Goal: Task Accomplishment & Management: Complete application form

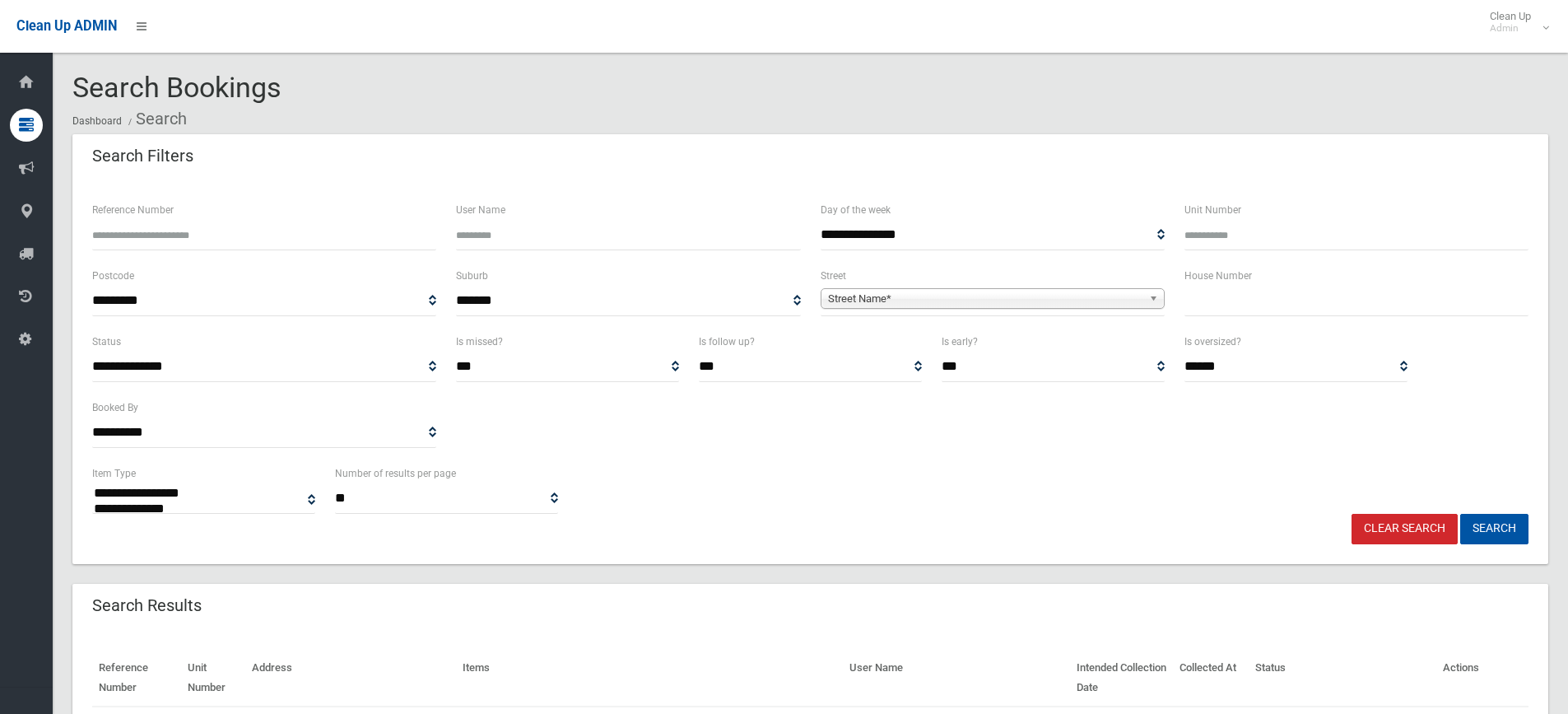
select select
click at [1219, 307] on input "text" at bounding box center [1357, 300] width 345 height 31
type input "*"
click at [1023, 300] on span "Street Name*" at bounding box center [985, 298] width 315 height 19
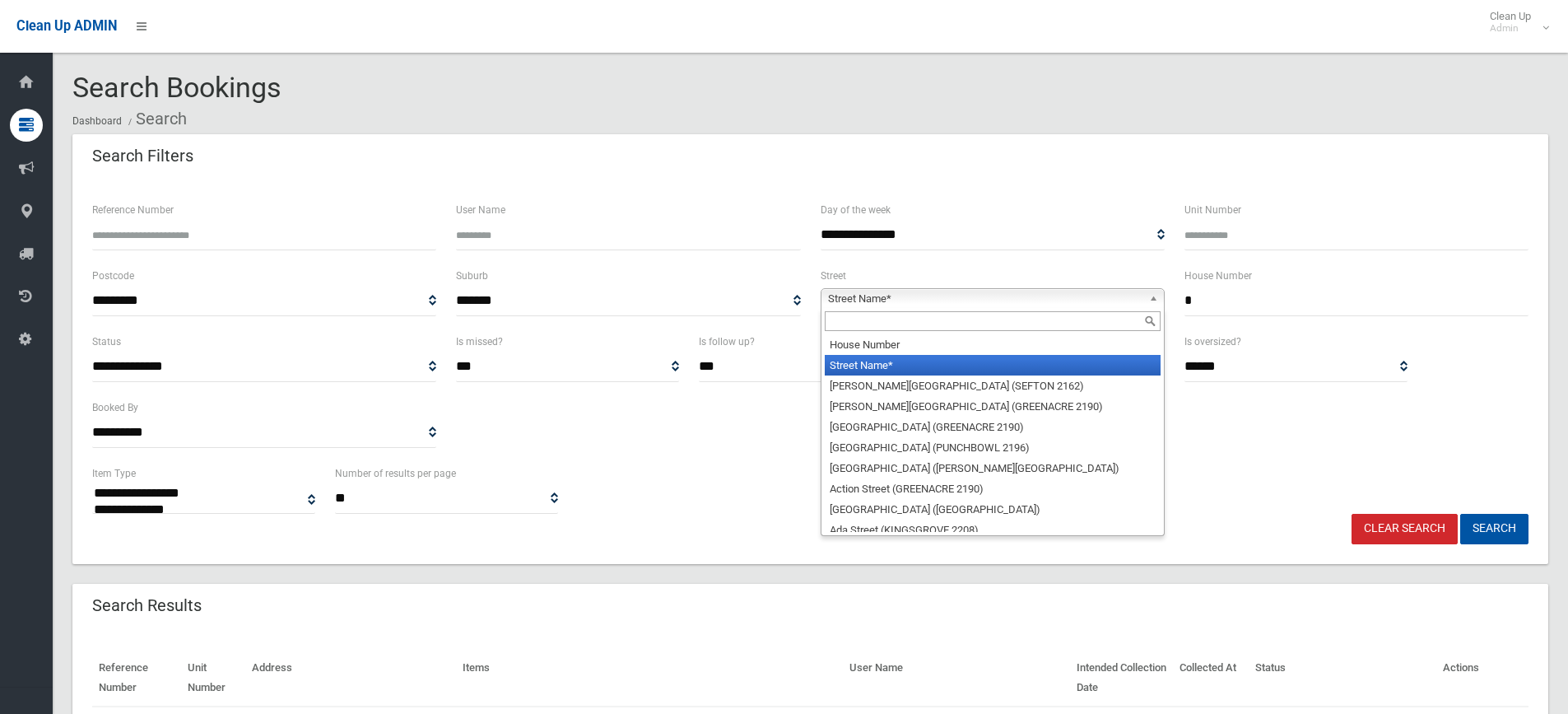
click at [901, 325] on input "text" at bounding box center [993, 320] width 336 height 19
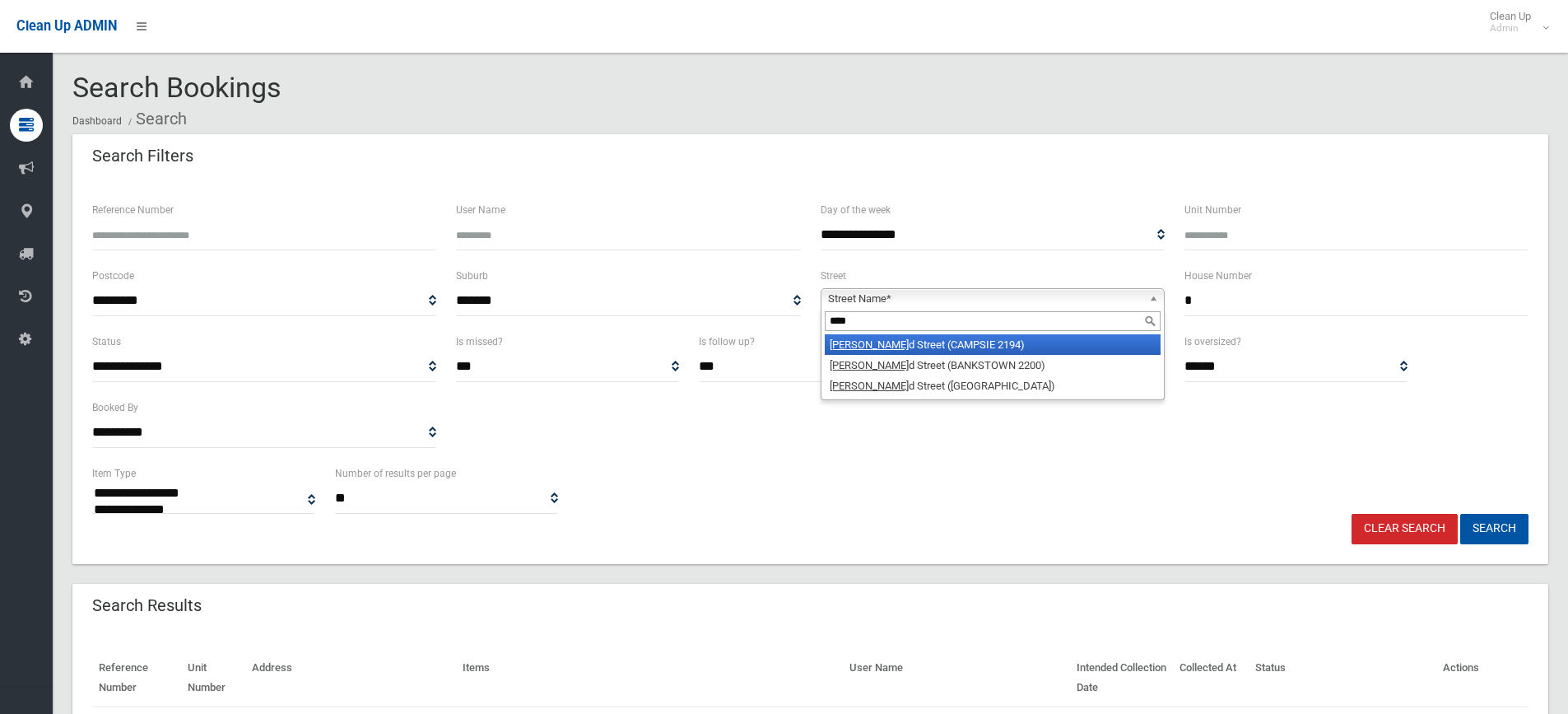
type input "****"
click at [957, 352] on li "Goul d Street (CAMPSIE 2194)" at bounding box center [993, 344] width 336 height 20
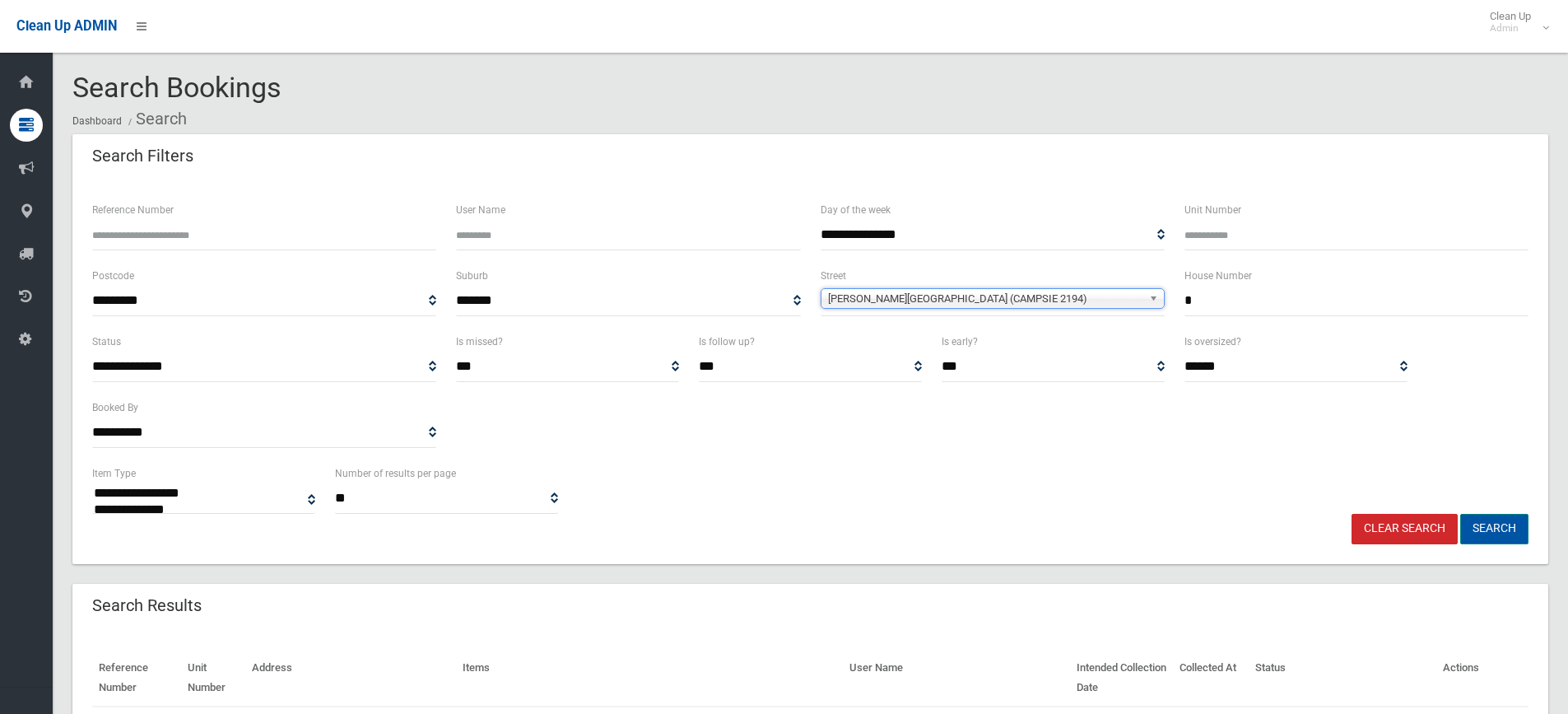
click at [1512, 530] on button "Search" at bounding box center [1495, 529] width 69 height 31
select select
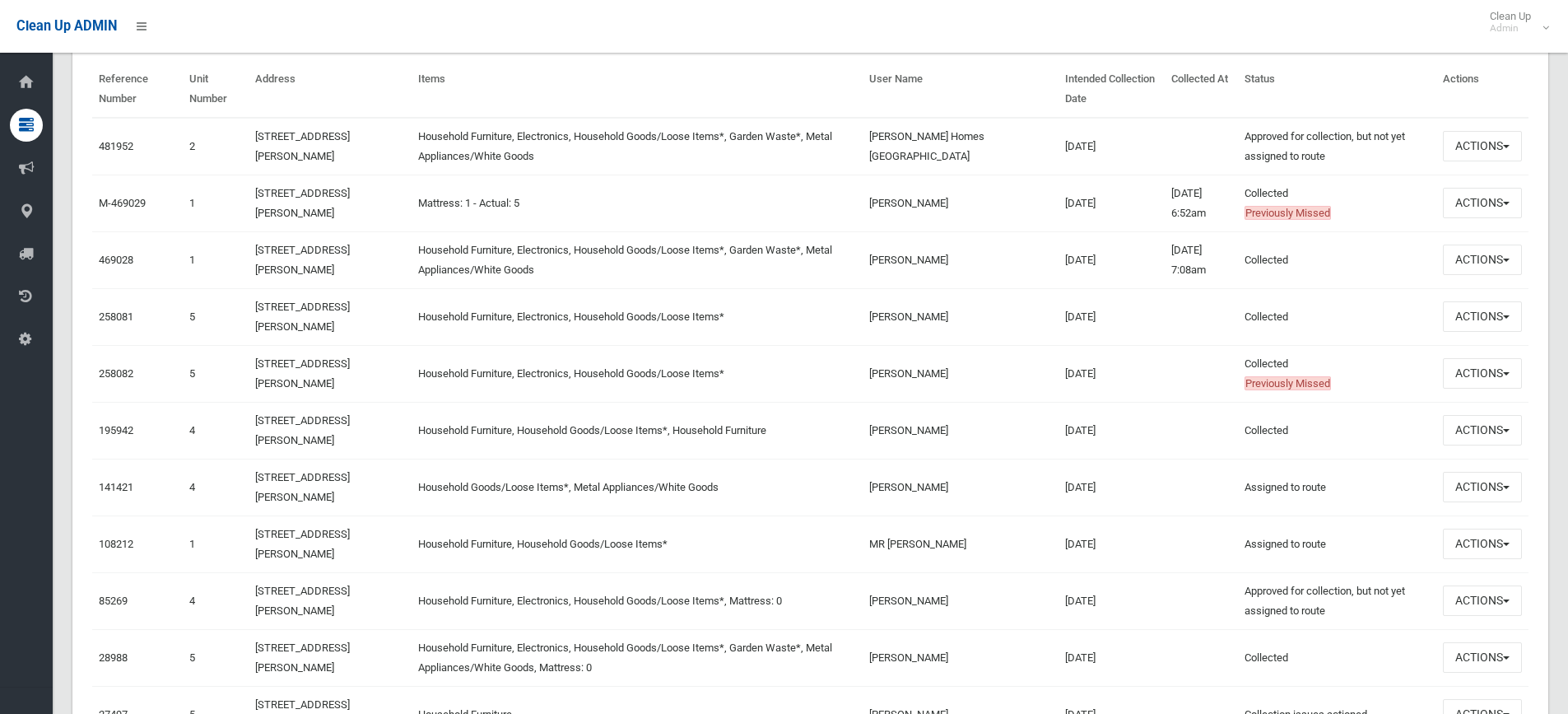
scroll to position [494, 0]
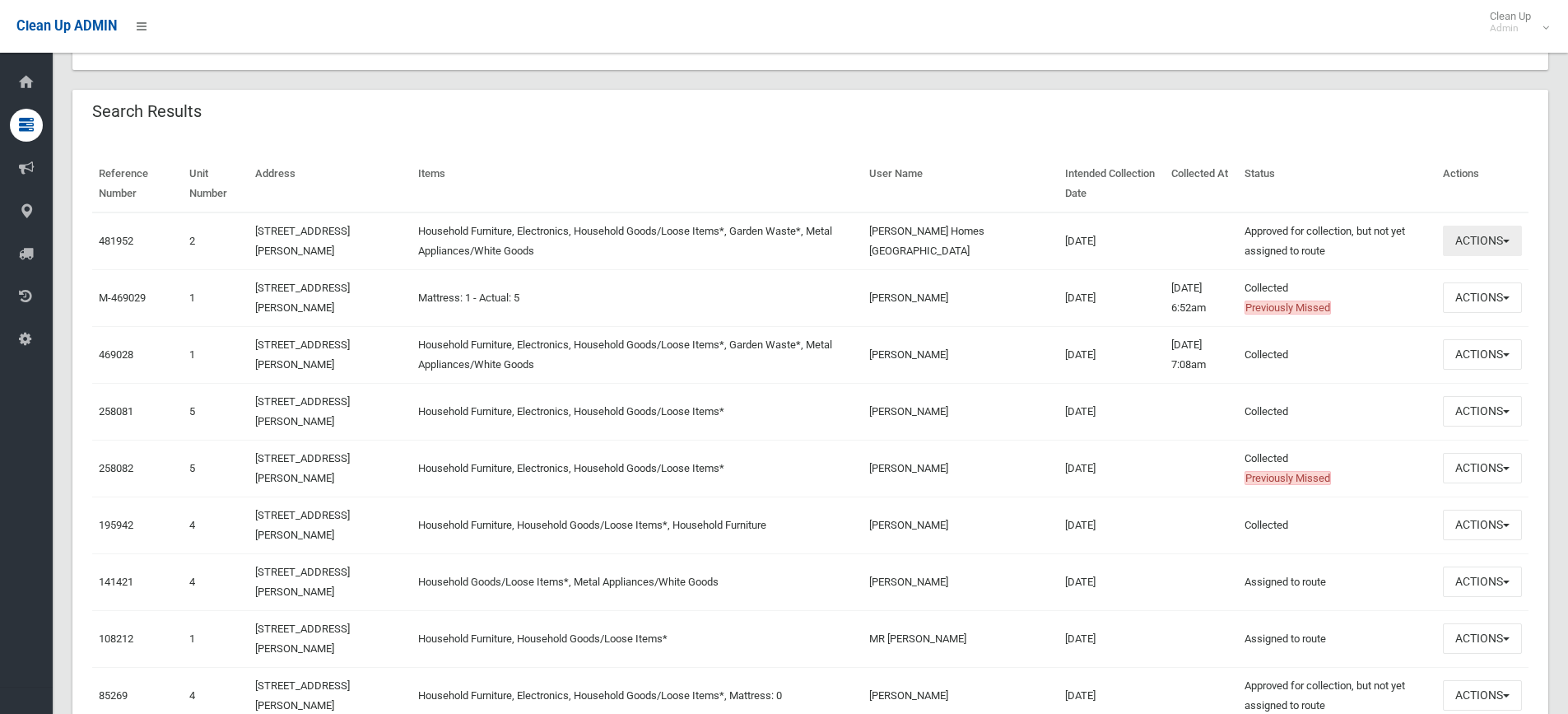
click at [1461, 244] on button "Actions" at bounding box center [1482, 241] width 79 height 31
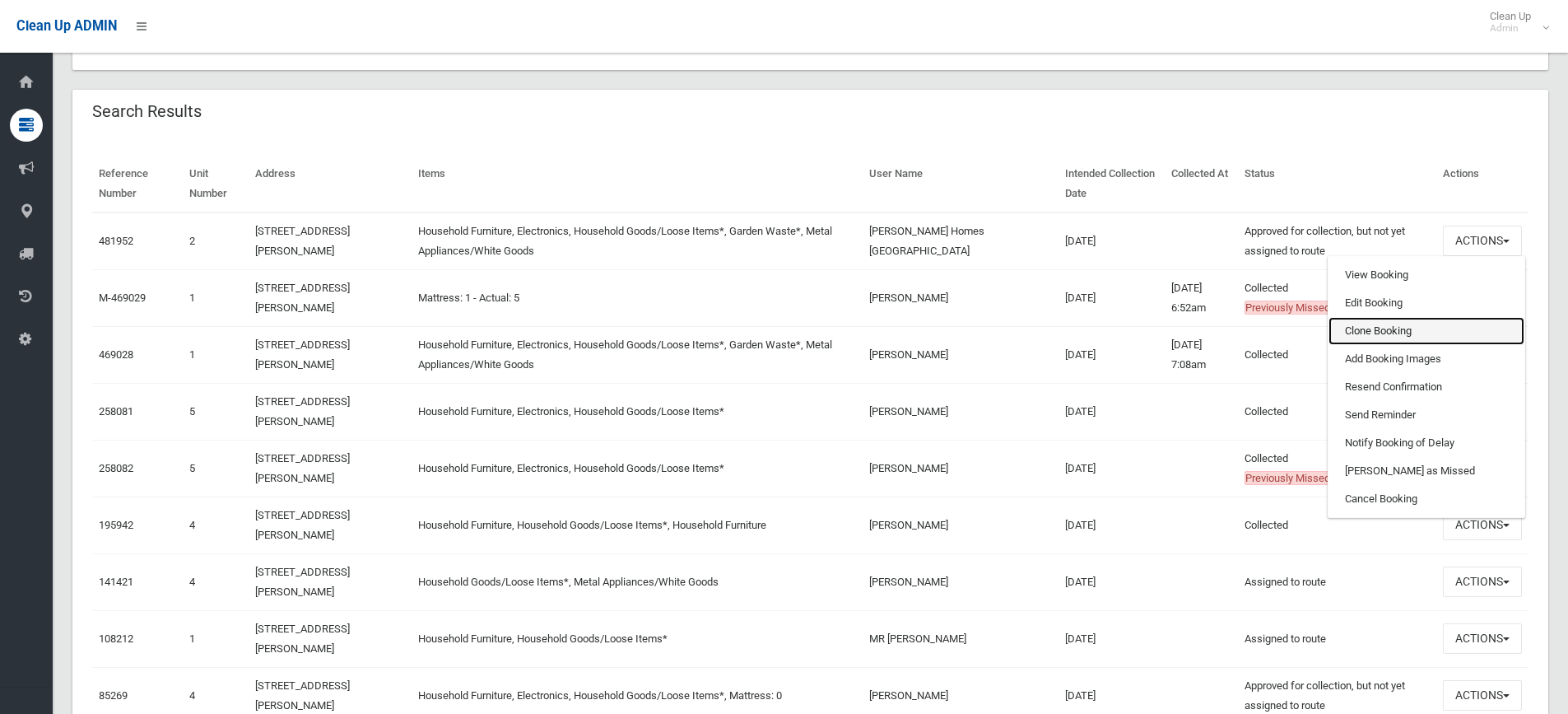
click at [1389, 332] on link "Clone Booking" at bounding box center [1427, 331] width 196 height 28
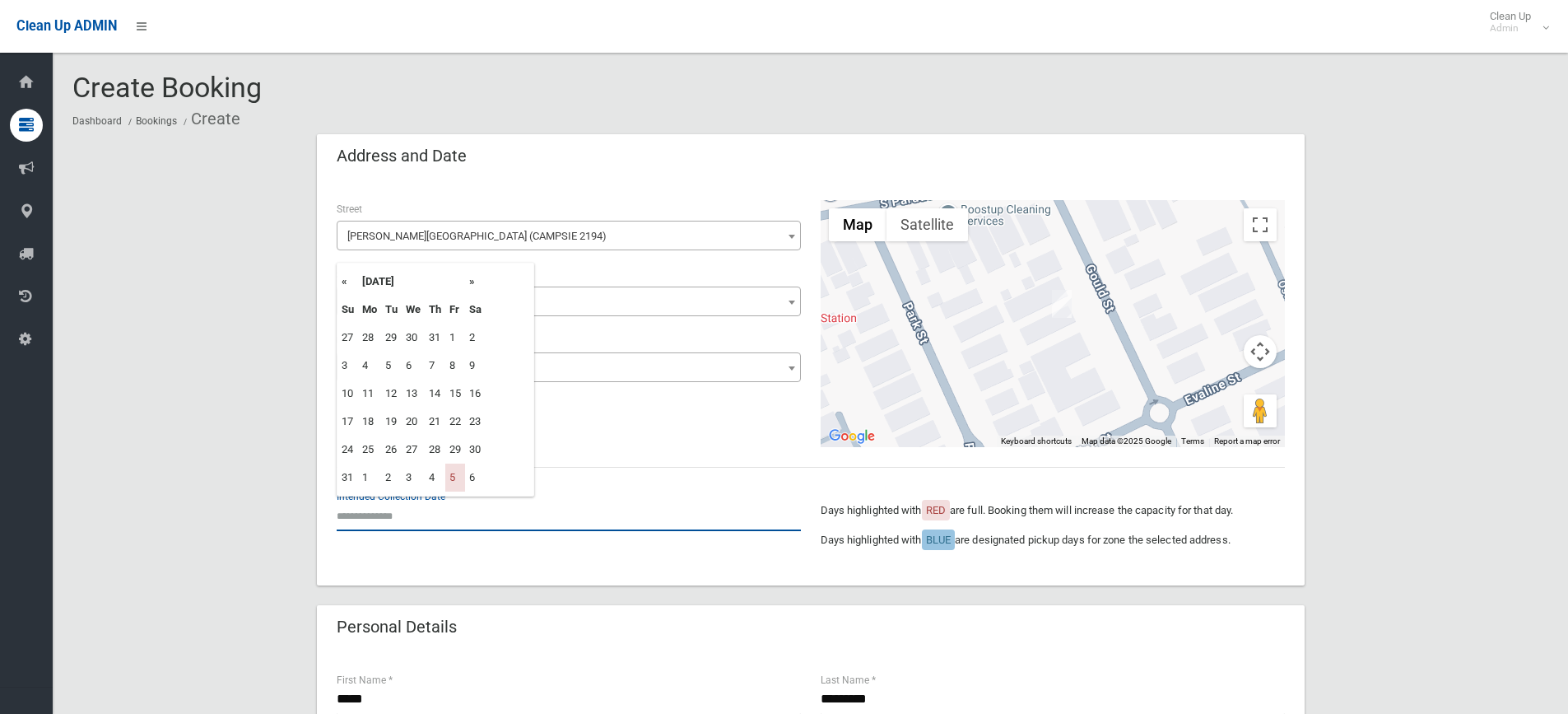
click at [385, 514] on input "text" at bounding box center [569, 515] width 464 height 31
click at [478, 282] on th "»" at bounding box center [475, 282] width 20 height 28
click at [460, 424] on td "26" at bounding box center [455, 421] width 19 height 28
type input "**********"
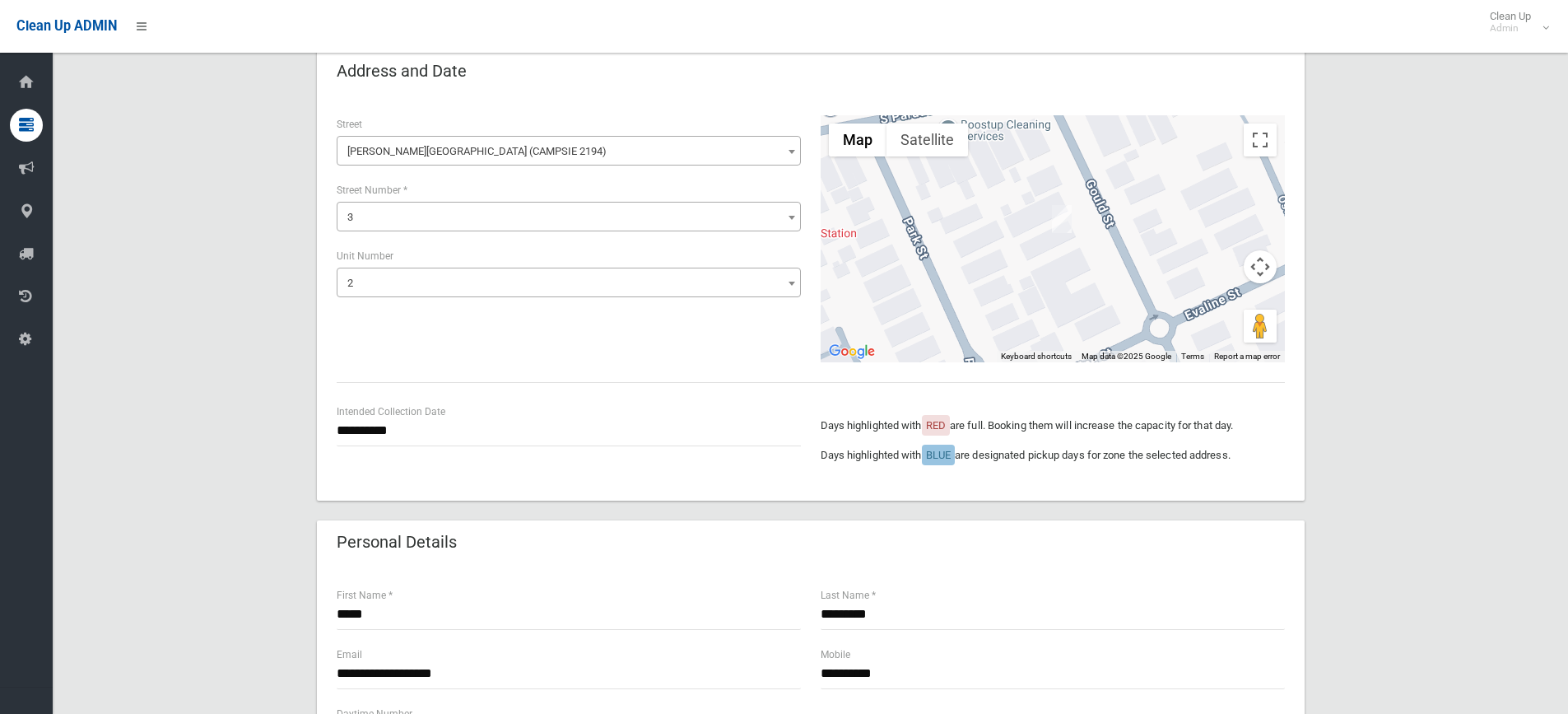
scroll to position [247, 0]
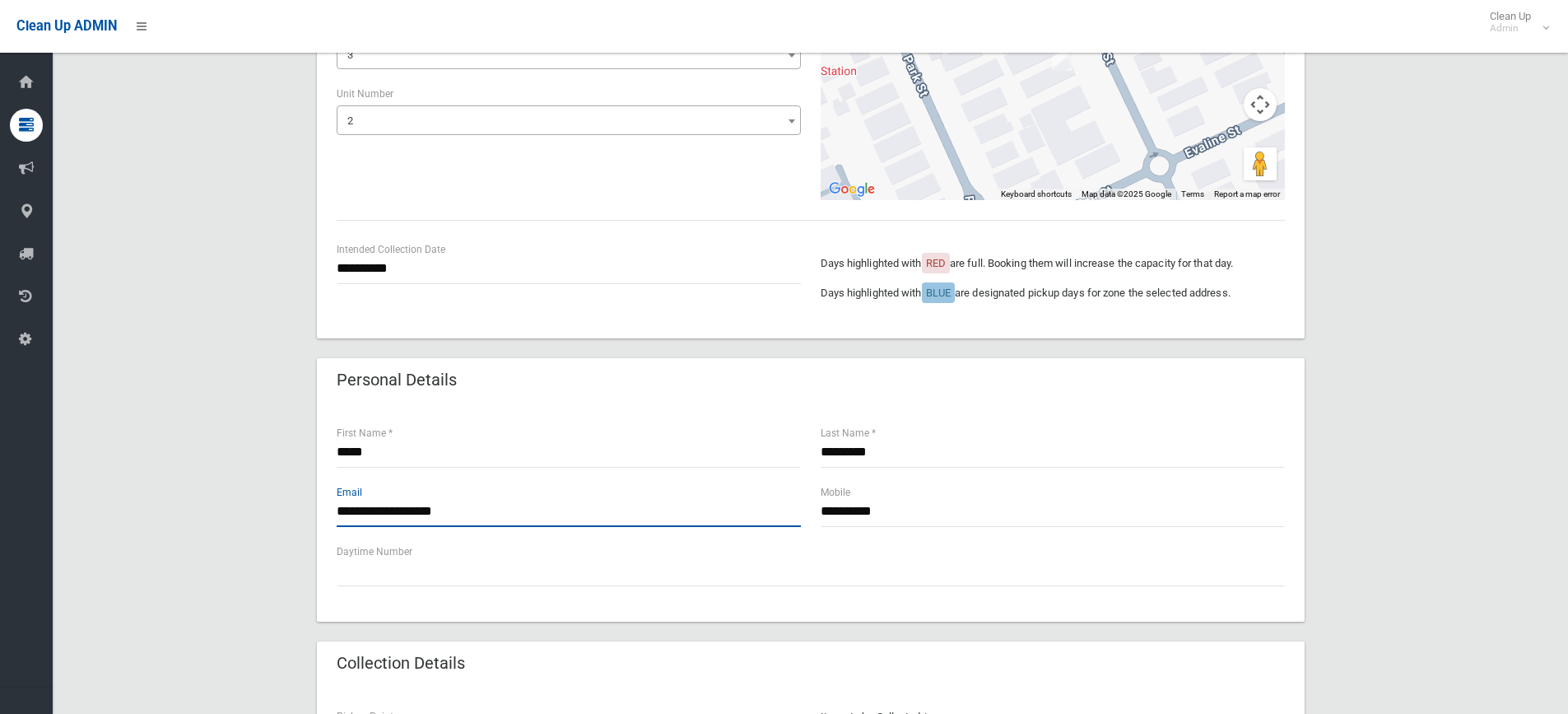
click at [515, 516] on input "**********" at bounding box center [569, 511] width 464 height 31
drag, startPoint x: 515, startPoint y: 516, endPoint x: 229, endPoint y: 492, distance: 287.0
click at [229, 492] on div "**********" at bounding box center [810, 605] width 1476 height 1435
click at [463, 520] on input "text" at bounding box center [569, 511] width 464 height 31
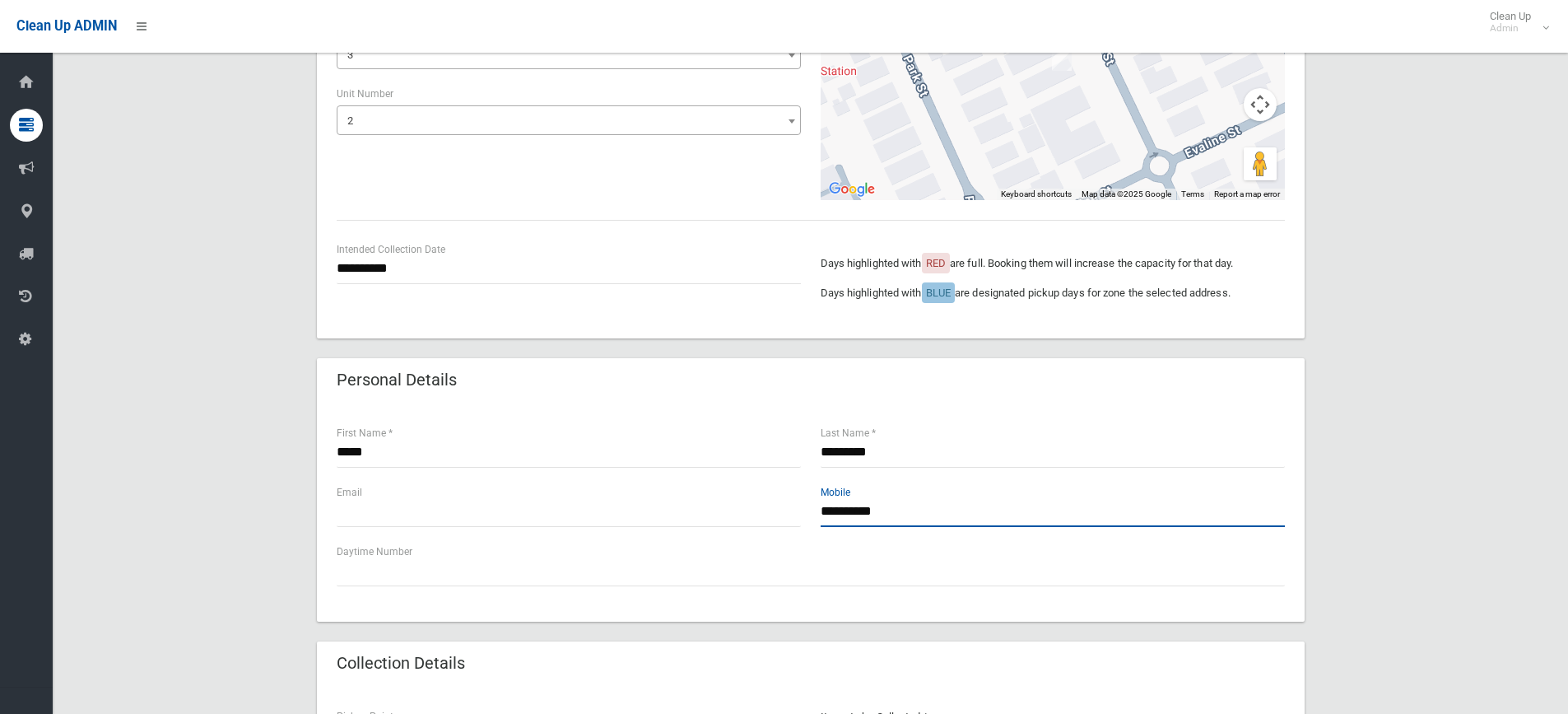
click at [923, 507] on input "**********" at bounding box center [1052, 511] width 464 height 31
type input "**********"
click at [446, 514] on input "text" at bounding box center [569, 511] width 464 height 31
type input "*"
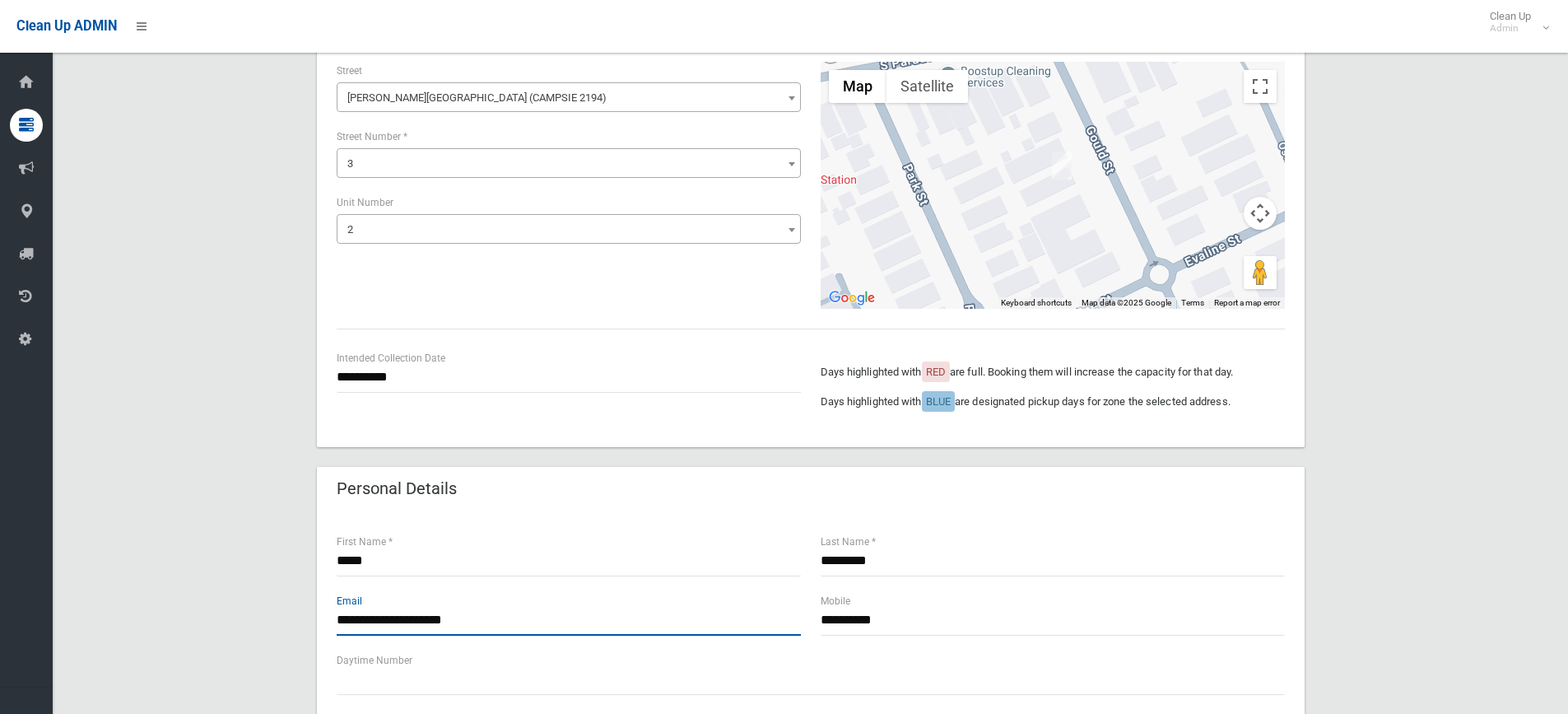
scroll to position [0, 0]
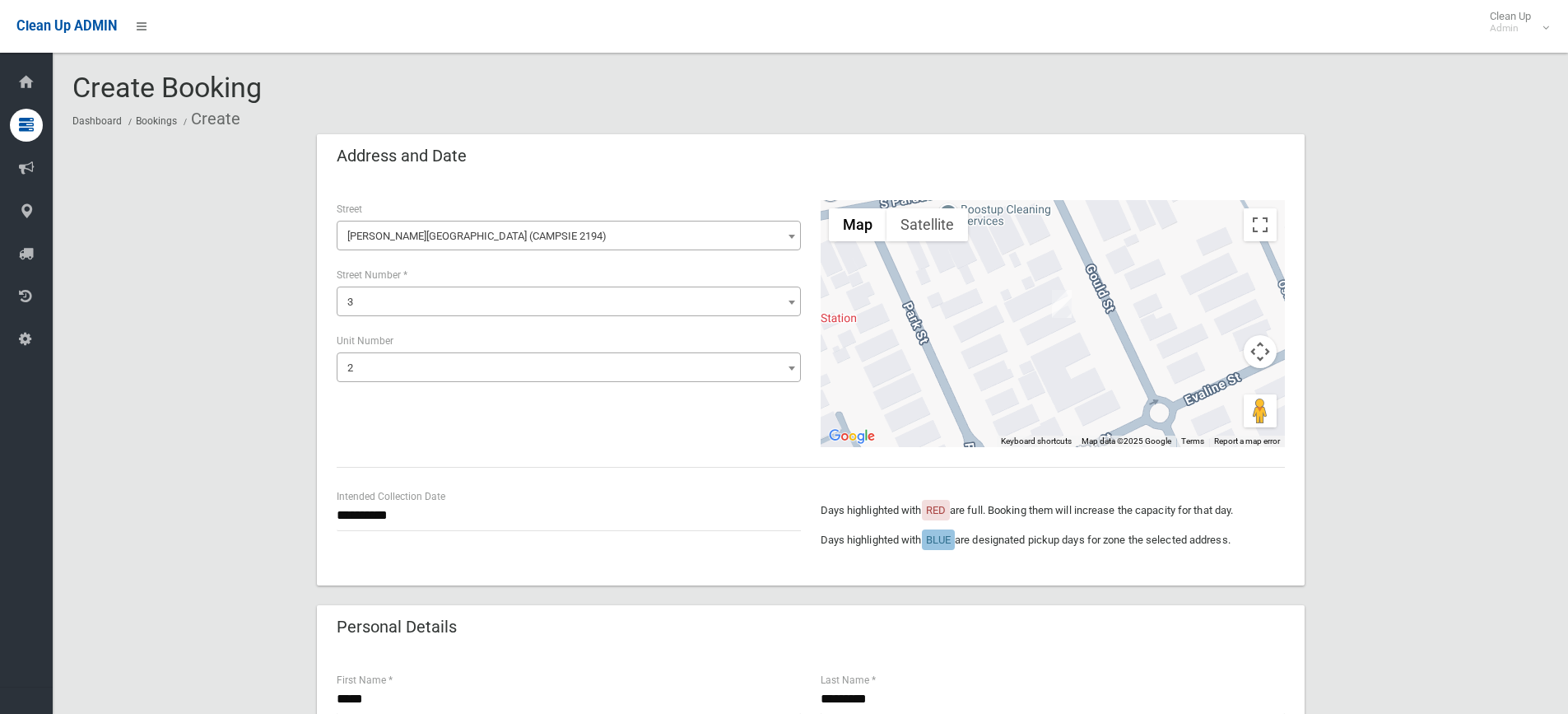
type input "**********"
click at [375, 520] on input "**********" at bounding box center [569, 515] width 464 height 31
click at [454, 420] on td "26" at bounding box center [455, 421] width 19 height 28
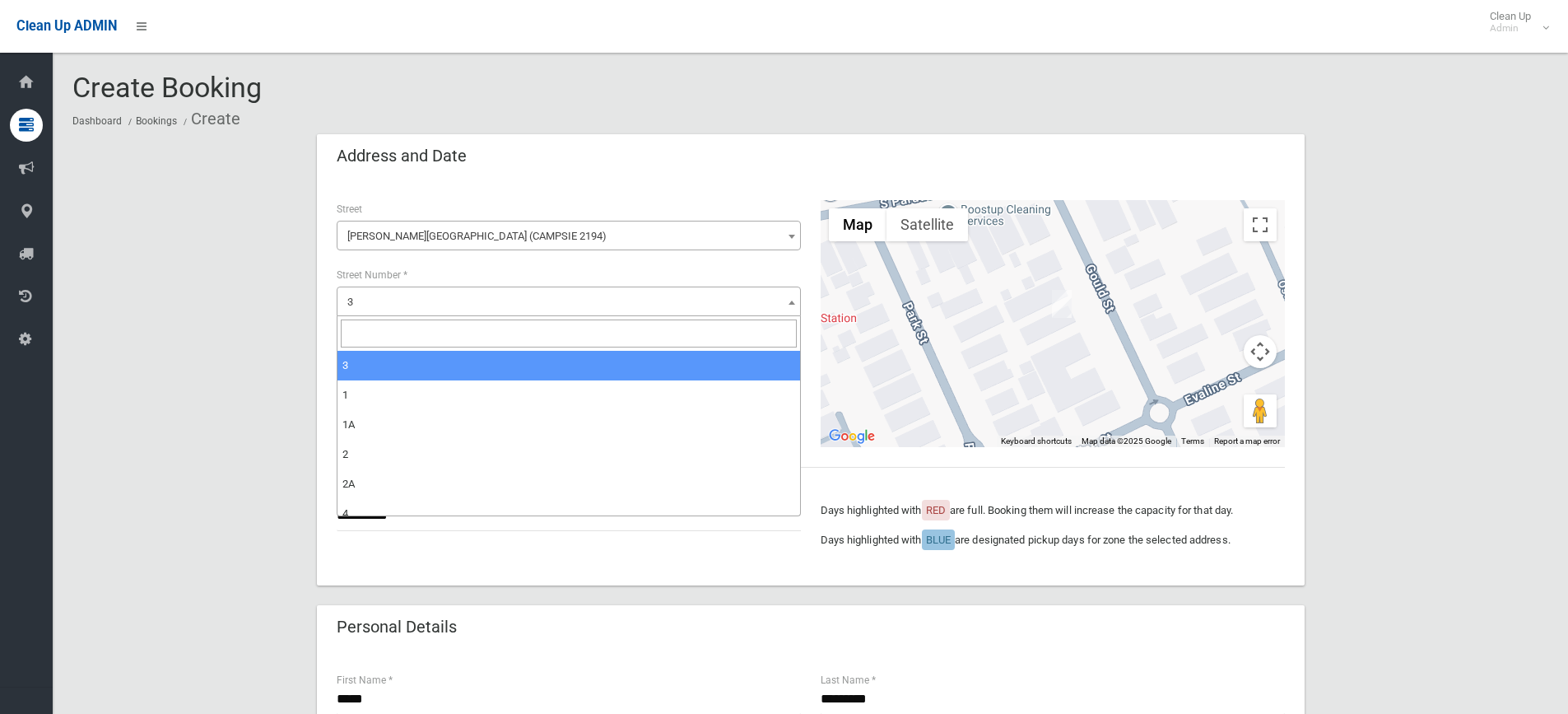
click at [391, 306] on span "3" at bounding box center [569, 302] width 456 height 23
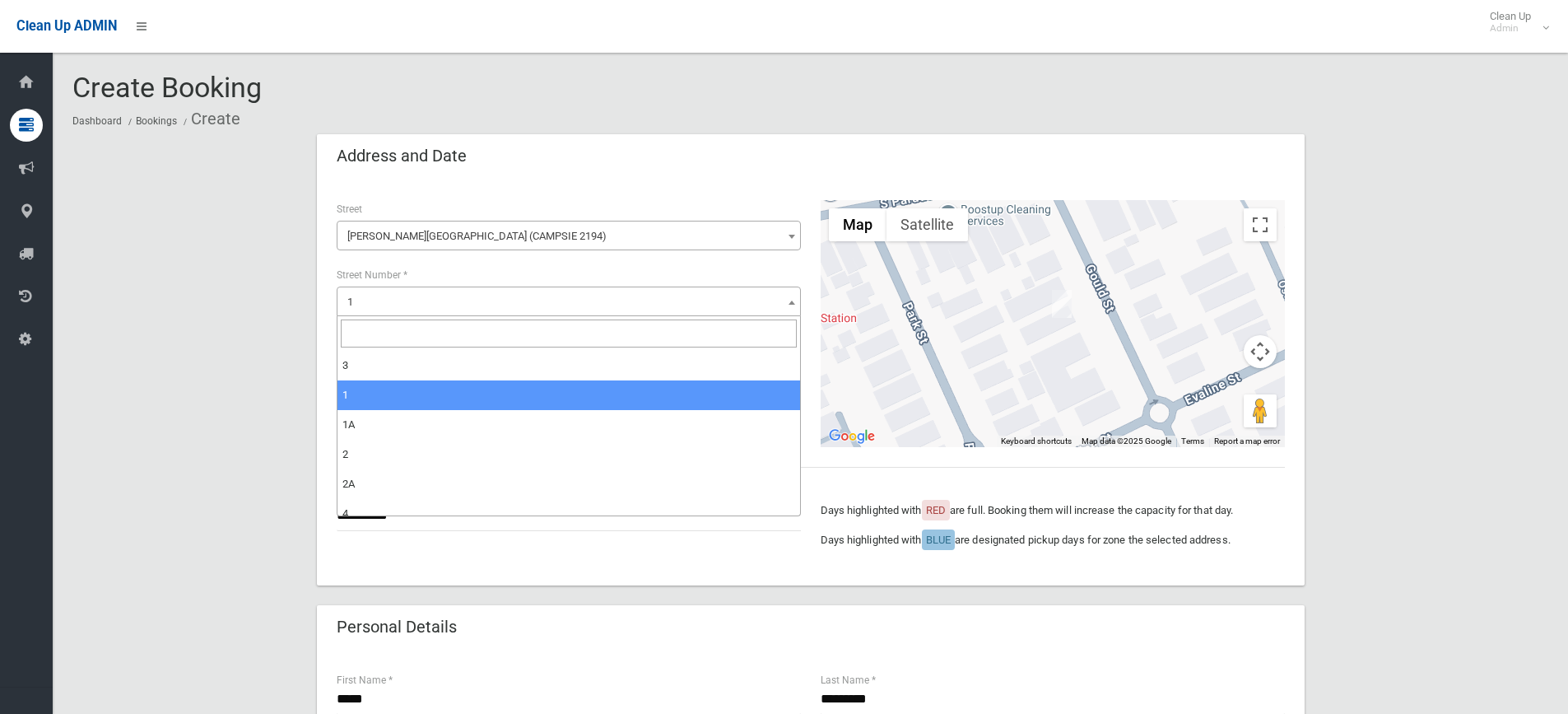
click at [384, 307] on span "1" at bounding box center [569, 302] width 456 height 23
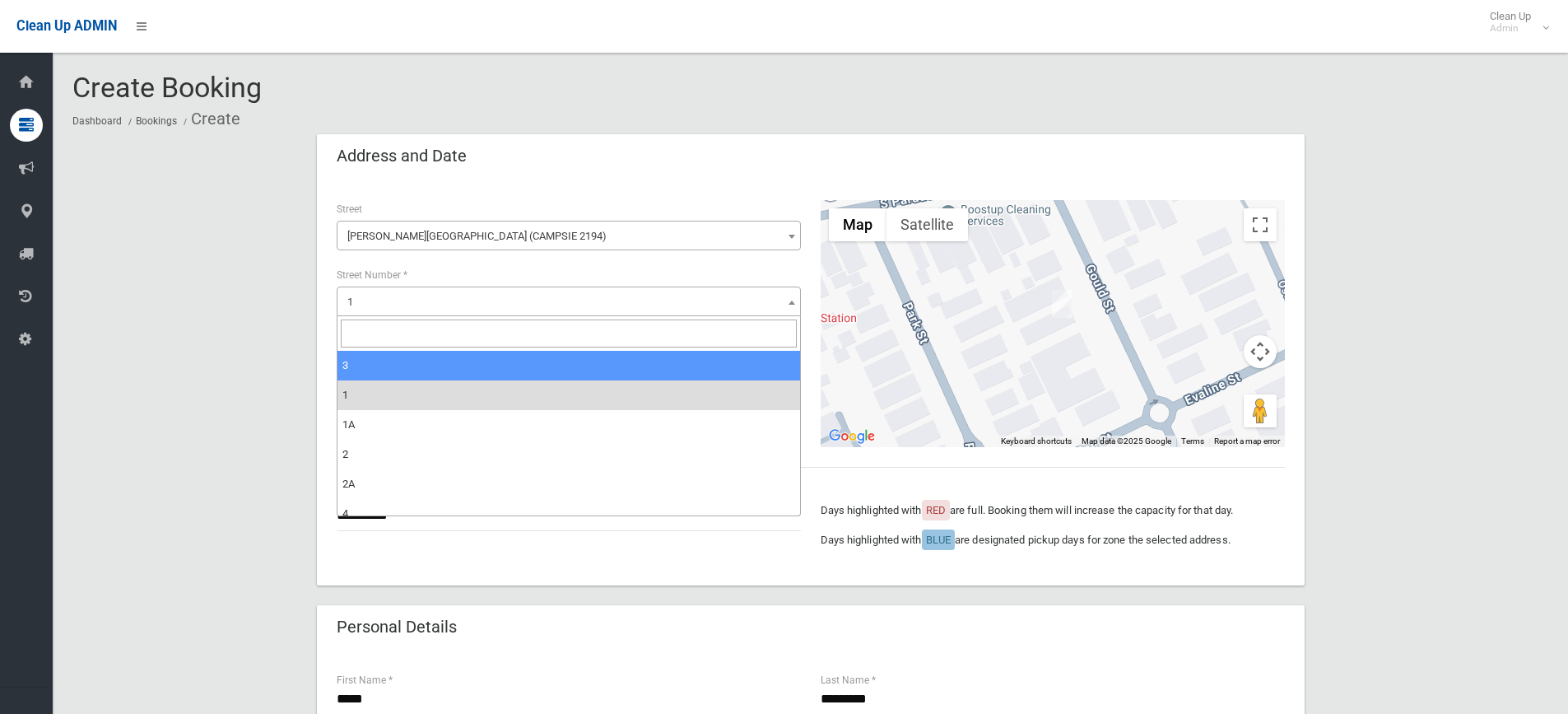
select select "*"
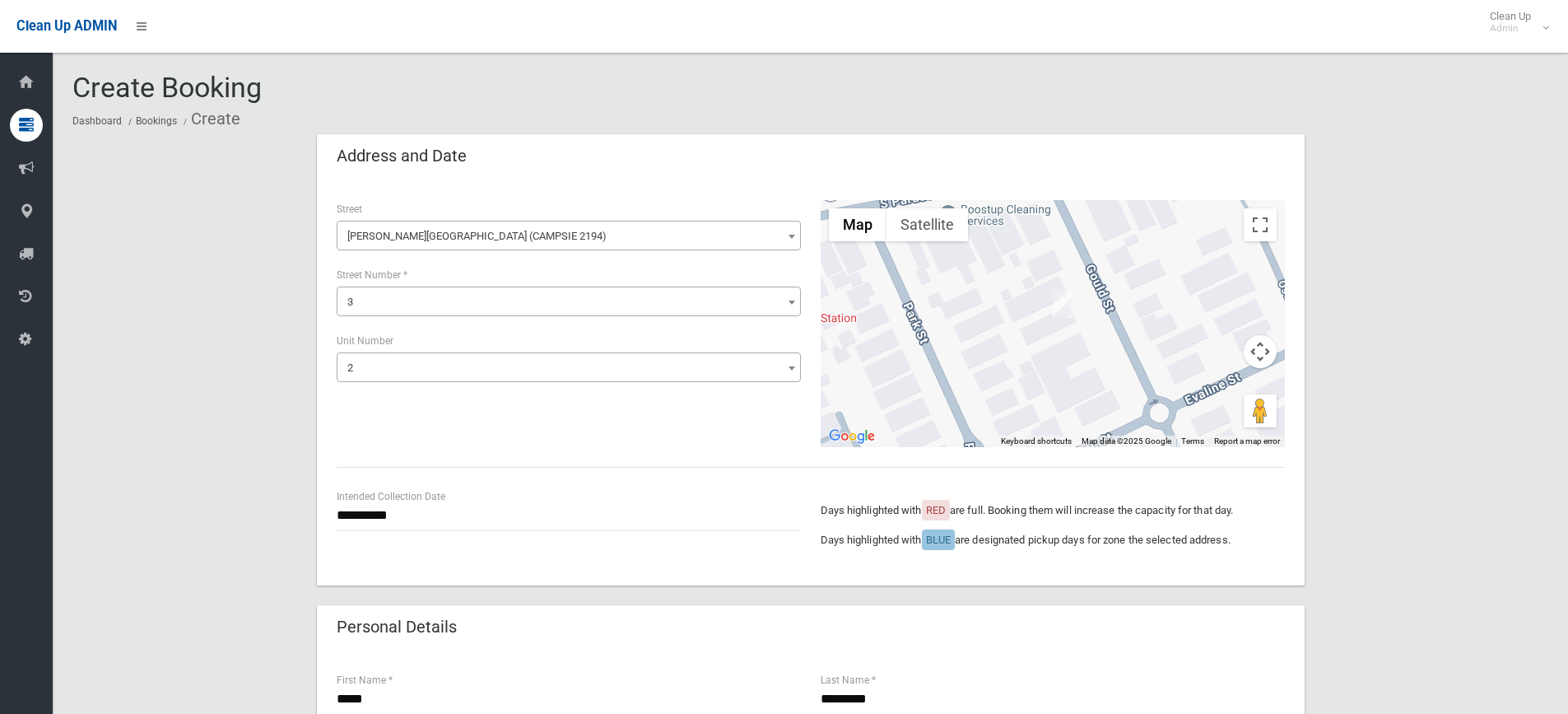
click at [371, 370] on span "2" at bounding box center [569, 368] width 456 height 23
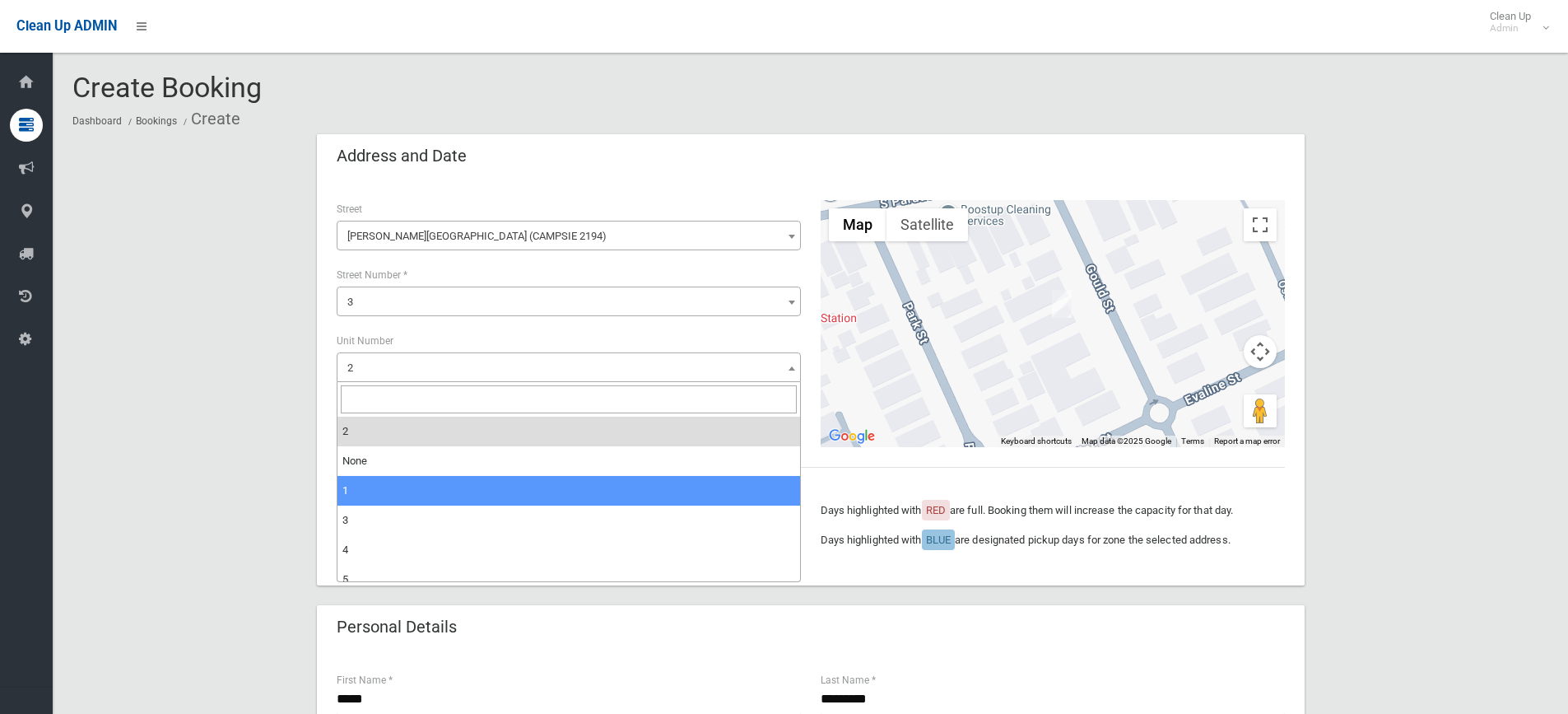
select select "*"
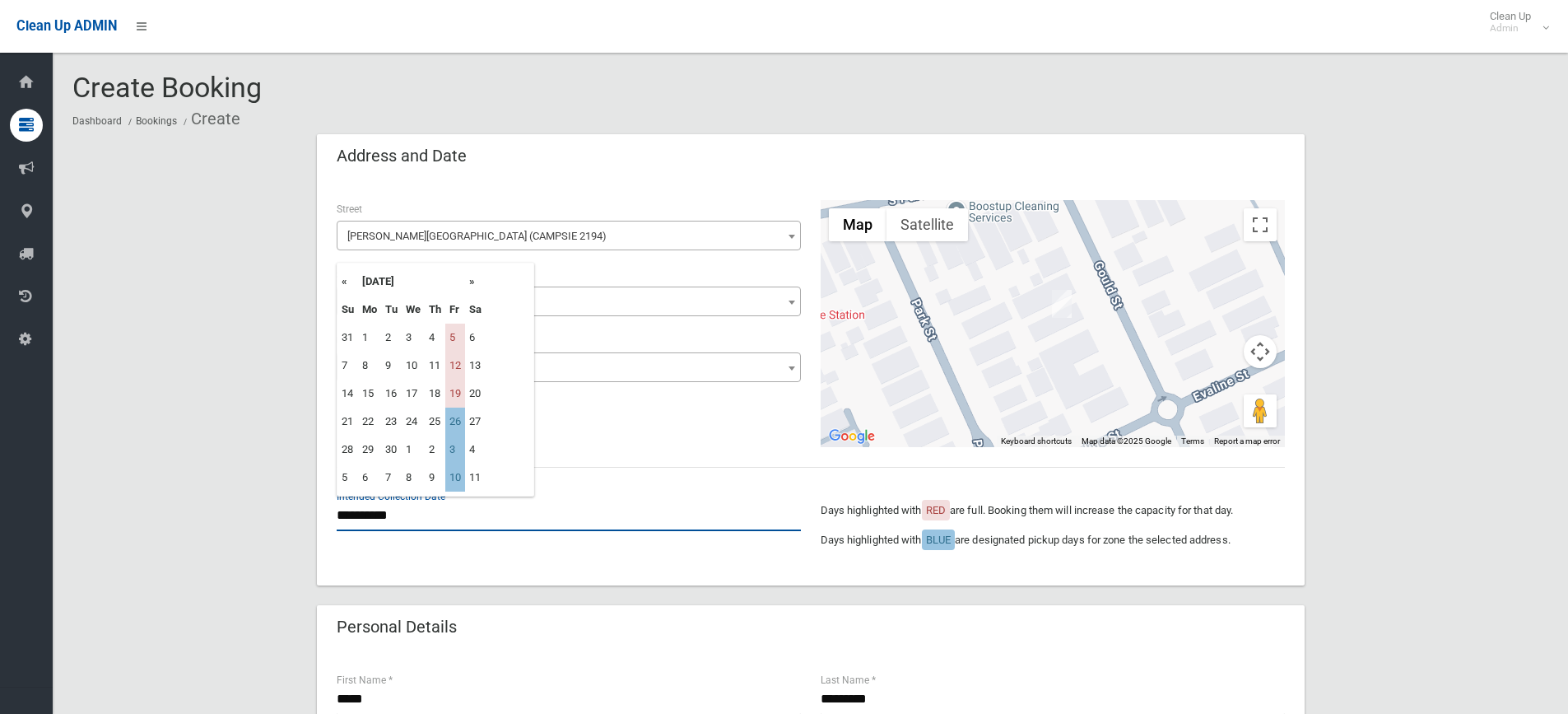
click at [385, 523] on input "**********" at bounding box center [569, 515] width 464 height 31
click at [458, 418] on td "26" at bounding box center [455, 421] width 19 height 28
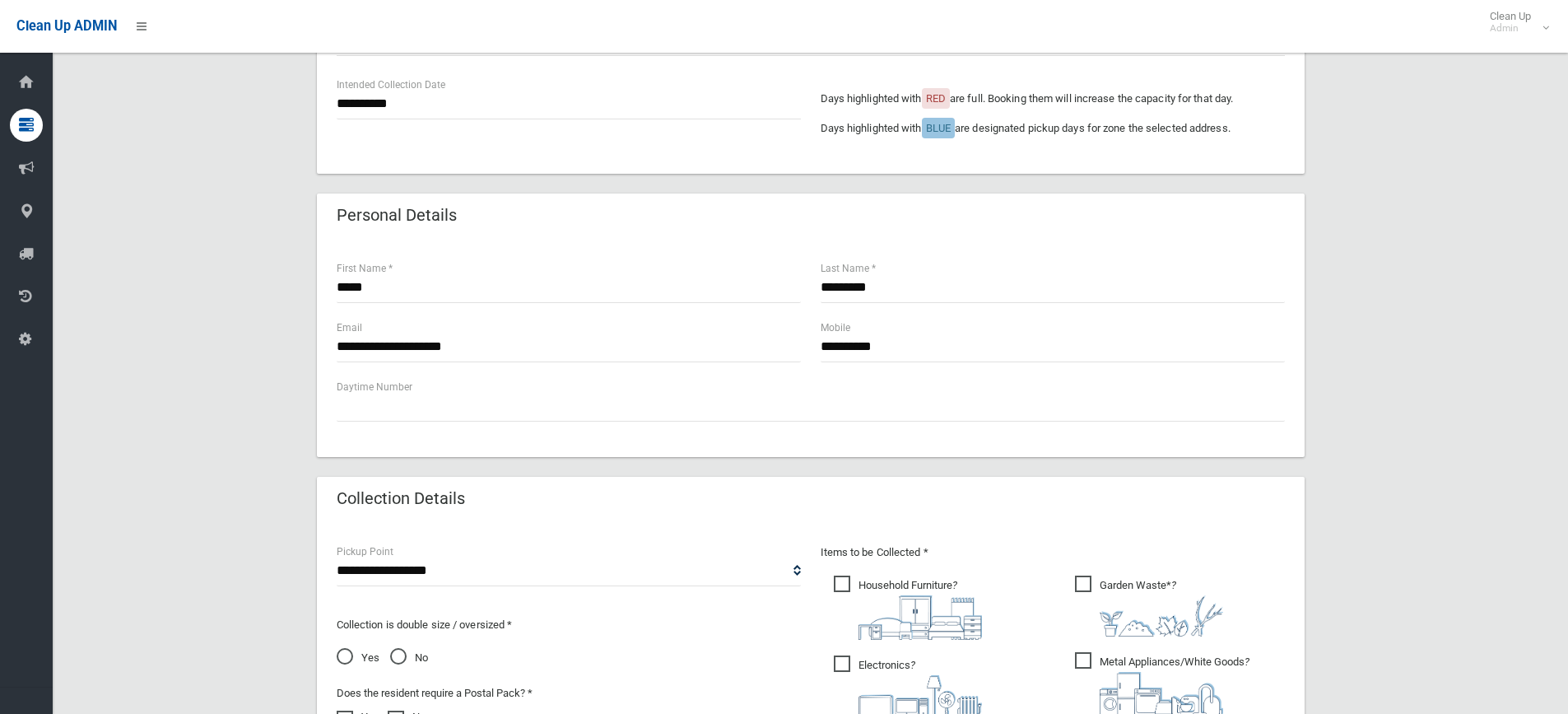
scroll to position [823, 0]
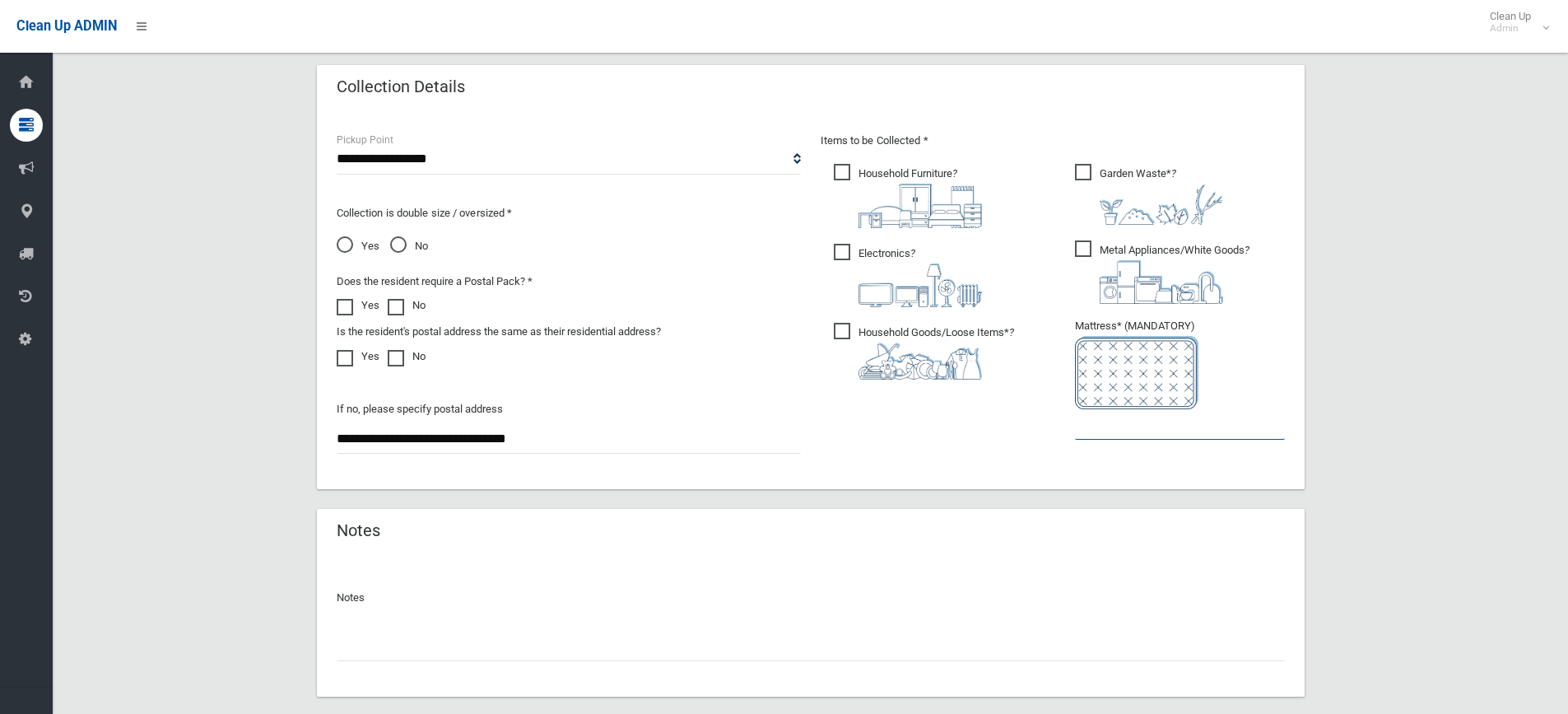
click at [1130, 432] on input "text" at bounding box center [1180, 424] width 210 height 31
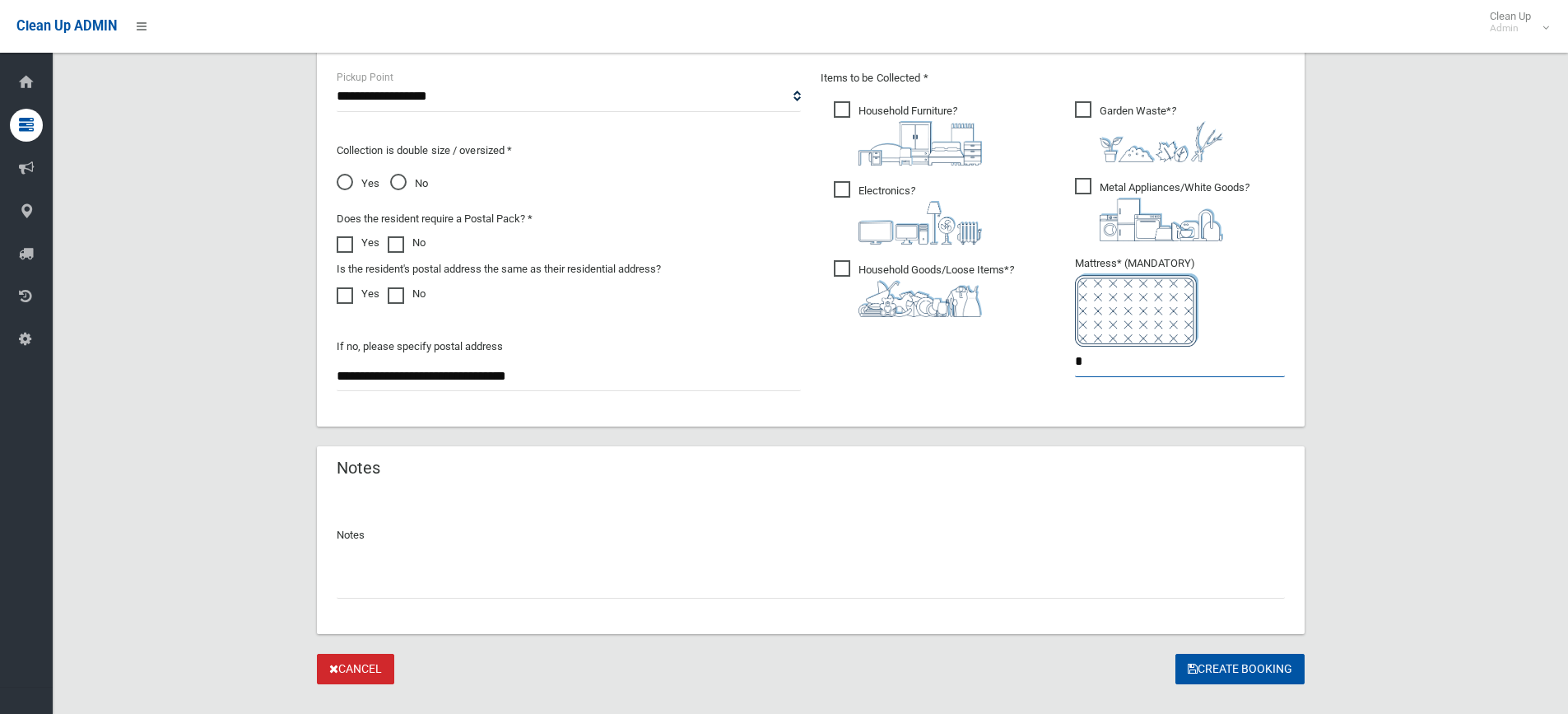
scroll to position [915, 0]
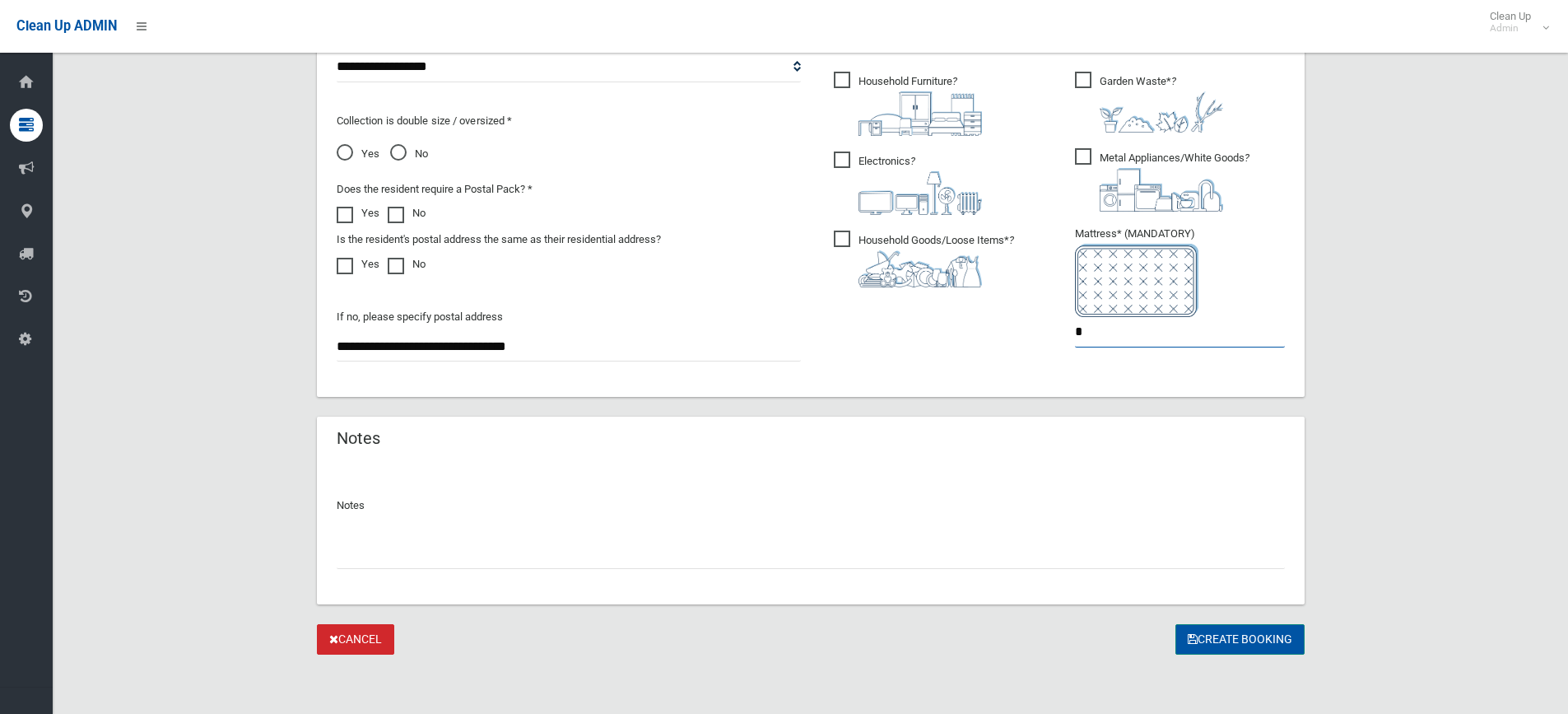
type input "*"
click at [1215, 633] on button "Create Booking" at bounding box center [1240, 639] width 130 height 31
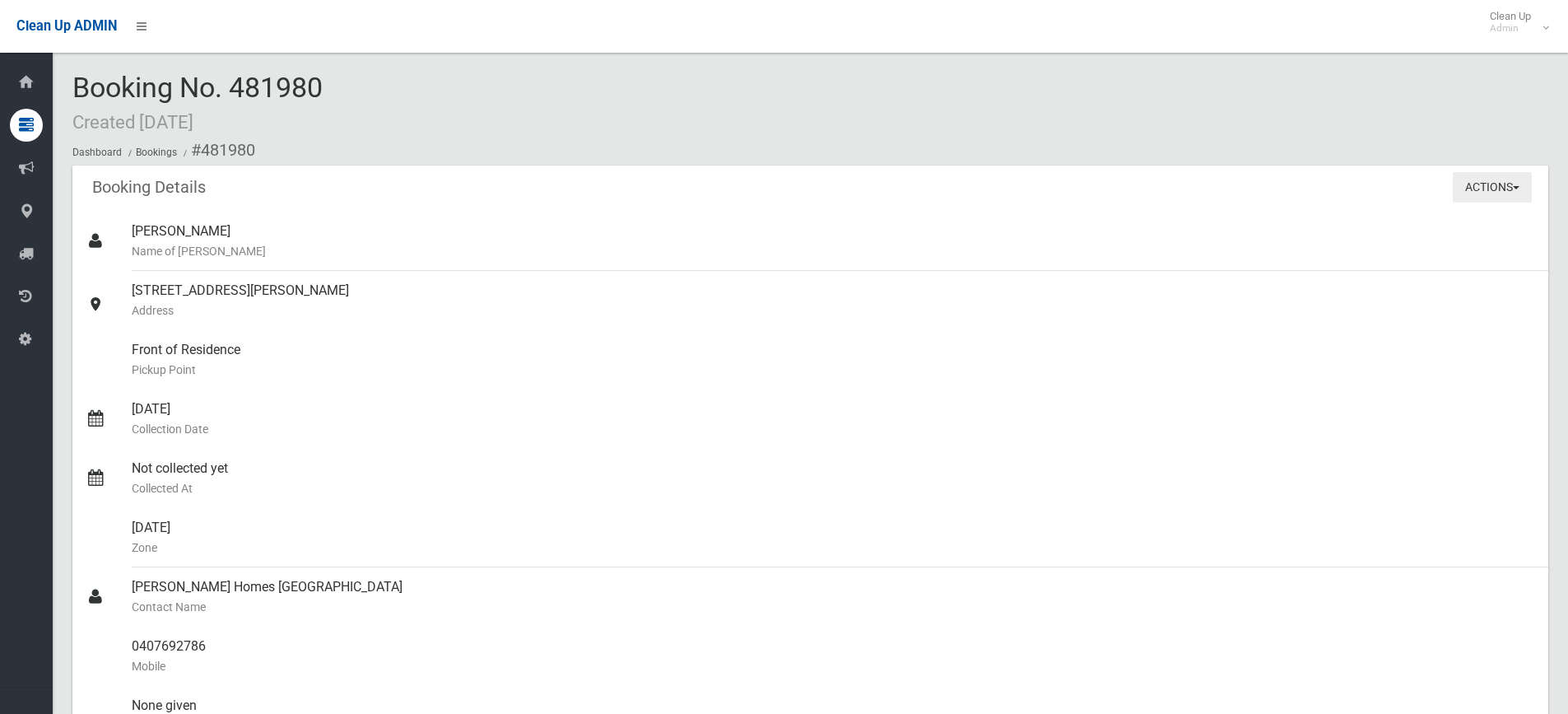
click at [1481, 197] on button "Actions" at bounding box center [1492, 187] width 79 height 31
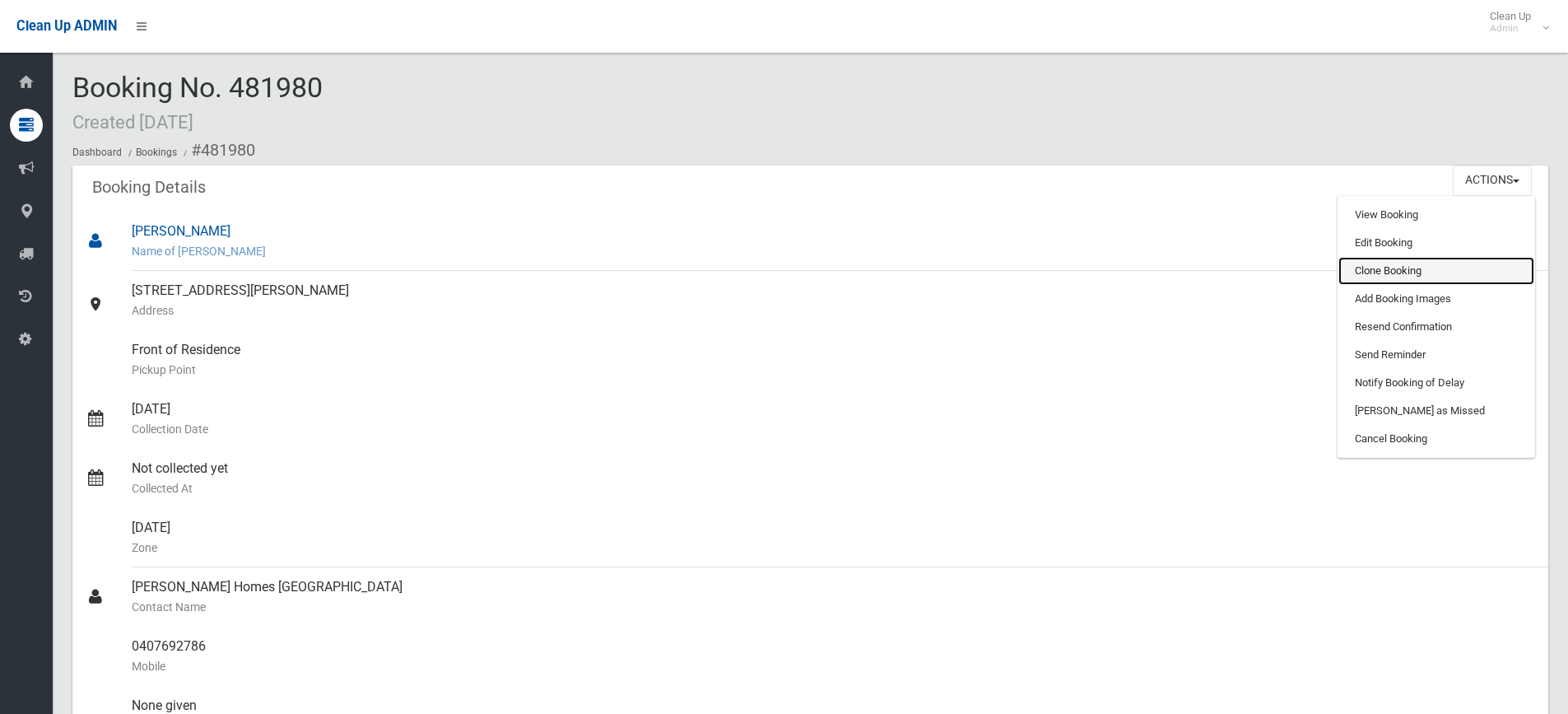
drag, startPoint x: 1407, startPoint y: 263, endPoint x: 1387, endPoint y: 263, distance: 20.0
click at [1407, 264] on link "Clone Booking" at bounding box center [1436, 270] width 196 height 28
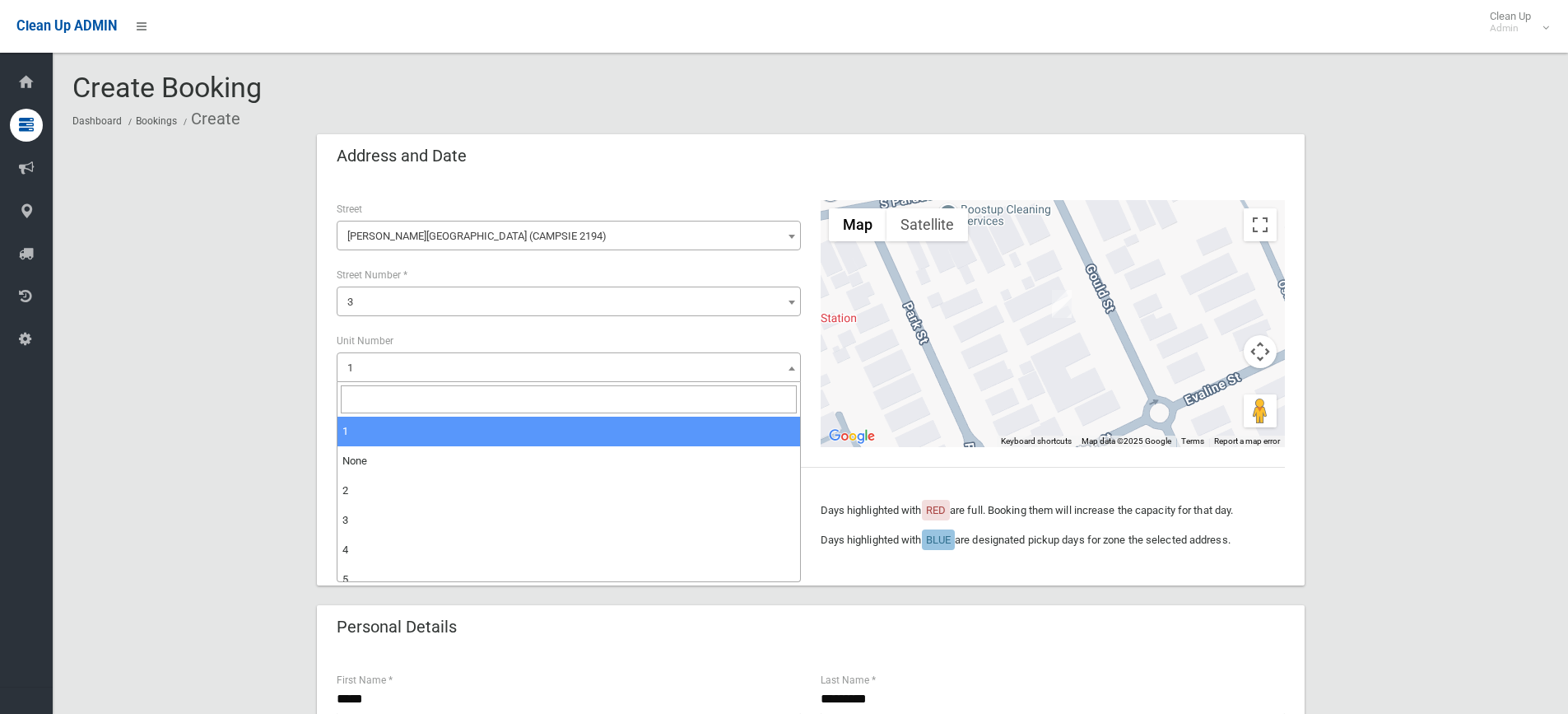
click at [379, 370] on span "1" at bounding box center [569, 368] width 456 height 23
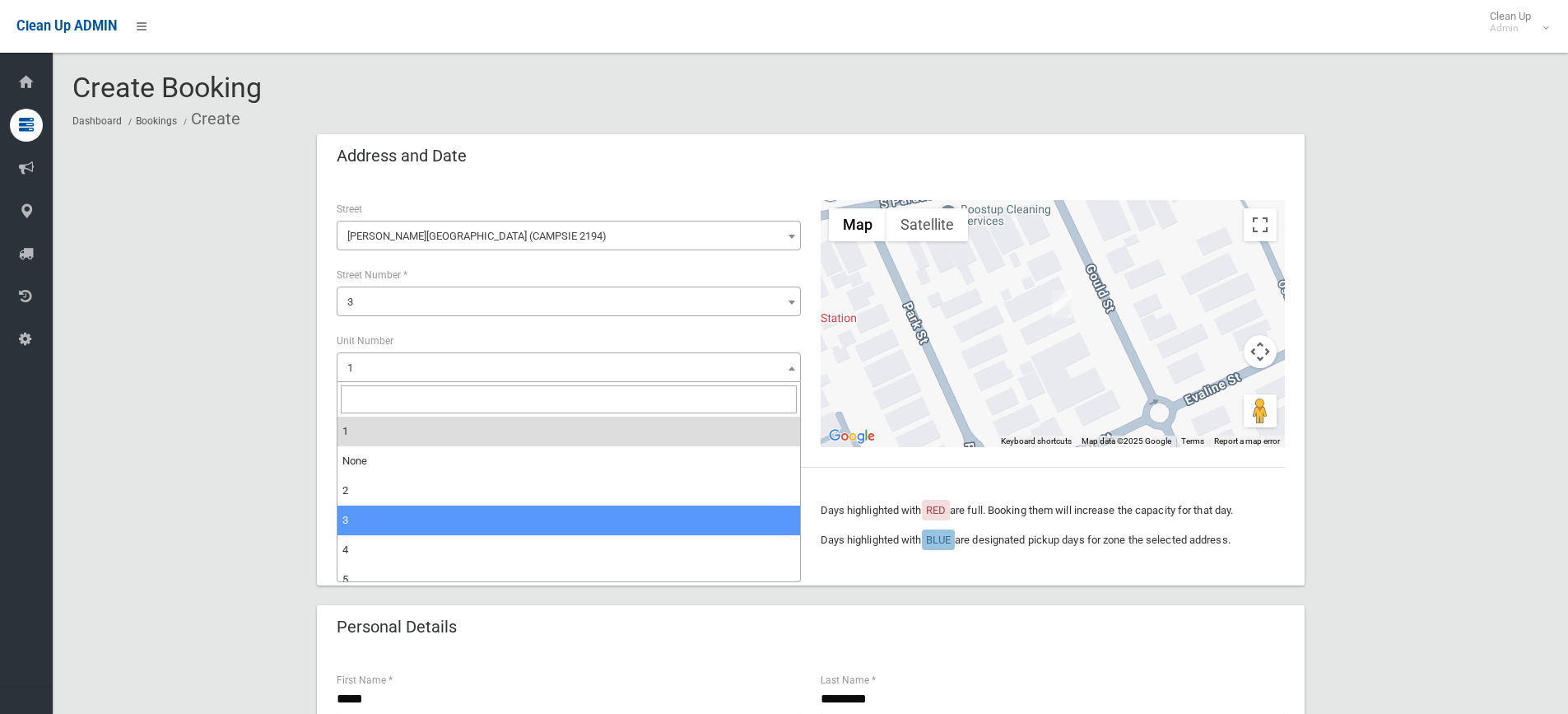
select select "*"
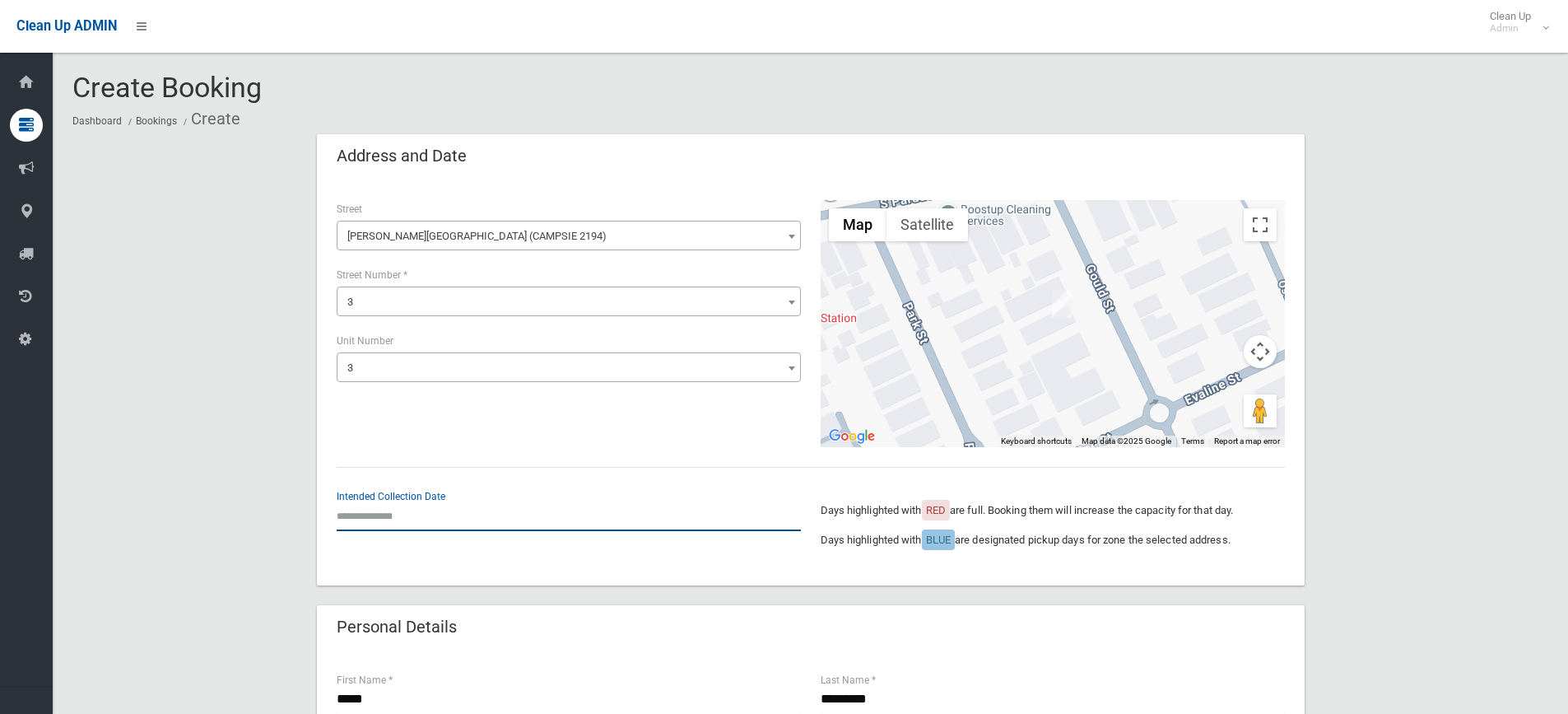
click at [391, 520] on input "text" at bounding box center [569, 515] width 464 height 31
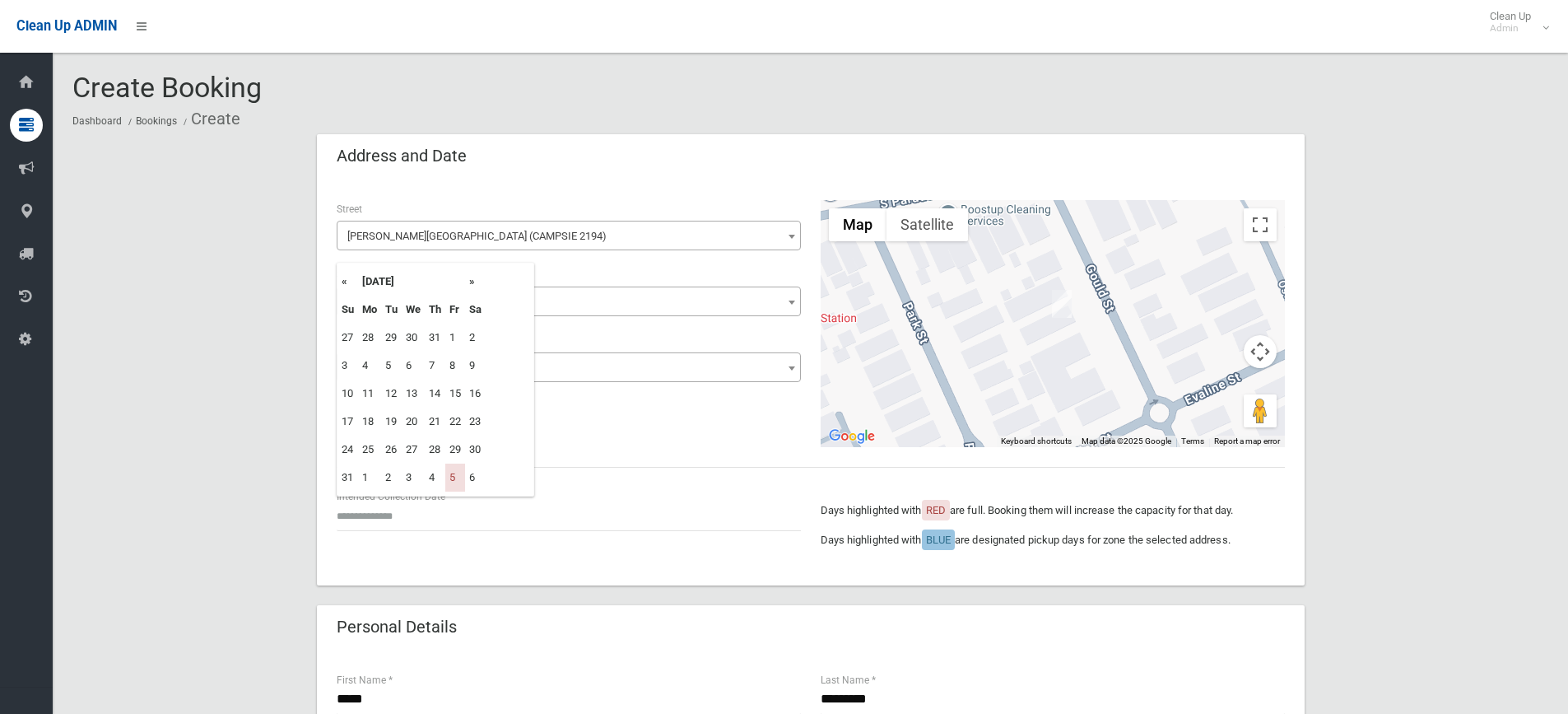
click at [467, 280] on th "»" at bounding box center [475, 282] width 20 height 28
click at [458, 420] on td "26" at bounding box center [455, 421] width 19 height 28
type input "**********"
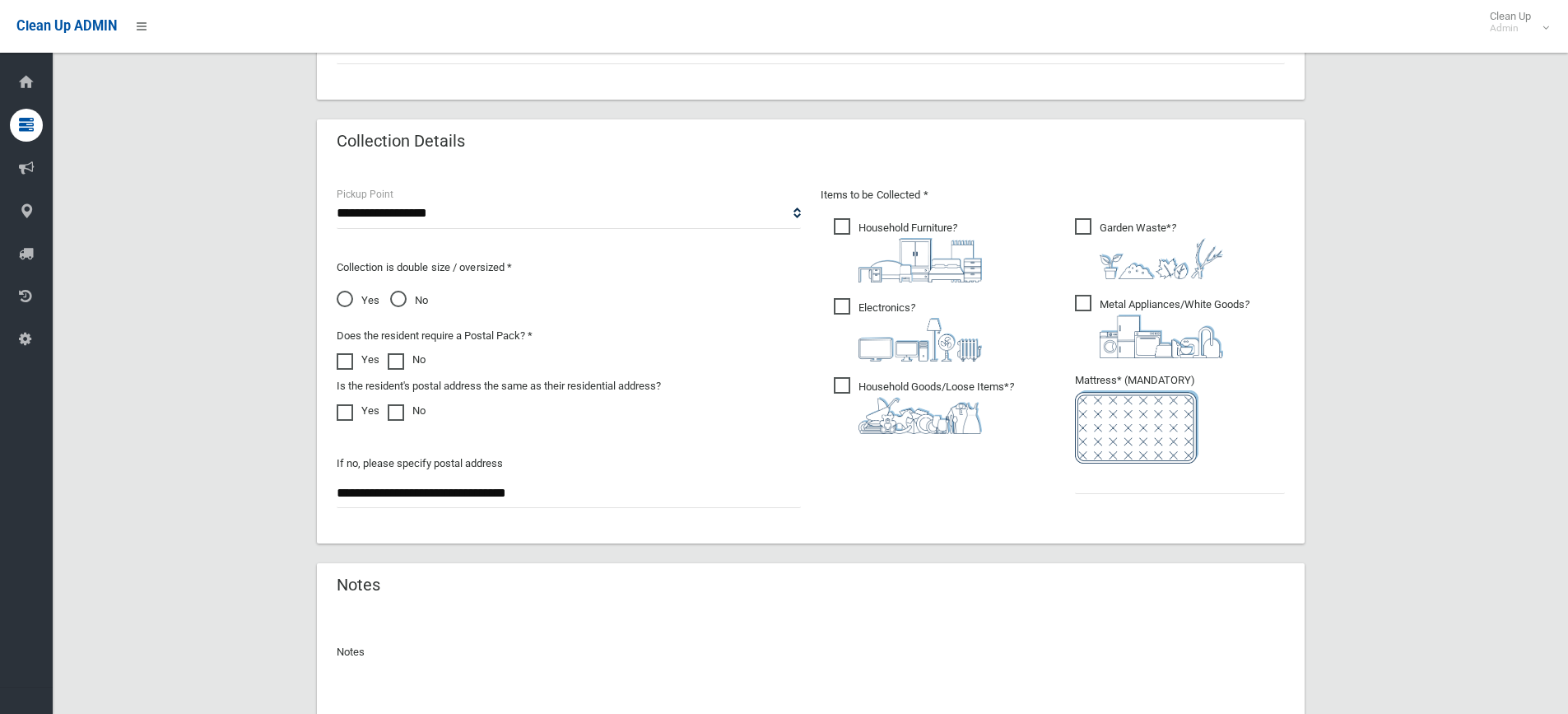
scroll to position [915, 0]
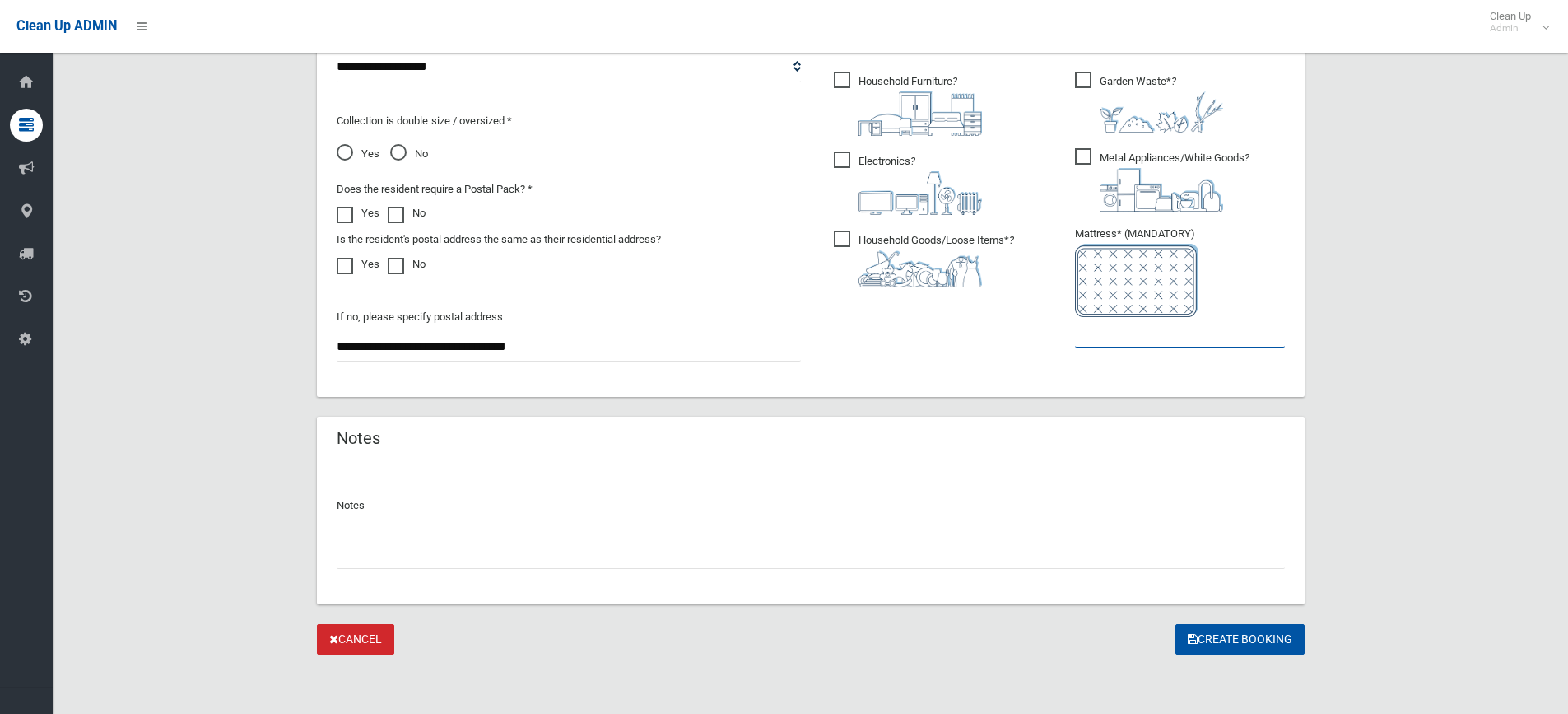
click at [1123, 340] on input "text" at bounding box center [1180, 332] width 210 height 31
type input "*"
click at [1209, 633] on button "Create Booking" at bounding box center [1240, 639] width 130 height 31
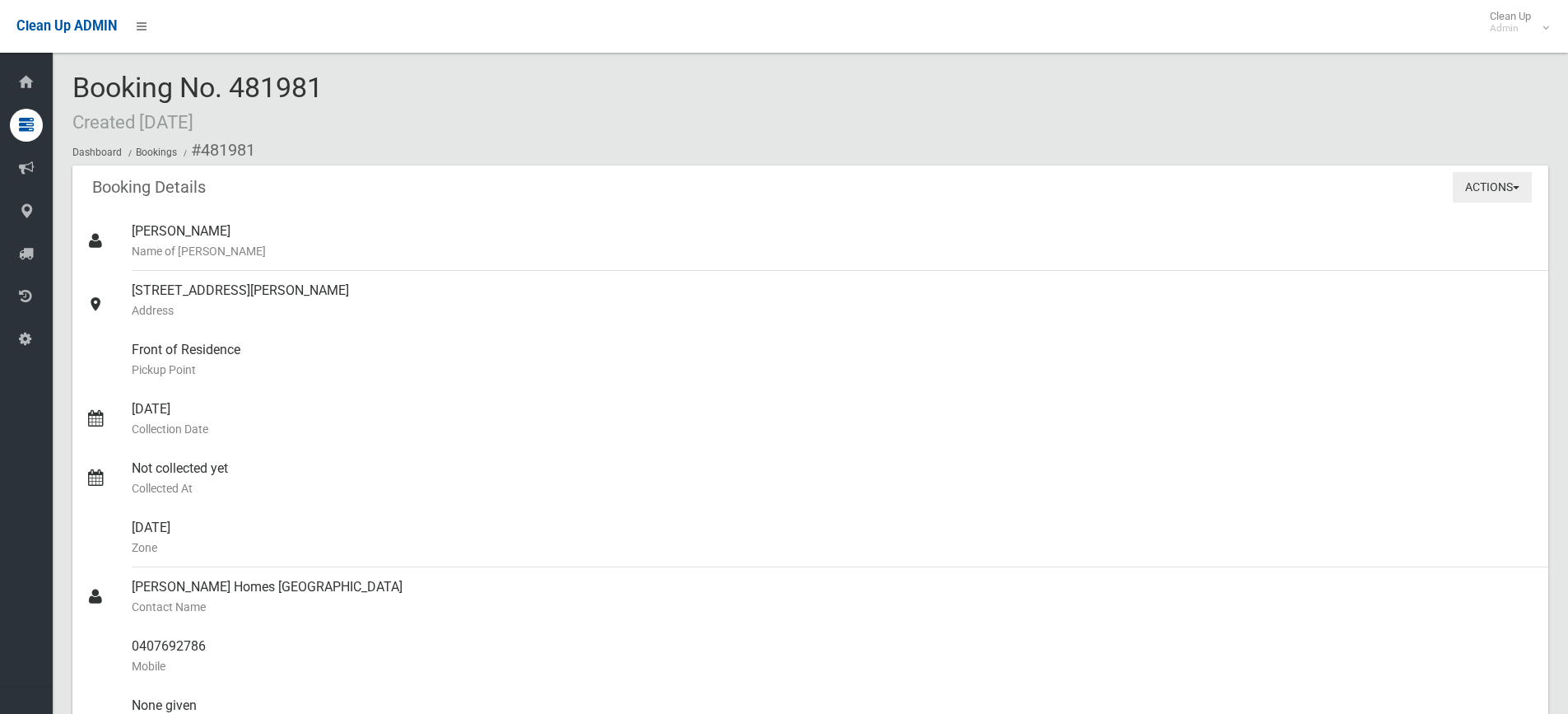
click at [1462, 190] on button "Actions" at bounding box center [1492, 187] width 79 height 31
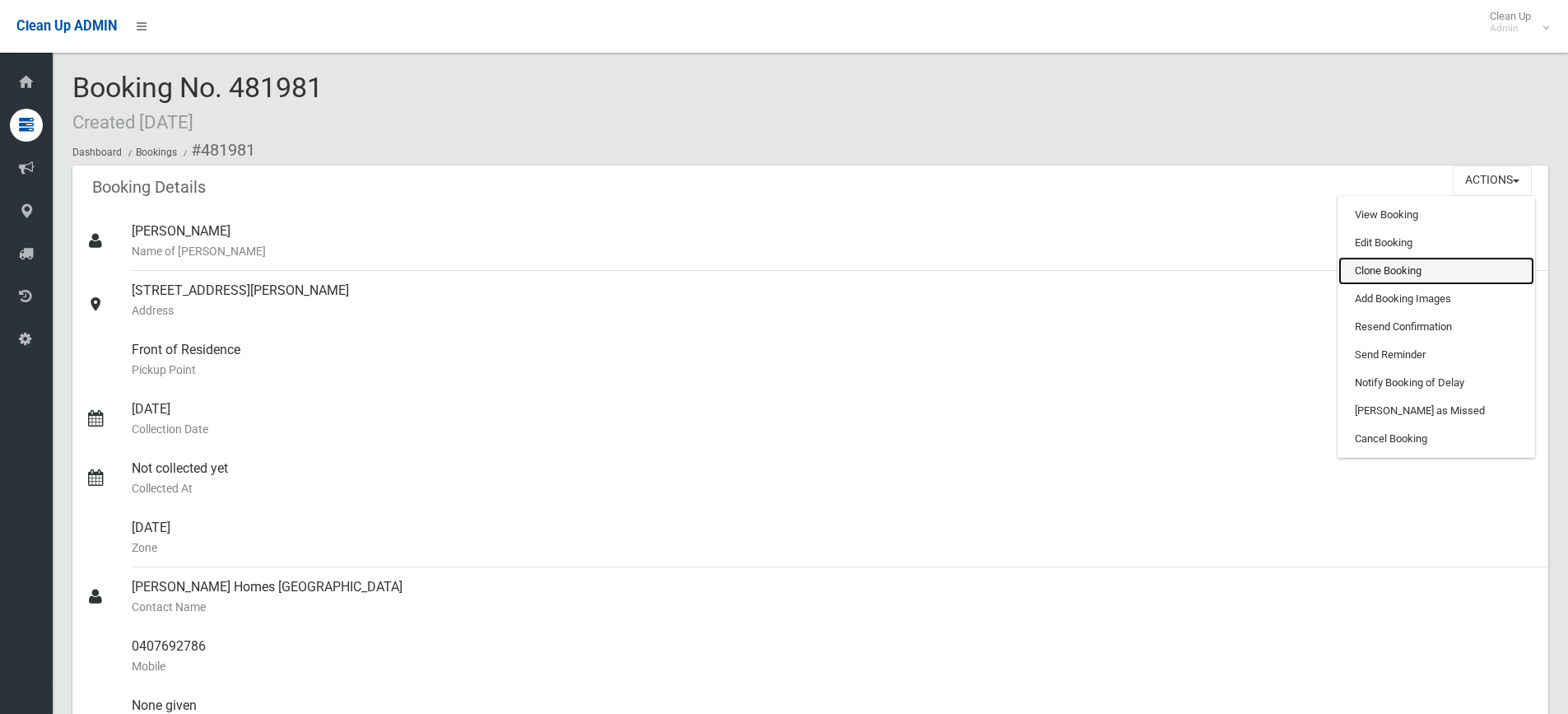
click at [1418, 279] on link "Clone Booking" at bounding box center [1436, 270] width 196 height 28
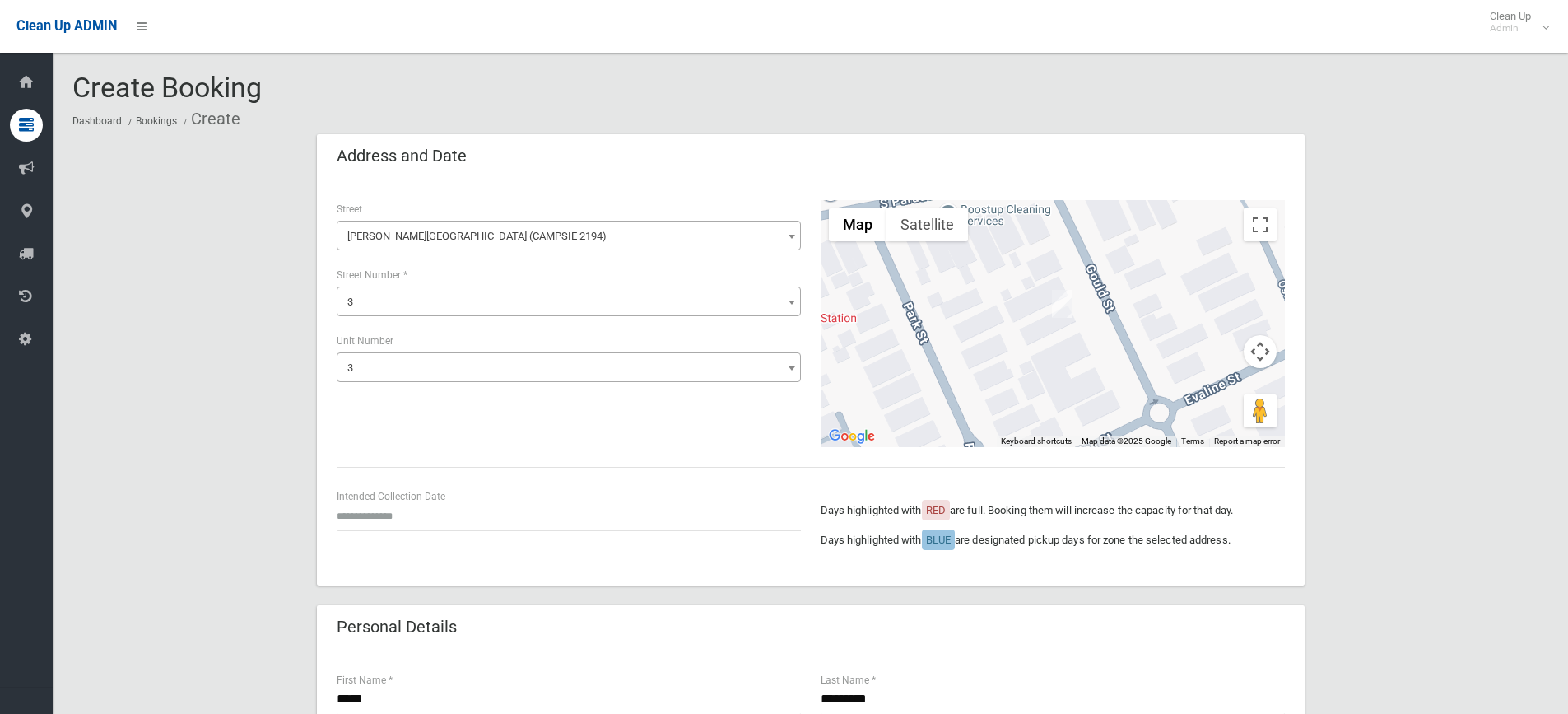
click at [383, 303] on span "3" at bounding box center [569, 302] width 456 height 23
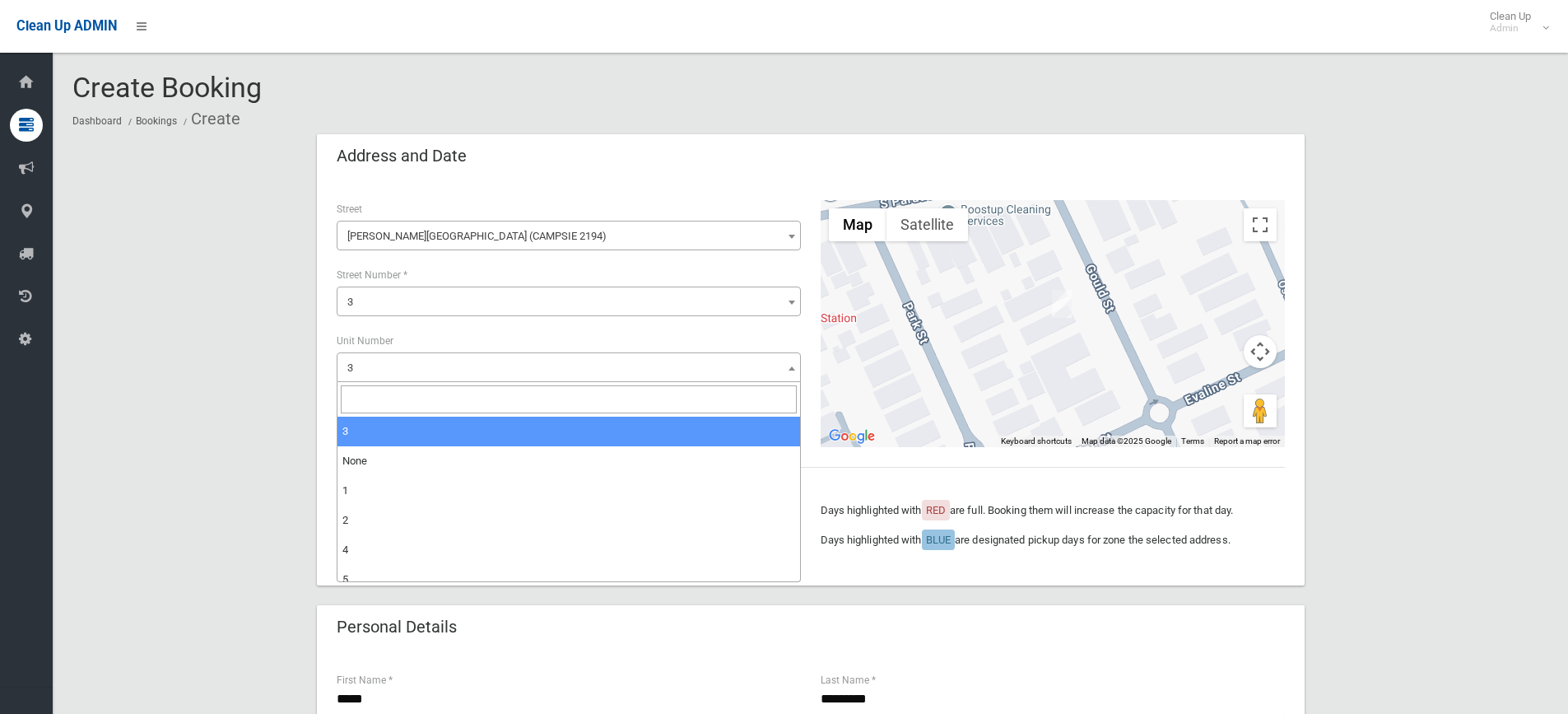
click at [392, 366] on span "3" at bounding box center [569, 368] width 456 height 23
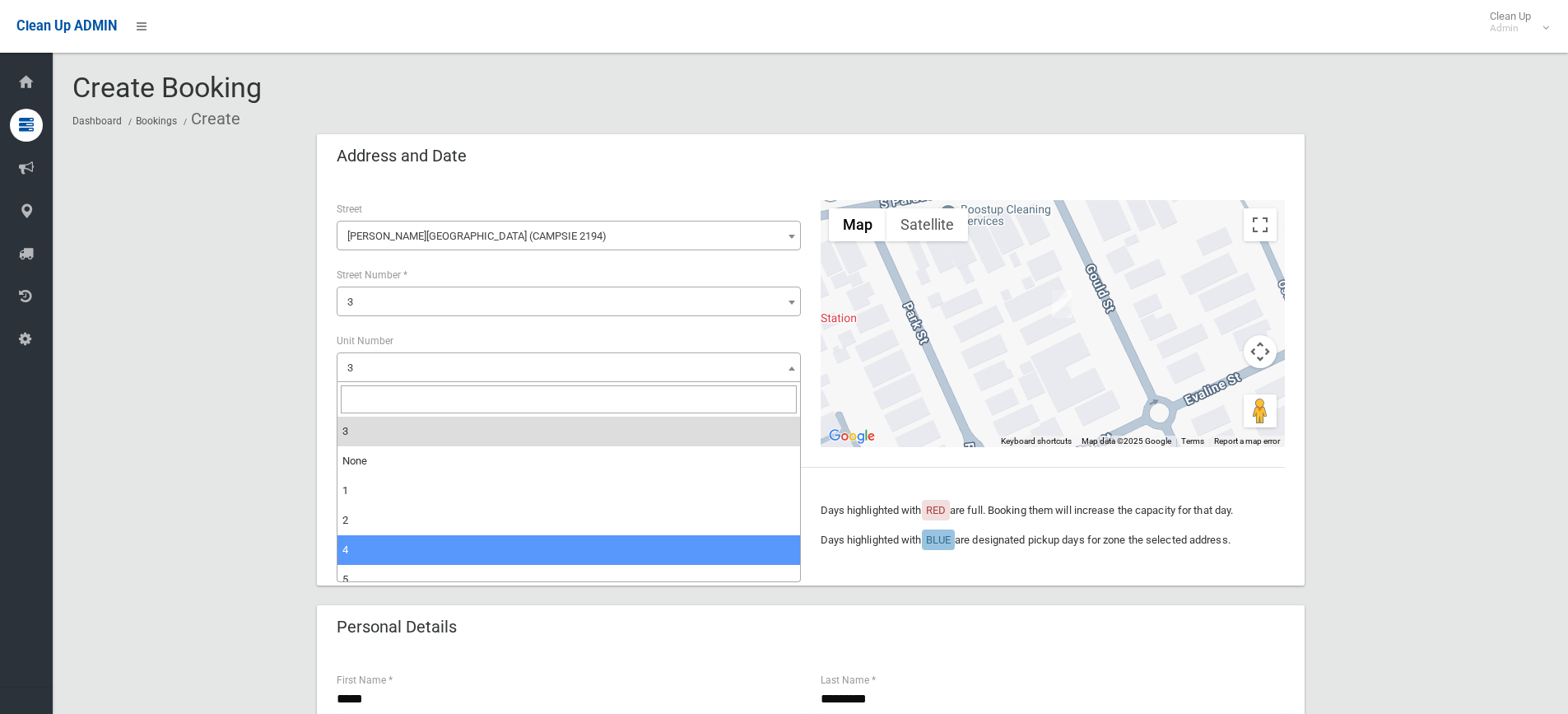
select select "*"
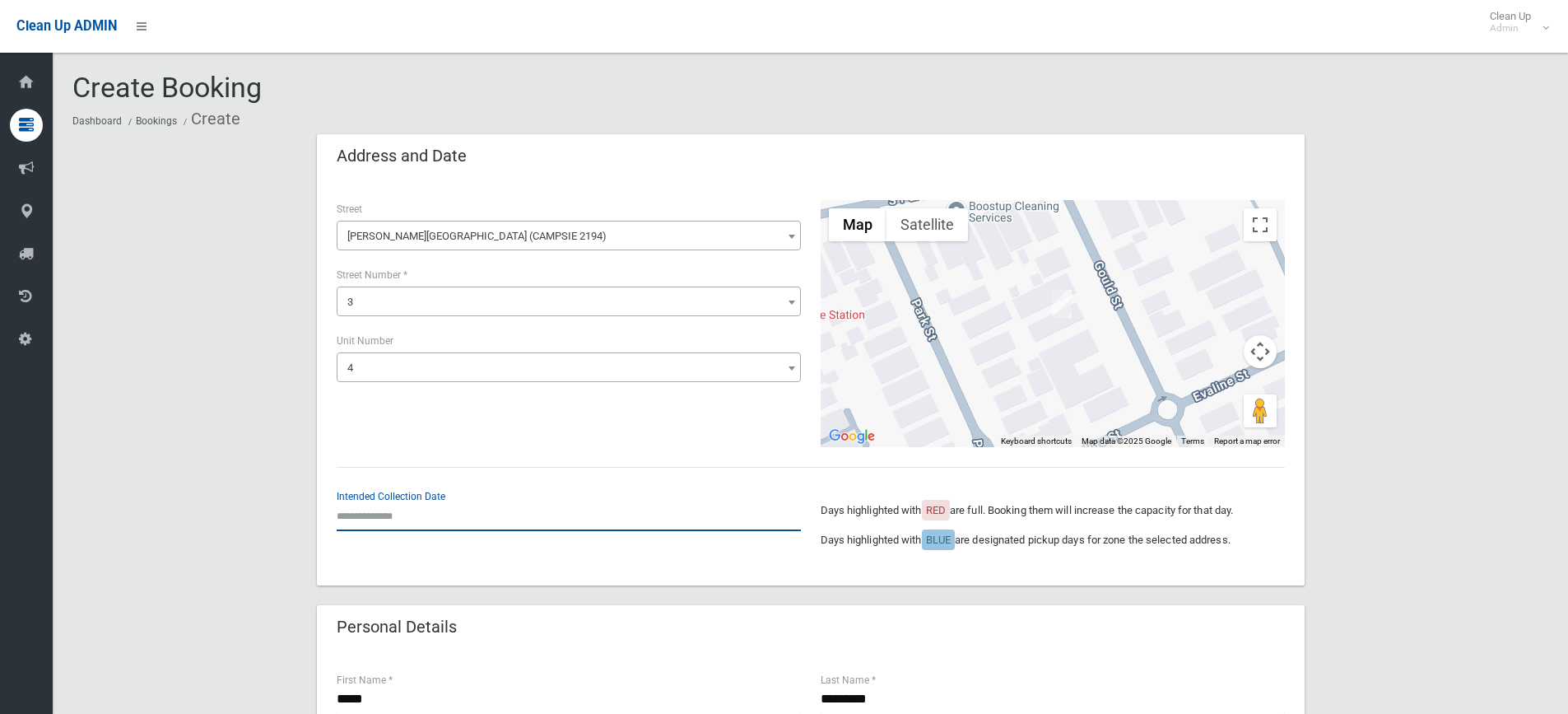
click at [392, 504] on input "text" at bounding box center [569, 515] width 464 height 31
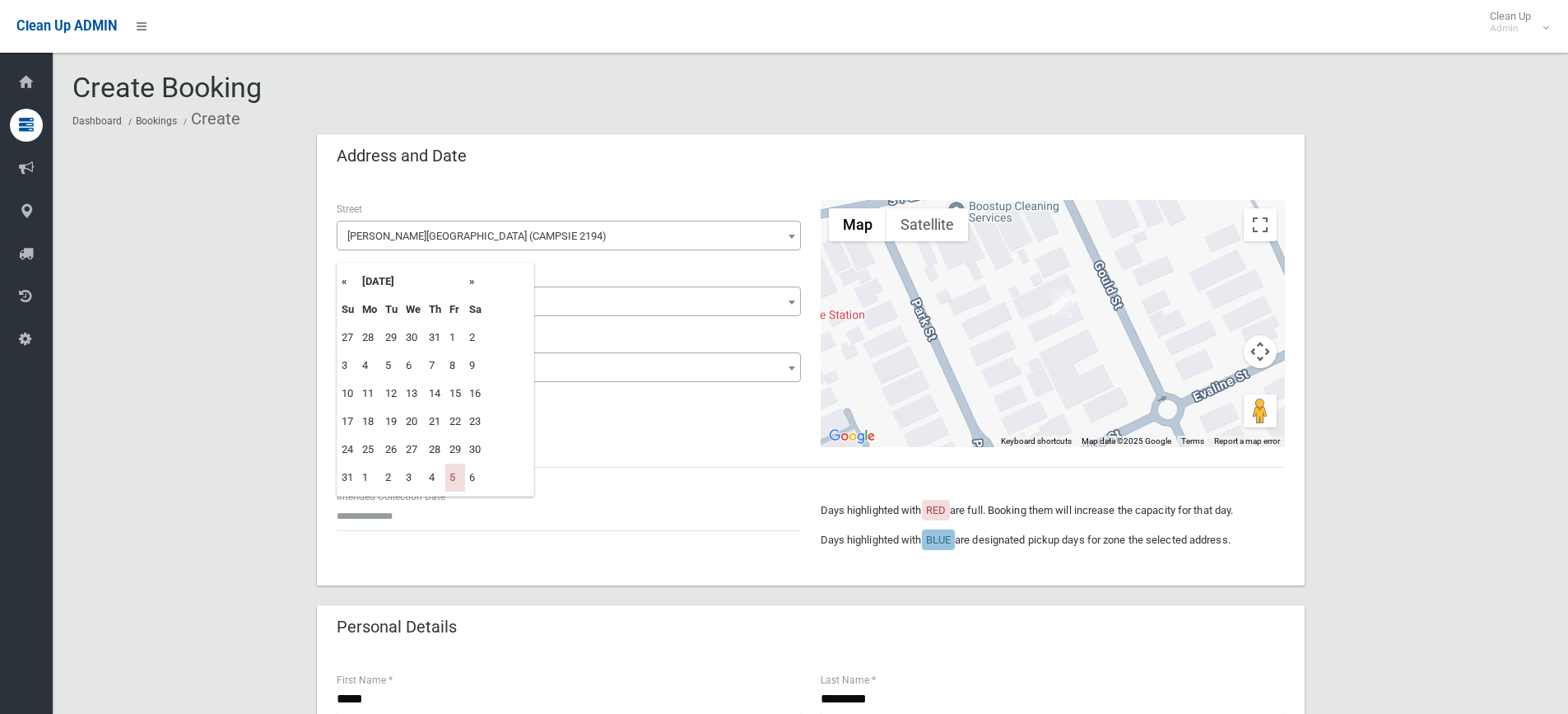
click at [475, 287] on th "»" at bounding box center [475, 282] width 20 height 28
click at [463, 421] on td "26" at bounding box center [455, 421] width 19 height 28
type input "**********"
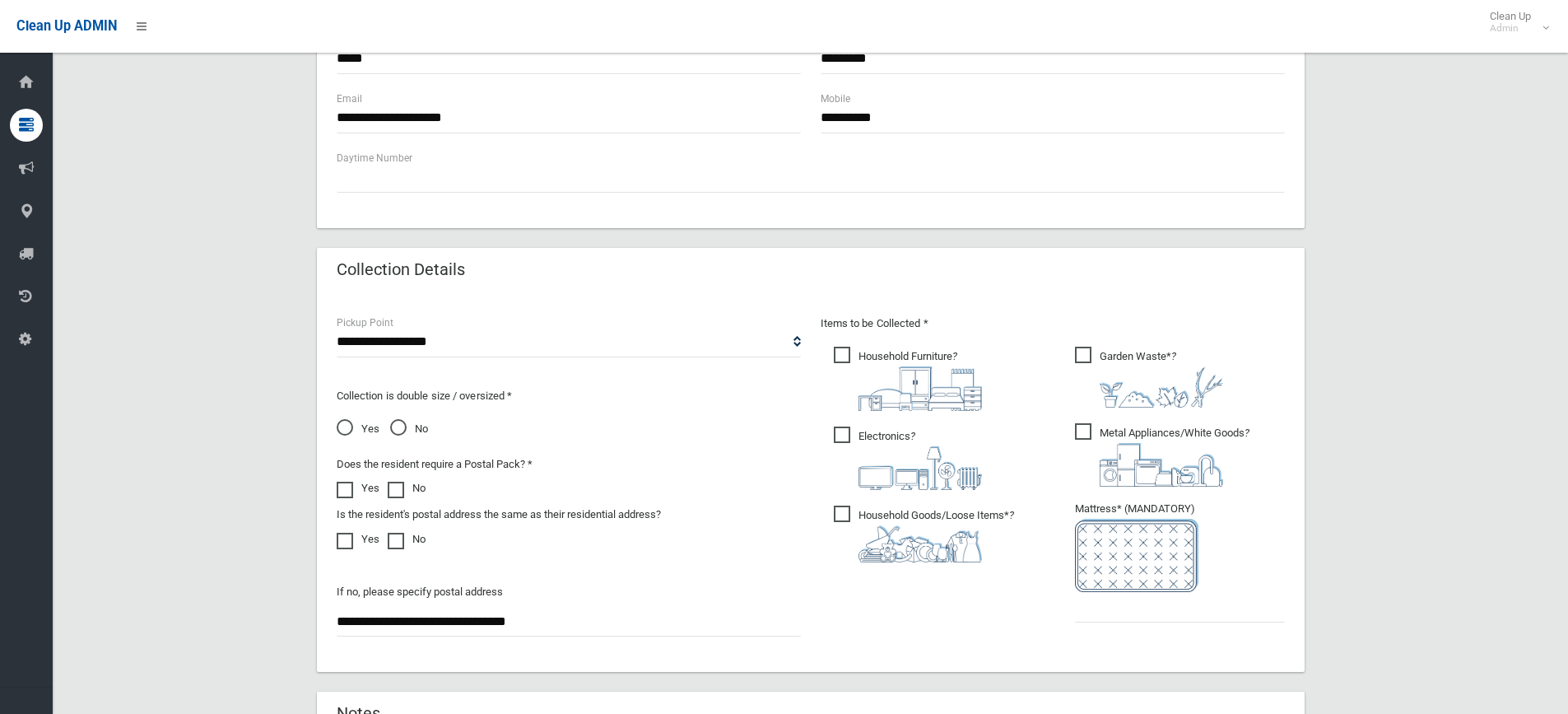
scroll to position [823, 0]
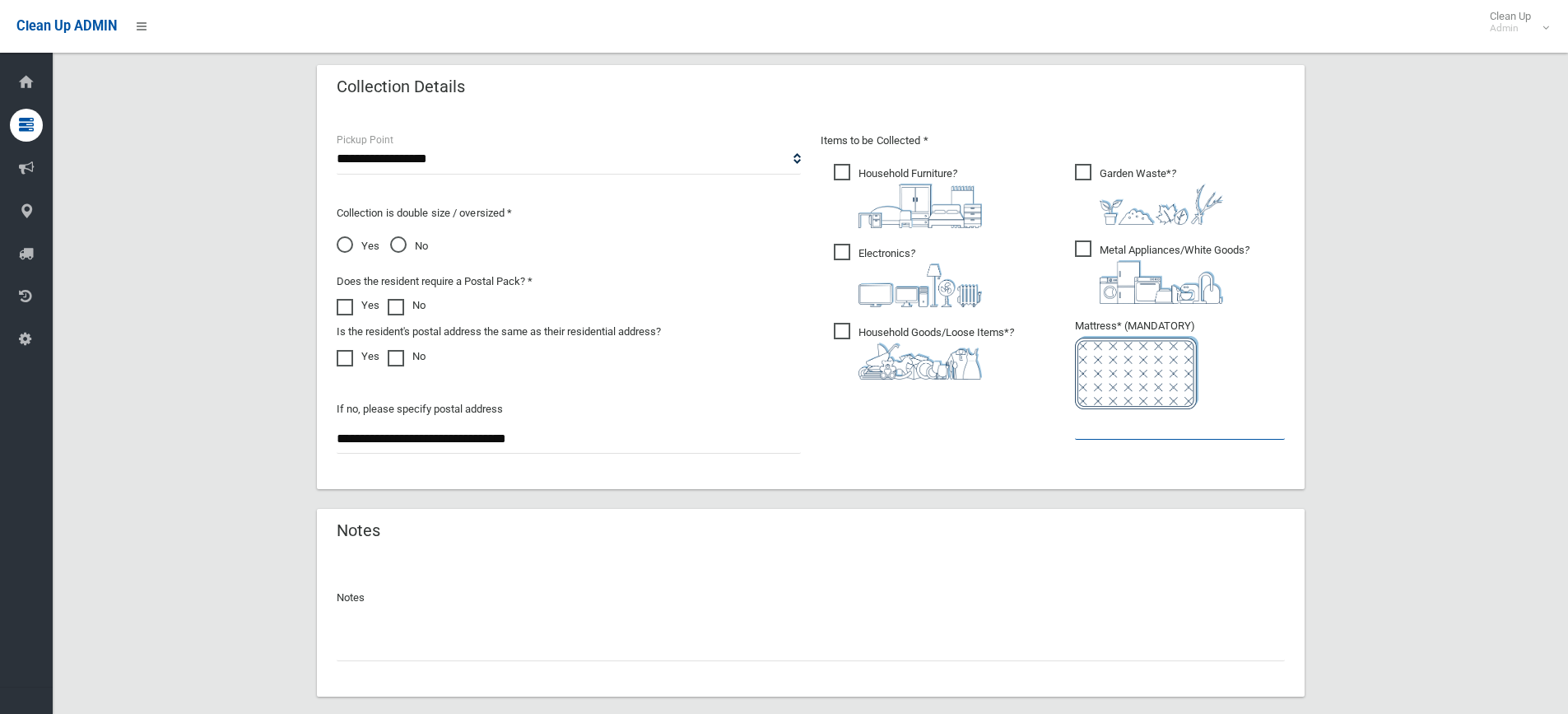
click at [1110, 426] on input "text" at bounding box center [1180, 424] width 210 height 31
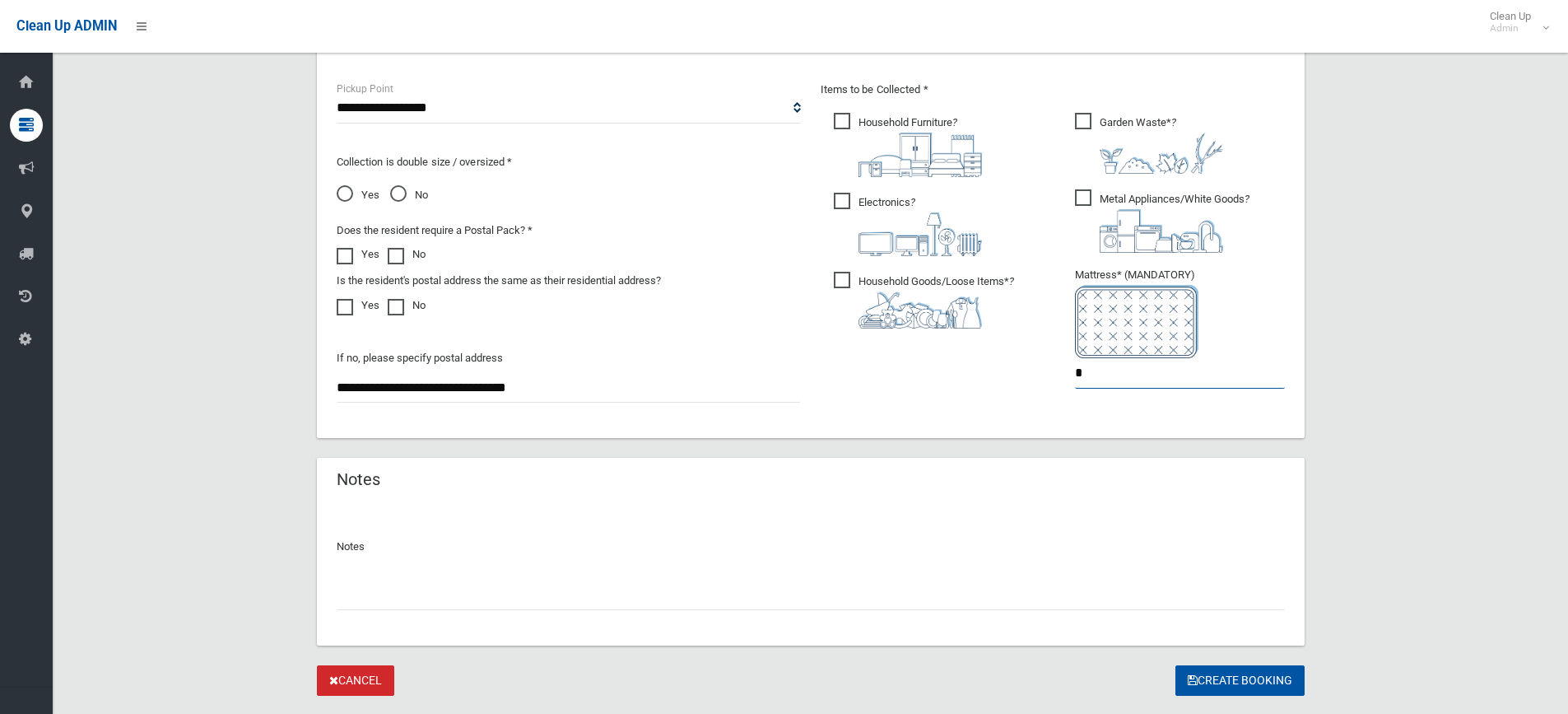
scroll to position [915, 0]
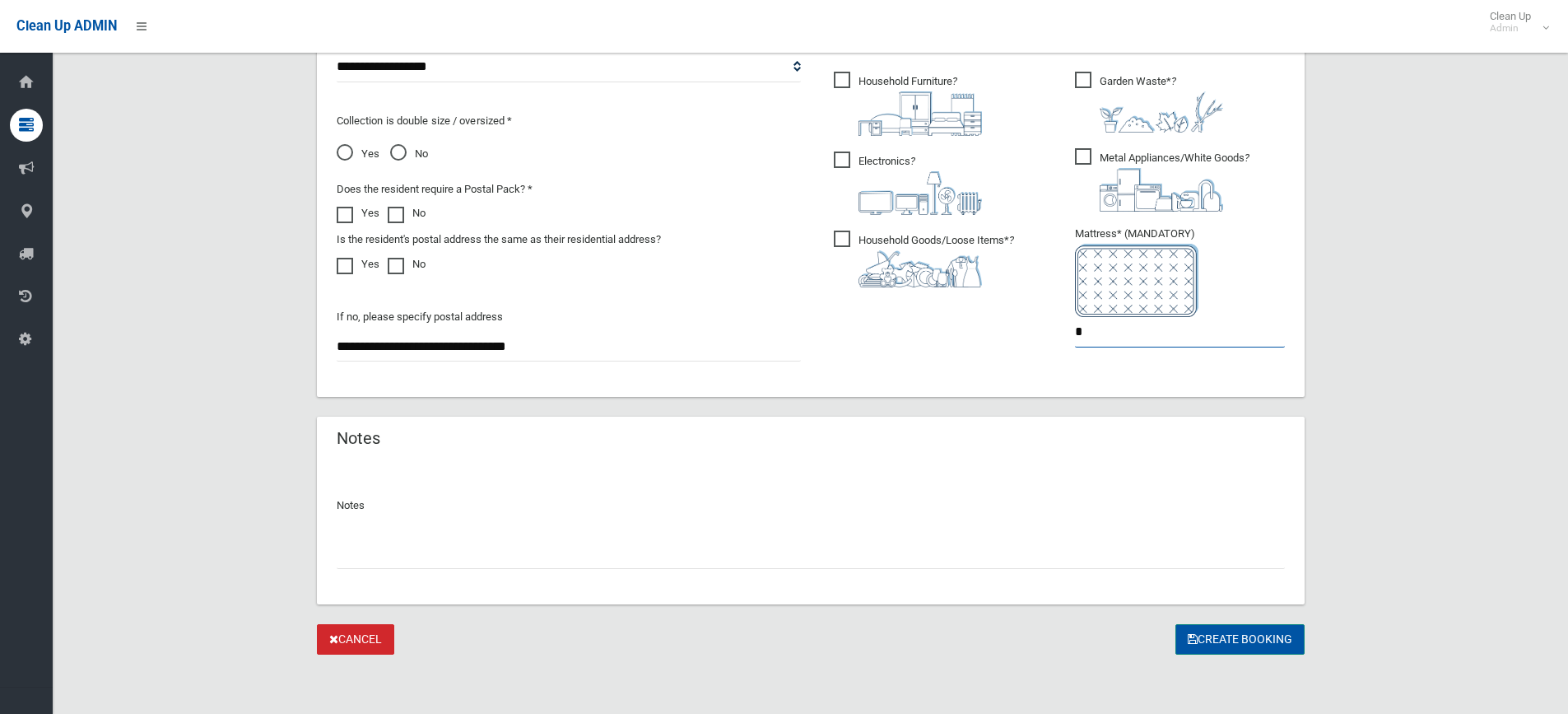
type input "*"
click at [1220, 642] on button "Create Booking" at bounding box center [1240, 639] width 130 height 31
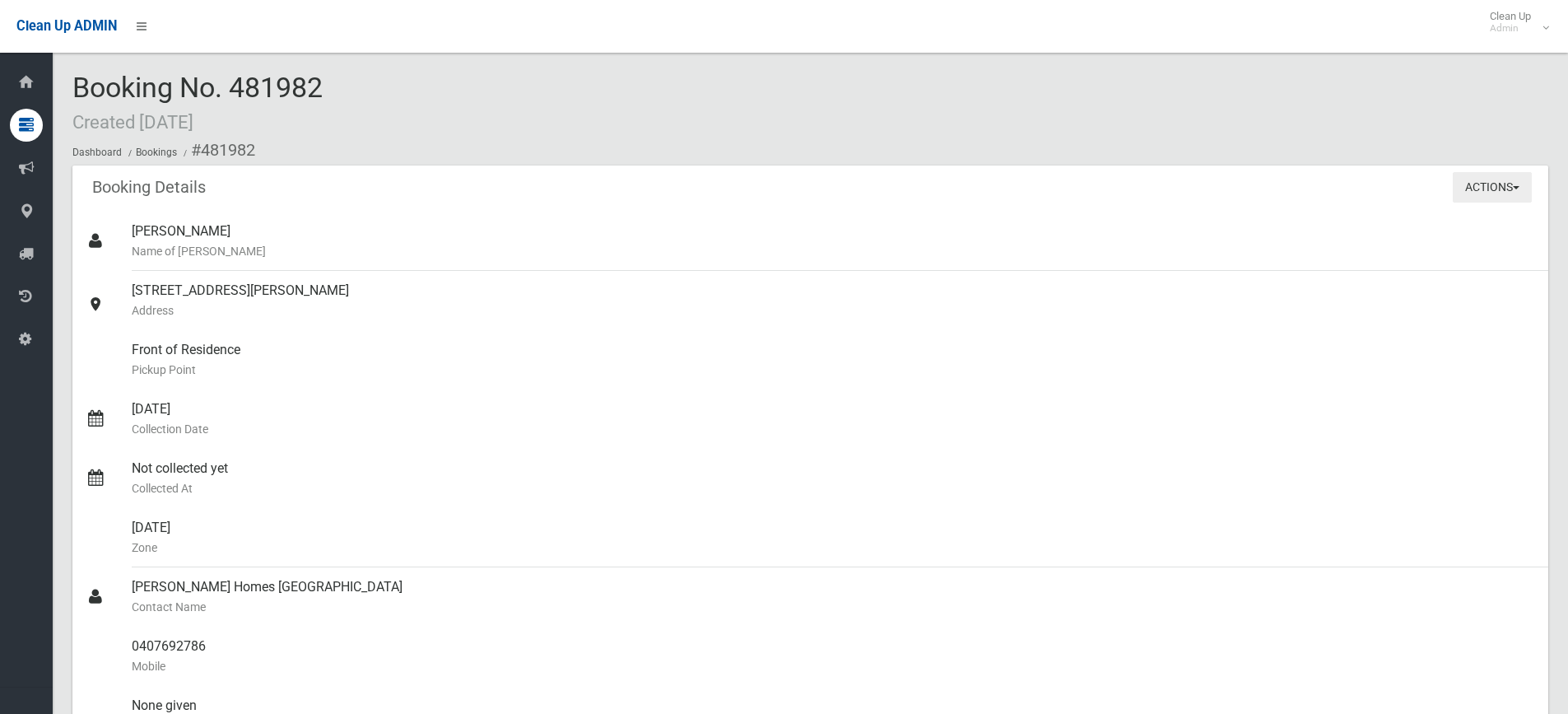
click at [1485, 189] on button "Actions" at bounding box center [1492, 187] width 79 height 31
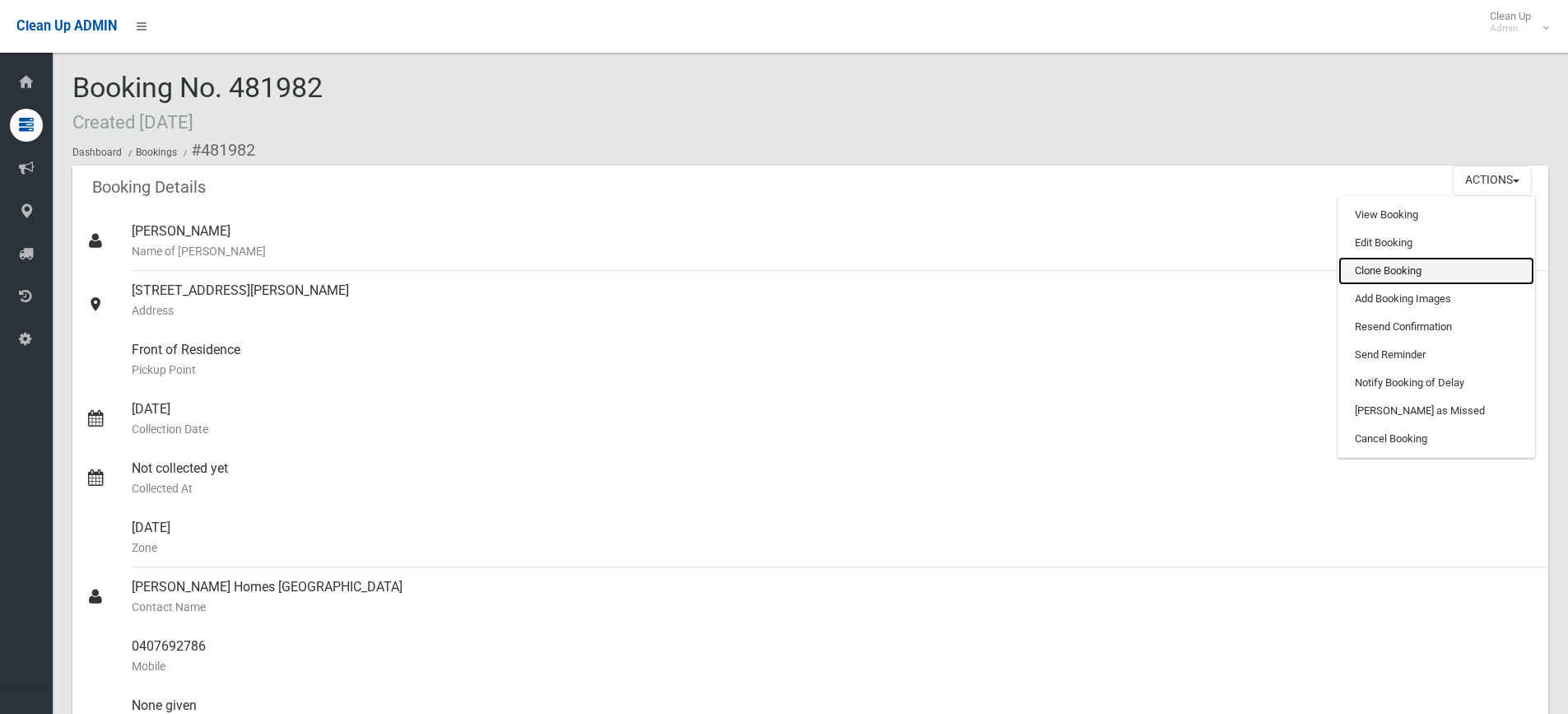
click at [1396, 264] on link "Clone Booking" at bounding box center [1436, 270] width 196 height 28
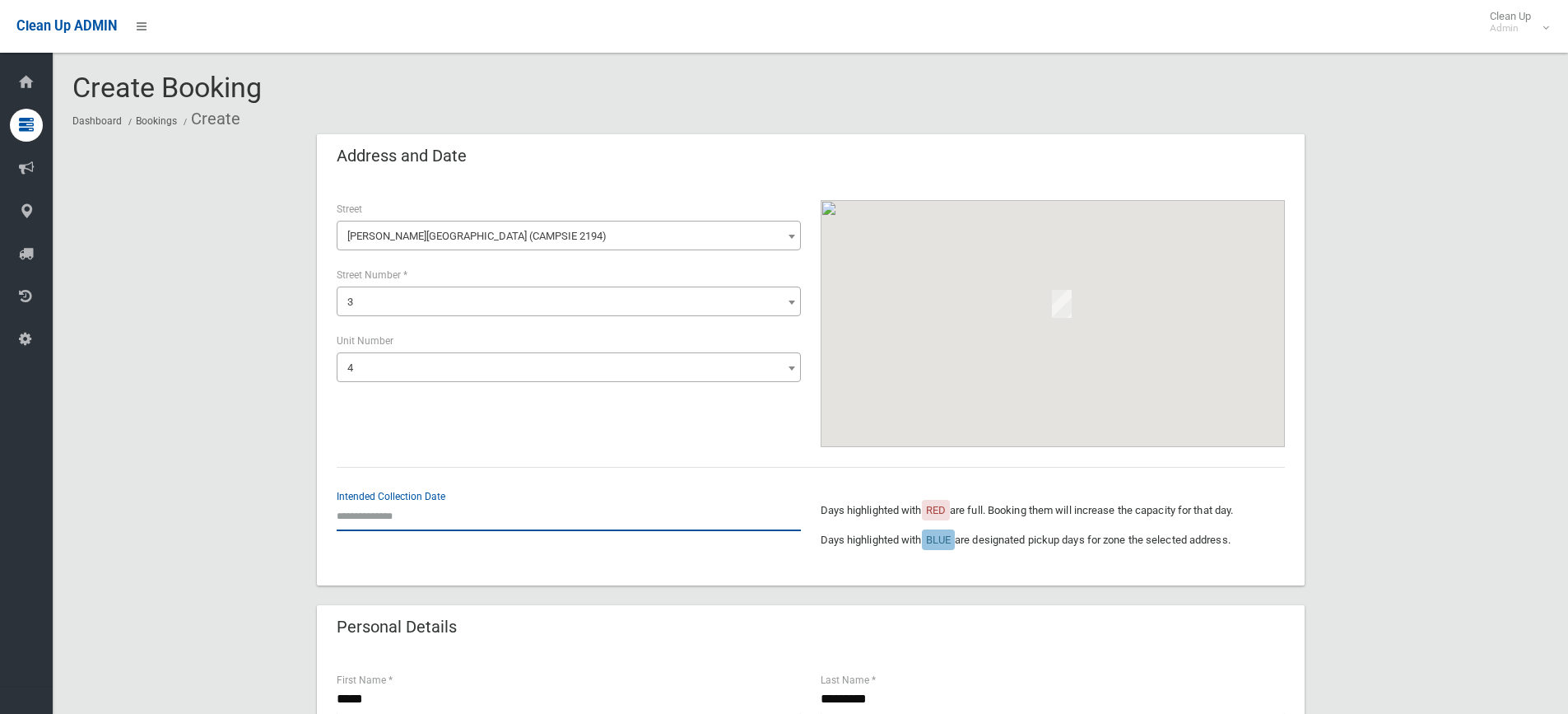
click at [393, 521] on input "text" at bounding box center [569, 515] width 464 height 31
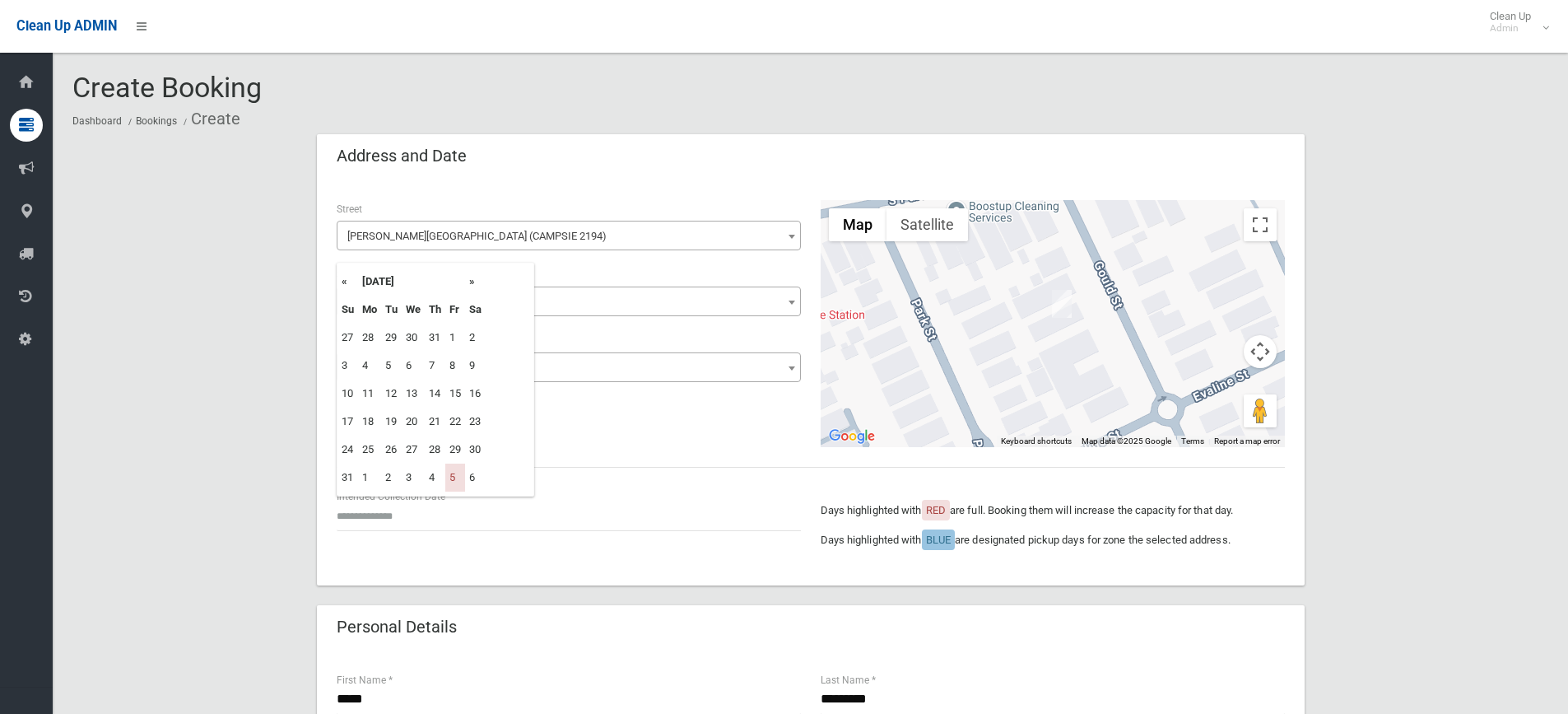
click at [471, 285] on th "»" at bounding box center [475, 282] width 20 height 28
click at [463, 426] on td "26" at bounding box center [455, 421] width 19 height 28
type input "**********"
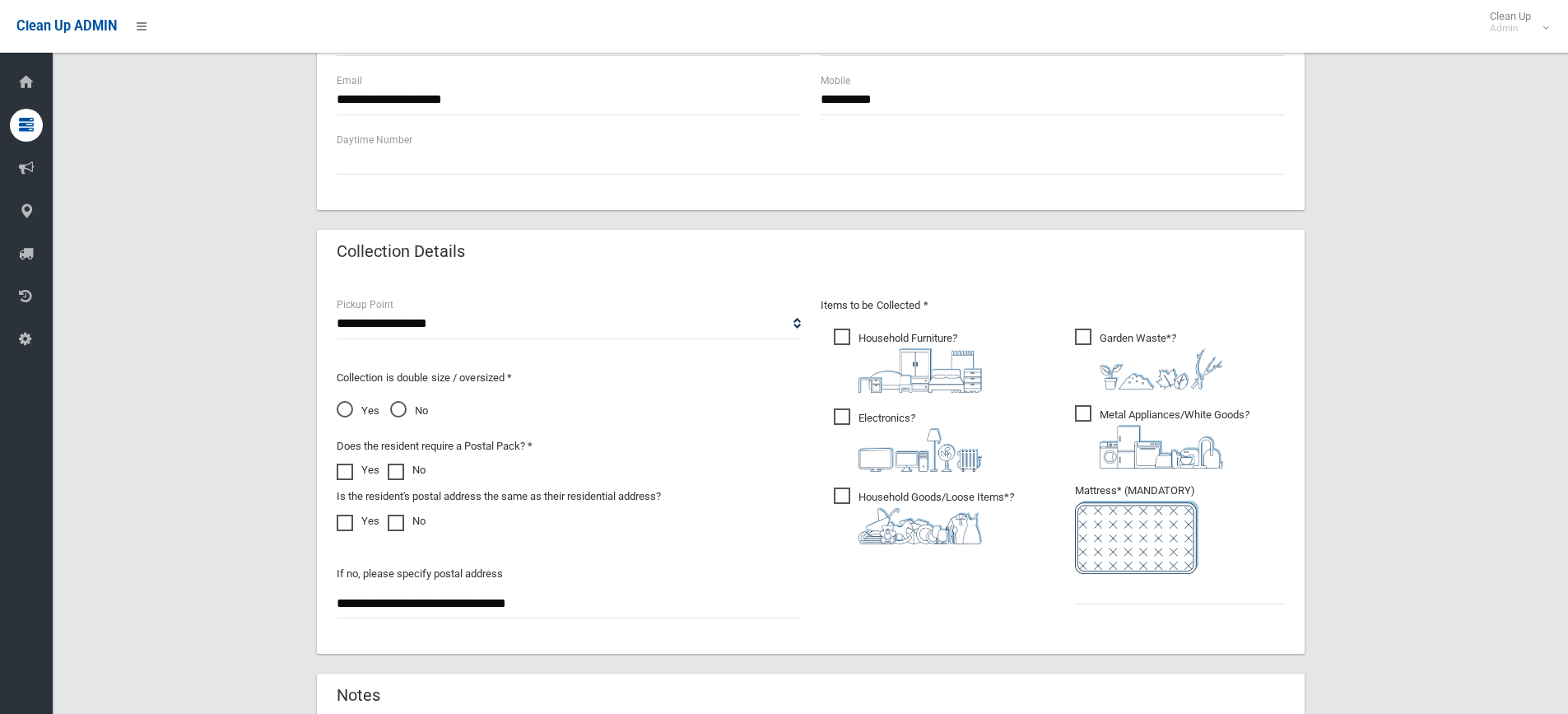
scroll to position [823, 0]
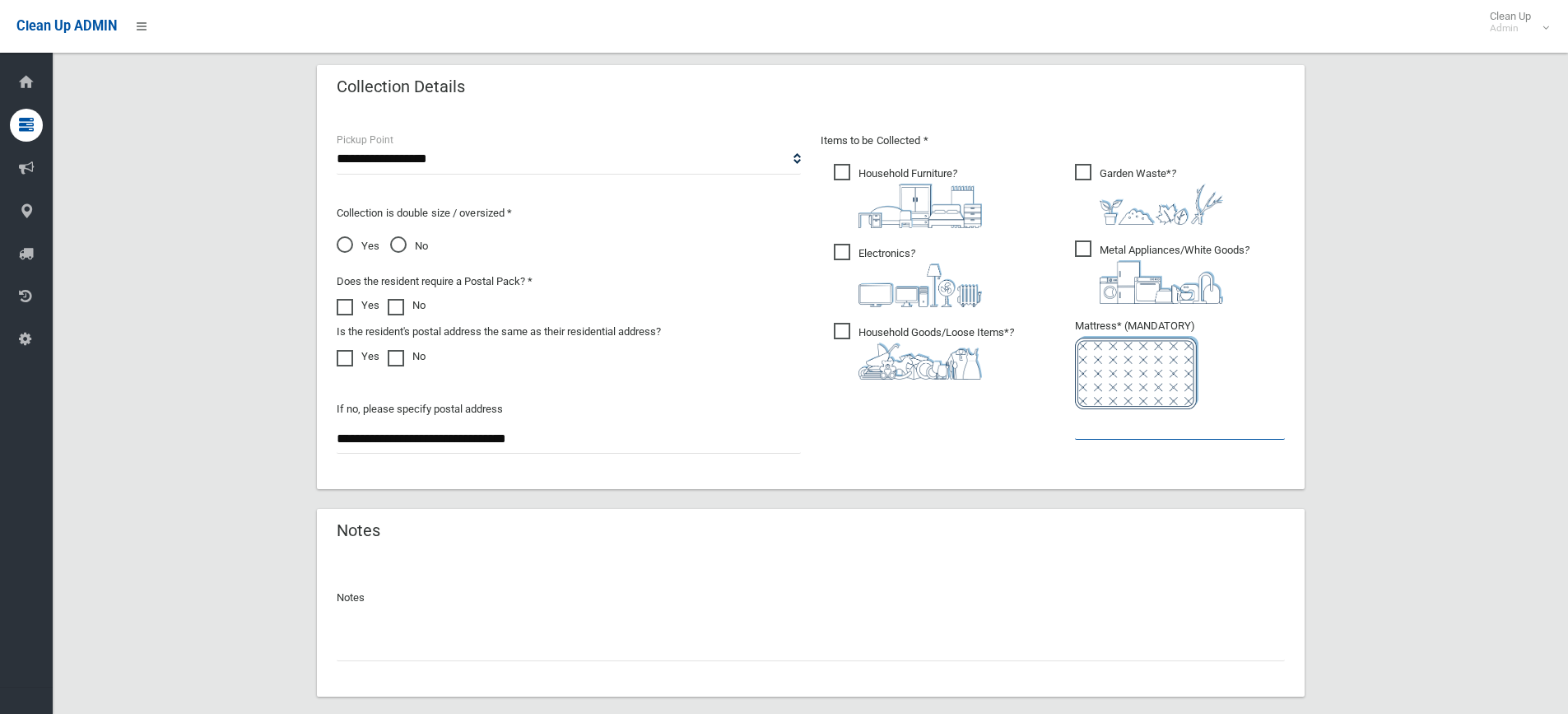
drag, startPoint x: 1098, startPoint y: 418, endPoint x: 1063, endPoint y: 426, distance: 35.9
click at [1098, 417] on input "text" at bounding box center [1180, 424] width 210 height 31
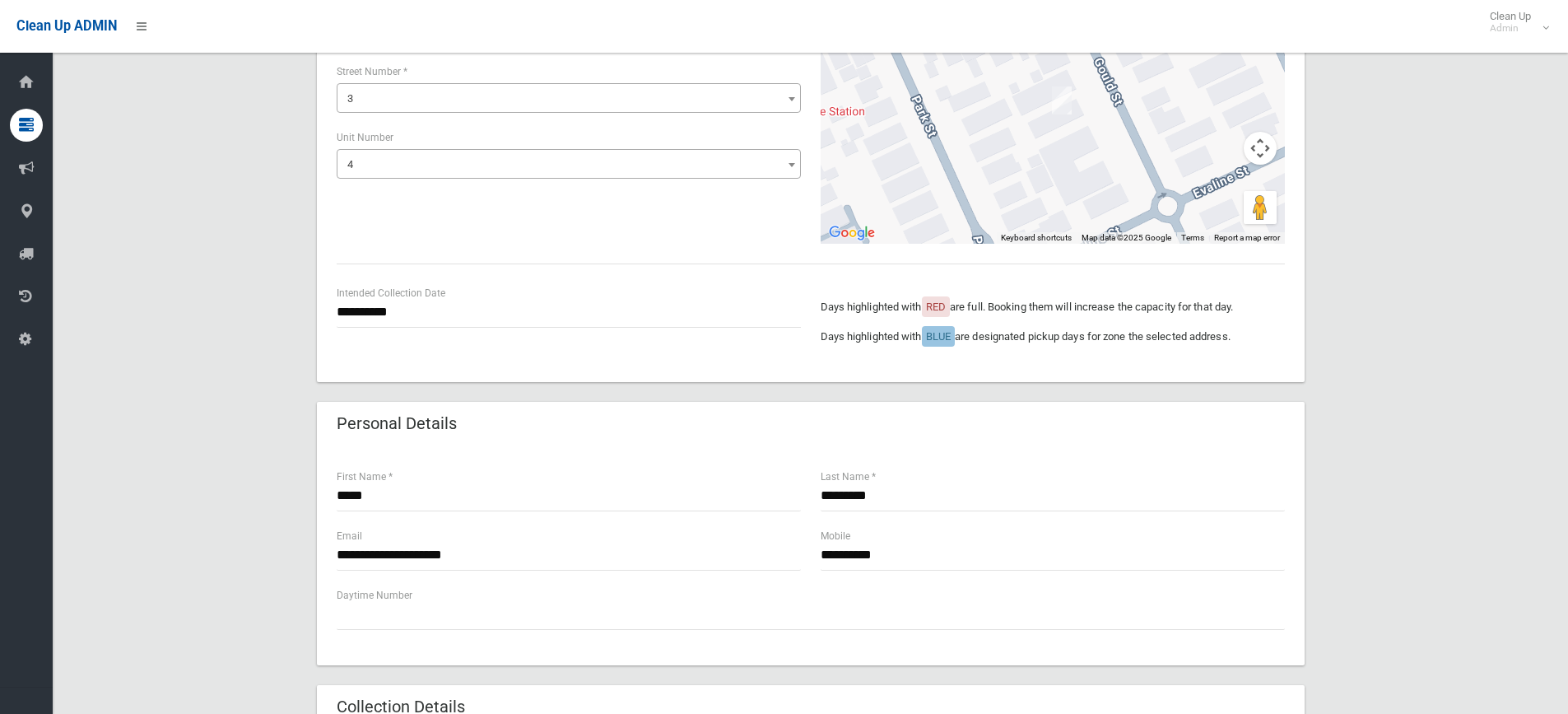
scroll to position [174, 0]
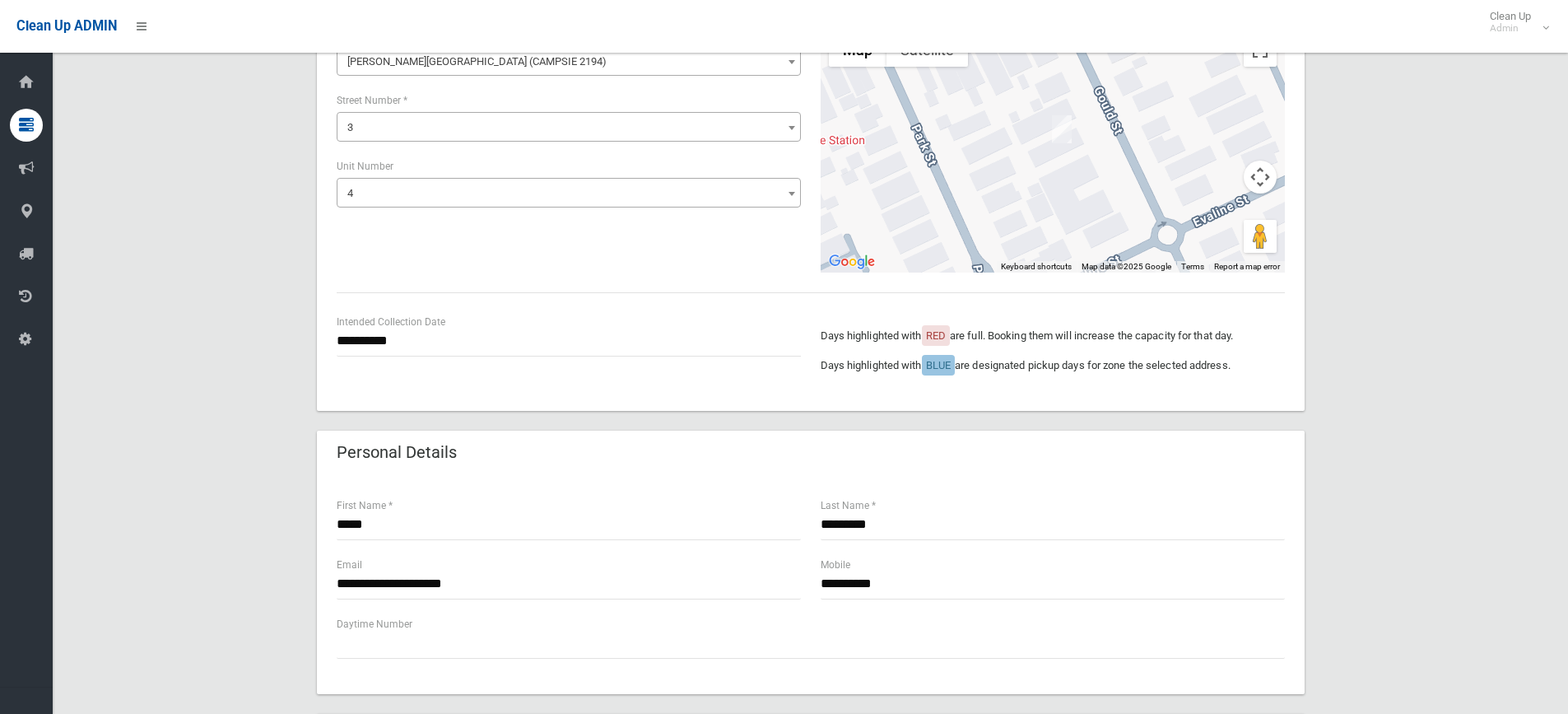
type input "*"
click at [391, 196] on span "4" at bounding box center [569, 193] width 456 height 23
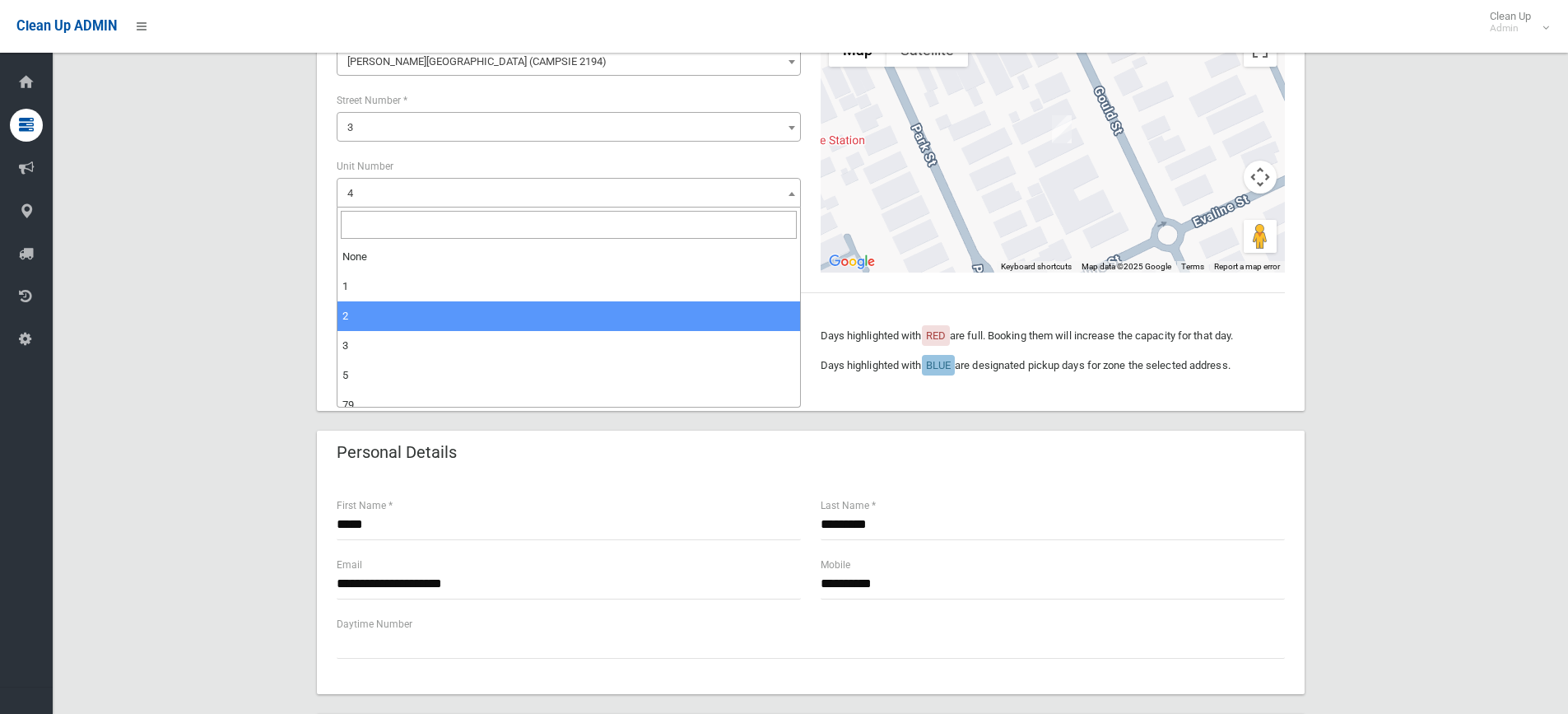
scroll to position [43, 0]
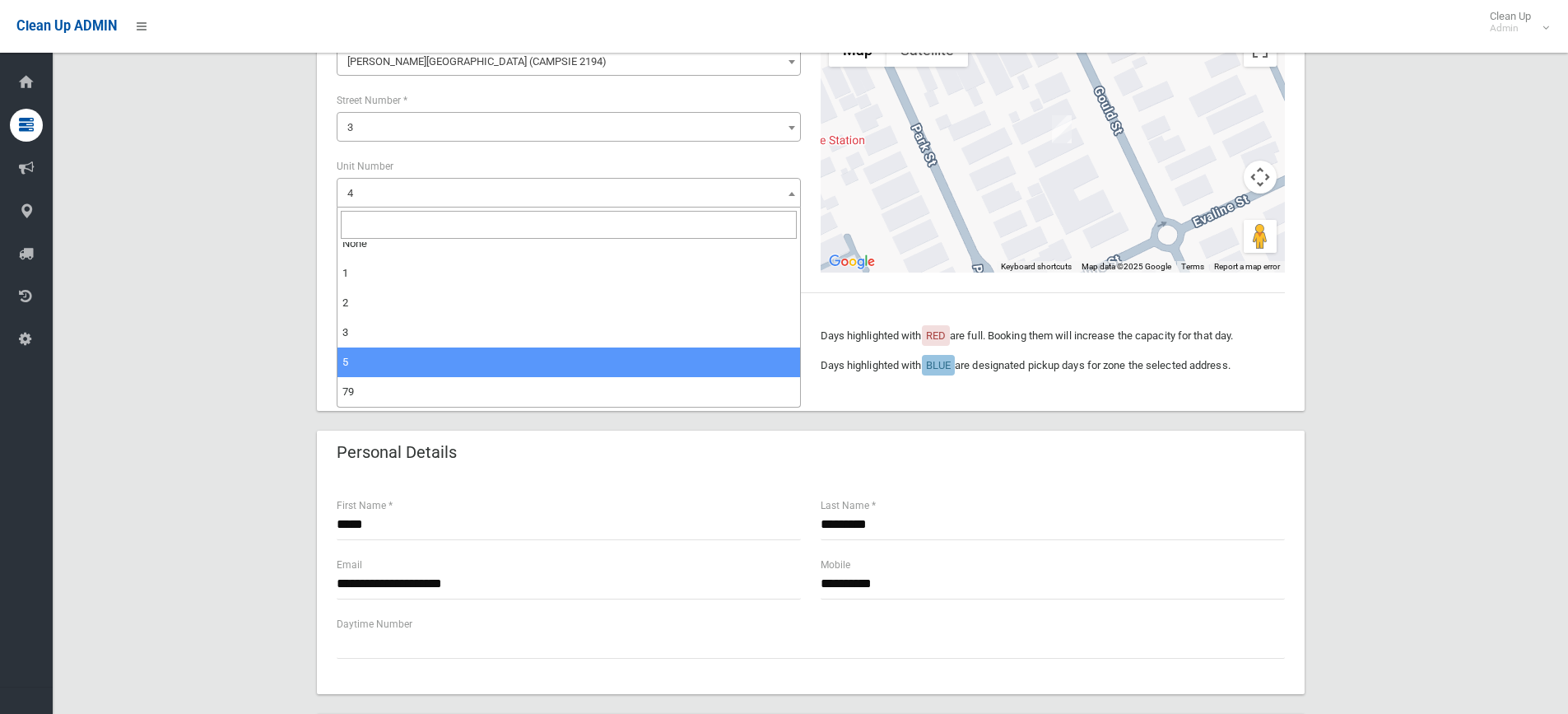
select select "*"
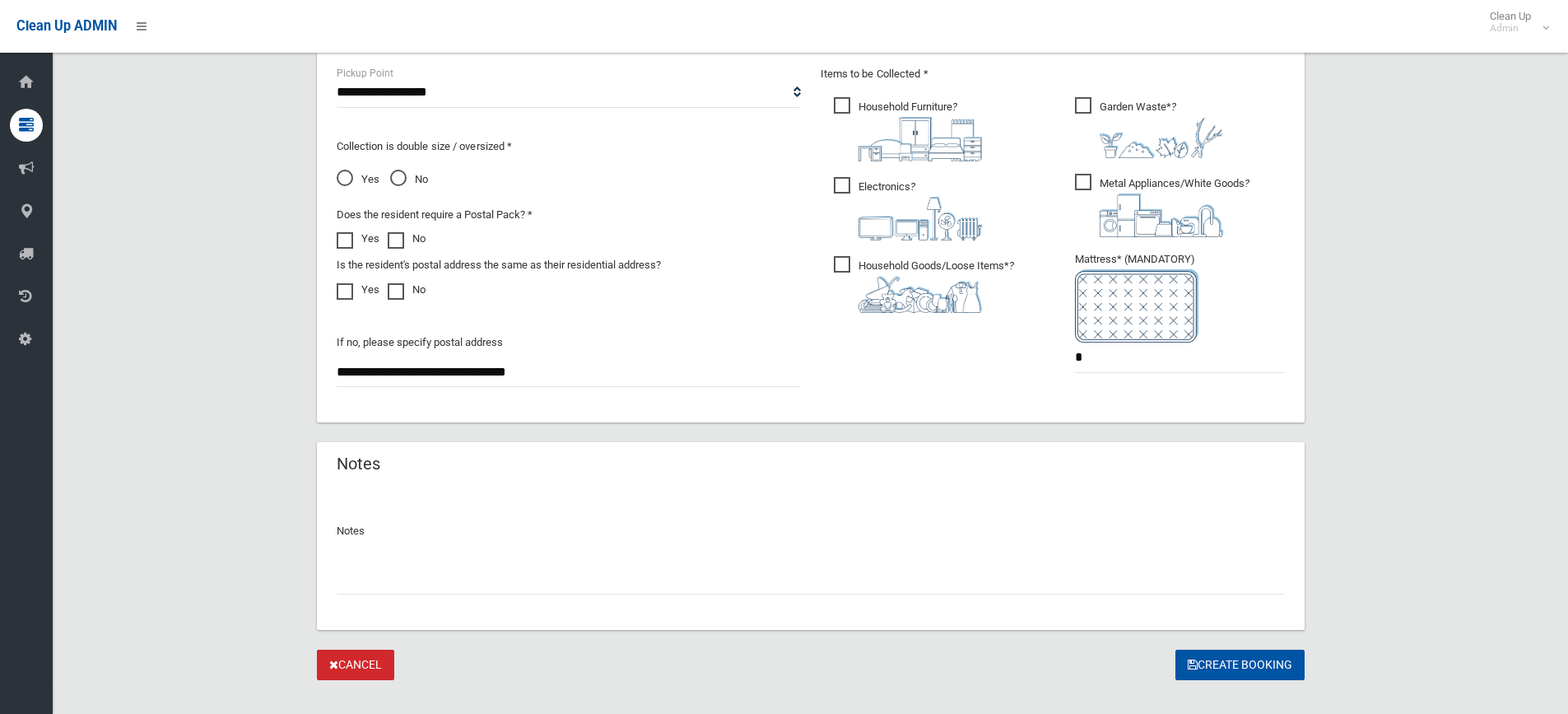
scroll to position [915, 0]
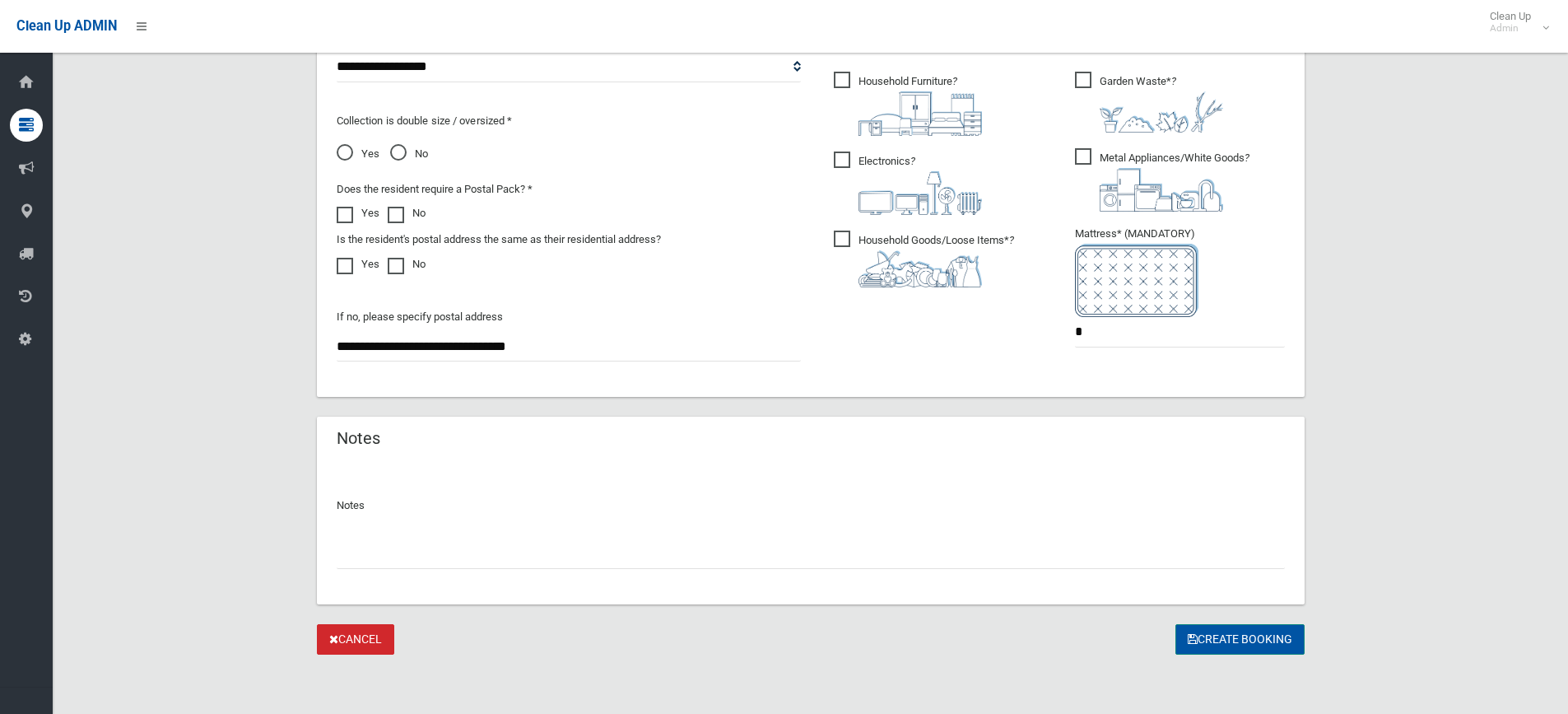
click at [1258, 641] on button "Create Booking" at bounding box center [1240, 639] width 130 height 31
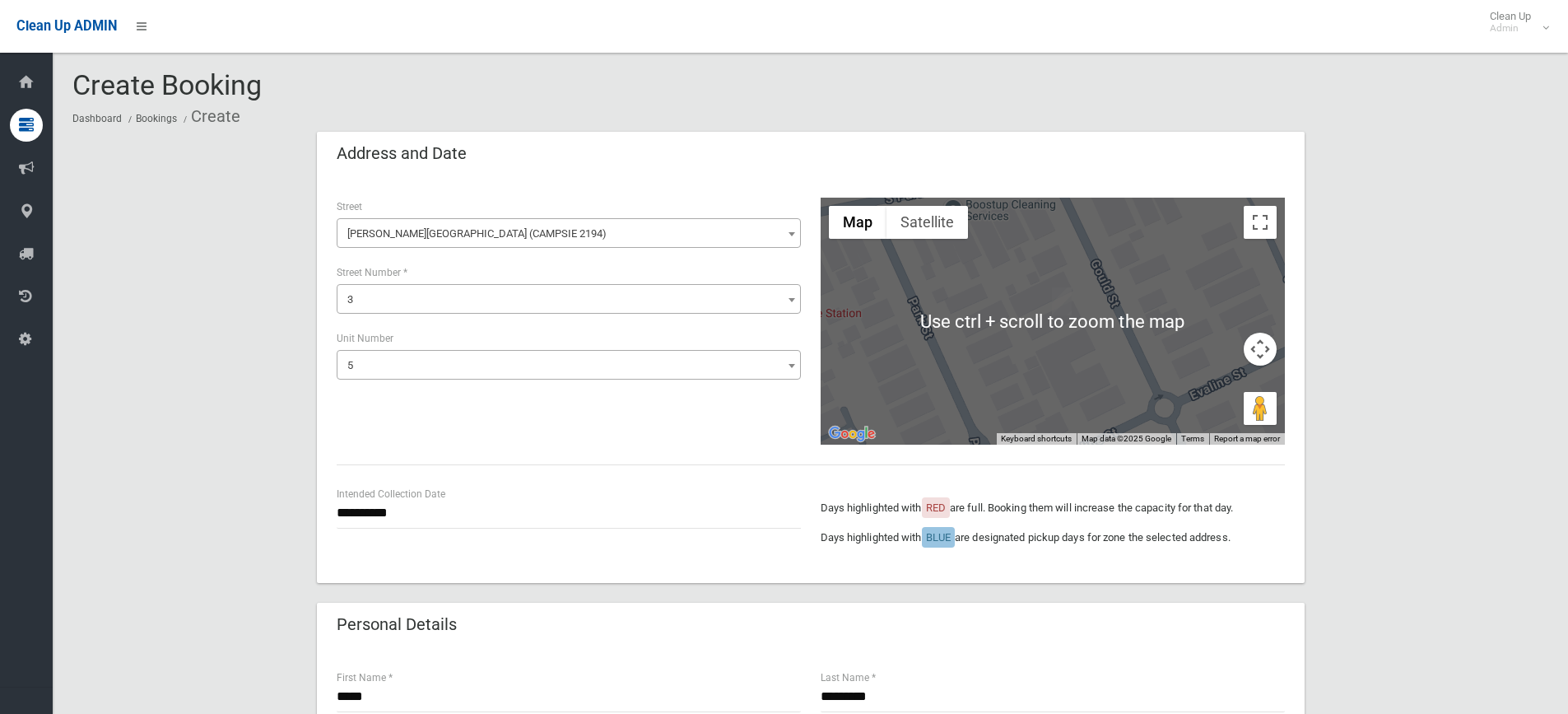
scroll to position [0, 0]
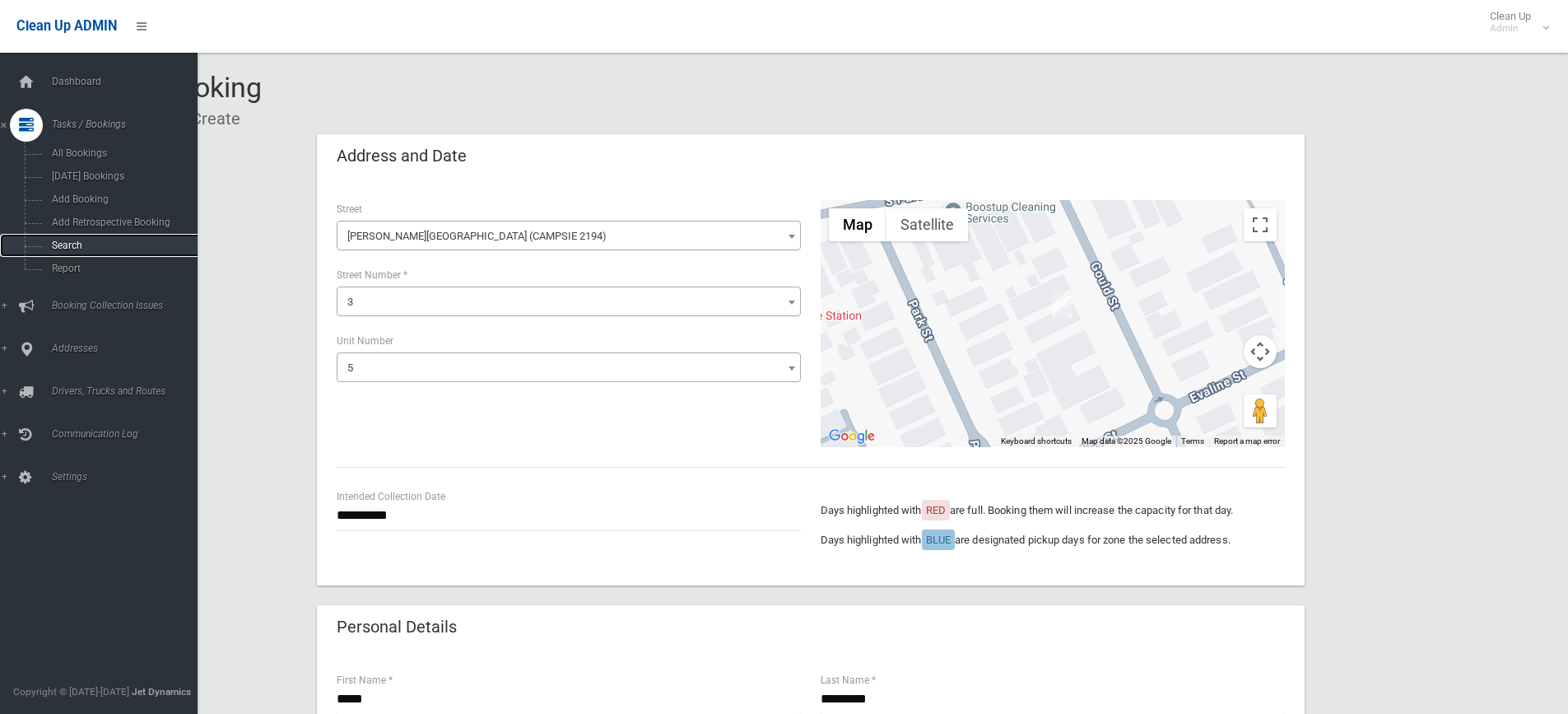
click at [77, 247] on span "Search" at bounding box center [121, 245] width 149 height 11
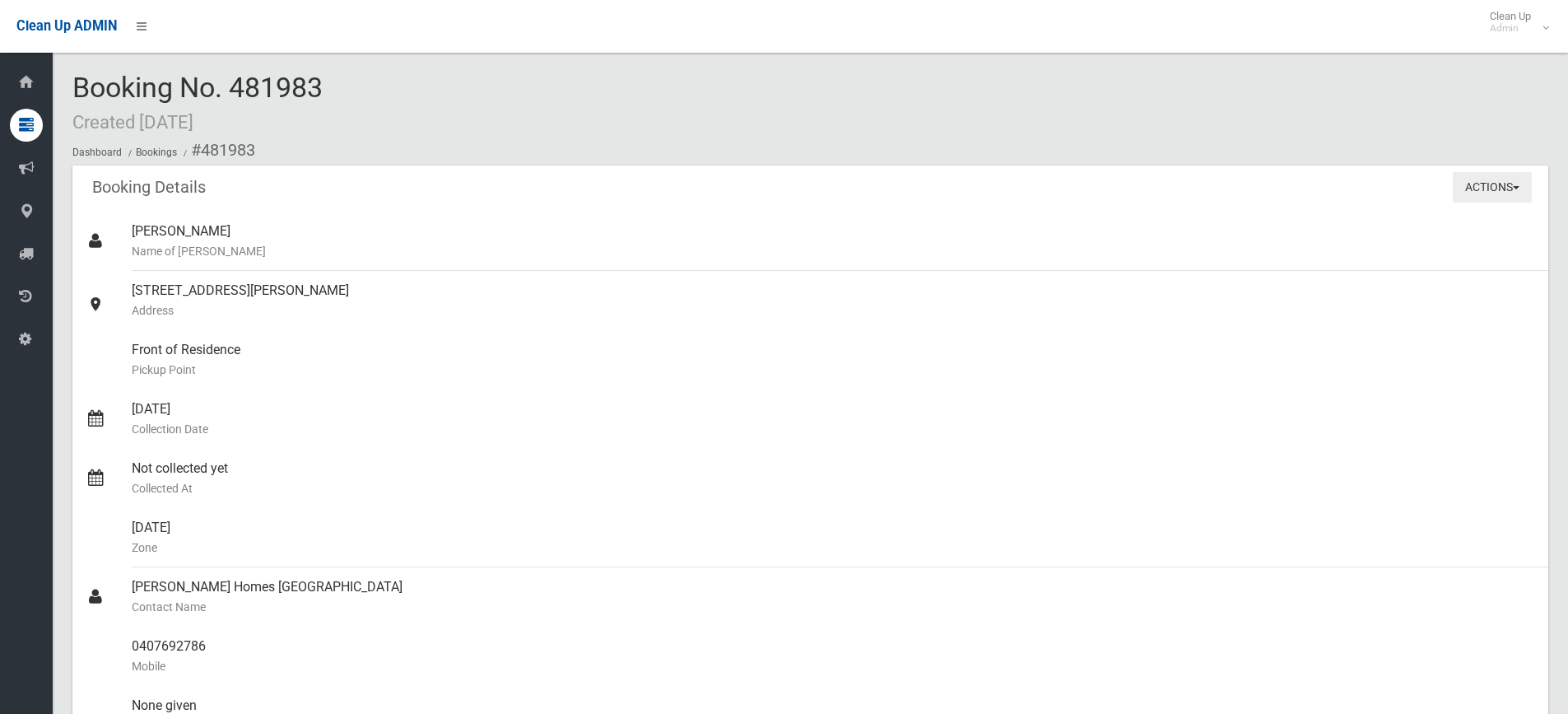
click at [1476, 187] on button "Actions" at bounding box center [1492, 187] width 79 height 31
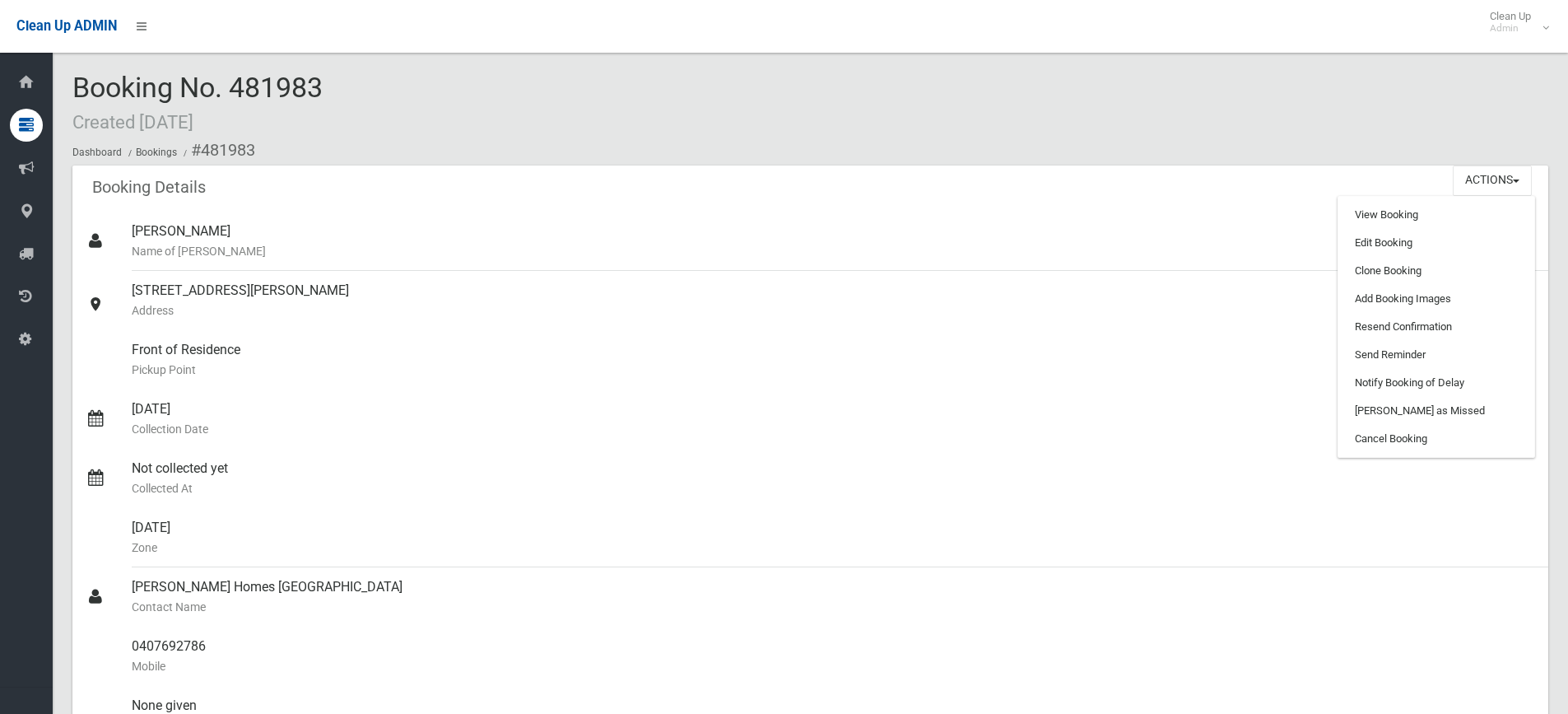
click at [960, 113] on div "Booking No. 481983 Created [DATE] Dashboard Bookings #481983" at bounding box center [810, 119] width 1476 height 93
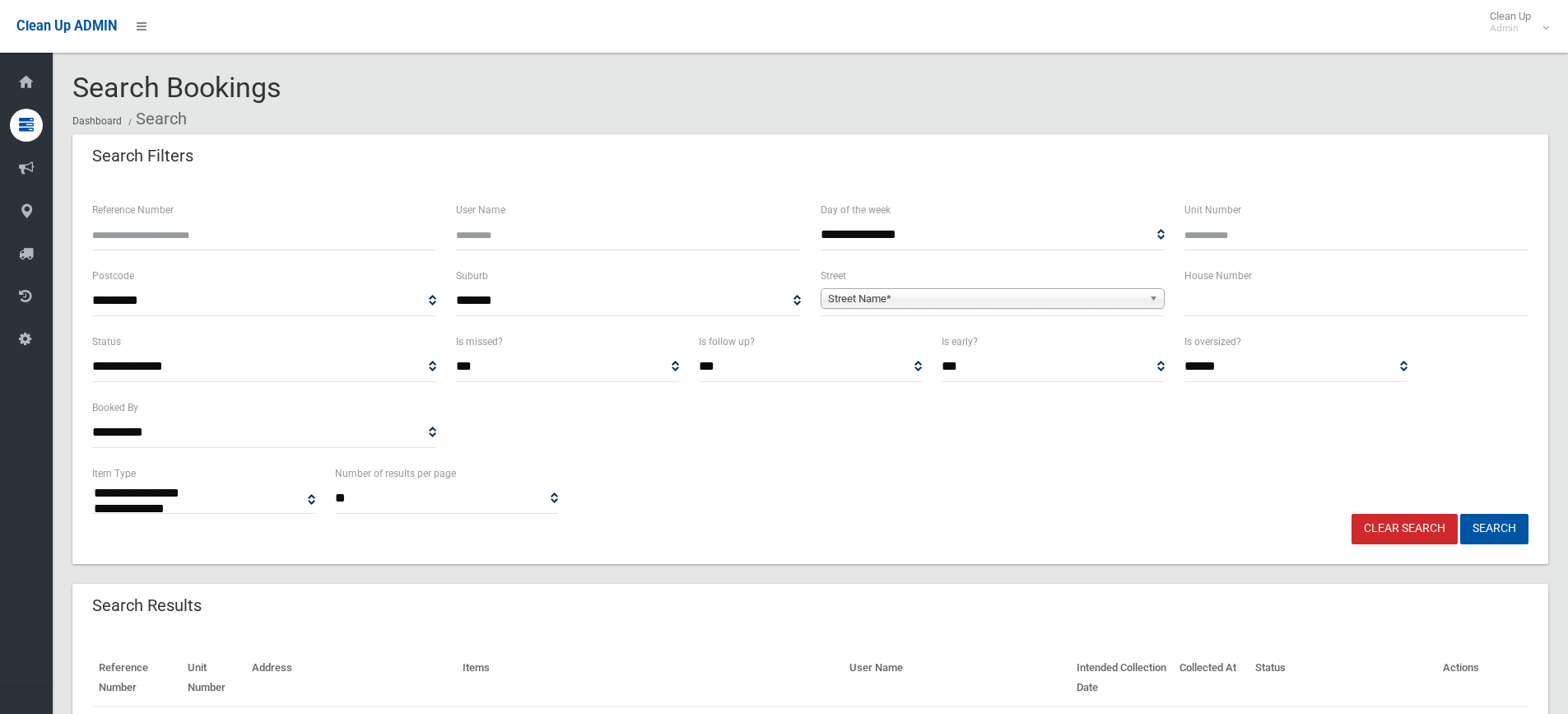
select select
click at [1218, 294] on input "text" at bounding box center [1357, 300] width 345 height 31
type input "*"
click at [963, 300] on span "Street Name*" at bounding box center [985, 298] width 315 height 19
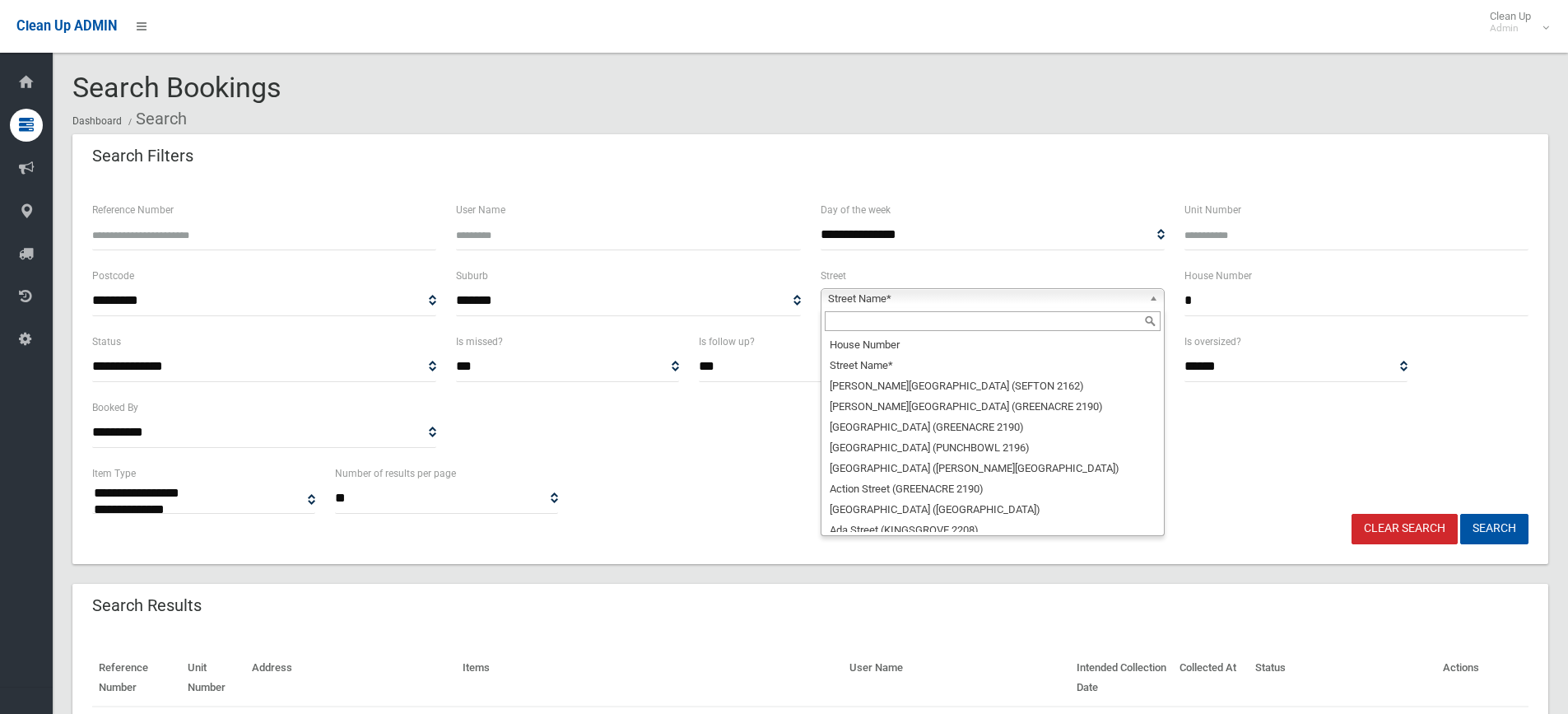
click at [883, 322] on input "text" at bounding box center [993, 320] width 336 height 19
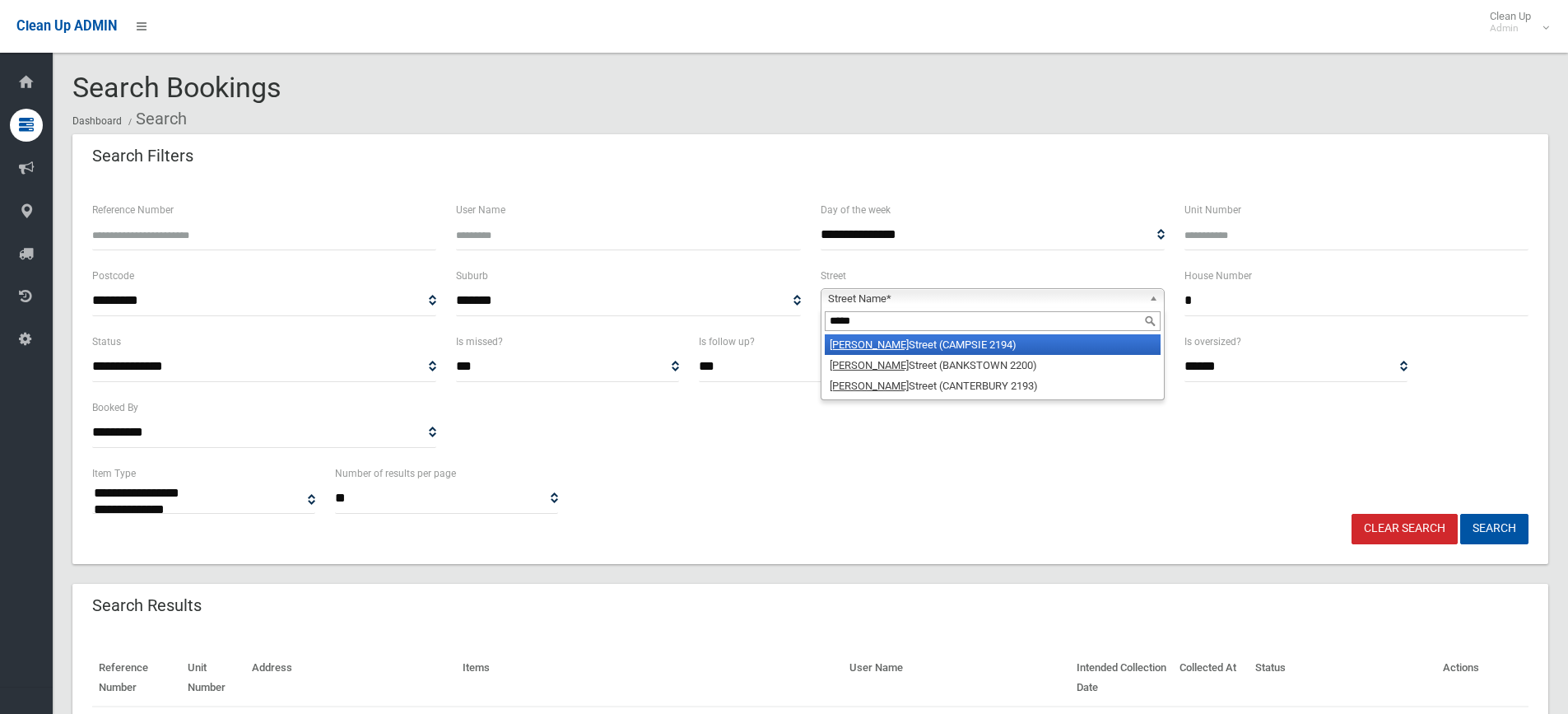
type input "*****"
click at [935, 347] on li "[PERSON_NAME][GEOGRAPHIC_DATA] (CAMPSIE 2194)" at bounding box center [993, 344] width 336 height 20
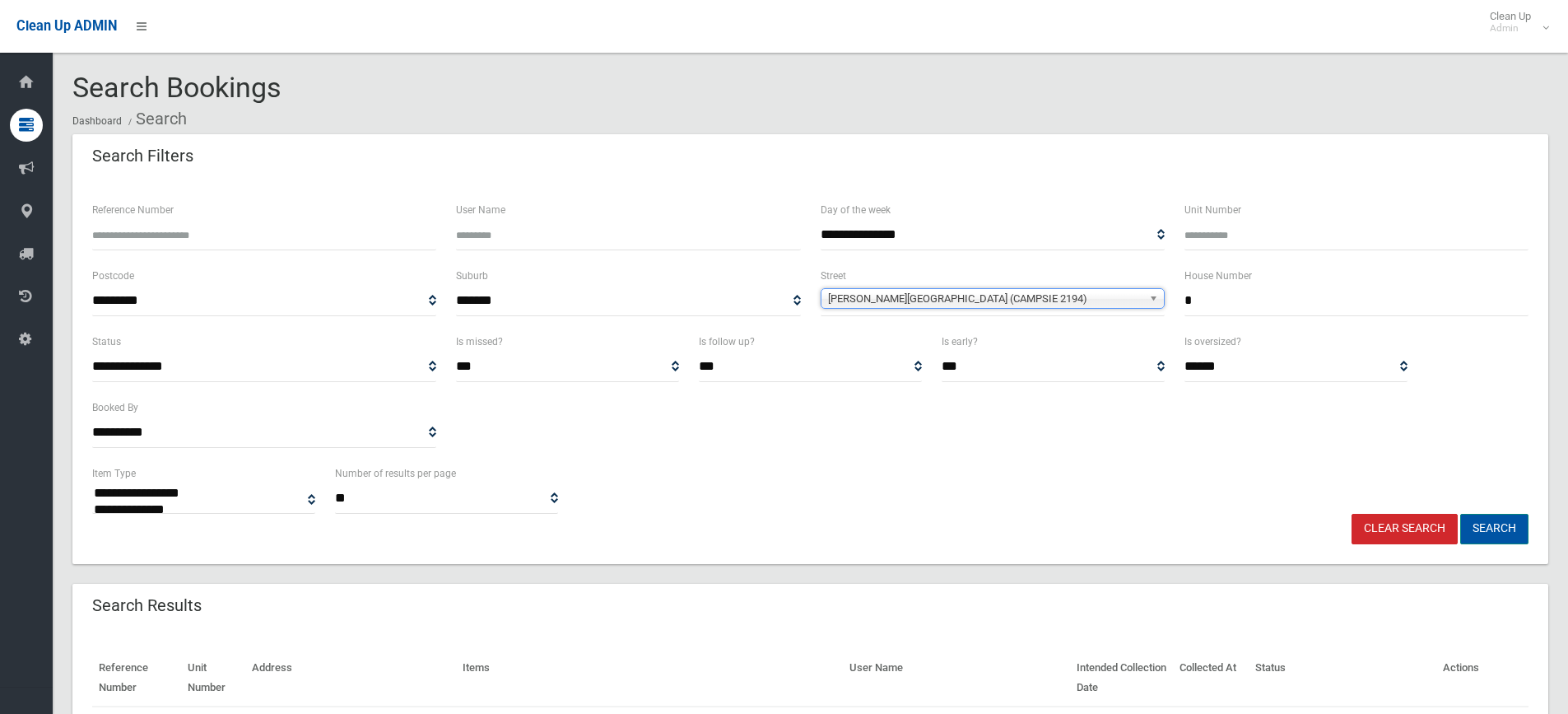
click at [1484, 526] on button "Search" at bounding box center [1495, 529] width 69 height 31
select select
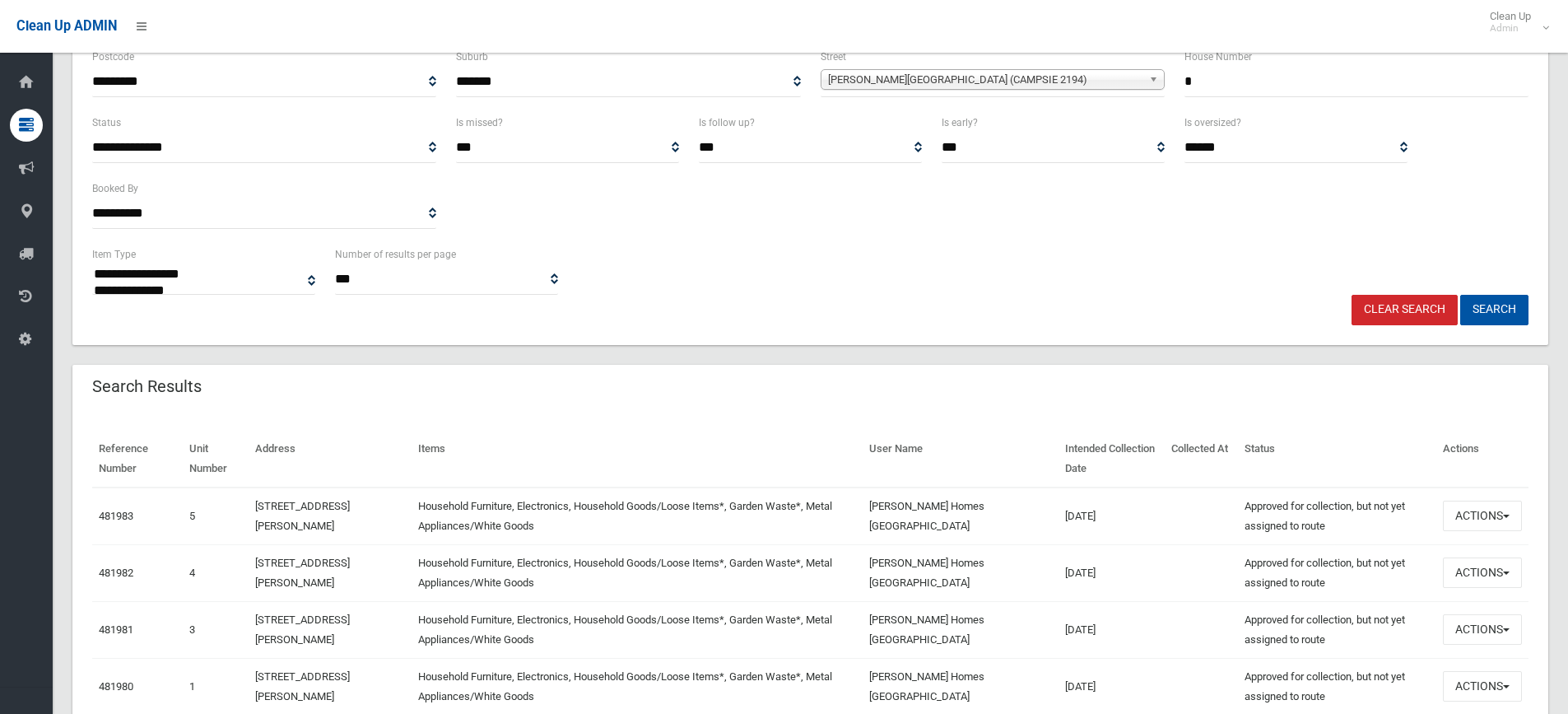
scroll to position [411, 0]
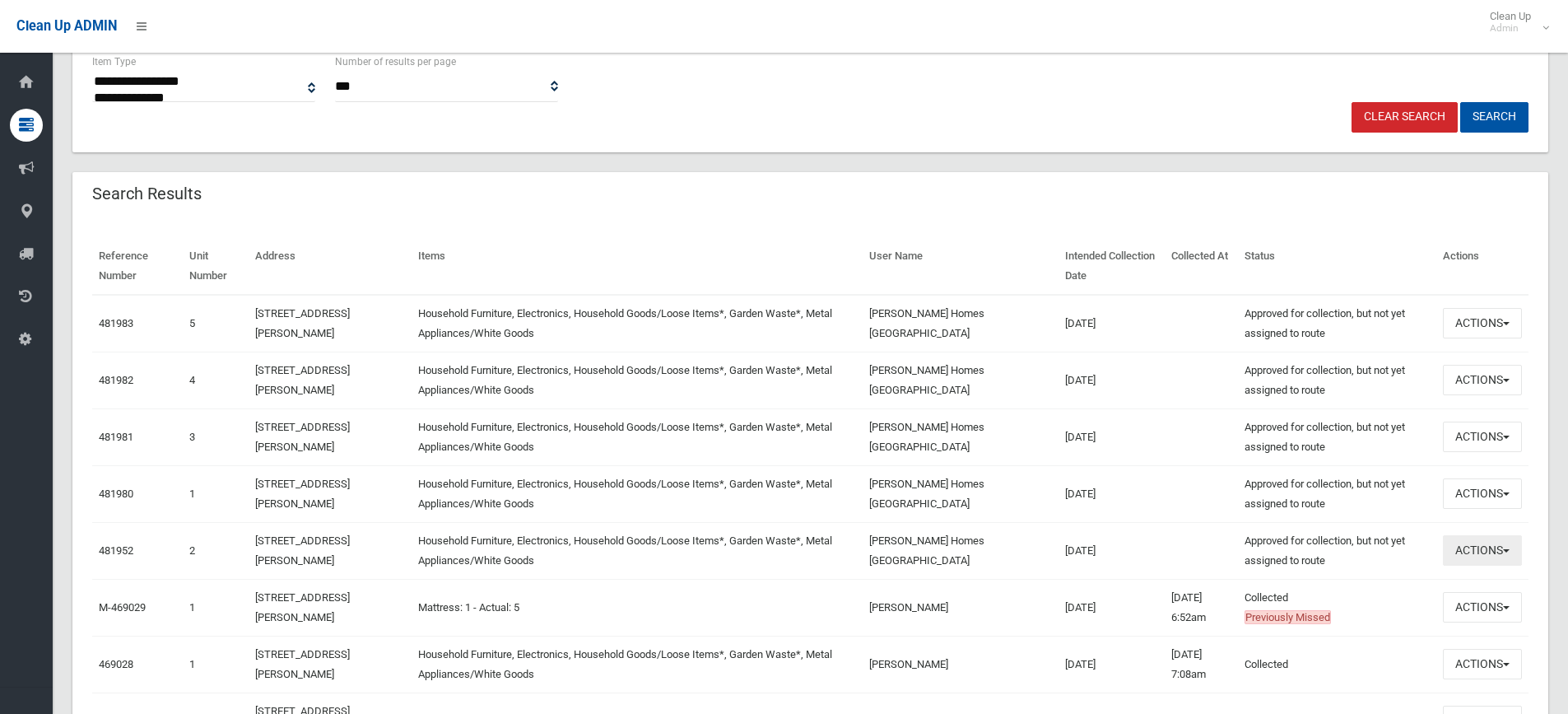
click at [1471, 552] on button "Actions" at bounding box center [1482, 550] width 79 height 31
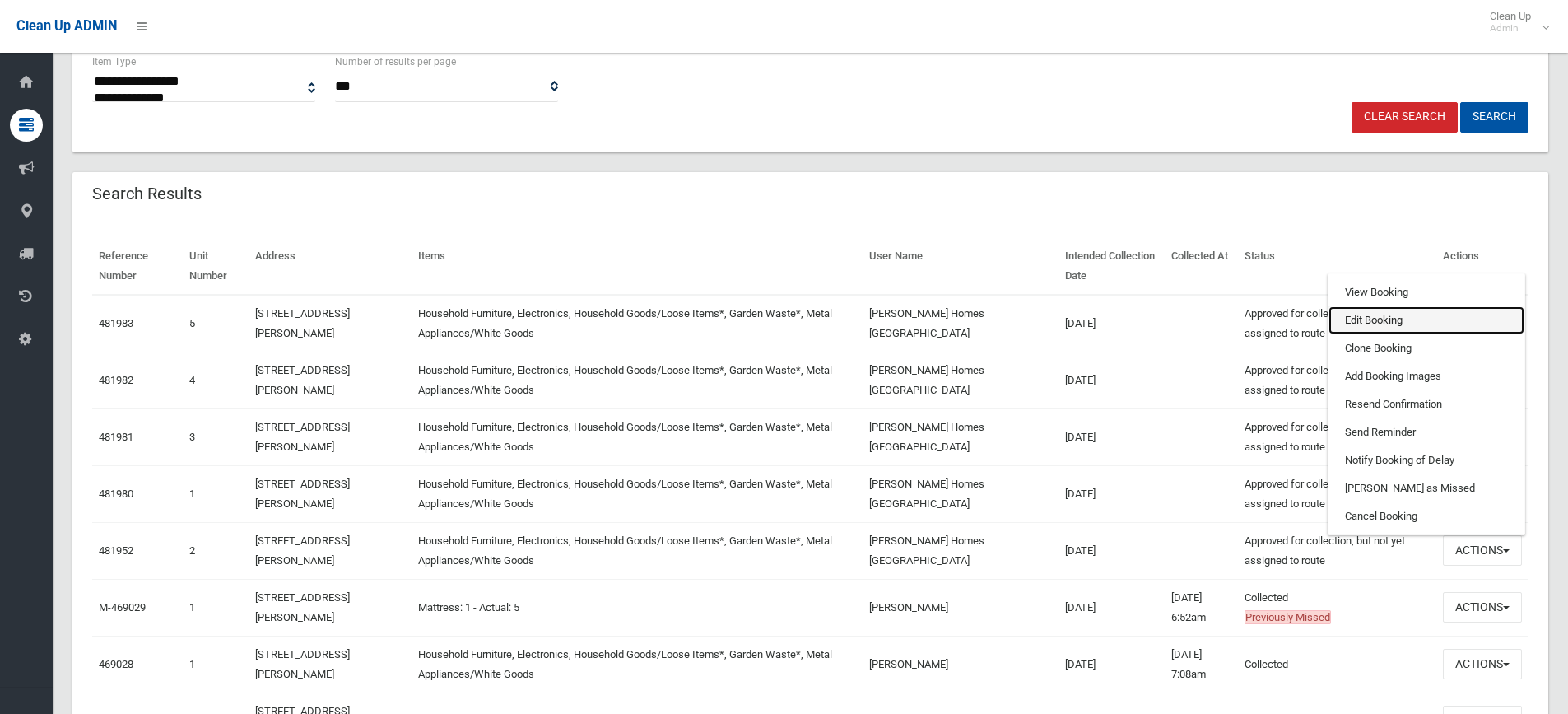
click at [1375, 318] on link "Edit Booking" at bounding box center [1427, 320] width 196 height 28
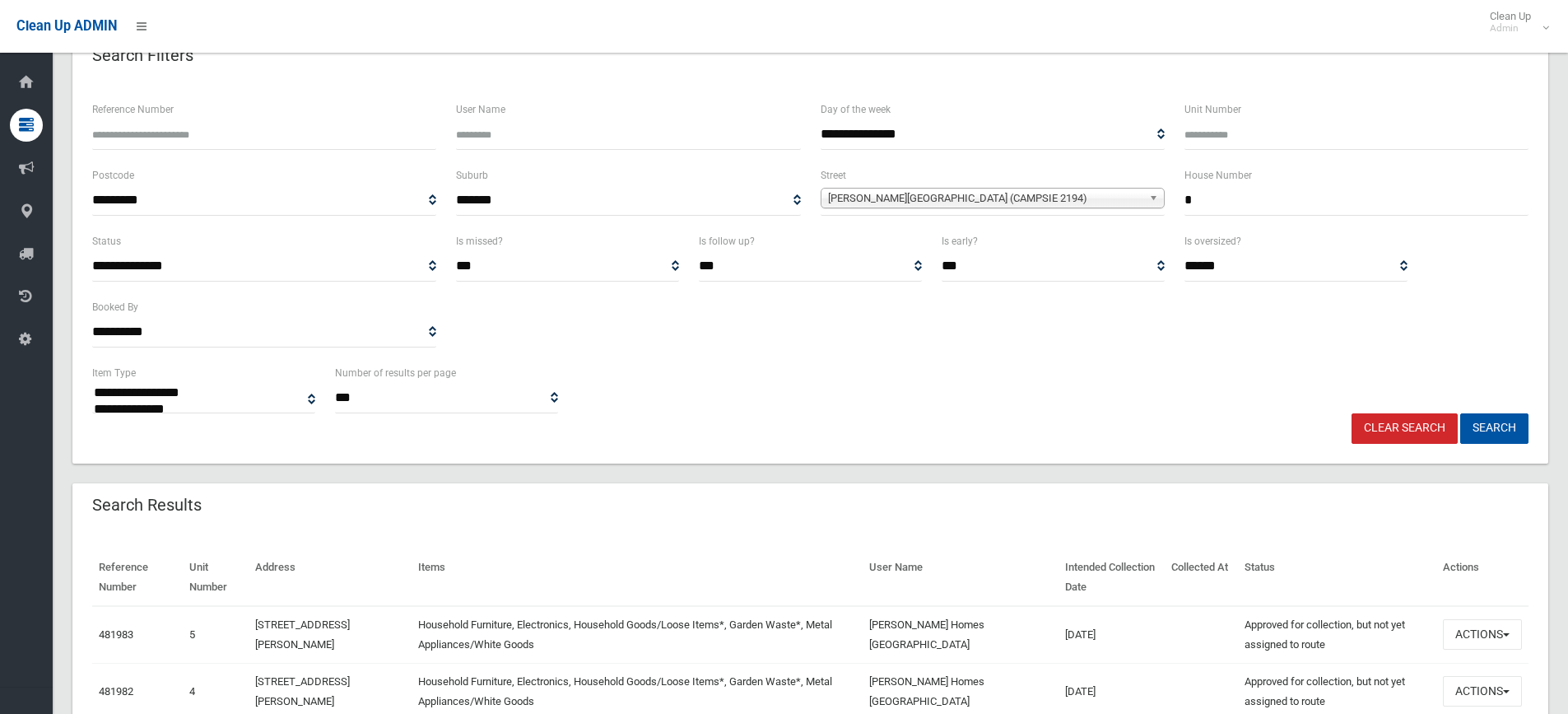
scroll to position [0, 0]
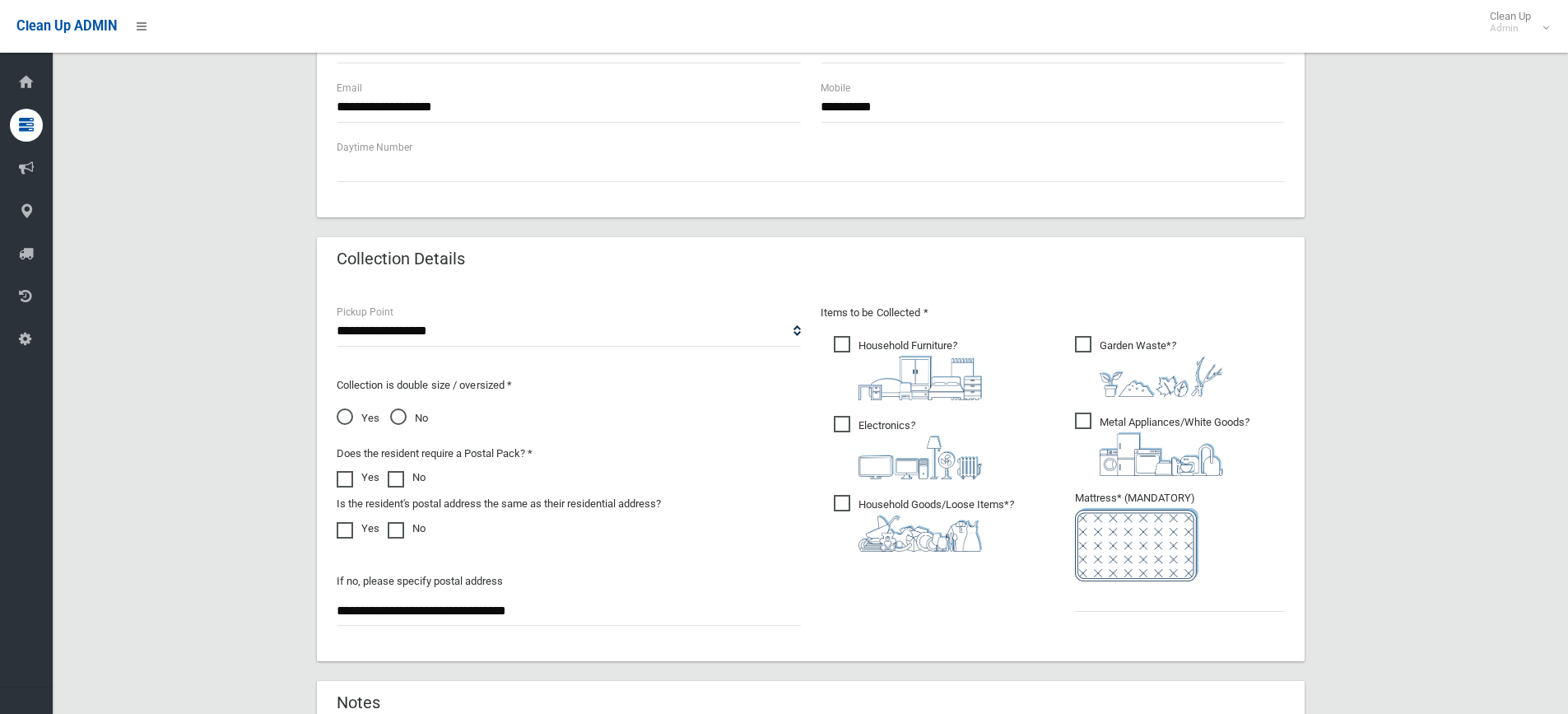
scroll to position [823, 0]
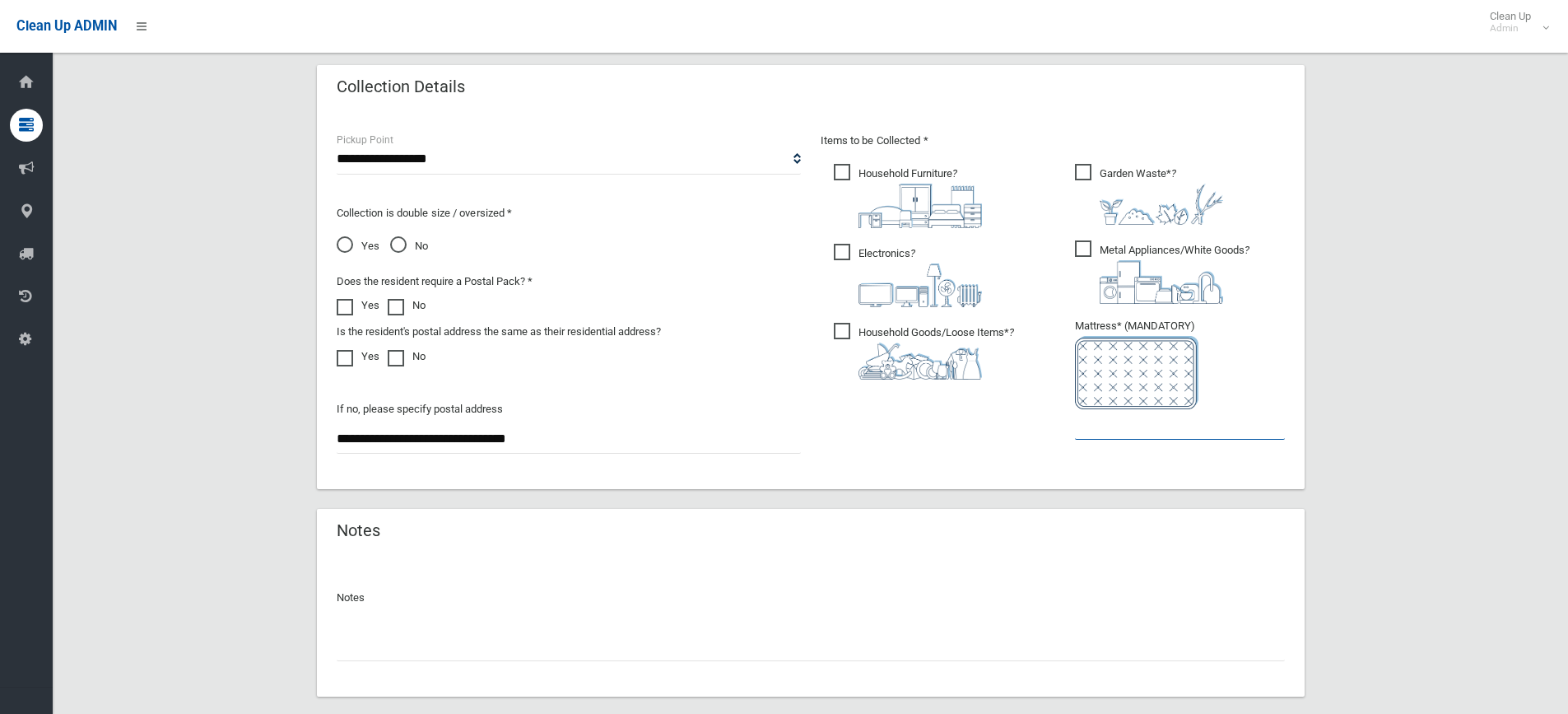
click at [1123, 423] on input "text" at bounding box center [1180, 424] width 210 height 31
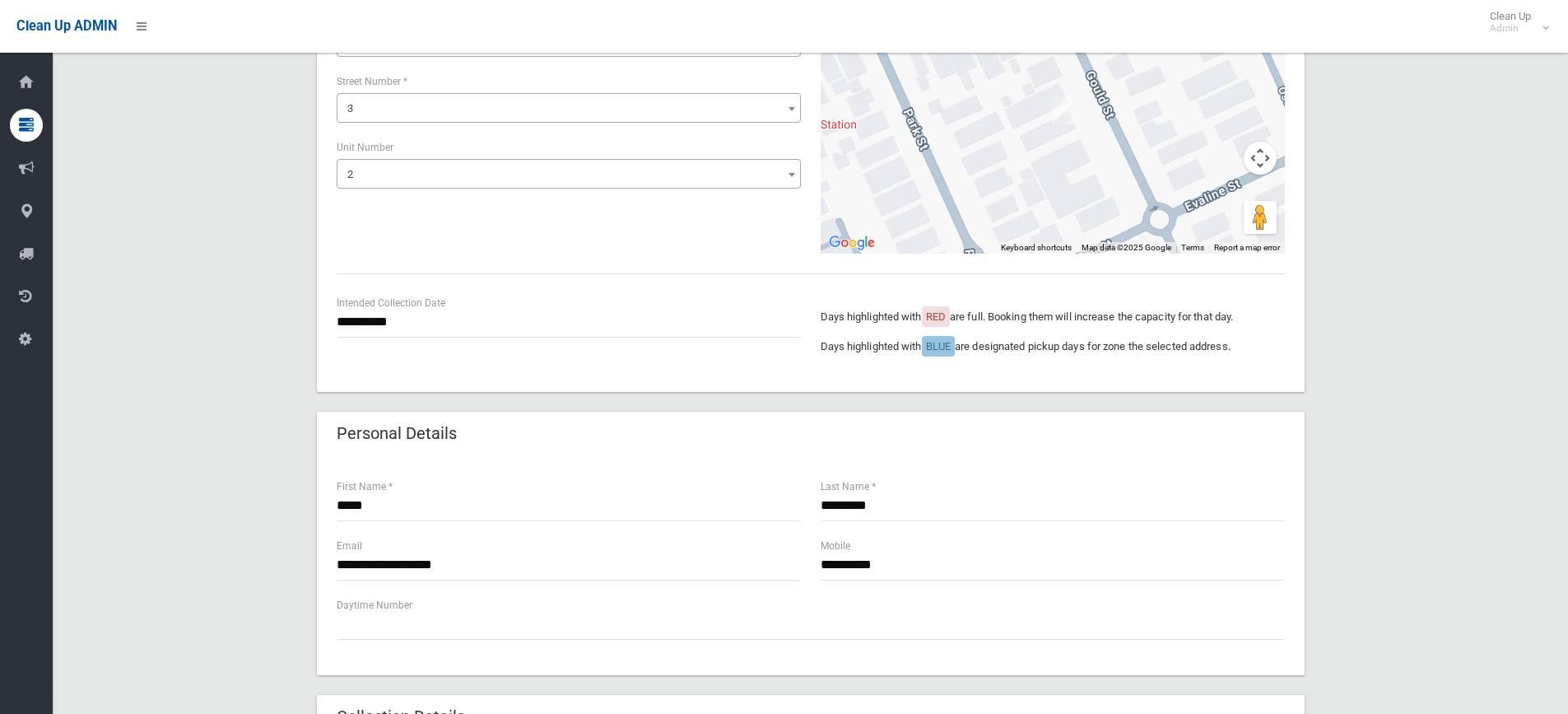
scroll to position [165, 0]
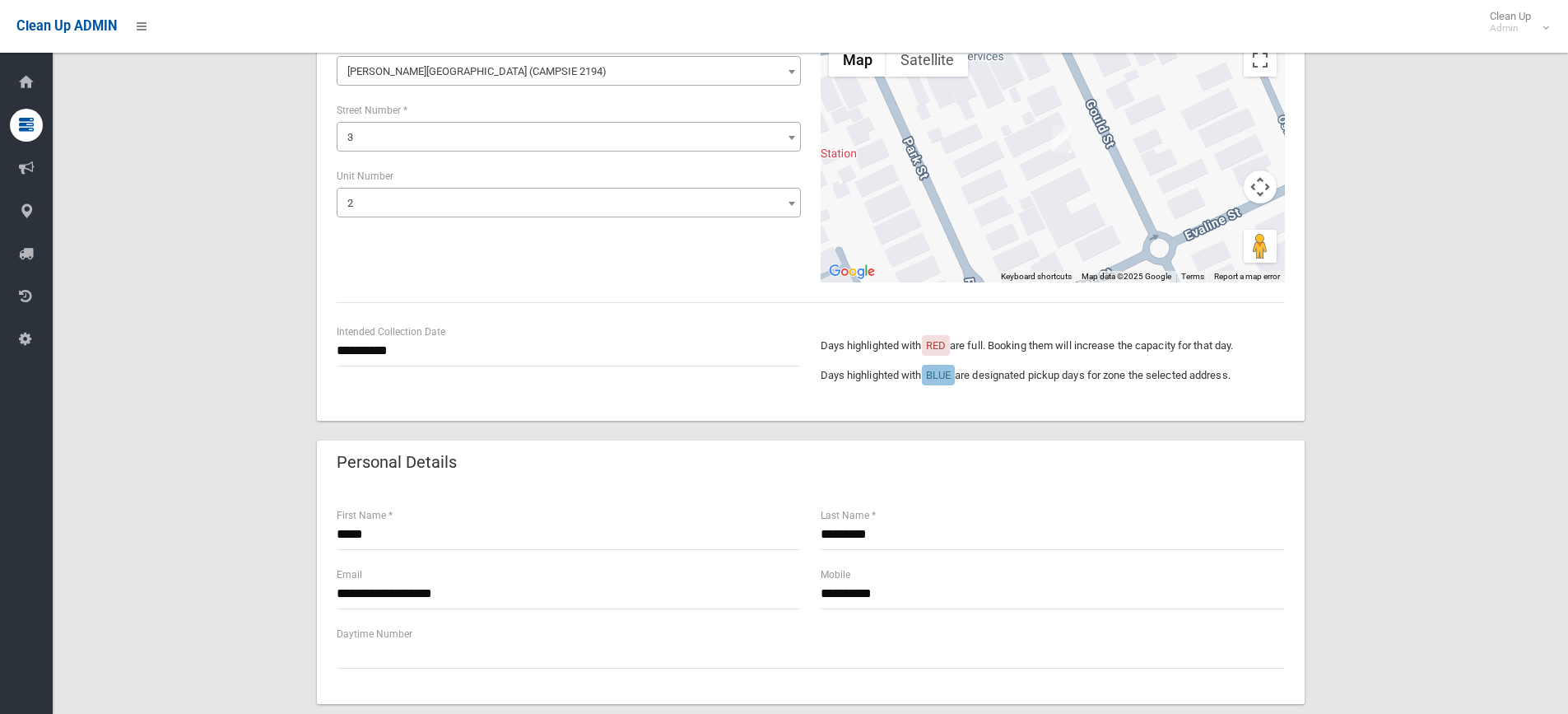
type input "*"
click at [365, 346] on input "**********" at bounding box center [569, 351] width 464 height 31
click at [448, 257] on td "26" at bounding box center [455, 257] width 19 height 28
type input "**********"
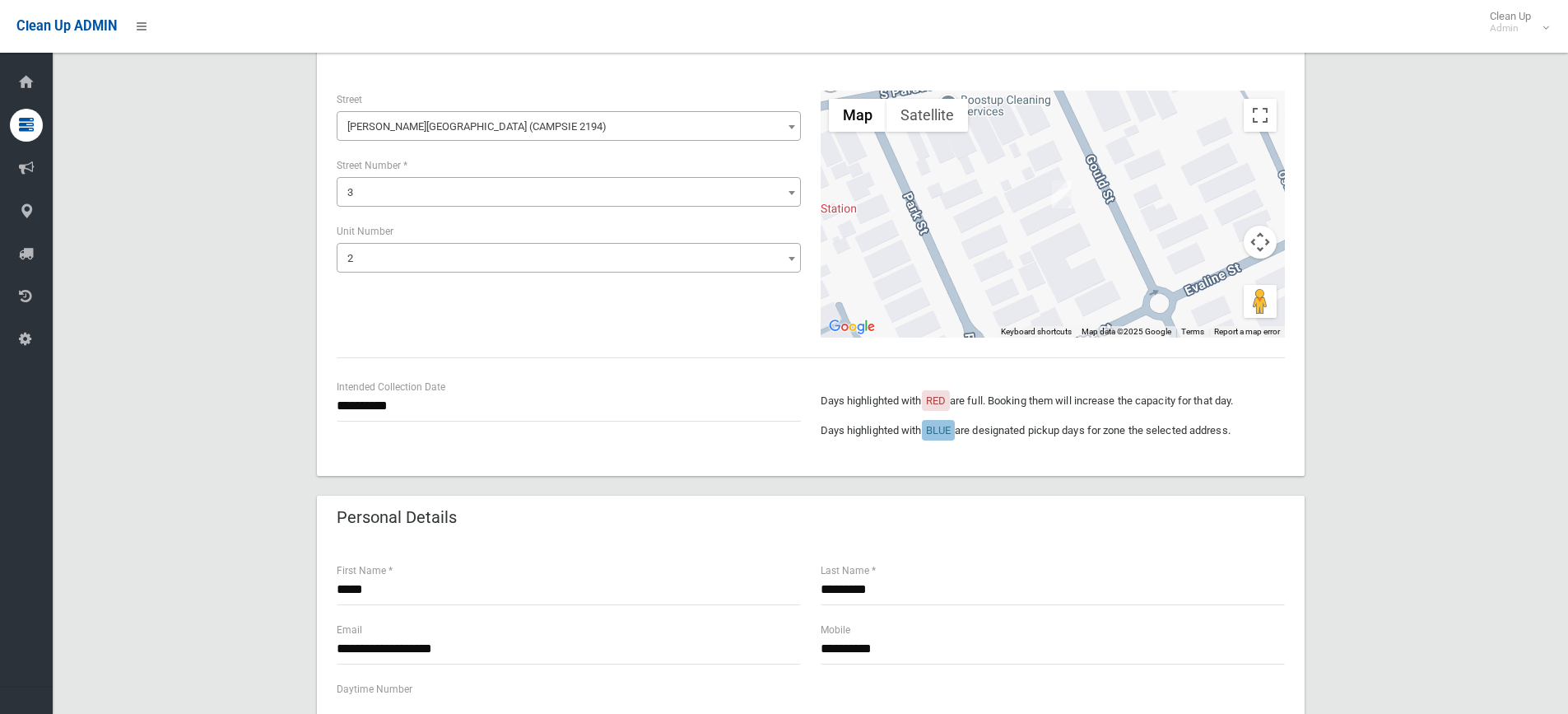
scroll to position [0, 0]
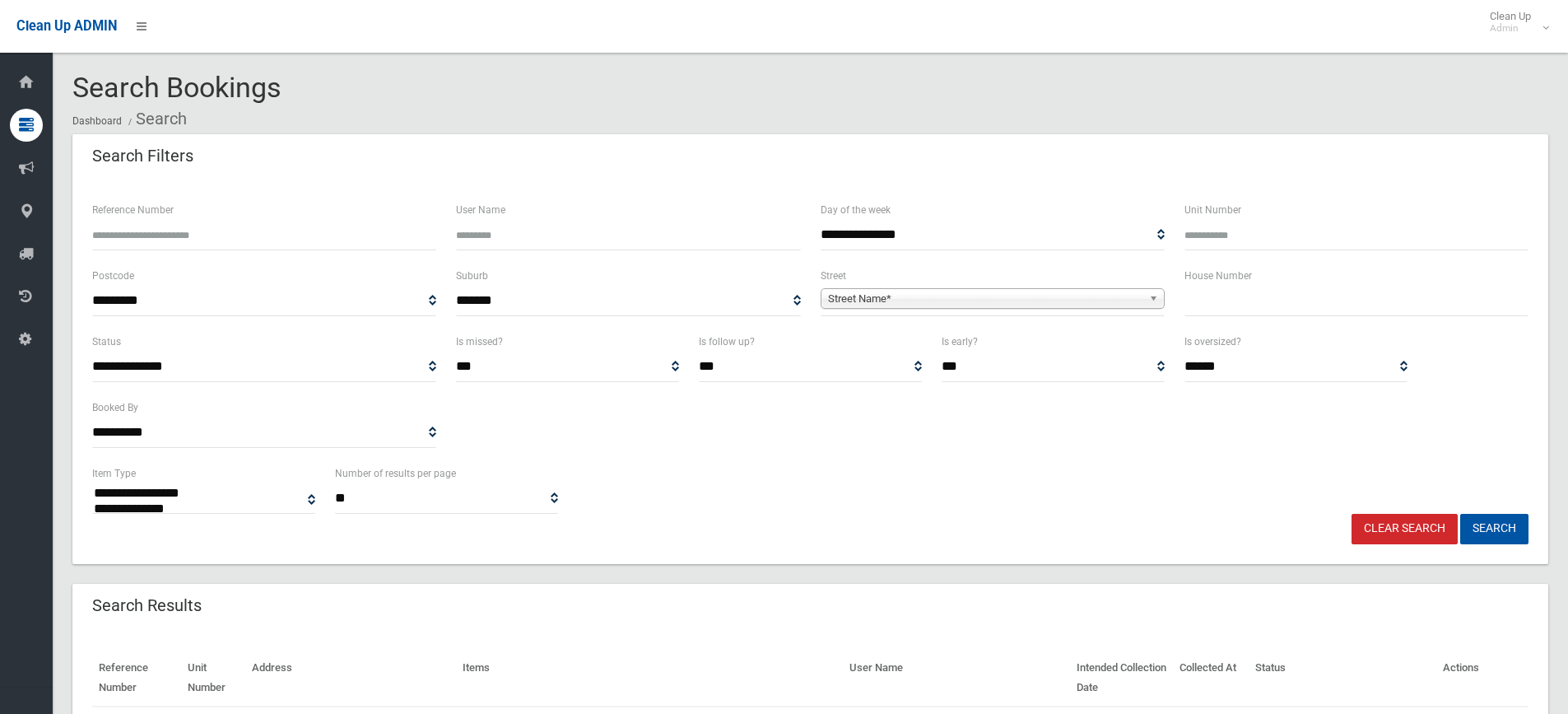
select select
click at [1242, 306] on input "text" at bounding box center [1357, 300] width 345 height 31
click at [614, 94] on div "Search Bookings Dashboard Search" at bounding box center [810, 103] width 1476 height 62
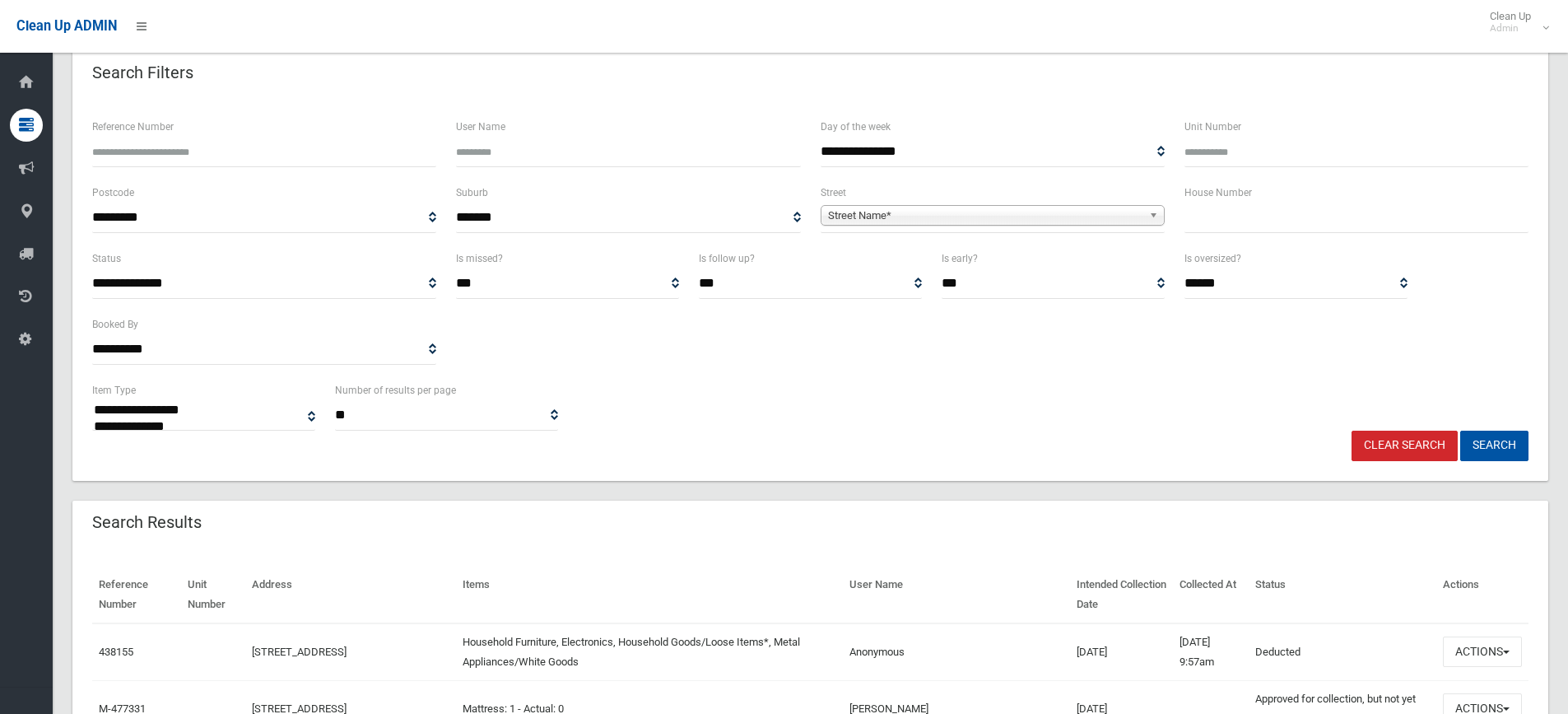
scroll to position [82, 0]
click at [1261, 223] on input "text" at bounding box center [1357, 219] width 345 height 31
type input "*"
click at [1012, 219] on span "Street Name*" at bounding box center [985, 216] width 315 height 19
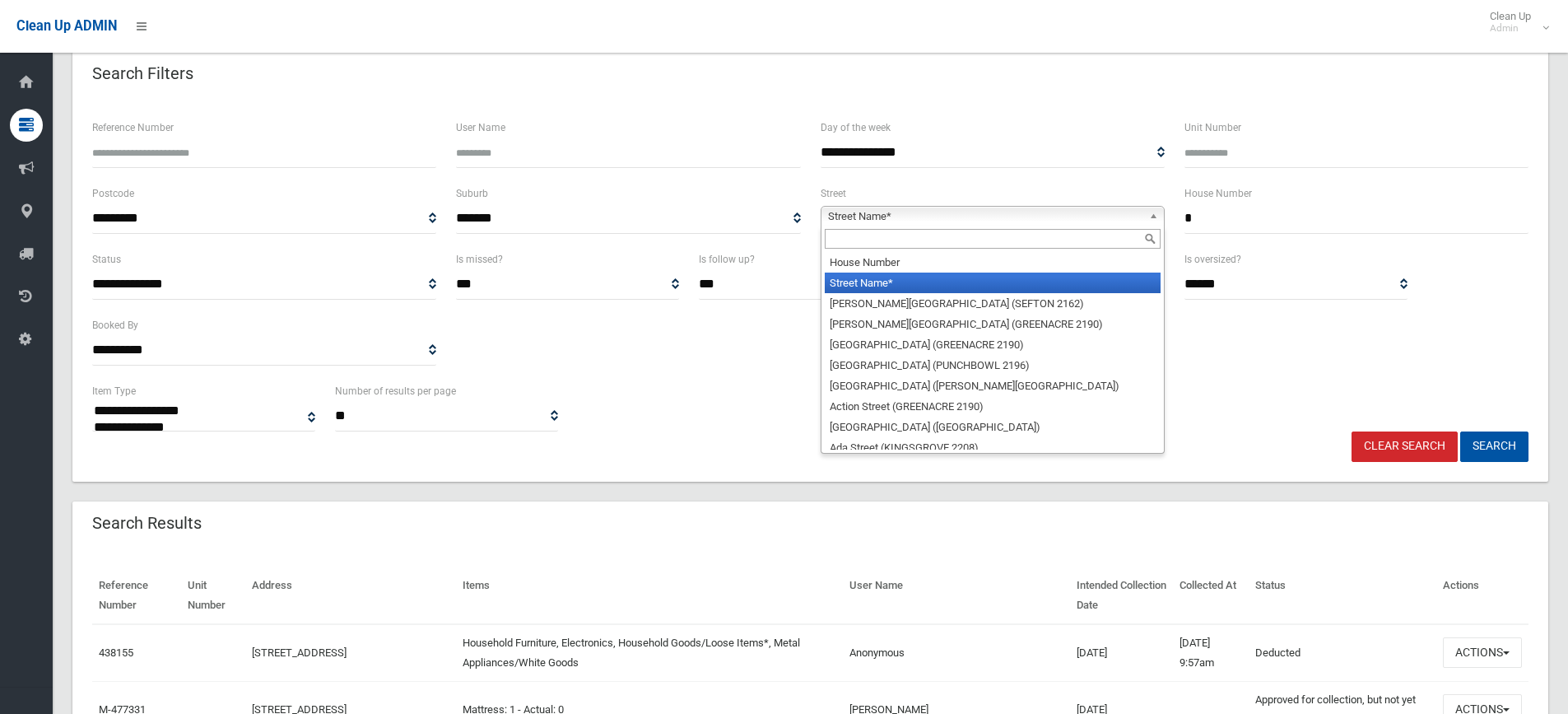
click at [927, 245] on input "text" at bounding box center [993, 238] width 336 height 19
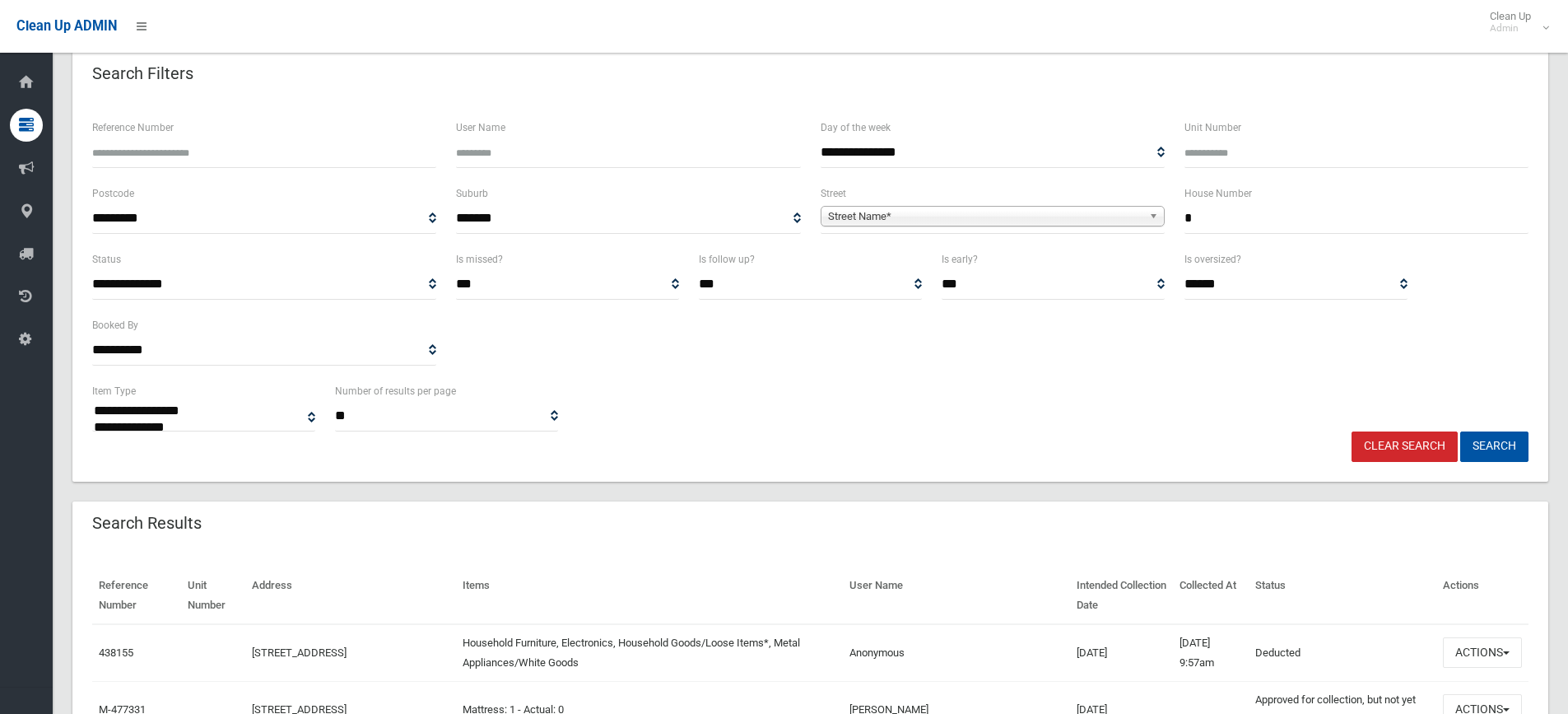
click at [1136, 212] on span "Street Name*" at bounding box center [985, 216] width 315 height 19
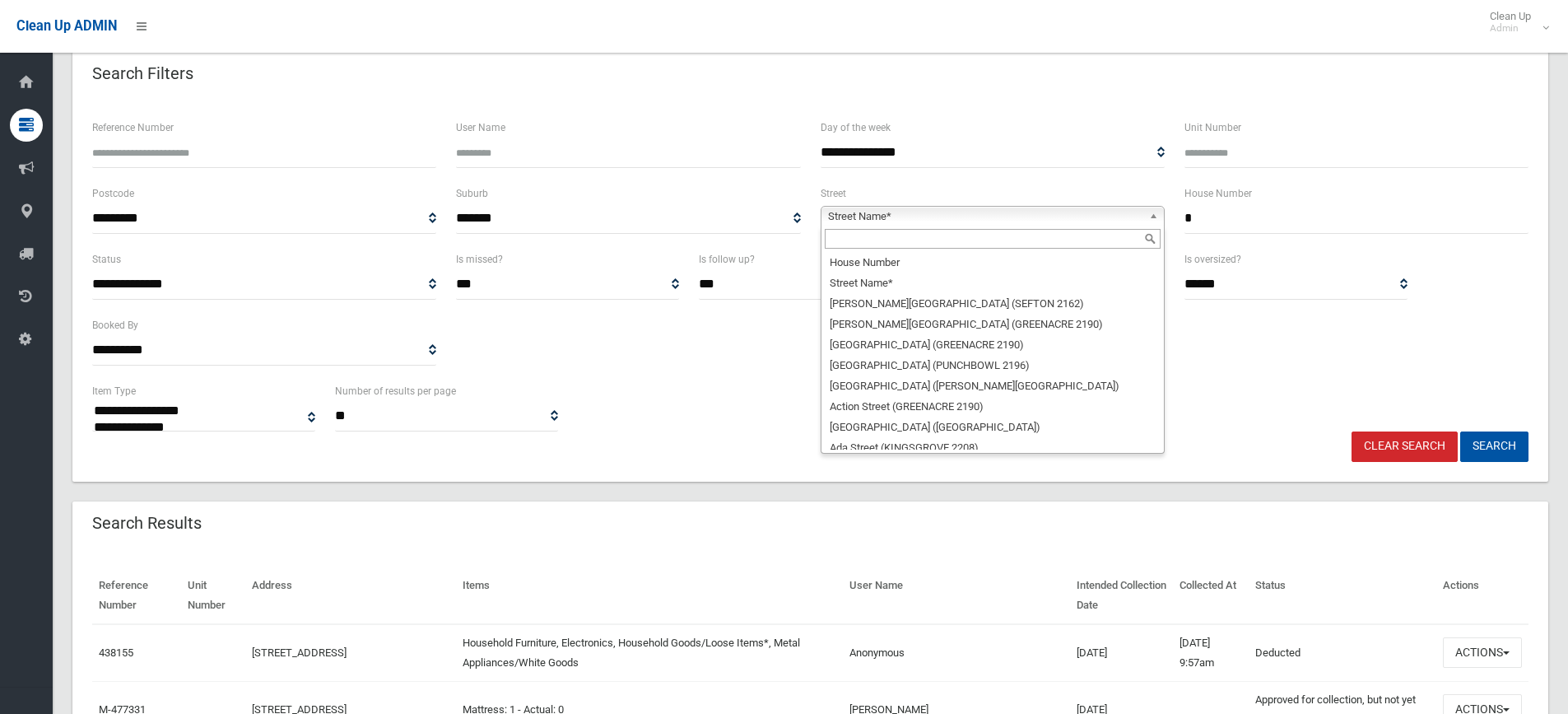
click at [957, 244] on input "text" at bounding box center [993, 238] width 336 height 19
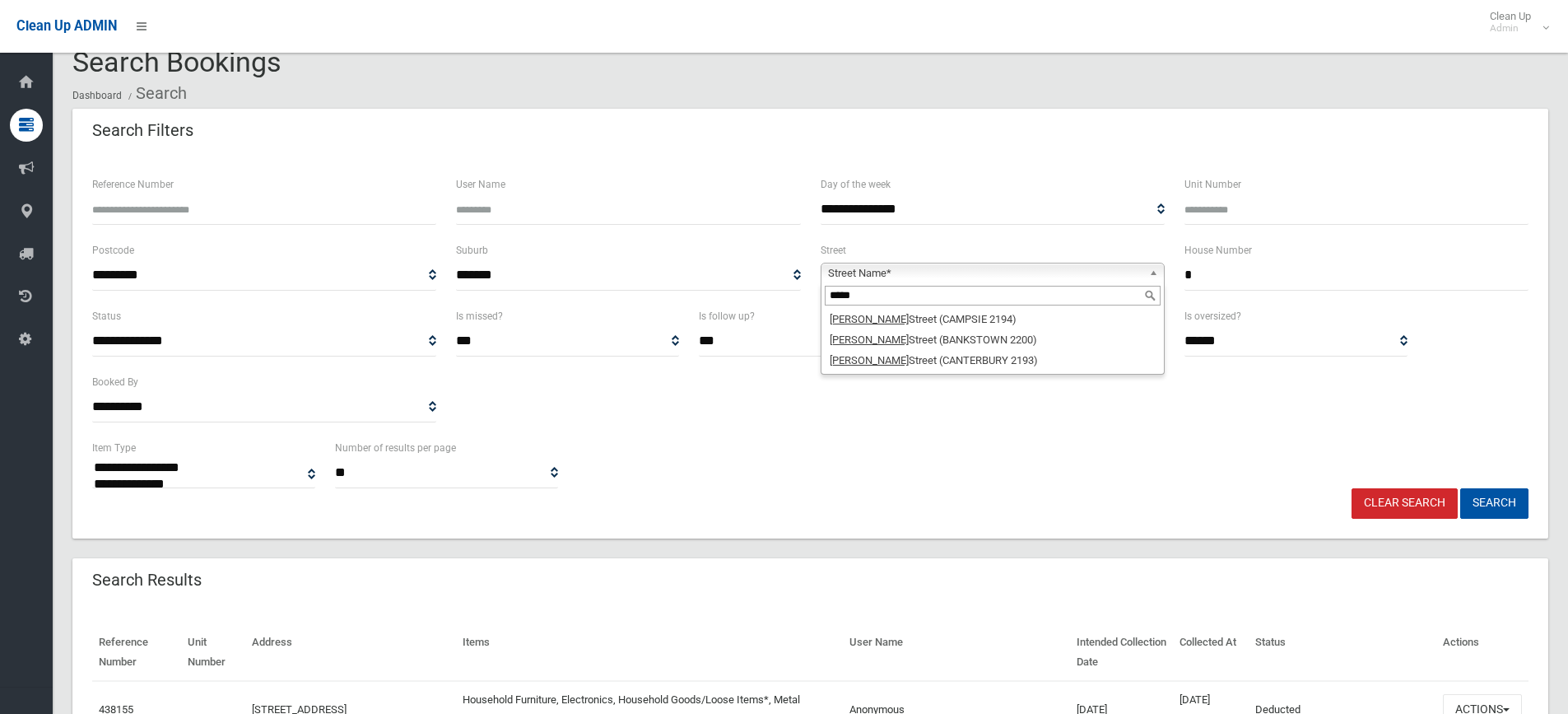
scroll to position [0, 0]
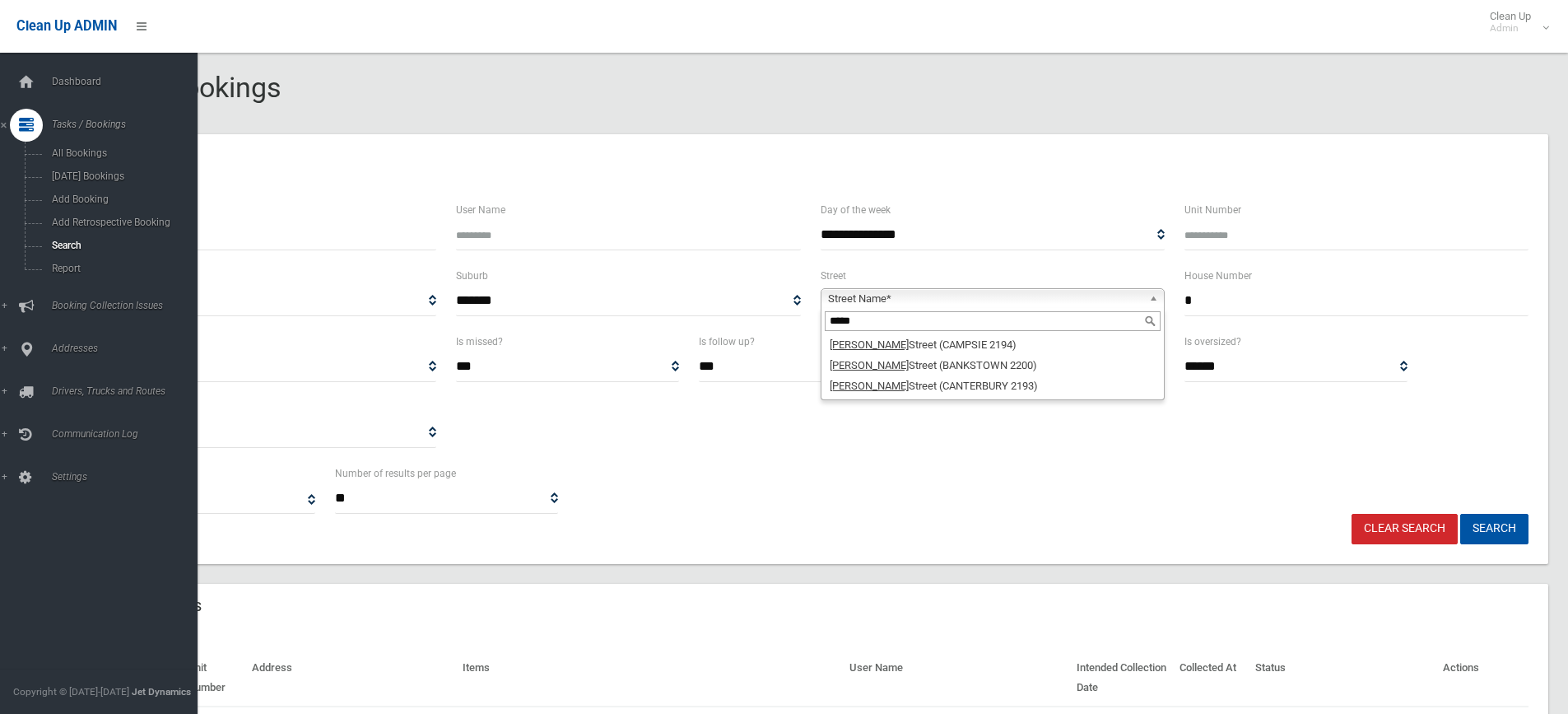
type input "*****"
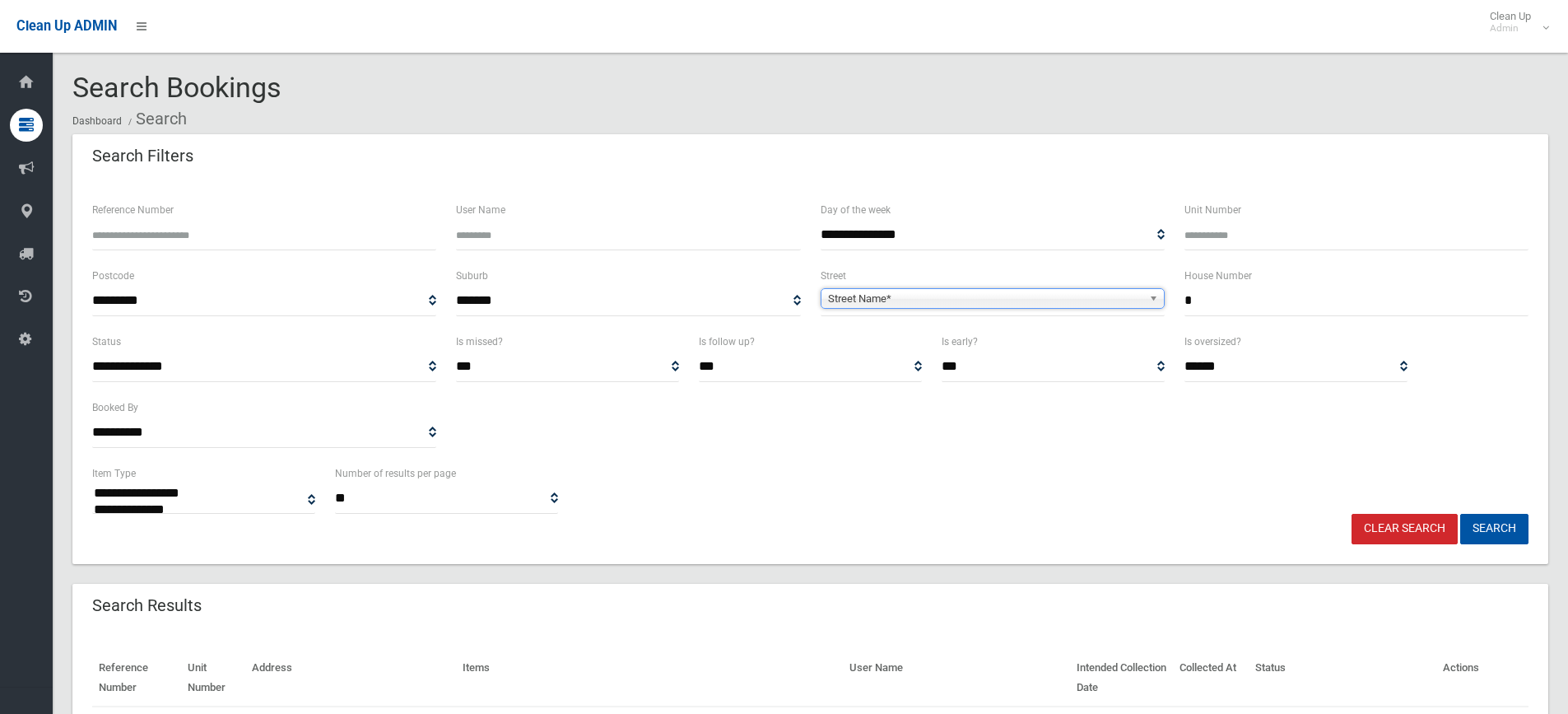
drag, startPoint x: 1205, startPoint y: 301, endPoint x: 1129, endPoint y: 297, distance: 76.1
click at [1129, 297] on div "**********" at bounding box center [810, 298] width 1456 height 66
type input "**"
click at [891, 303] on span "Street Name*" at bounding box center [985, 298] width 315 height 19
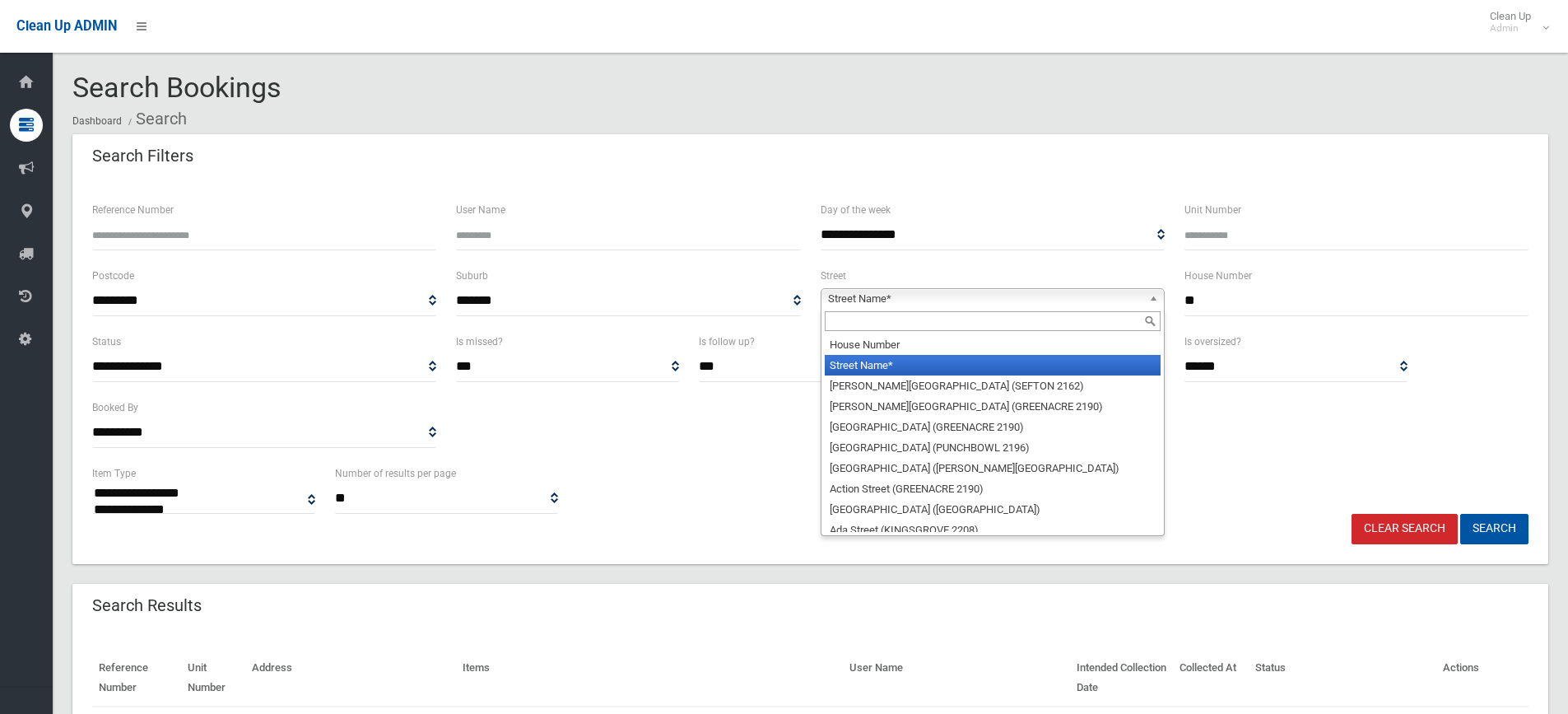
click at [873, 330] on input "text" at bounding box center [993, 320] width 336 height 19
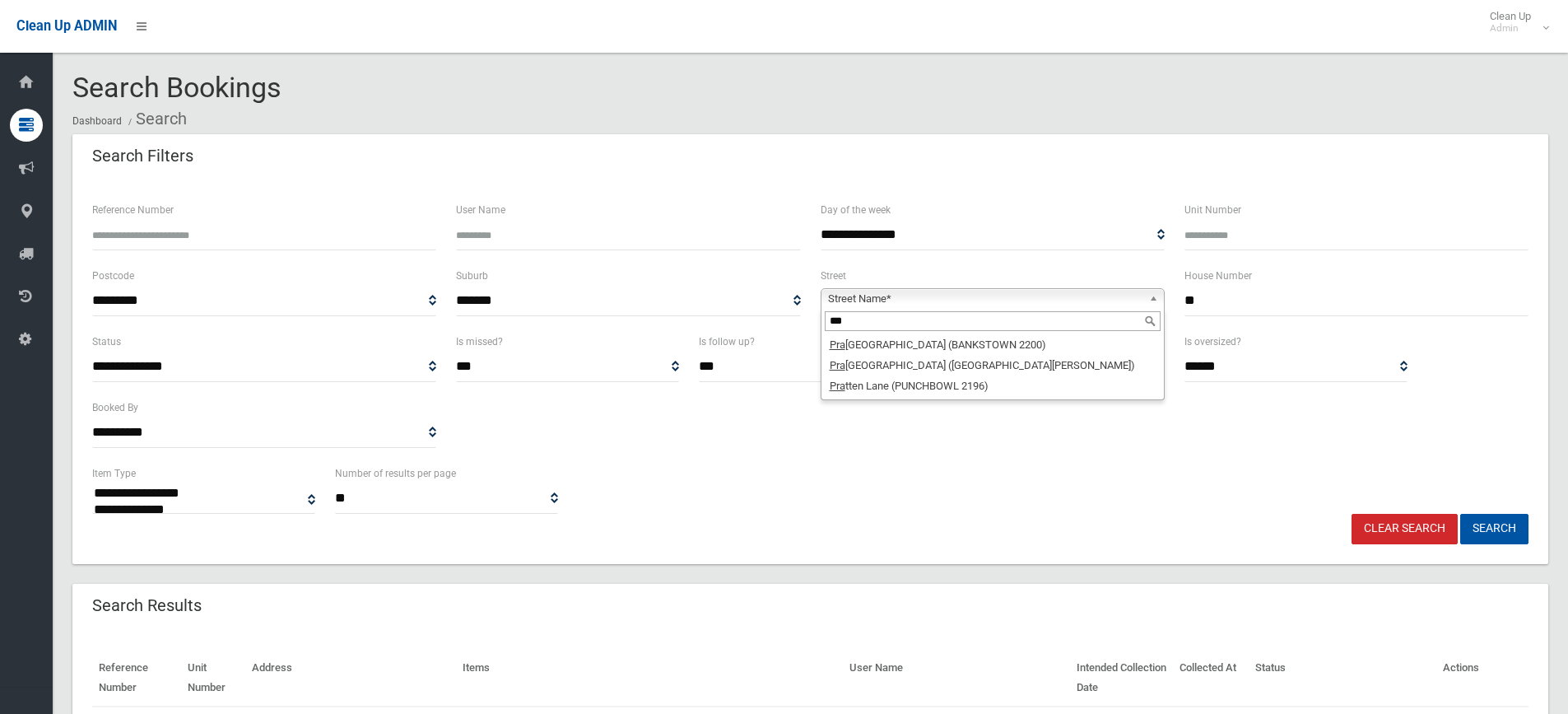
click at [888, 321] on input "***" at bounding box center [993, 320] width 336 height 19
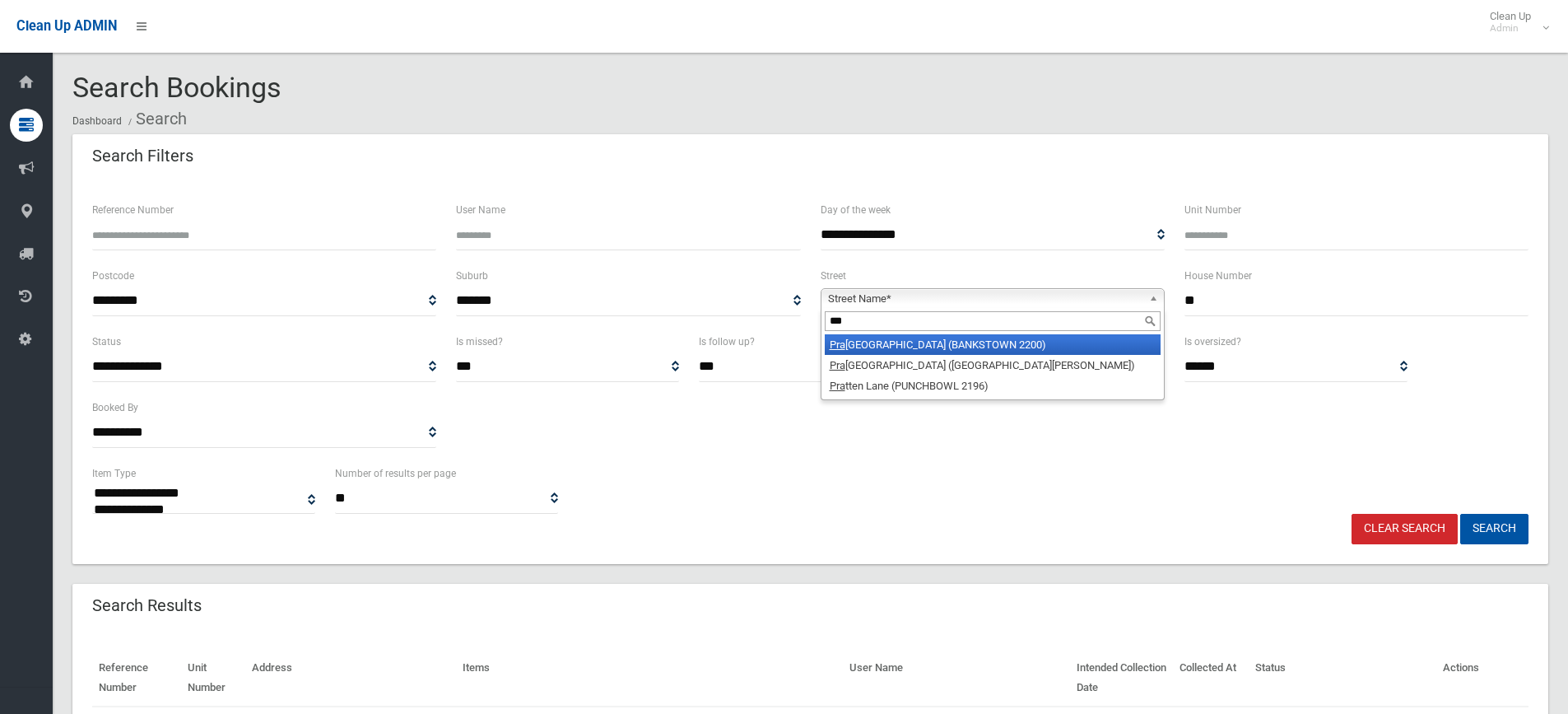
type input "***"
click at [970, 348] on li "Pra irie Vale Road (BANKSTOWN 2200)" at bounding box center [993, 344] width 336 height 20
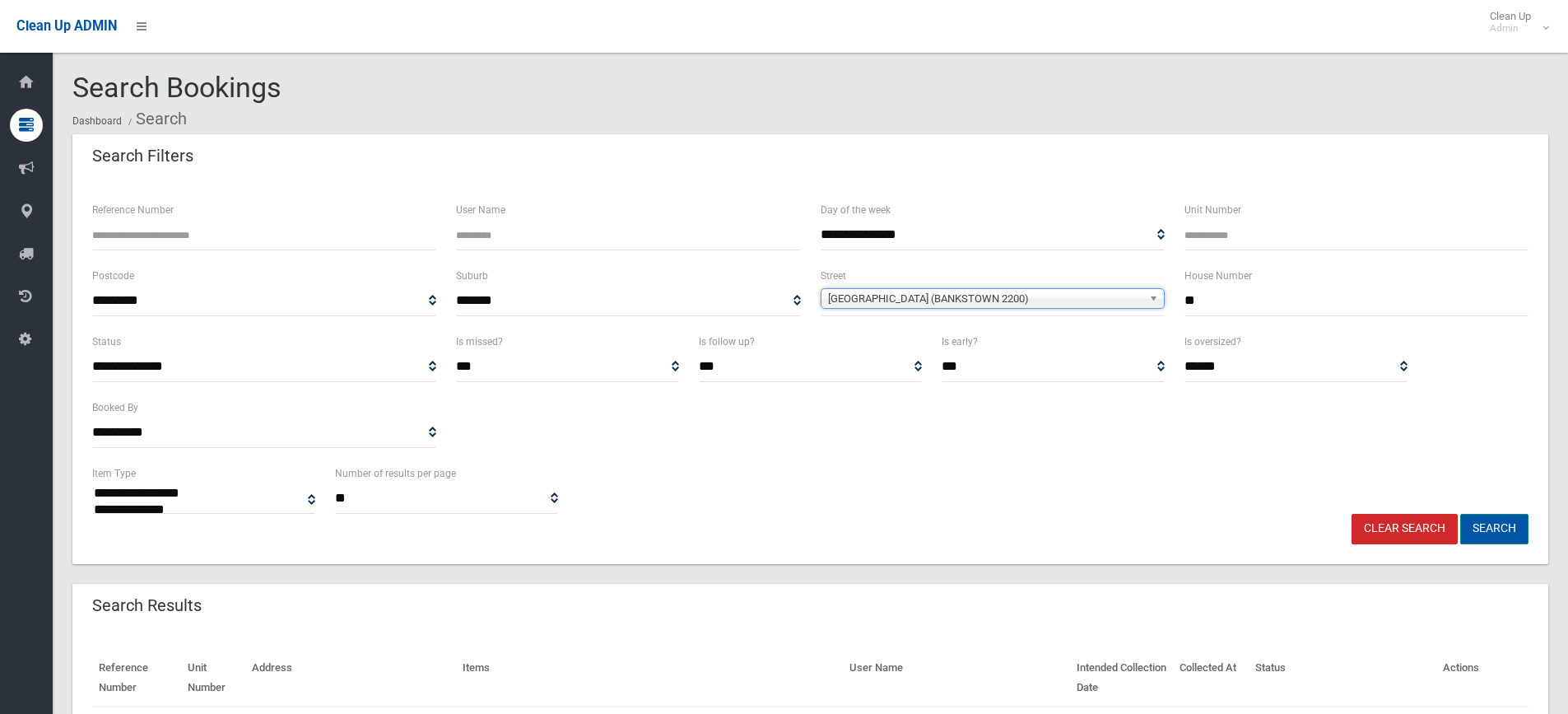
click at [1494, 522] on button "Search" at bounding box center [1495, 529] width 69 height 31
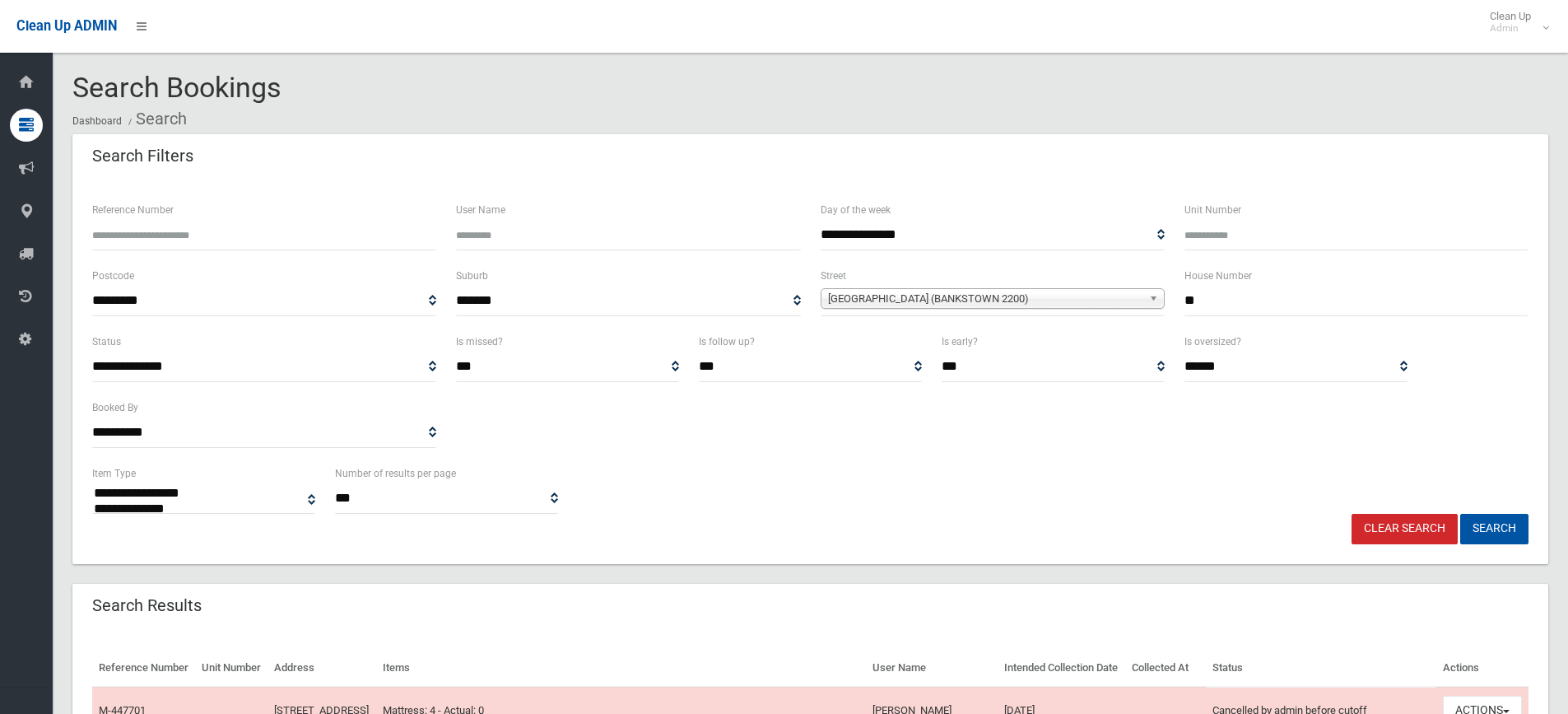
select select
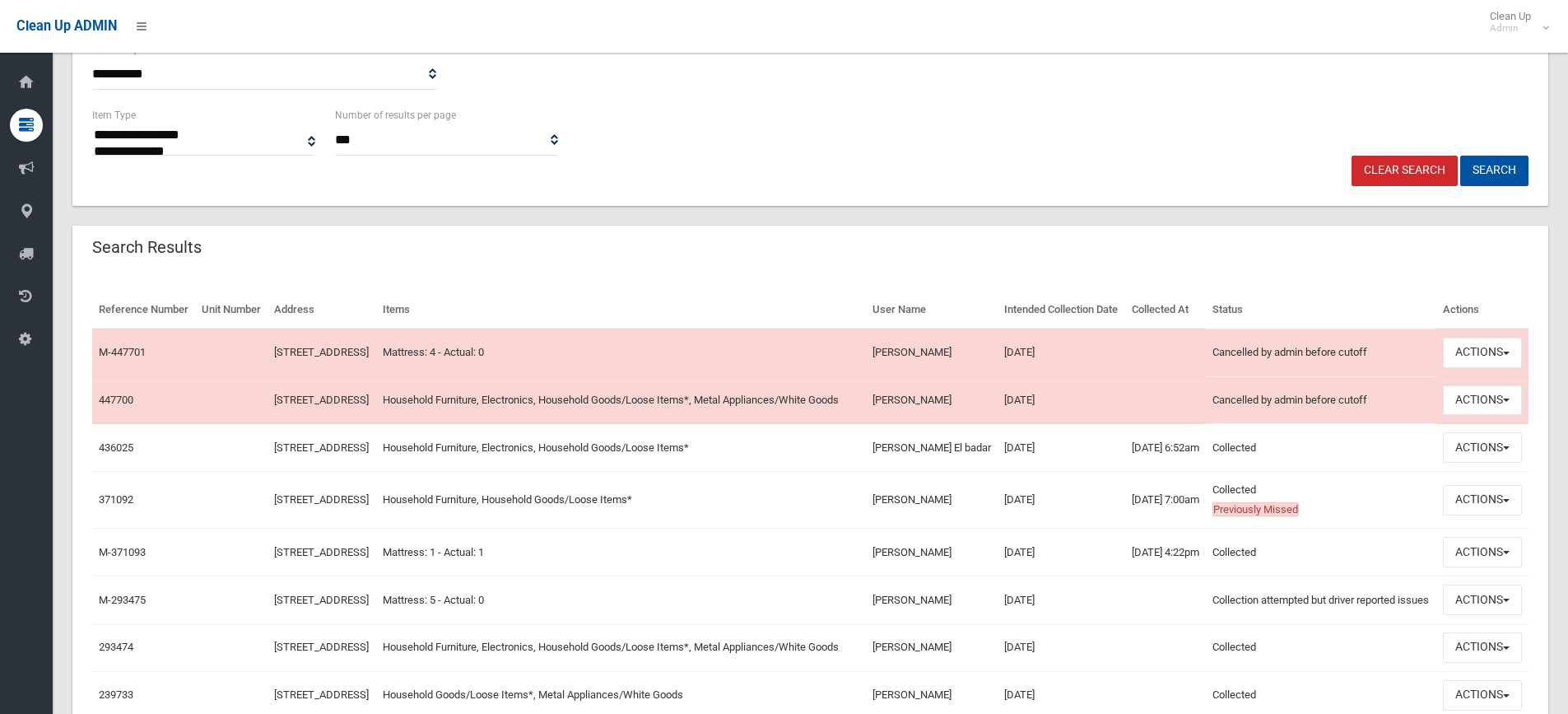
scroll to position [411, 0]
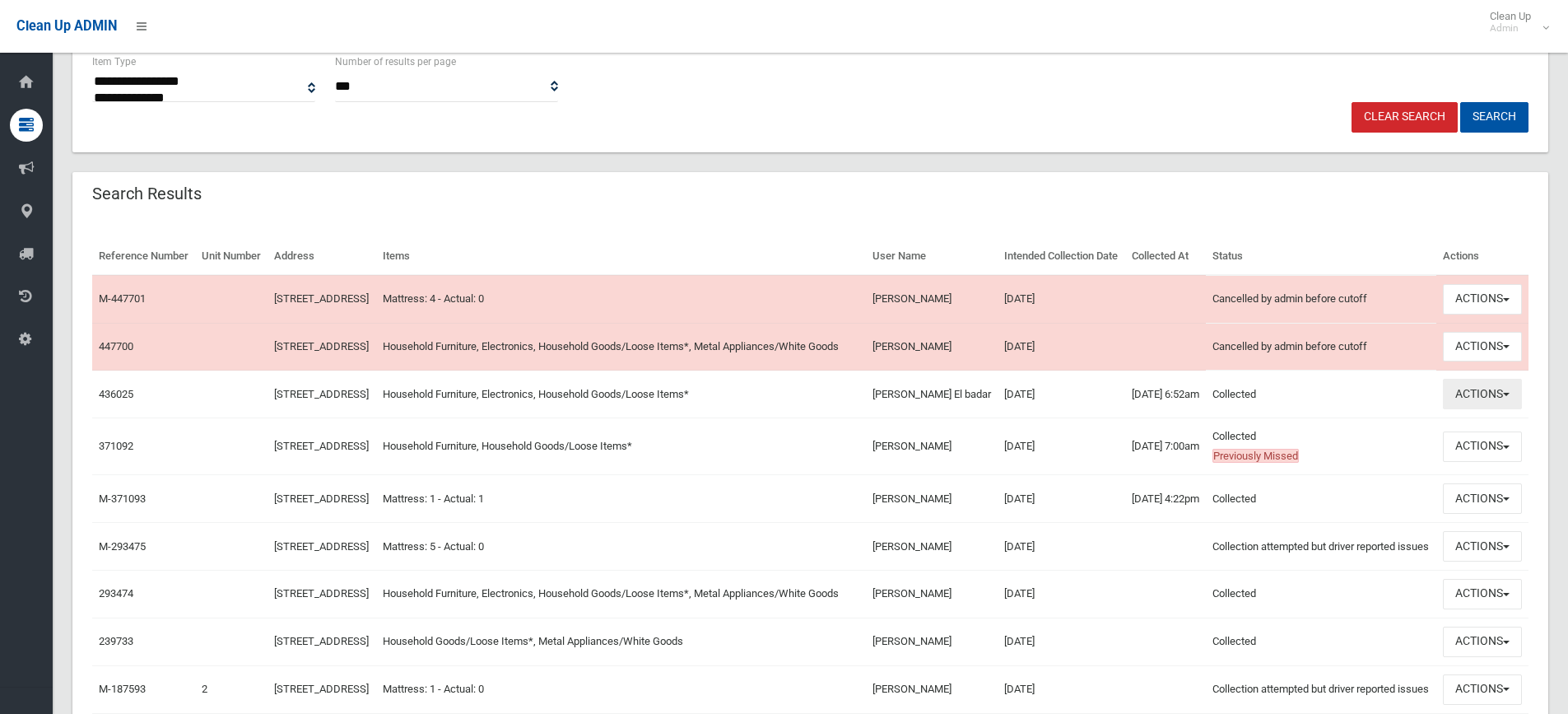
click at [1483, 409] on button "Actions" at bounding box center [1482, 394] width 79 height 31
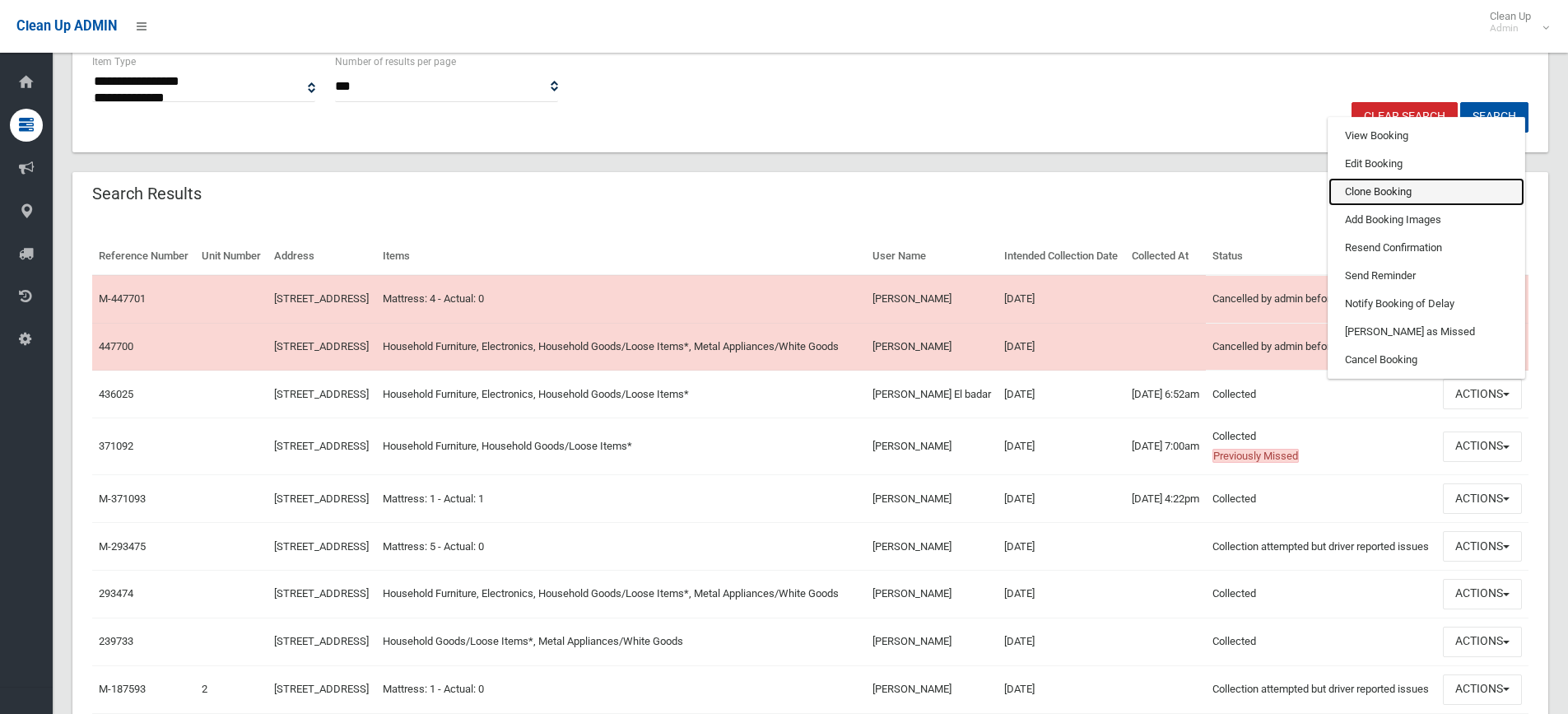
click at [1391, 206] on link "Clone Booking" at bounding box center [1427, 192] width 196 height 28
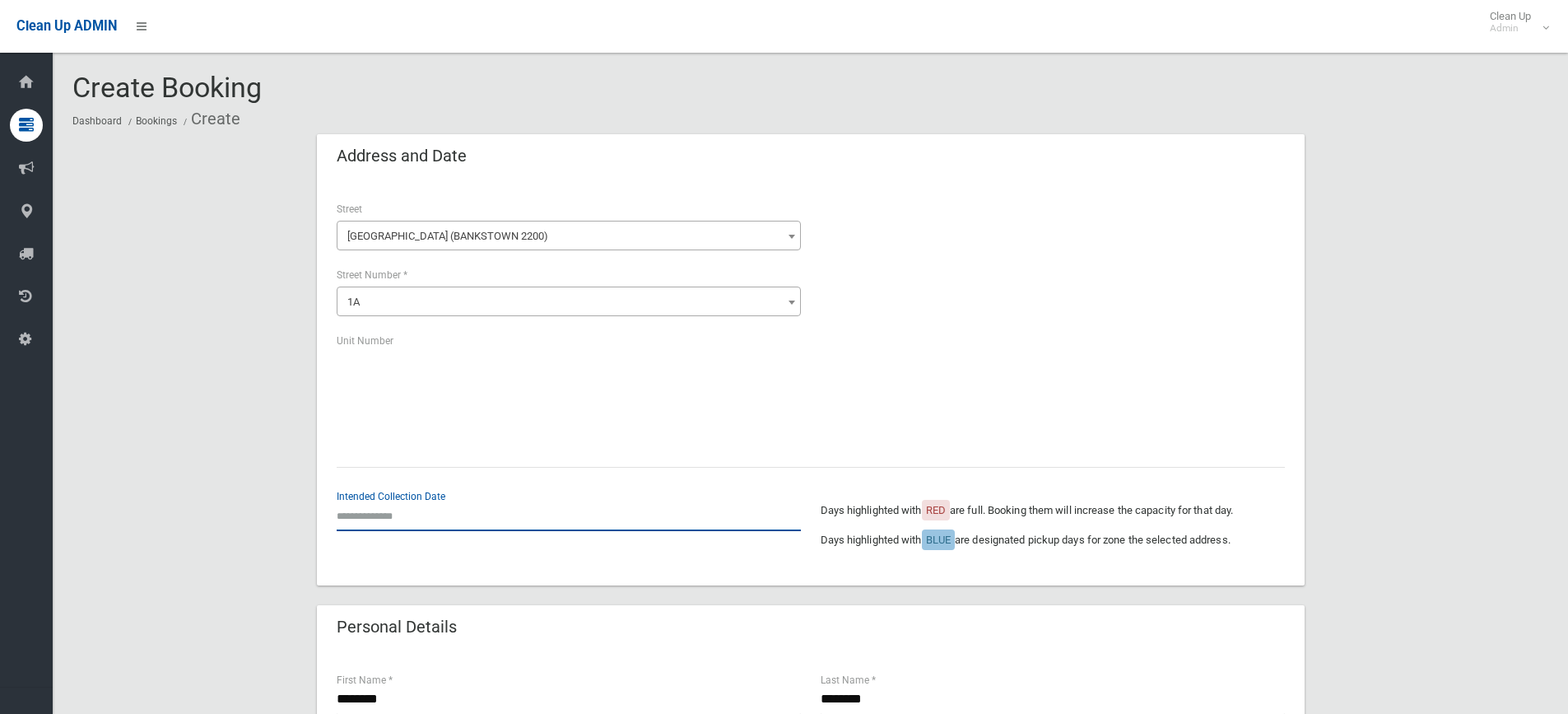
click at [382, 517] on input "text" at bounding box center [569, 515] width 464 height 31
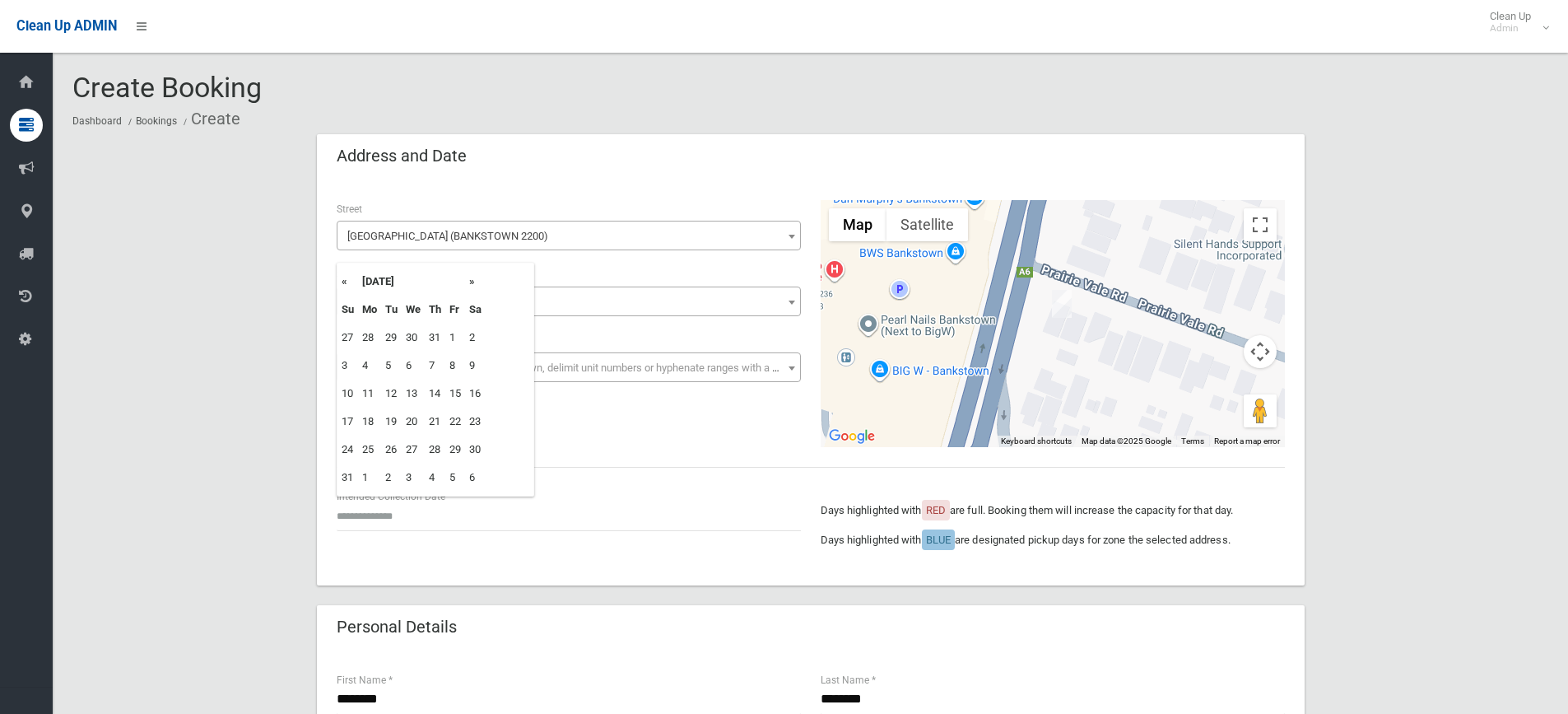
click at [474, 282] on th "»" at bounding box center [475, 282] width 20 height 28
click at [374, 402] on td "15" at bounding box center [370, 394] width 23 height 28
type input "**********"
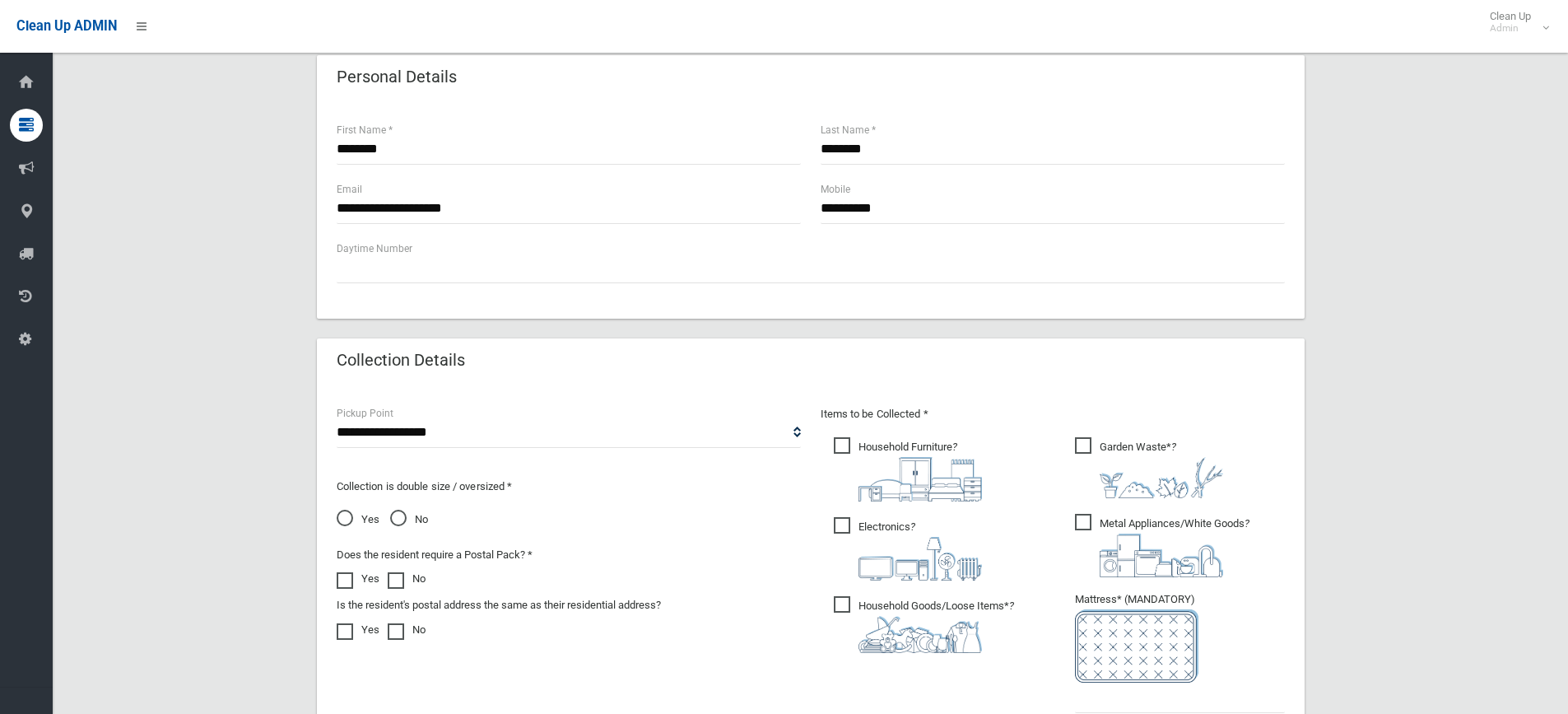
scroll to position [741, 0]
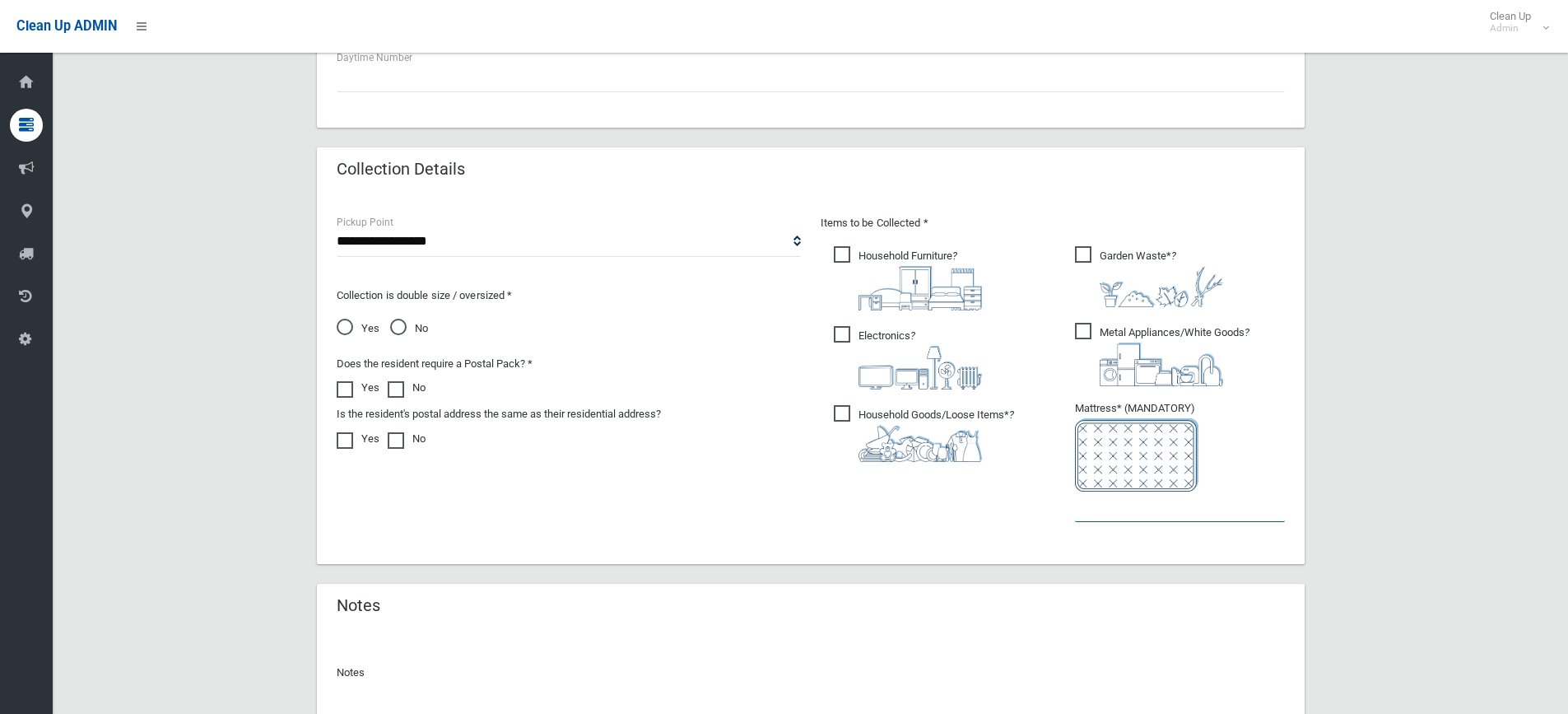
click at [1166, 518] on input "text" at bounding box center [1180, 507] width 210 height 31
type input "*"
click at [1093, 330] on span "Metal Appliances/White Goods ?" at bounding box center [1162, 354] width 174 height 63
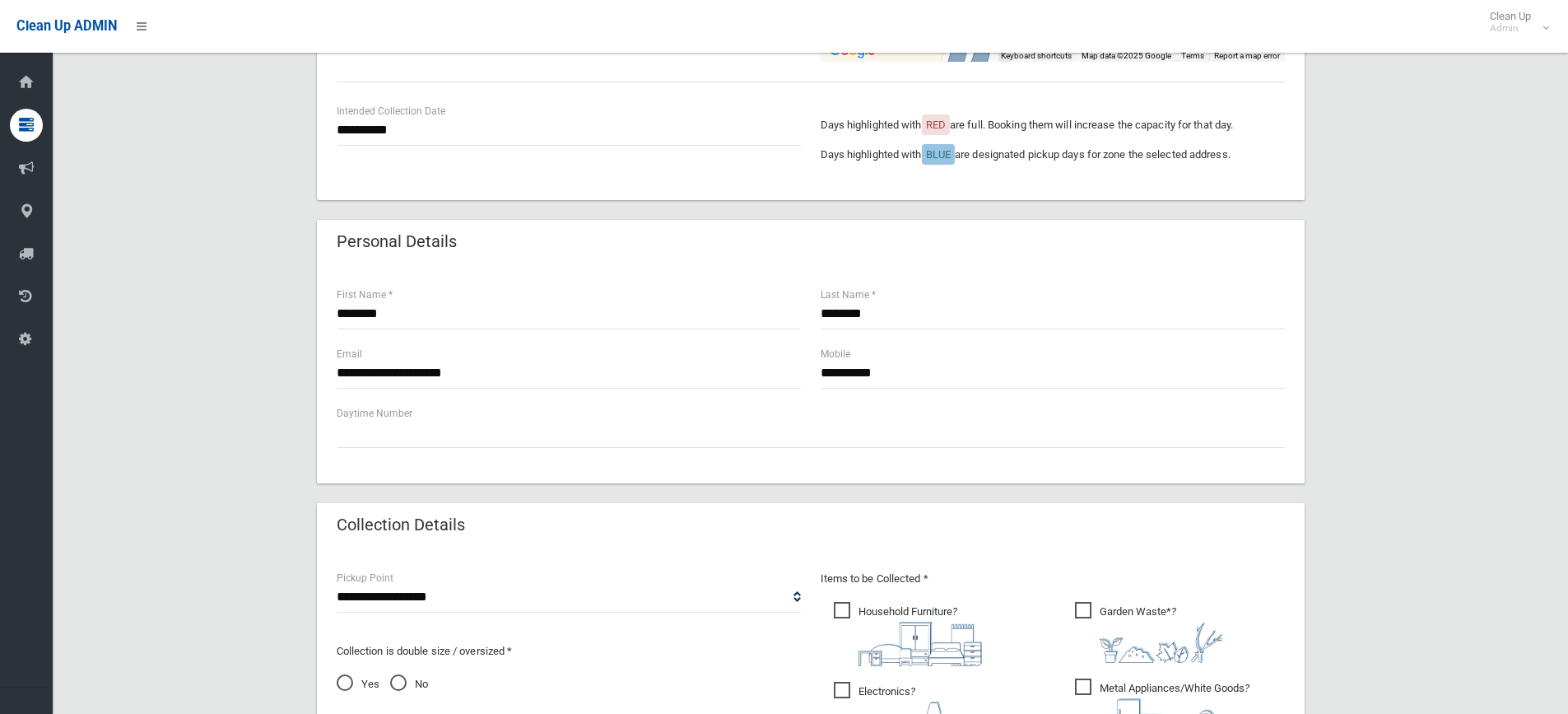
scroll to position [247, 0]
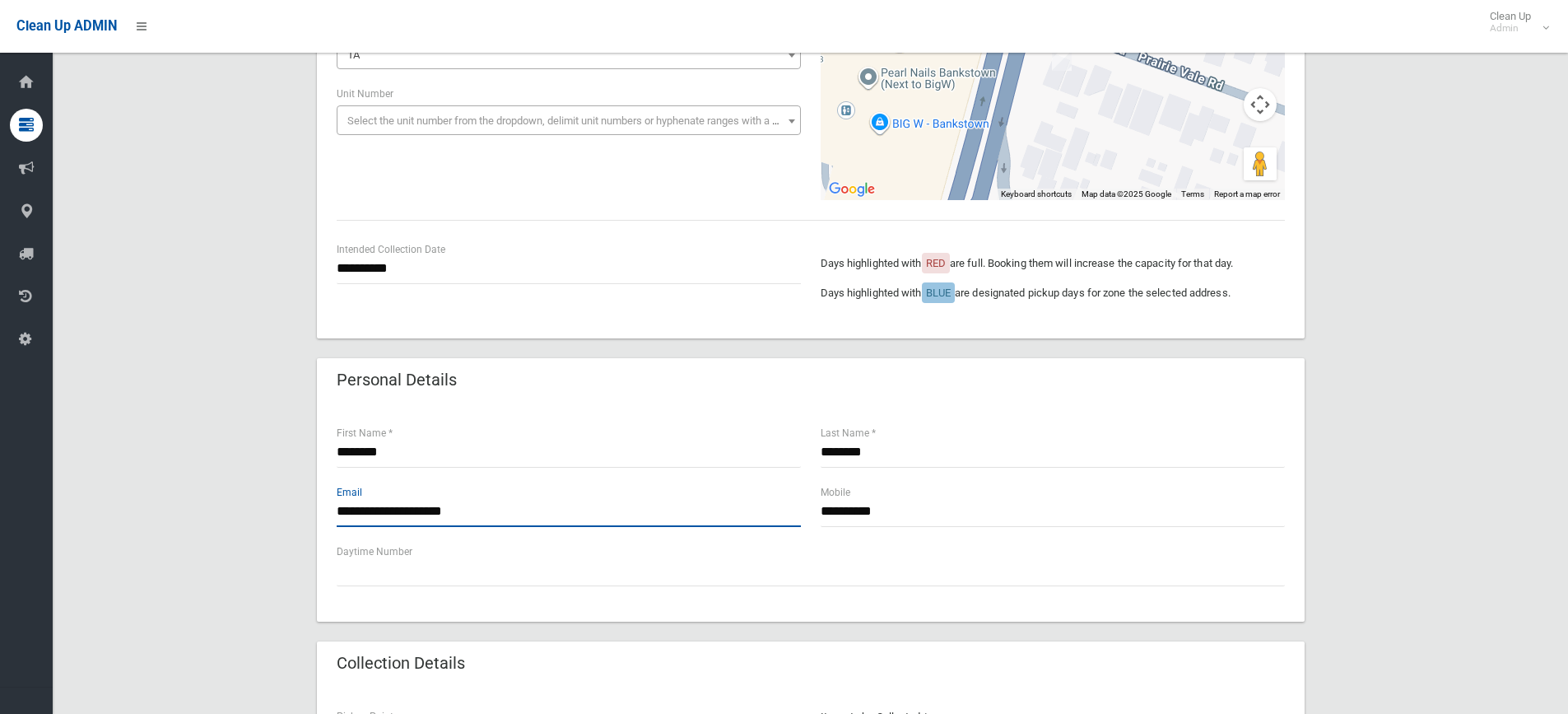
click at [597, 507] on input "**********" at bounding box center [569, 511] width 464 height 31
click at [489, 510] on input "**********" at bounding box center [569, 511] width 464 height 31
type input "**********"
drag, startPoint x: 909, startPoint y: 512, endPoint x: 805, endPoint y: 512, distance: 104.0
click at [809, 511] on div "**********" at bounding box center [810, 513] width 968 height 59
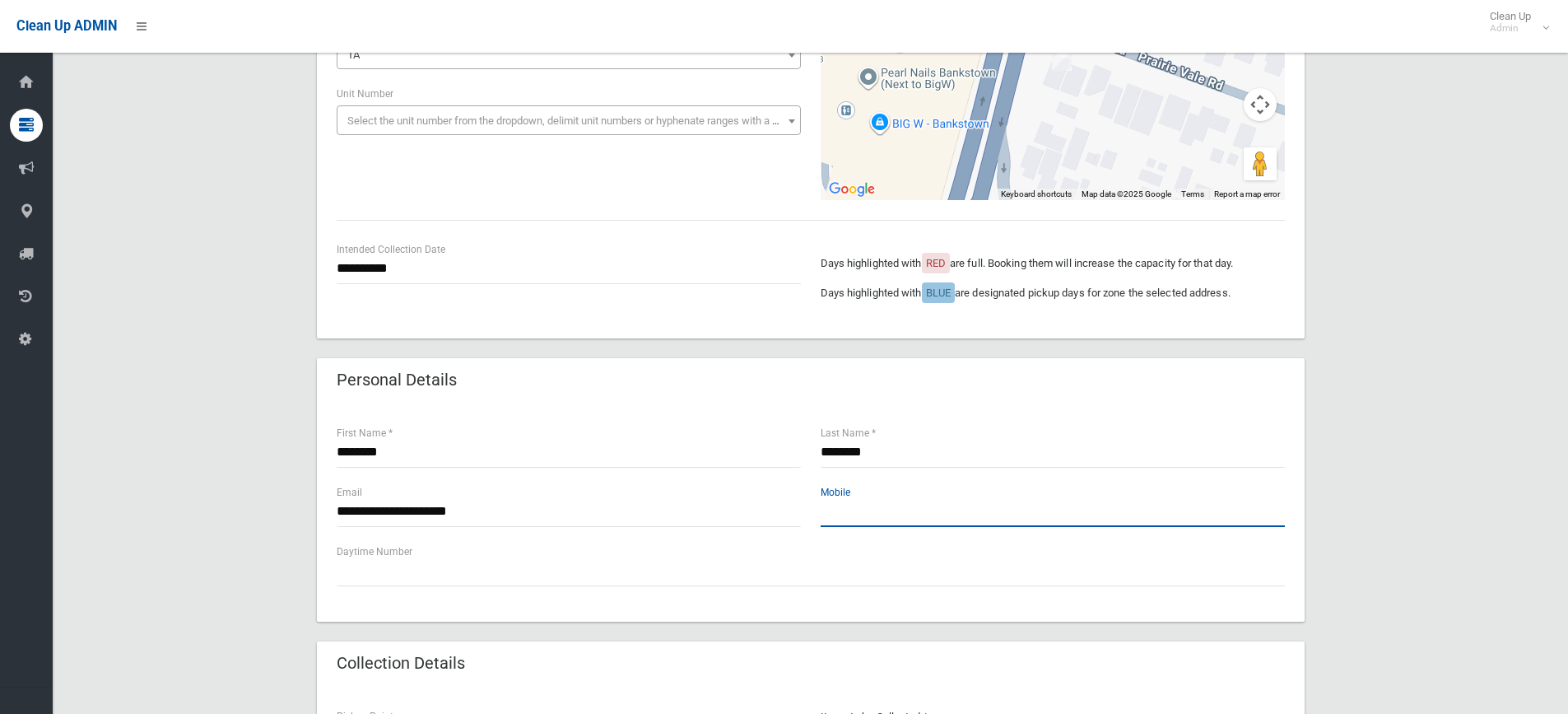
click at [888, 511] on input "text" at bounding box center [1052, 511] width 464 height 31
paste input "**********"
type input "**********"
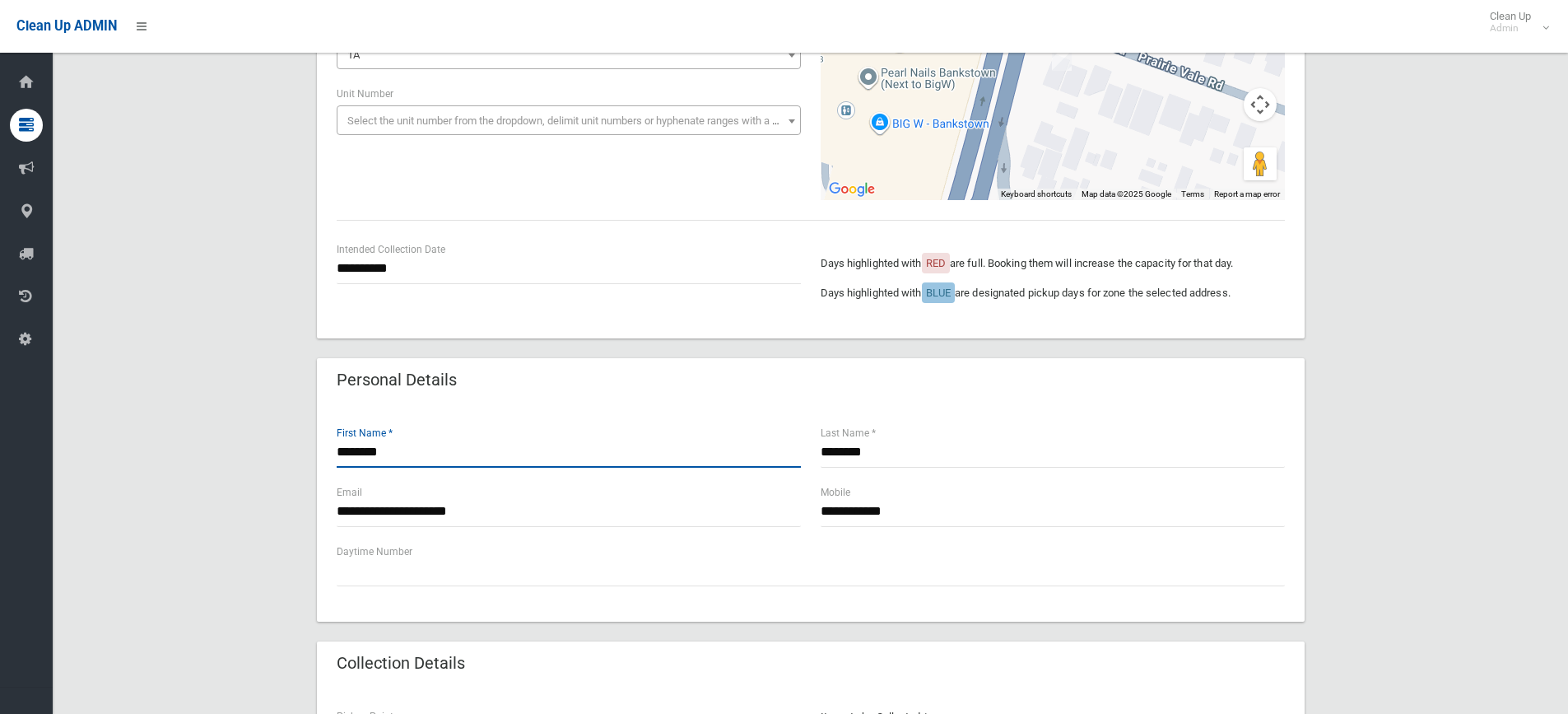
click at [419, 452] on input "********" at bounding box center [569, 452] width 464 height 31
type input "*"
type input "*****"
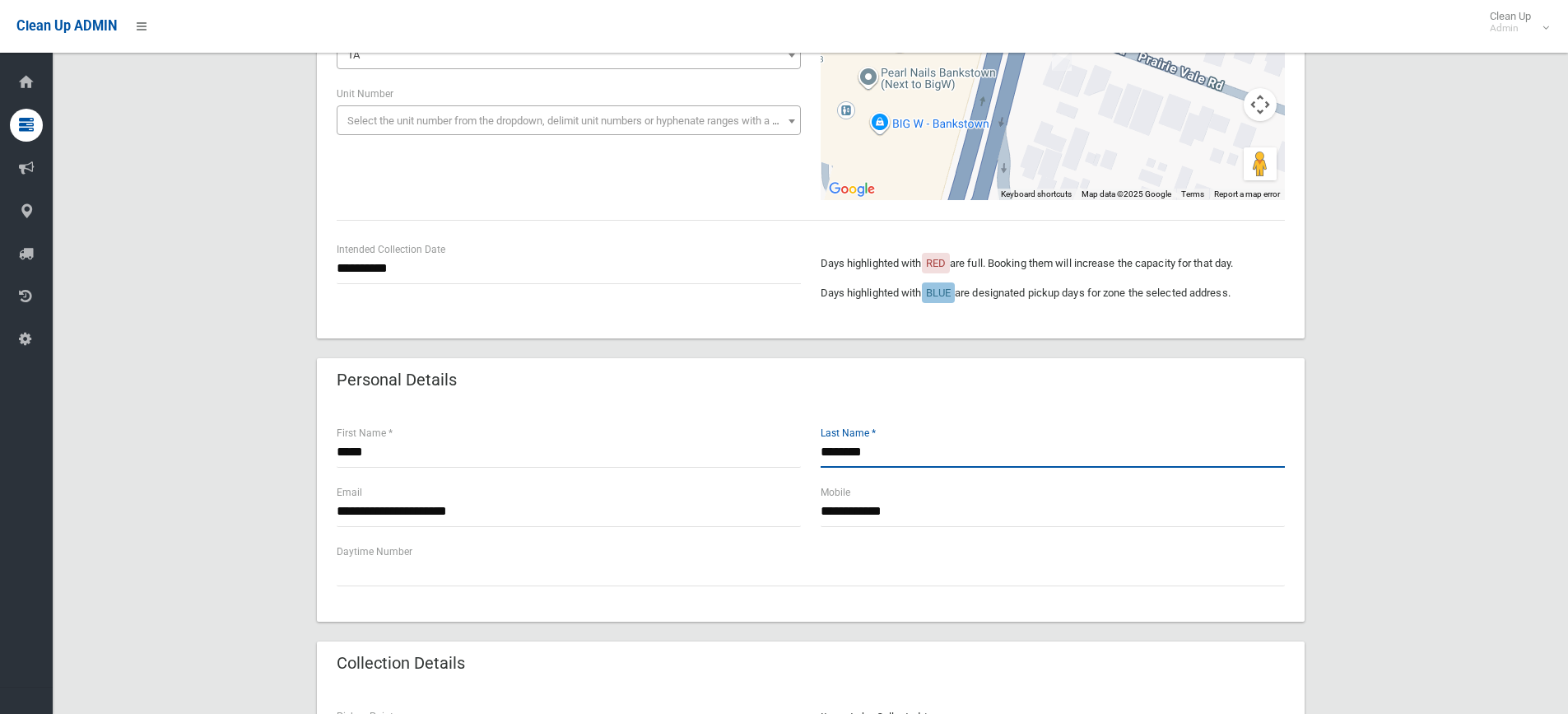
click at [904, 452] on input "********" at bounding box center [1052, 452] width 464 height 31
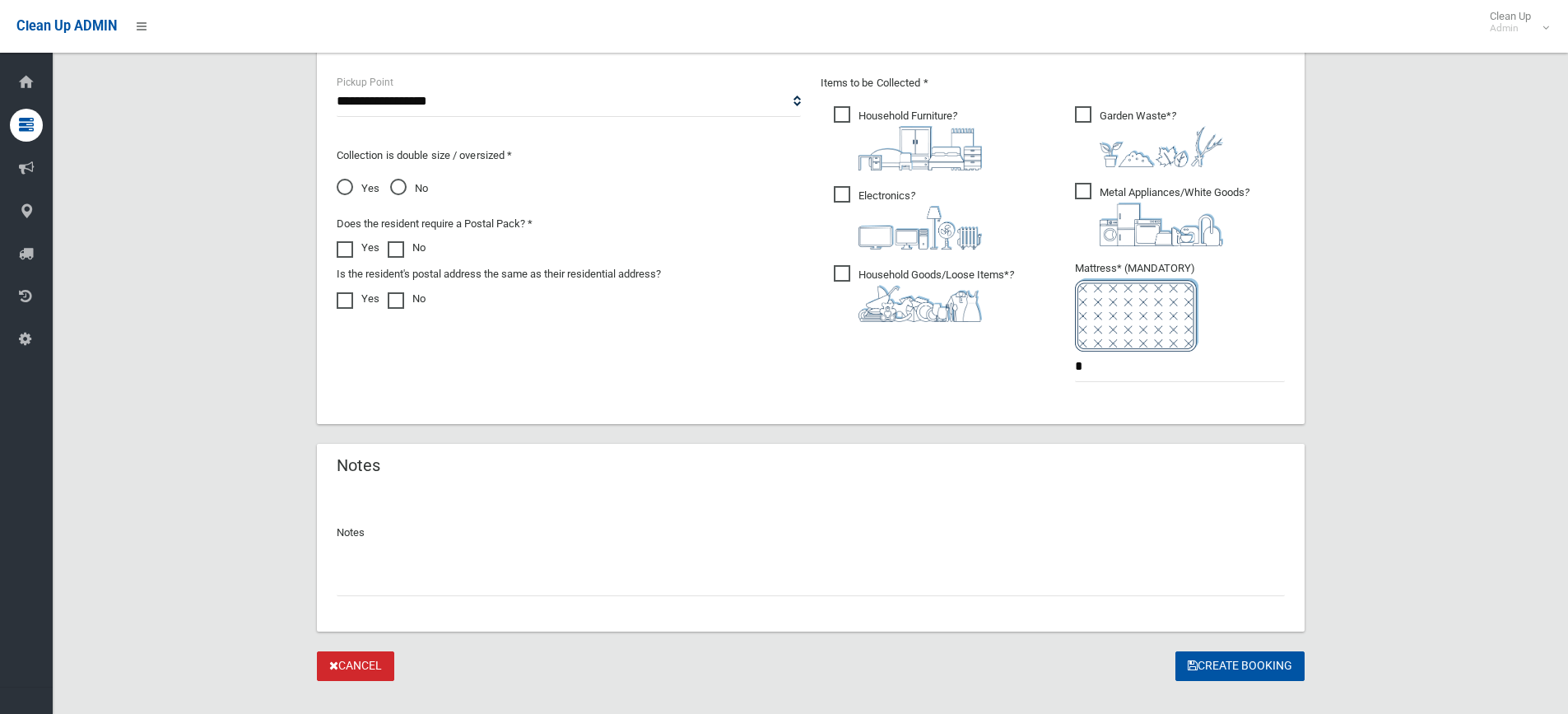
scroll to position [908, 0]
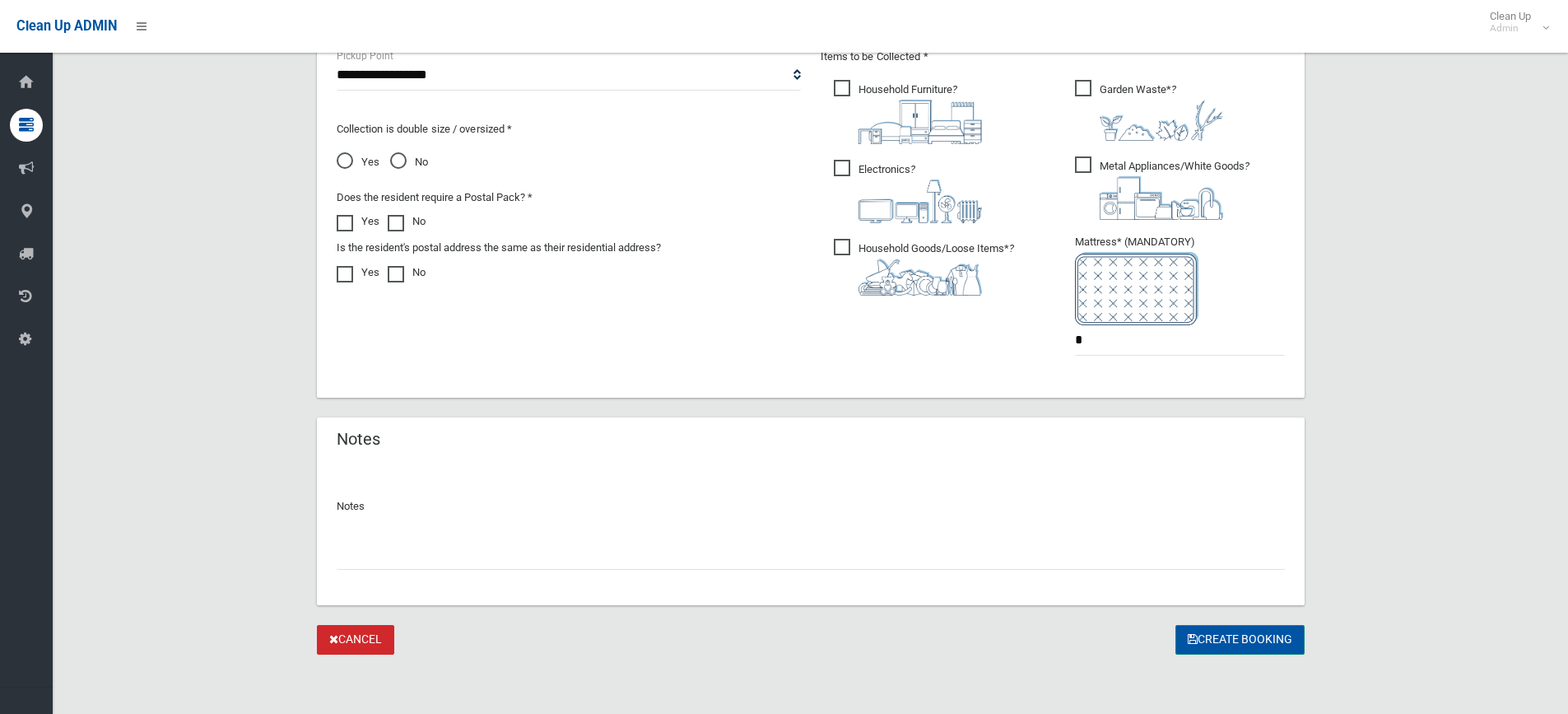
type input "*****"
click at [1232, 638] on button "Create Booking" at bounding box center [1240, 640] width 130 height 31
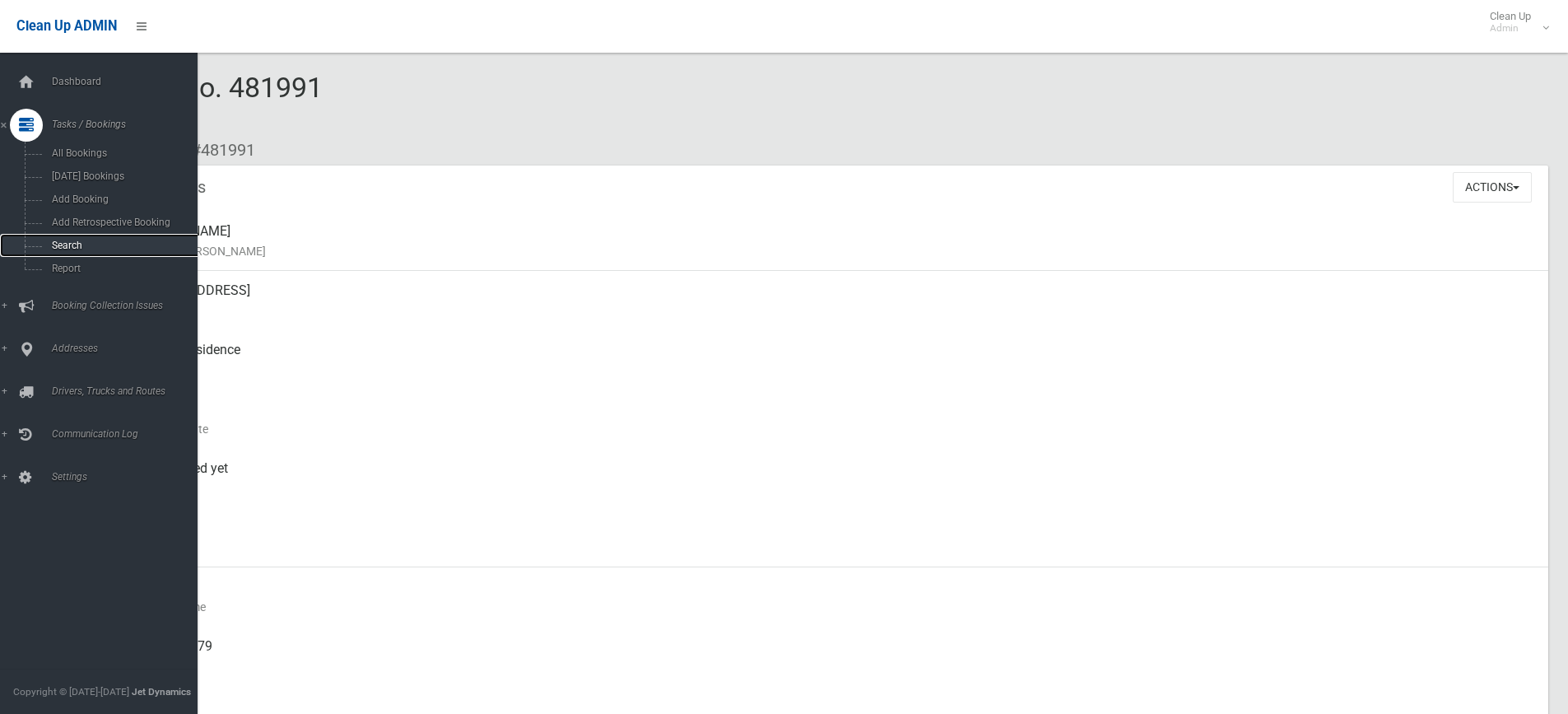
click at [80, 239] on link "Search" at bounding box center [105, 244] width 210 height 23
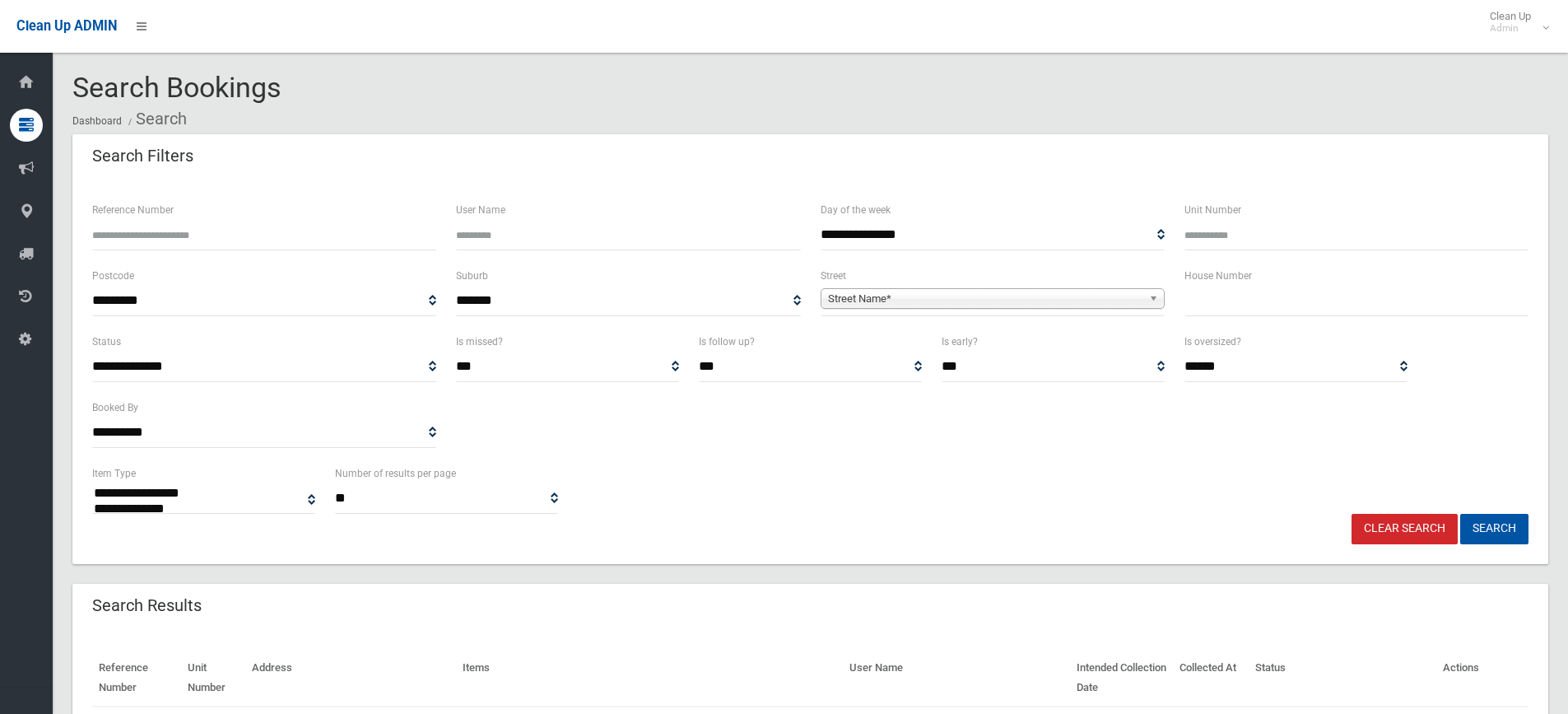
select select
click at [1266, 293] on input "text" at bounding box center [1357, 300] width 345 height 31
type input "*******"
click at [1049, 298] on span "Street Name*" at bounding box center [985, 298] width 315 height 19
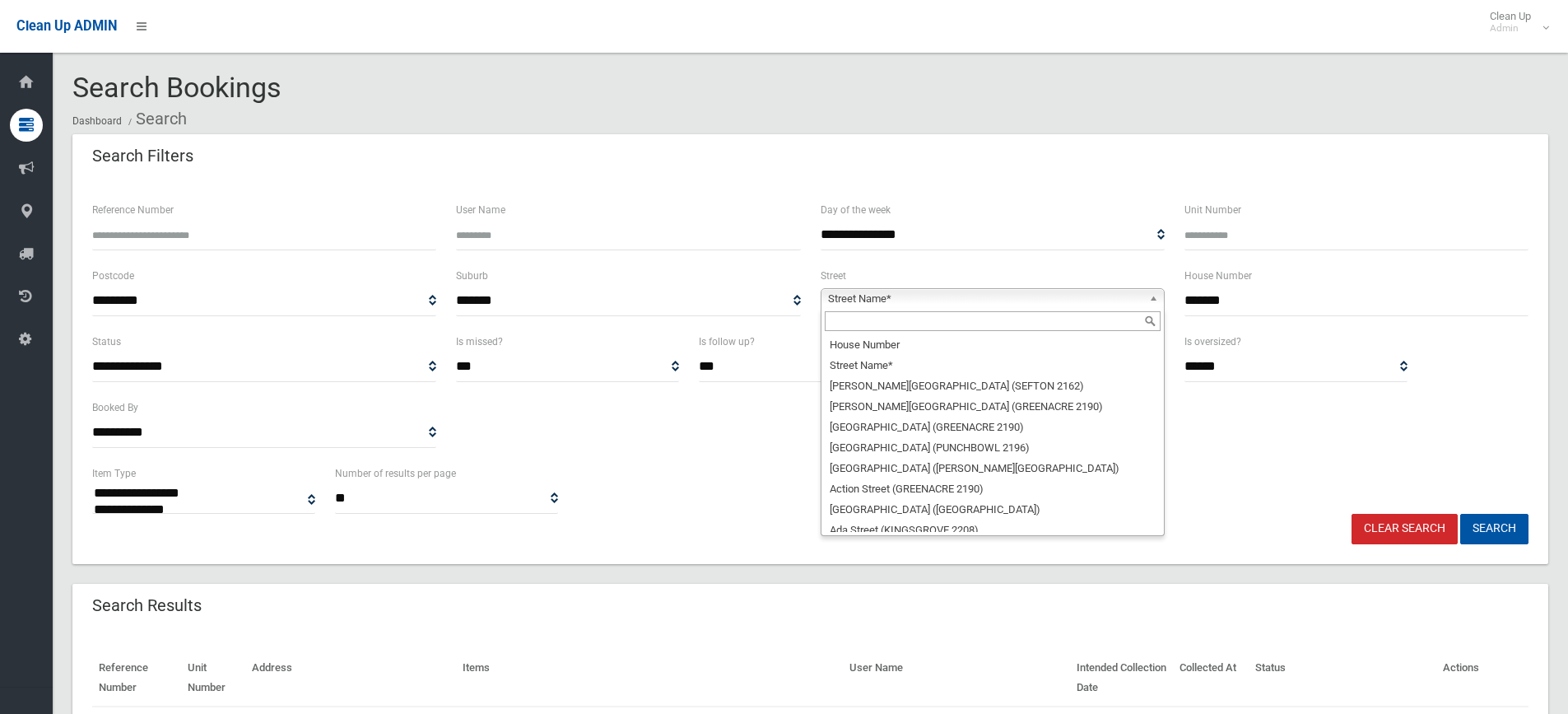
click at [900, 325] on input "text" at bounding box center [993, 320] width 336 height 19
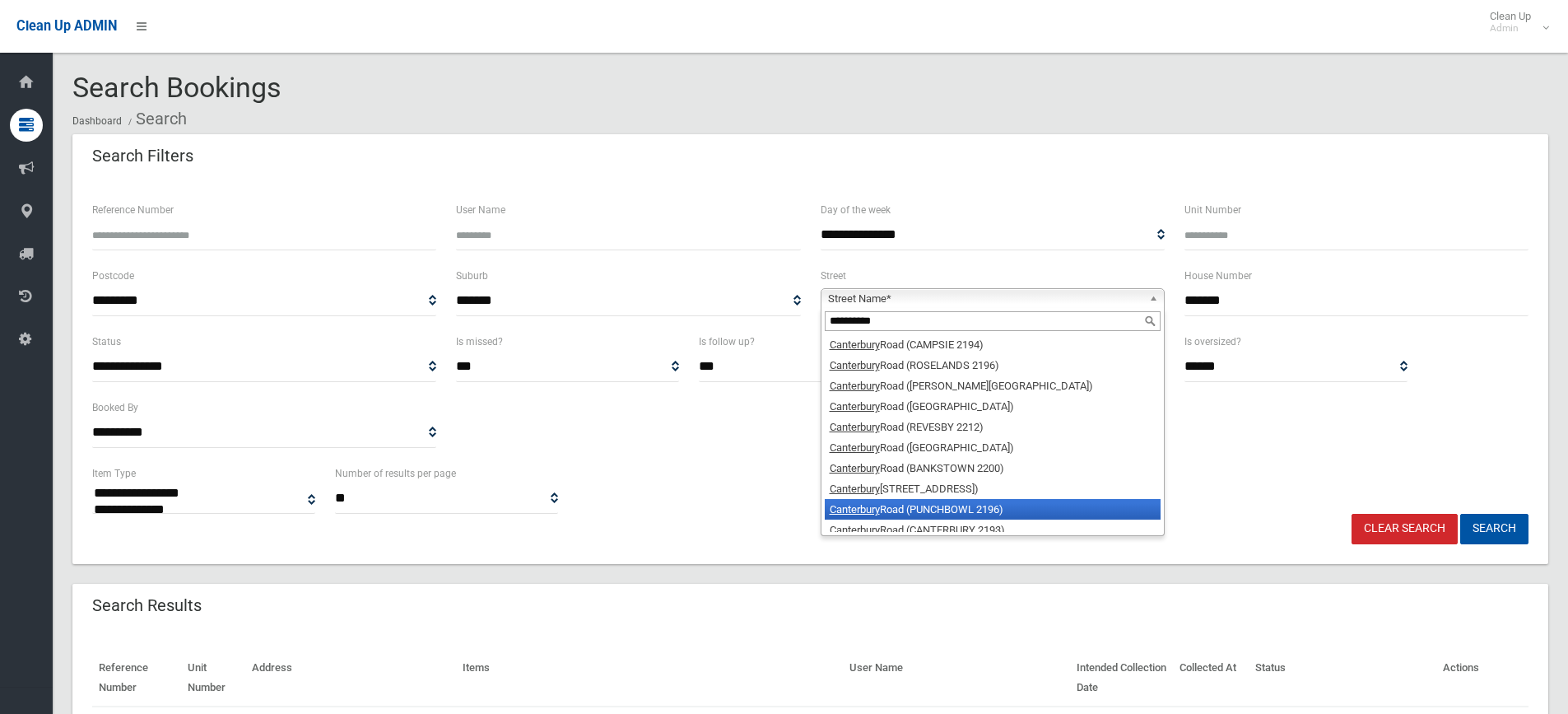
scroll to position [8, 0]
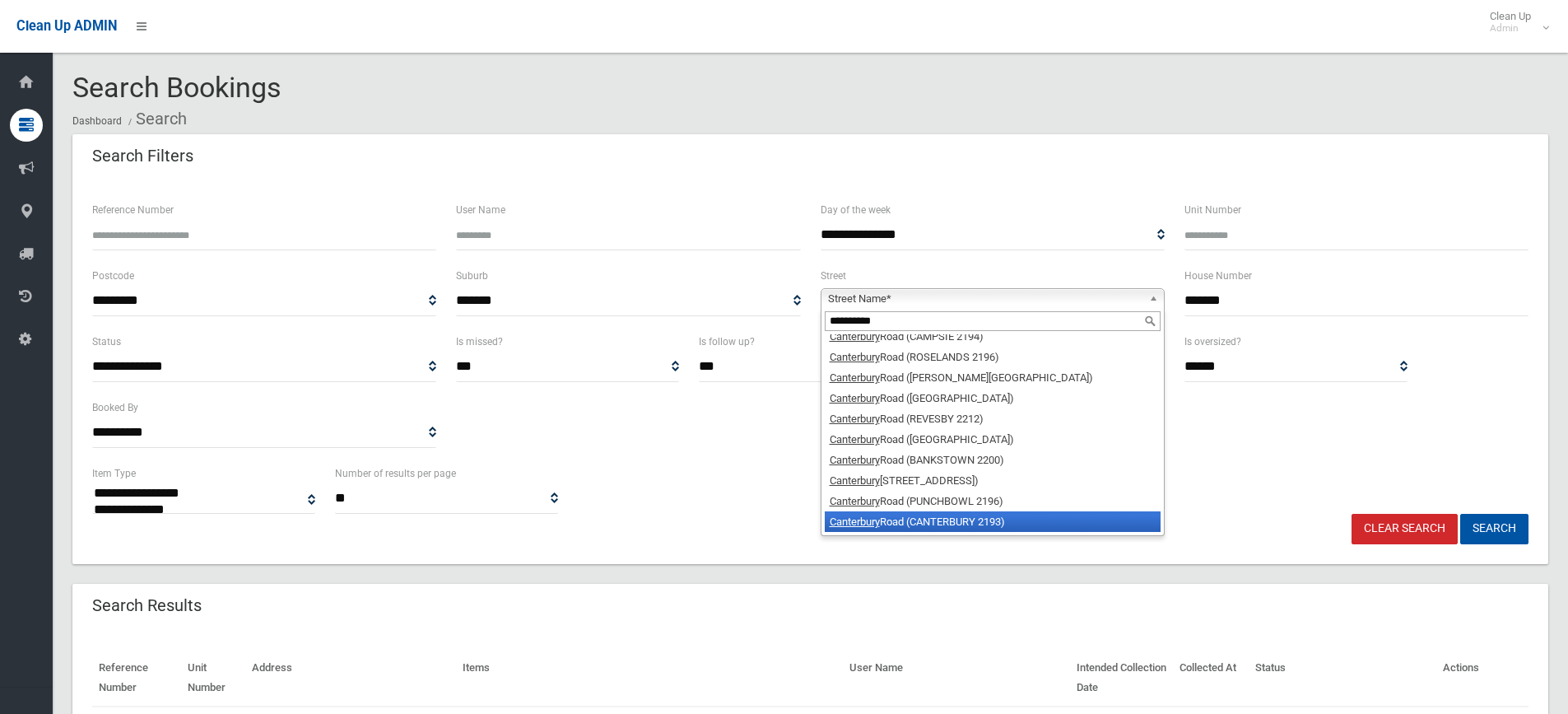
type input "**********"
click at [990, 527] on li "Canterbury Road (CANTERBURY 2193)" at bounding box center [993, 521] width 336 height 20
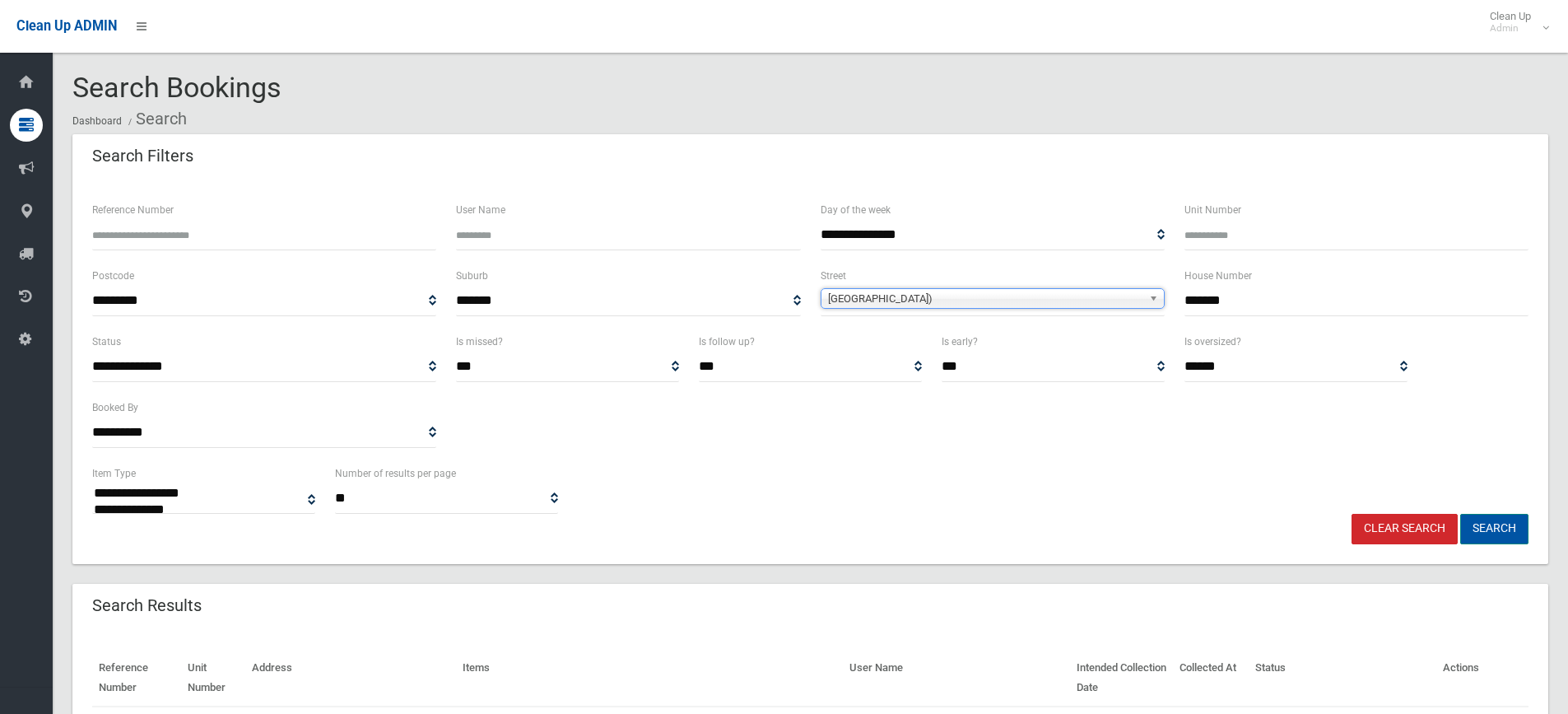
click at [1496, 524] on button "Search" at bounding box center [1495, 529] width 69 height 31
select select
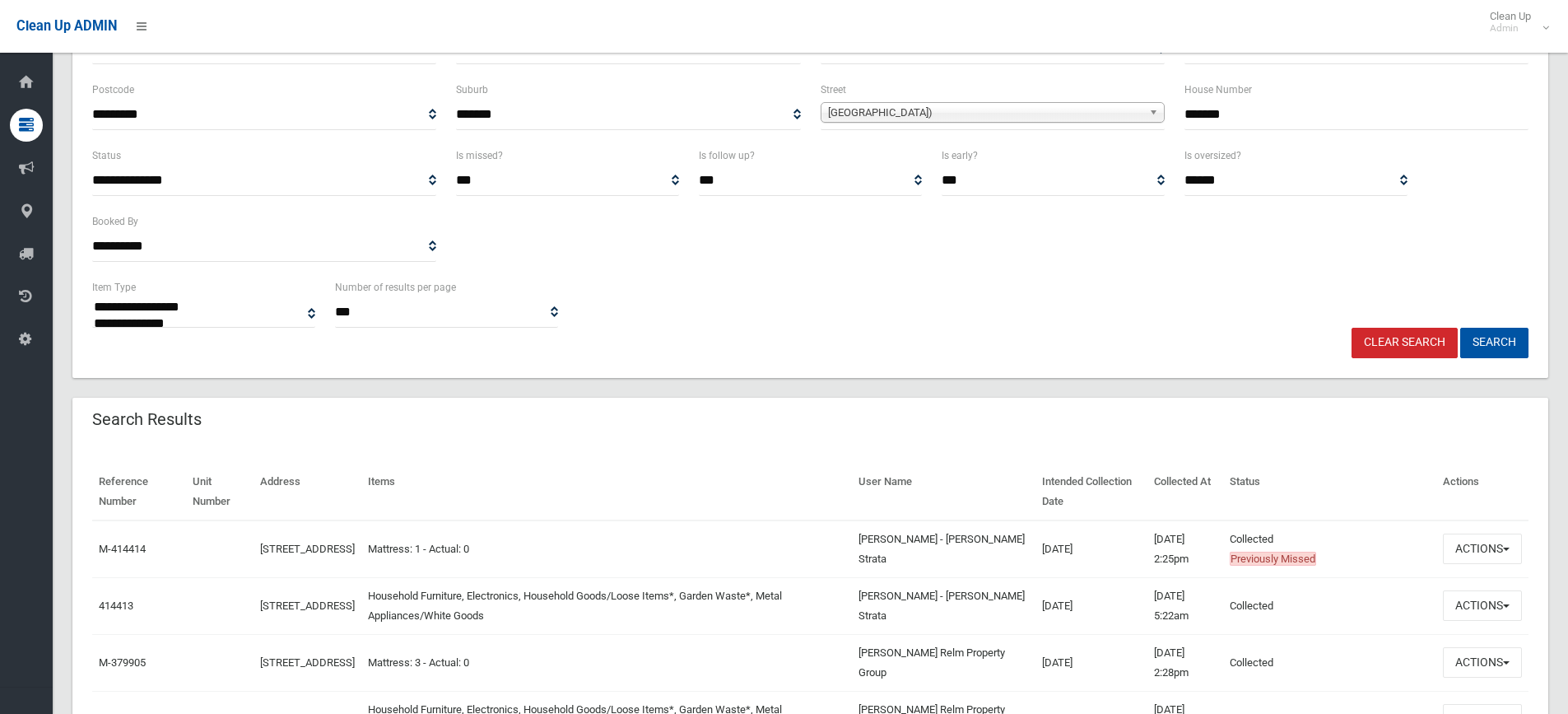
scroll to position [247, 0]
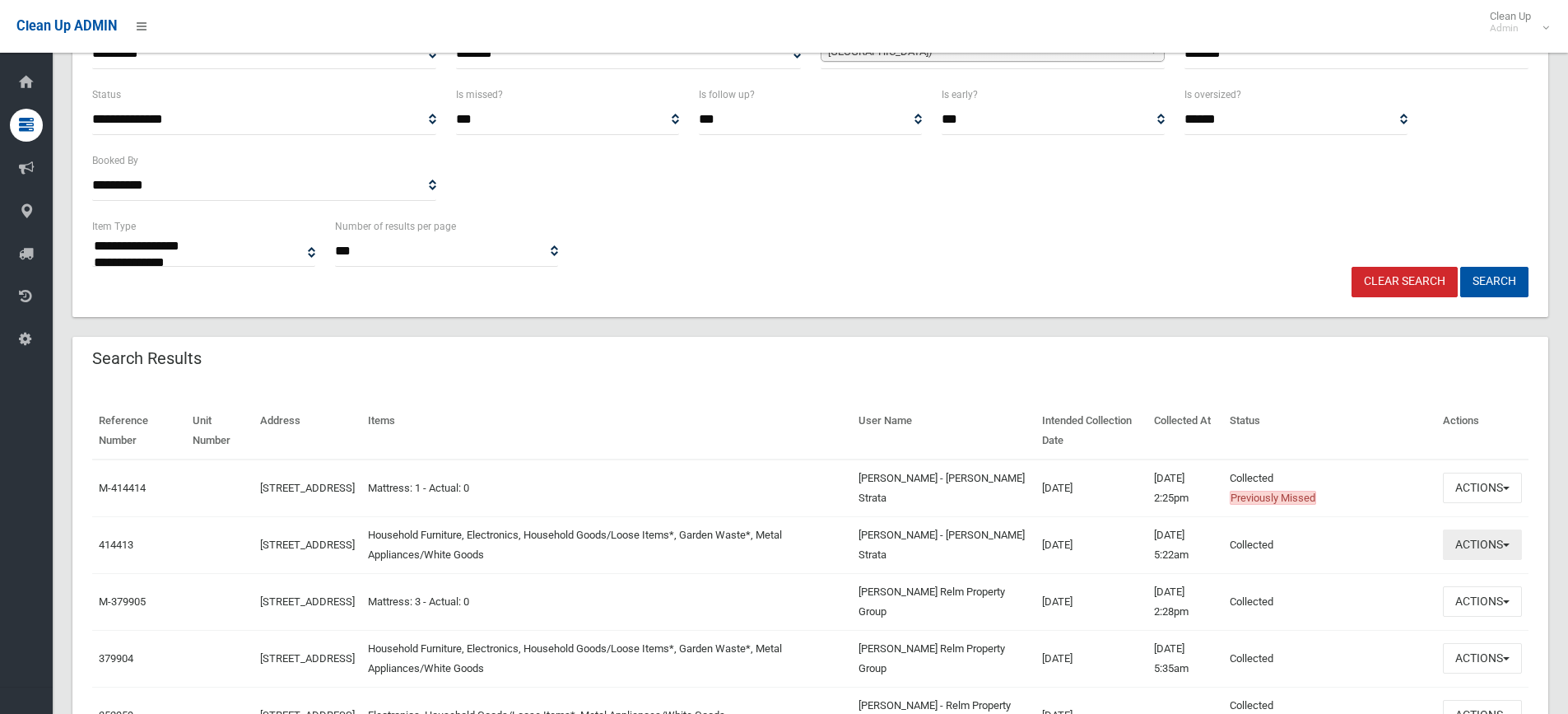
click at [1485, 552] on button "Actions" at bounding box center [1482, 545] width 79 height 31
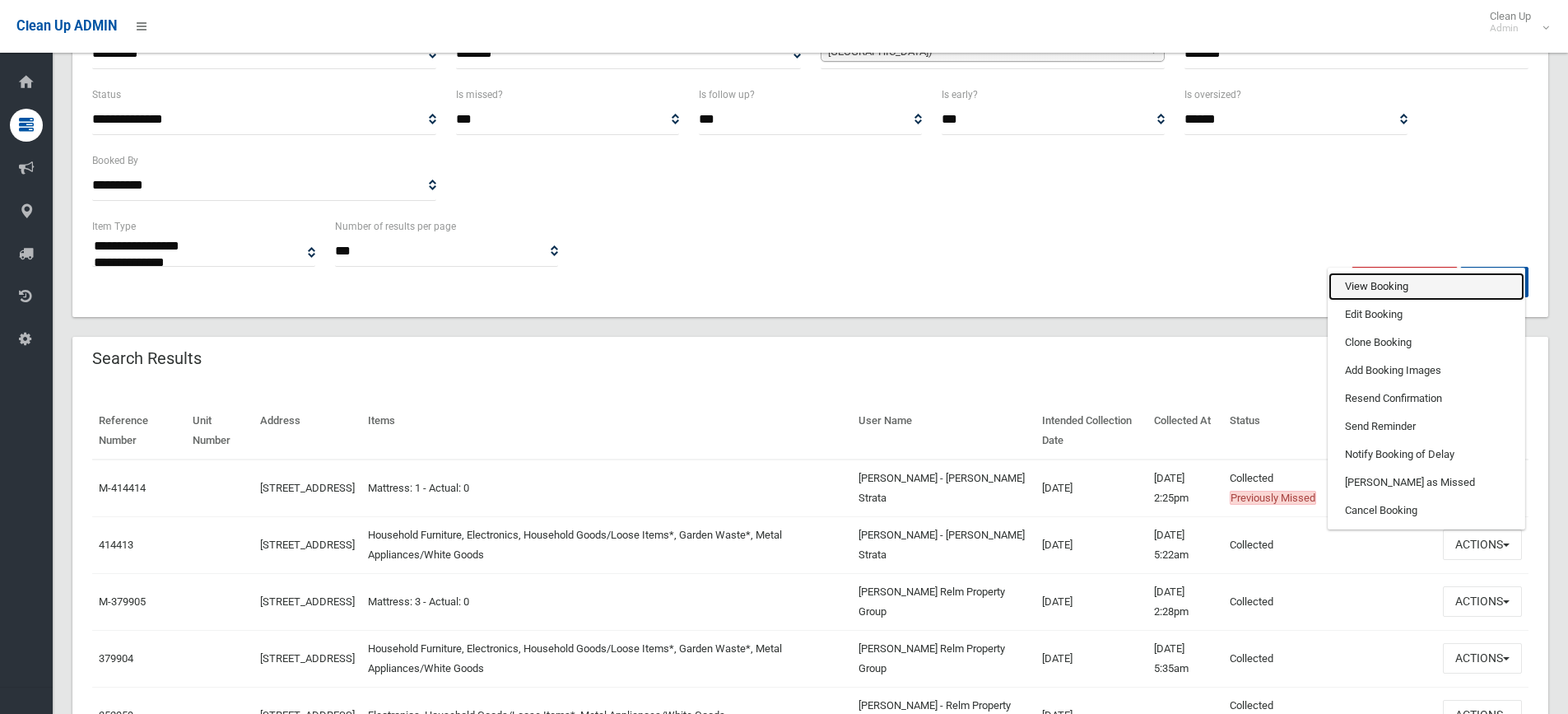
click at [1386, 292] on link "View Booking" at bounding box center [1427, 286] width 196 height 28
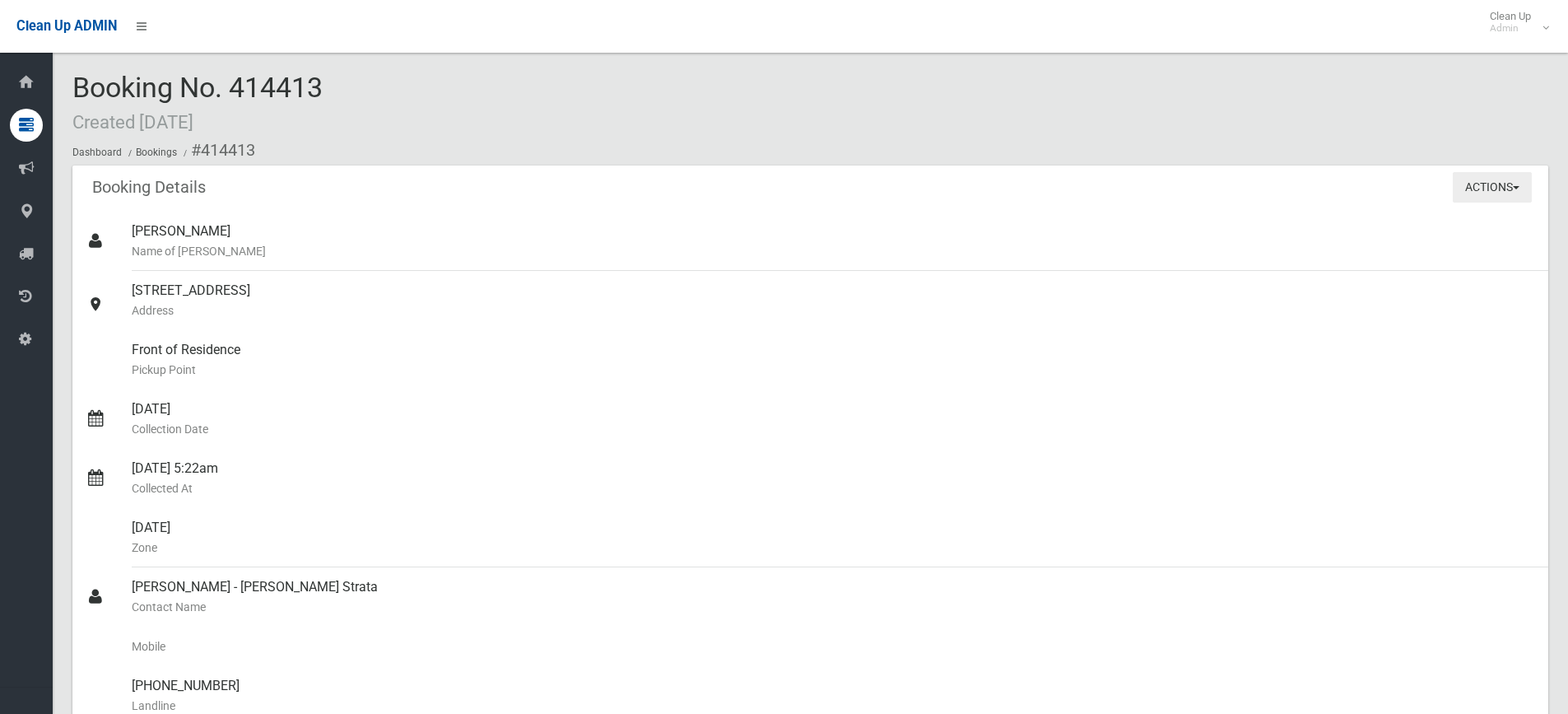
click at [1499, 187] on button "Actions" at bounding box center [1492, 187] width 79 height 31
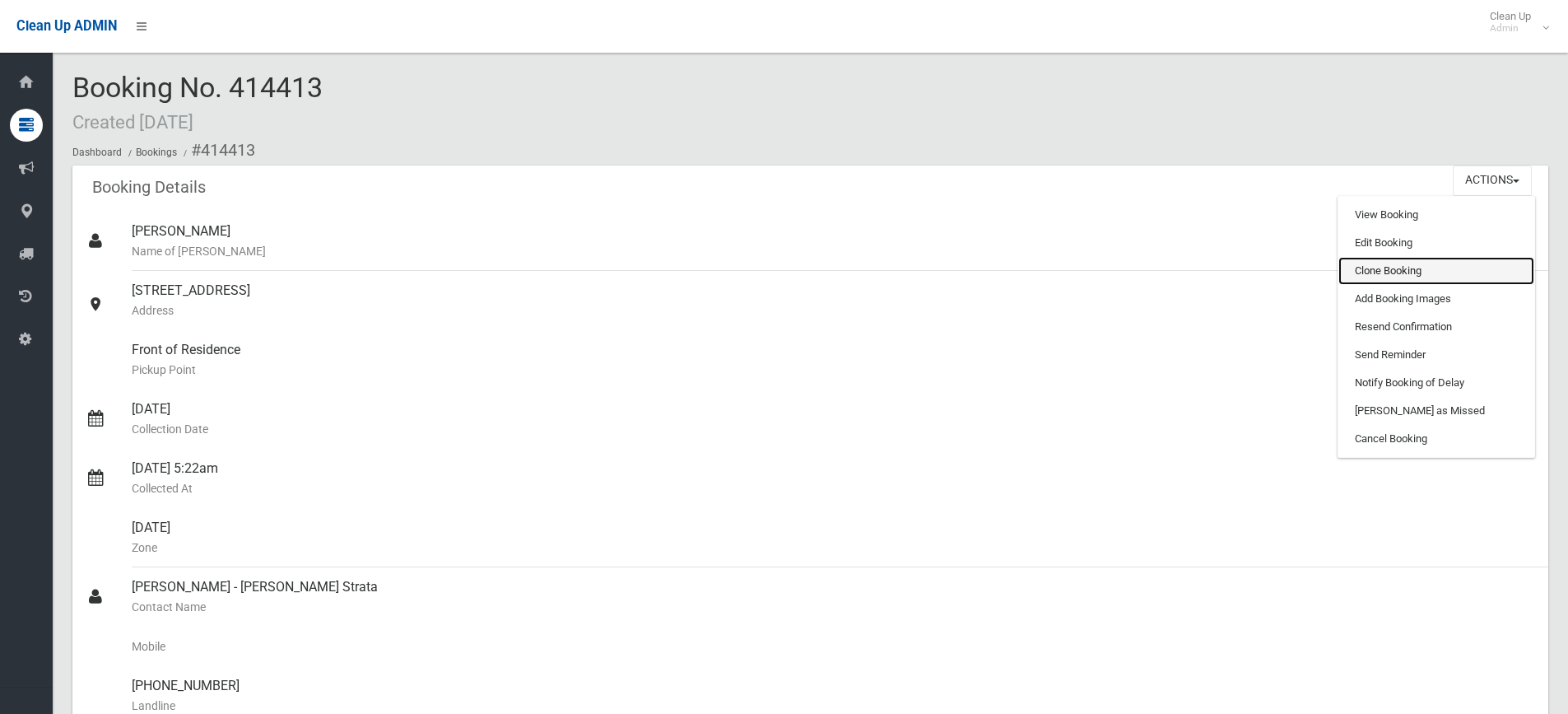
click at [1394, 277] on link "Clone Booking" at bounding box center [1436, 270] width 196 height 28
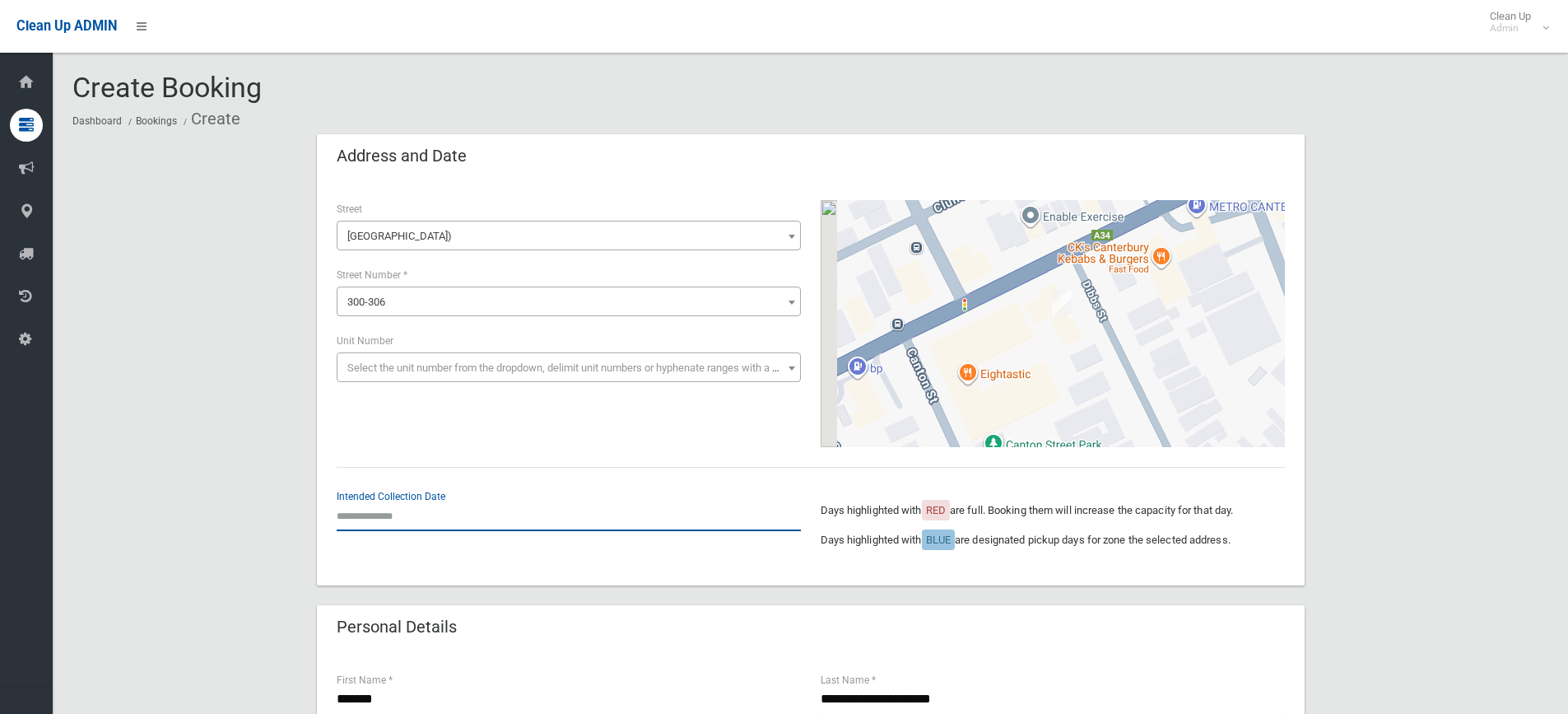
click at [382, 506] on input "text" at bounding box center [569, 515] width 464 height 31
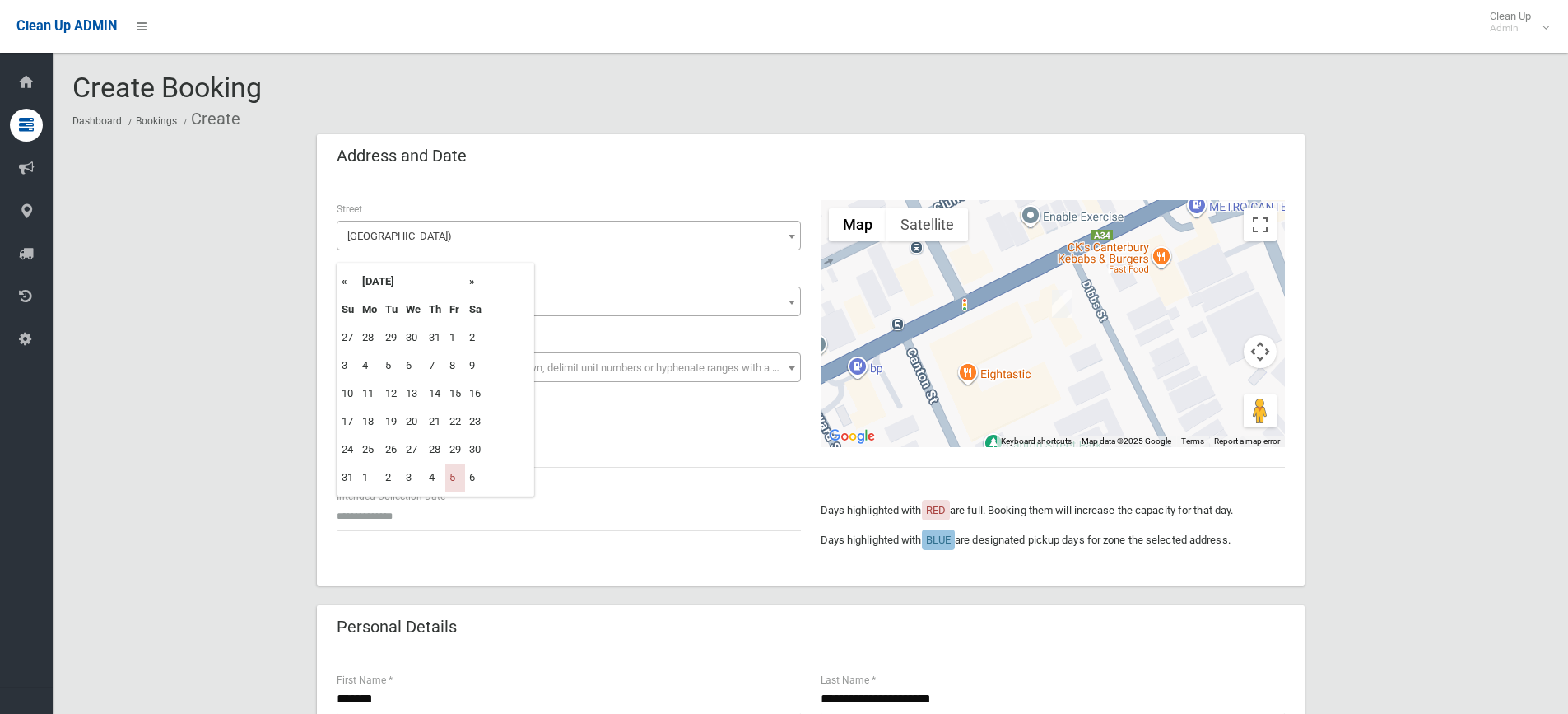
click at [471, 282] on th "»" at bounding box center [475, 282] width 20 height 28
click at [456, 419] on td "26" at bounding box center [455, 421] width 19 height 28
type input "**********"
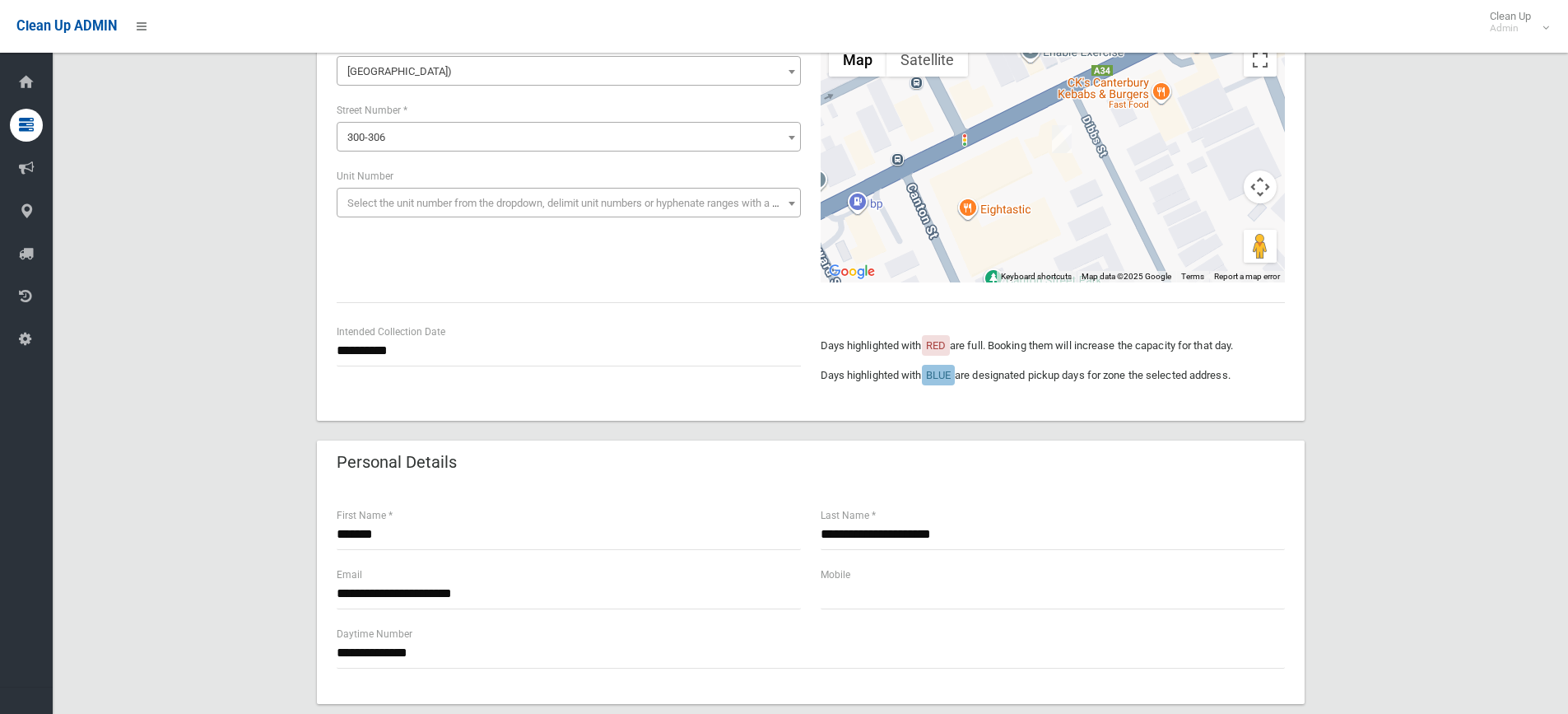
scroll to position [330, 0]
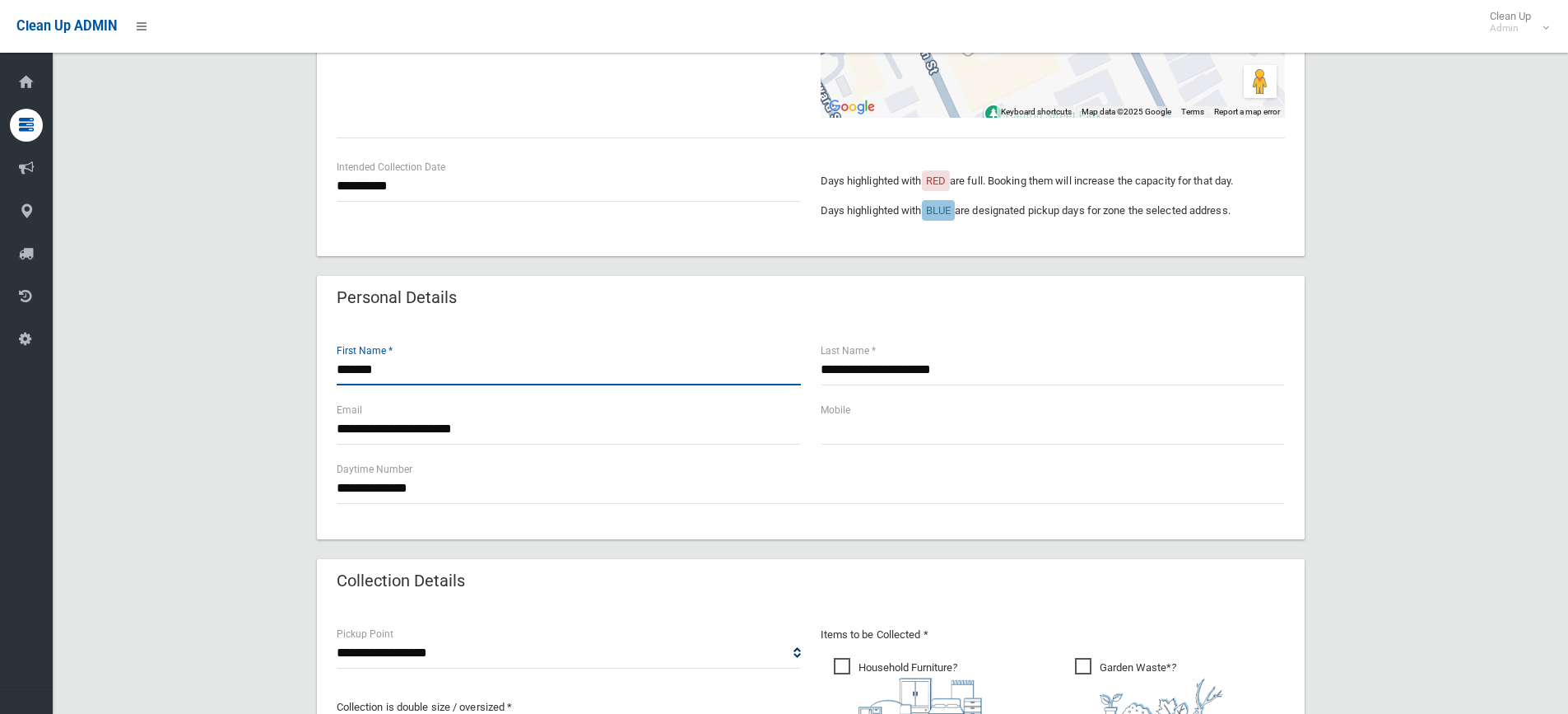
click at [390, 372] on input "******" at bounding box center [569, 370] width 464 height 31
click at [337, 429] on input "**********" at bounding box center [569, 429] width 464 height 31
type input "**********"
drag, startPoint x: 397, startPoint y: 367, endPoint x: 287, endPoint y: 367, distance: 110.0
click at [287, 367] on div "**********" at bounding box center [810, 522] width 1476 height 1435
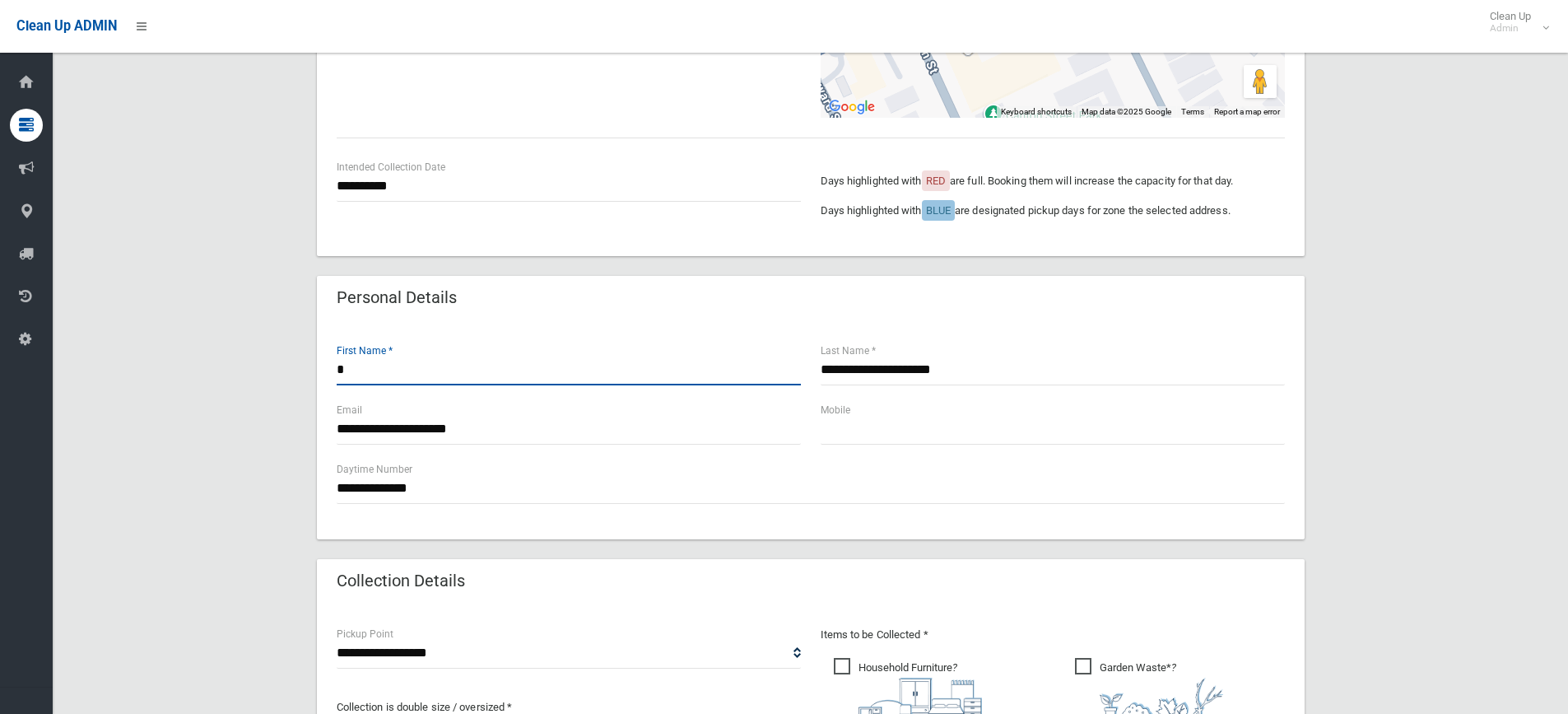
type input "*"
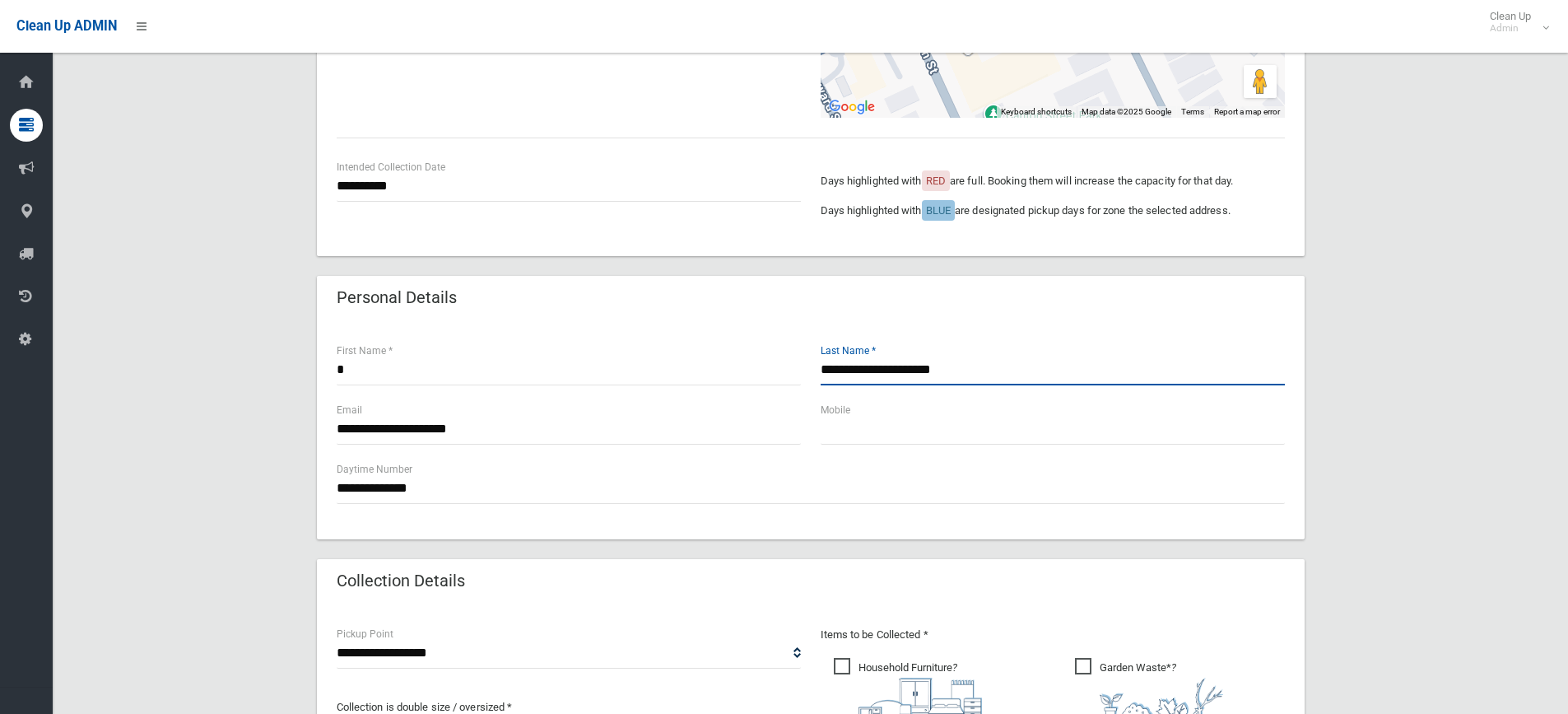
click at [866, 370] on input "**********" at bounding box center [1052, 370] width 464 height 31
type input "**********"
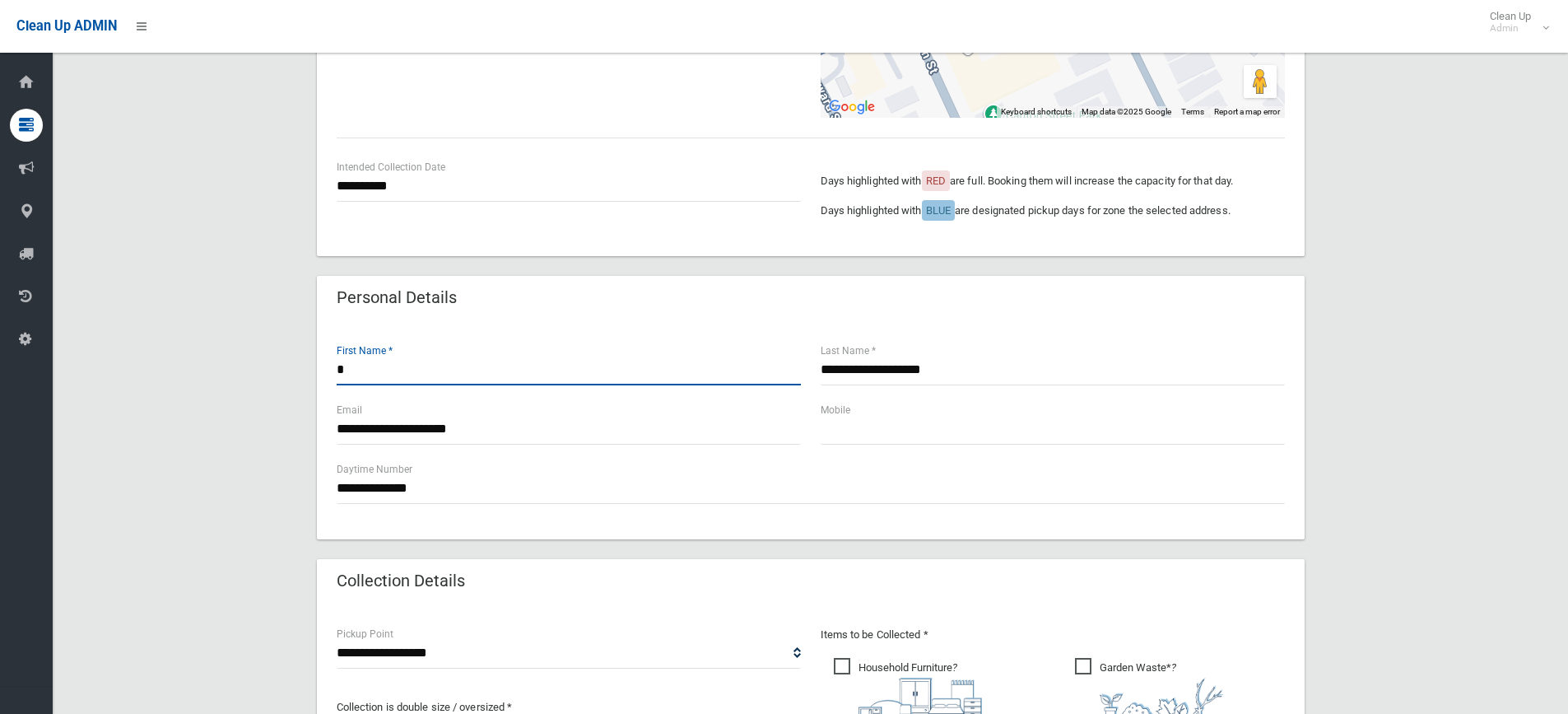
click at [370, 365] on input "*" at bounding box center [569, 370] width 464 height 31
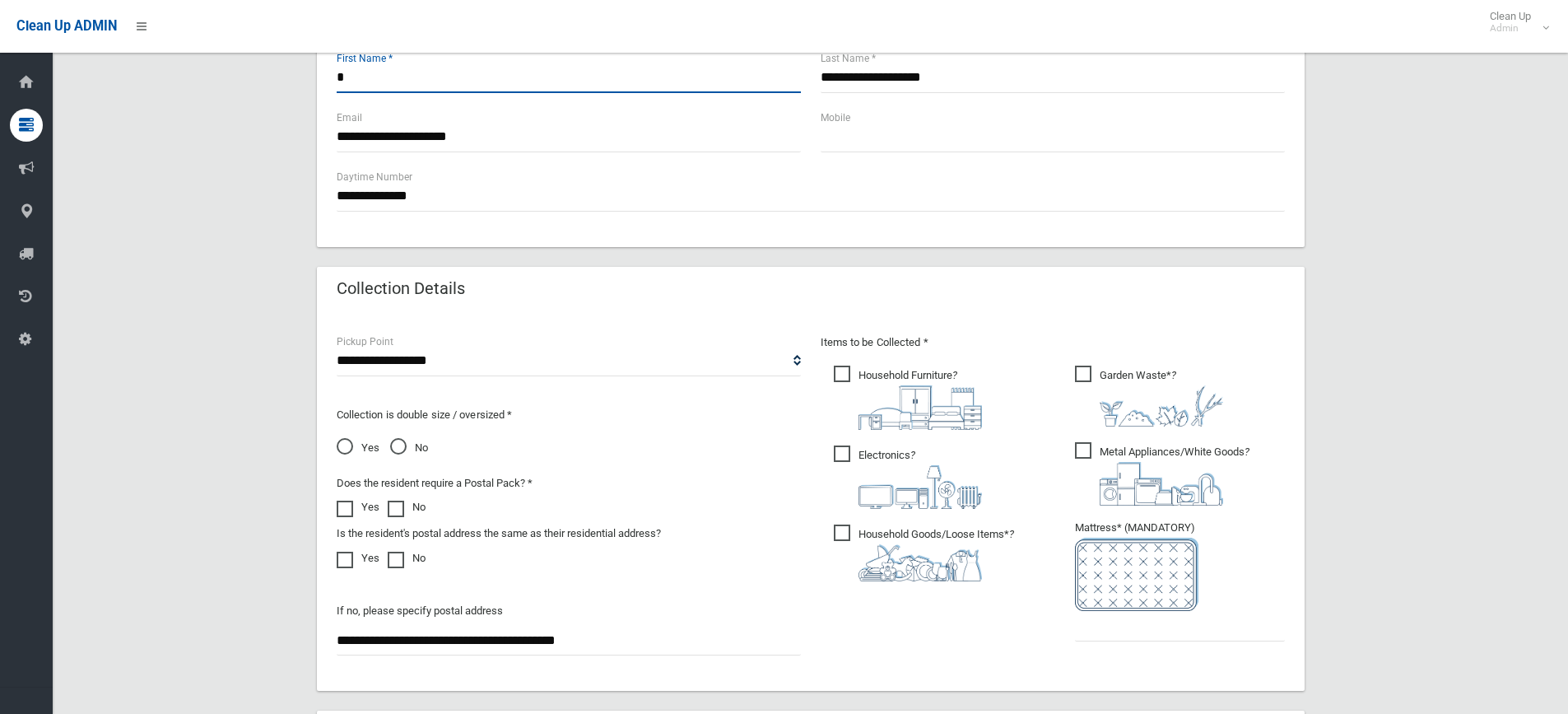
scroll to position [823, 0]
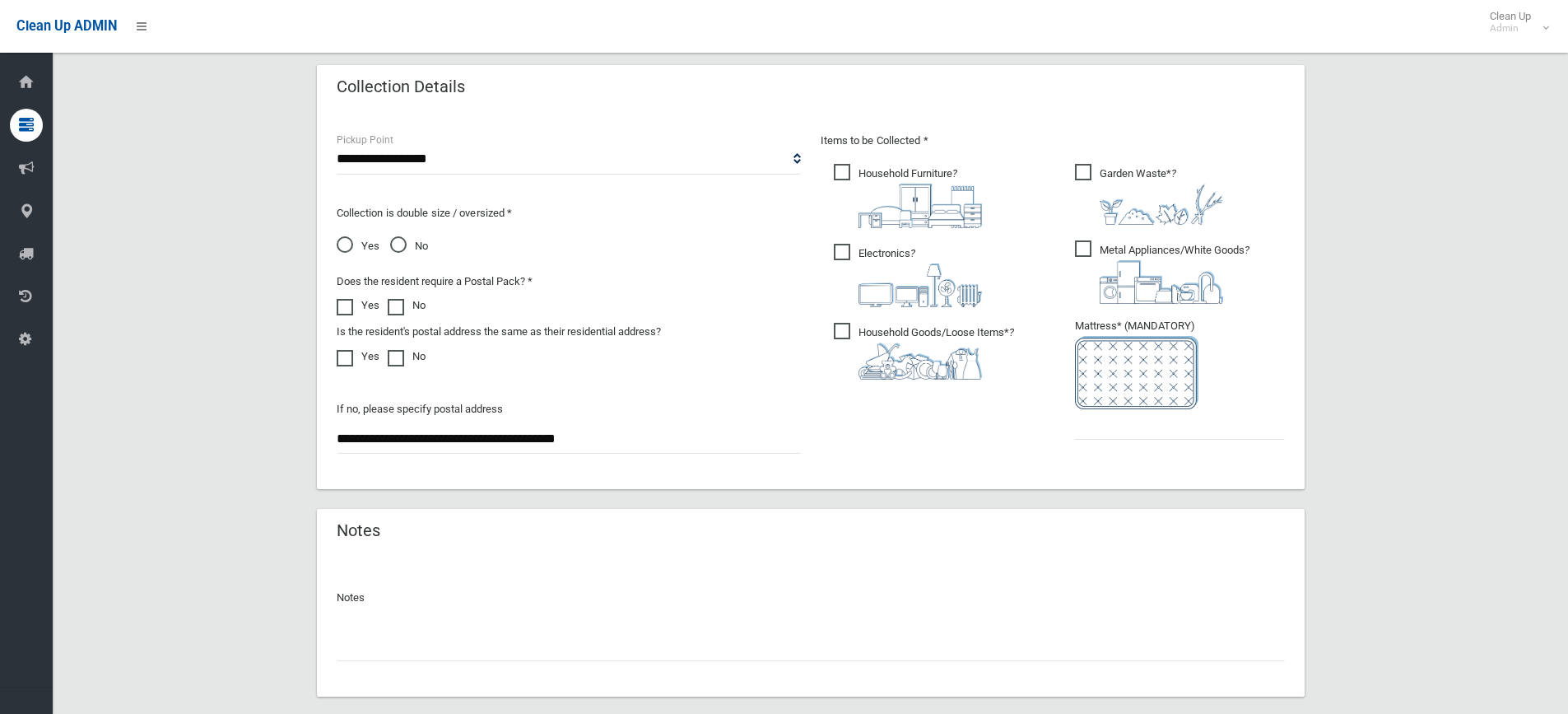
type input "*"
click at [1093, 433] on input "text" at bounding box center [1180, 424] width 210 height 31
type input "*"
click at [623, 633] on input "text" at bounding box center [811, 645] width 948 height 31
type input "********"
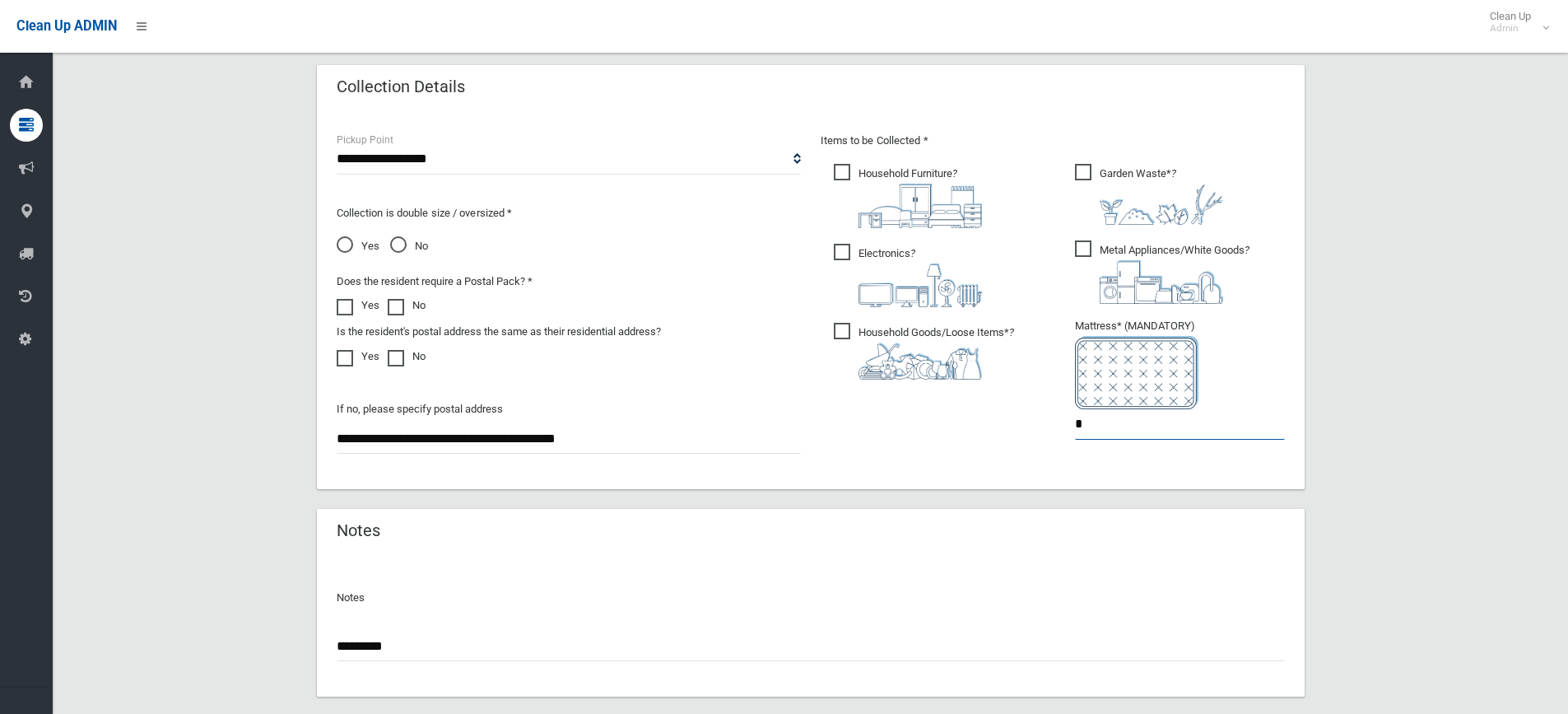
click at [1098, 427] on input "*" at bounding box center [1180, 424] width 210 height 31
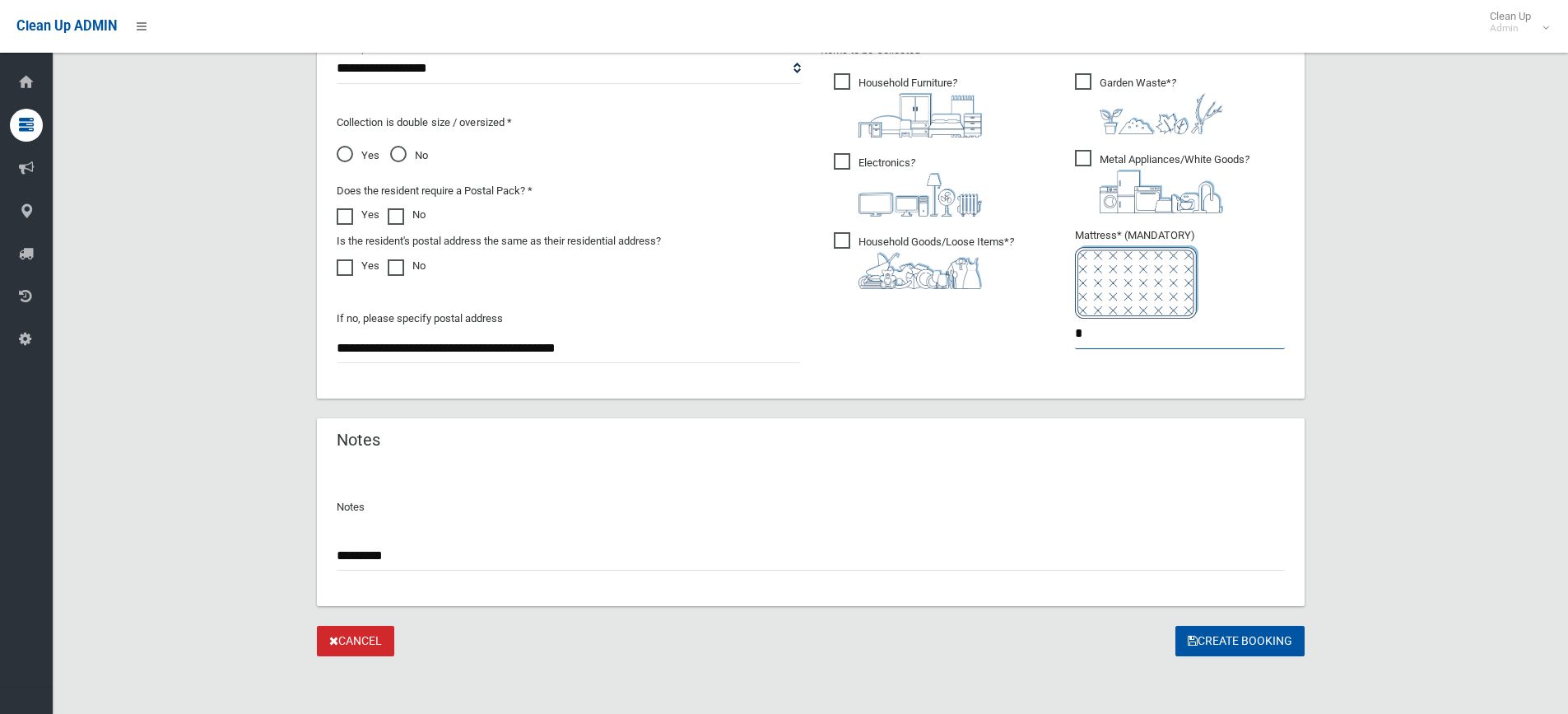
scroll to position [915, 0]
type input "*"
click at [1242, 642] on button "Create Booking" at bounding box center [1240, 639] width 130 height 31
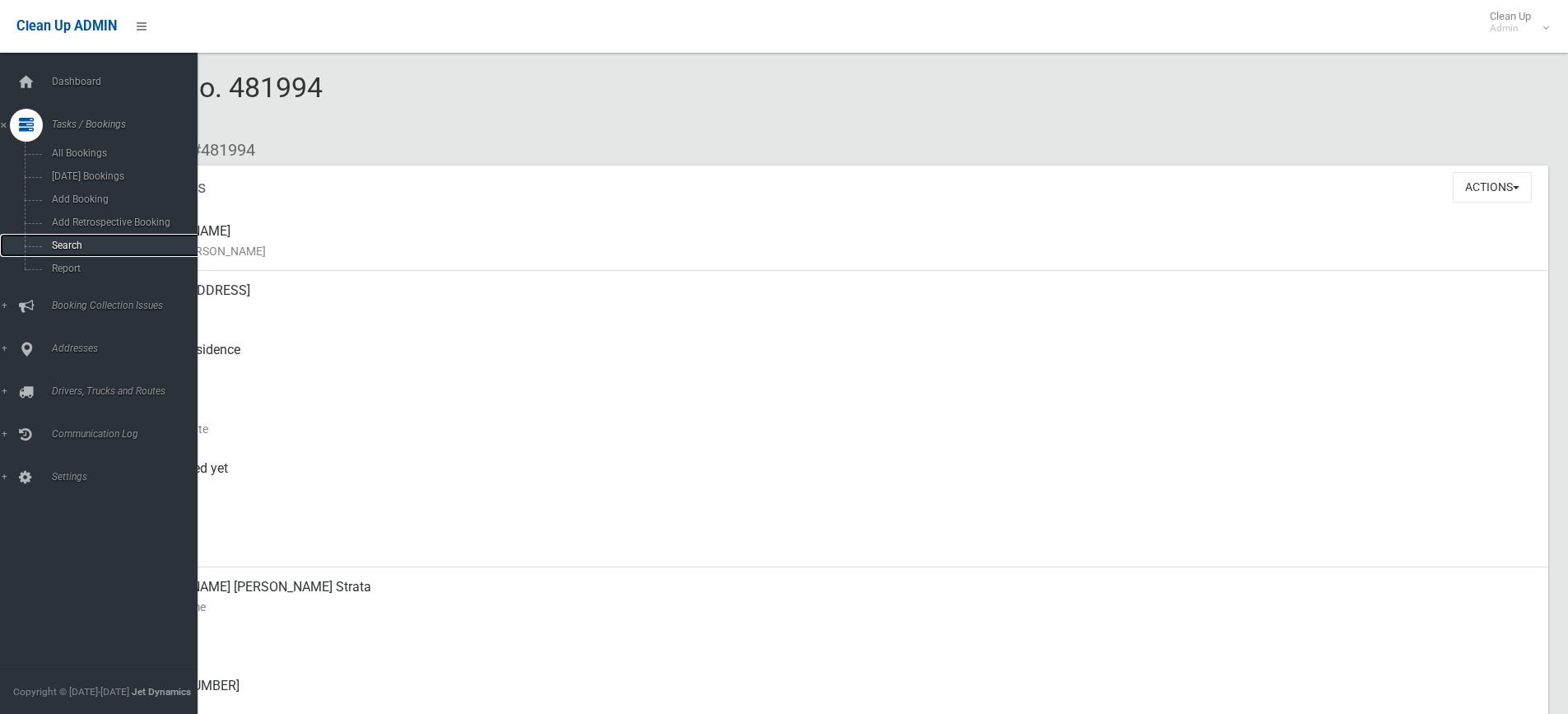
click at [80, 247] on span "Search" at bounding box center [121, 245] width 149 height 11
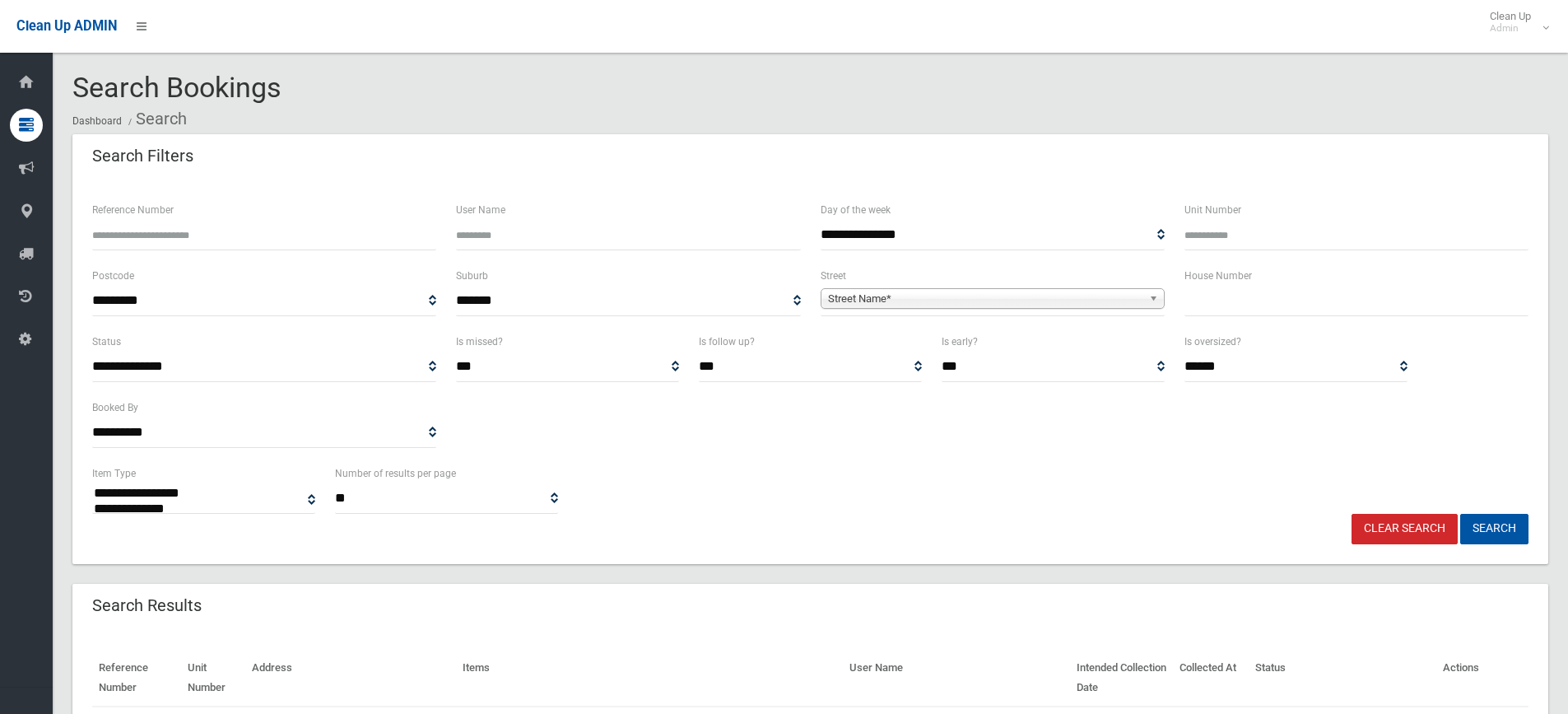
select select
click at [1223, 303] on input "text" at bounding box center [1357, 300] width 345 height 31
type input "**"
drag, startPoint x: 978, startPoint y: 294, endPoint x: 930, endPoint y: 300, distance: 48.4
click at [978, 294] on span "Street Name*" at bounding box center [985, 298] width 315 height 19
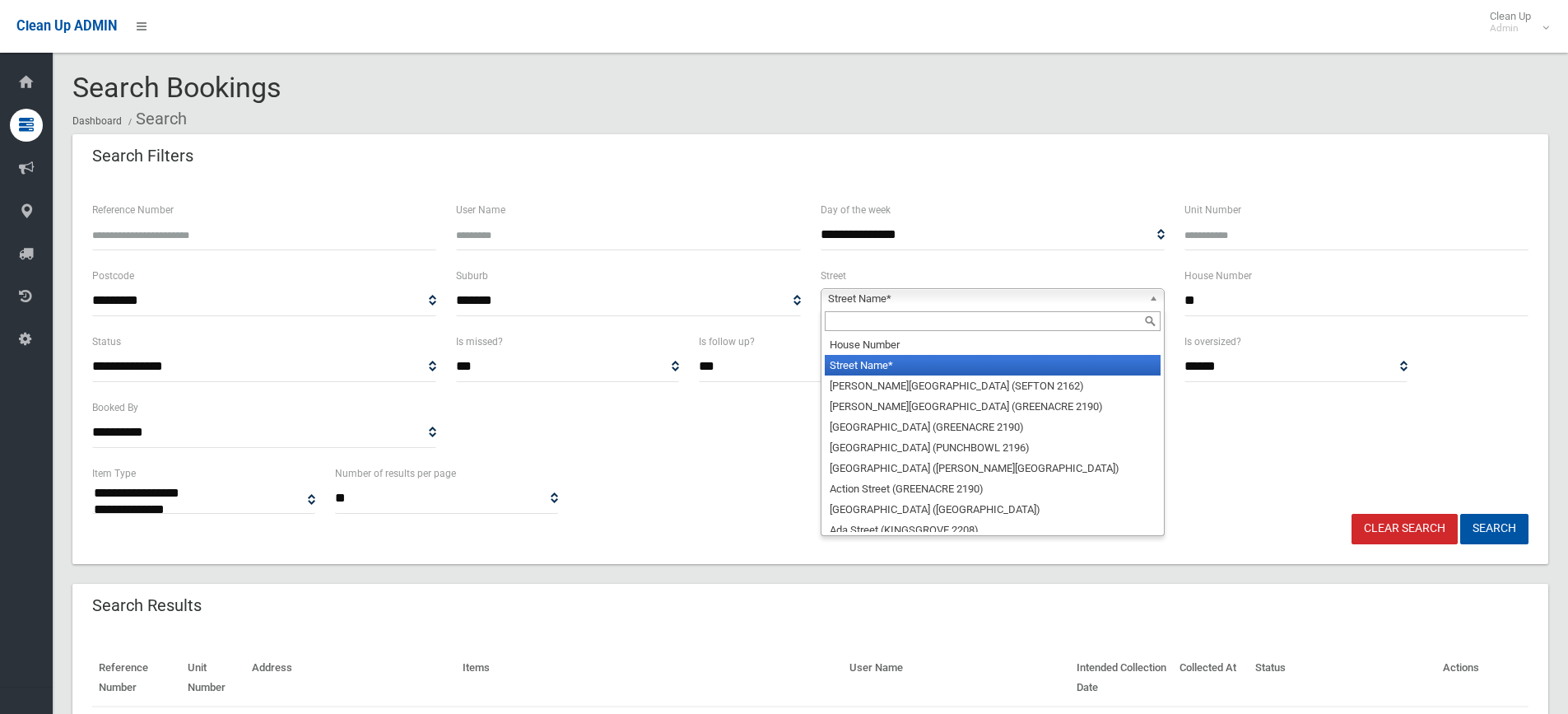
click at [872, 325] on input "text" at bounding box center [993, 320] width 336 height 19
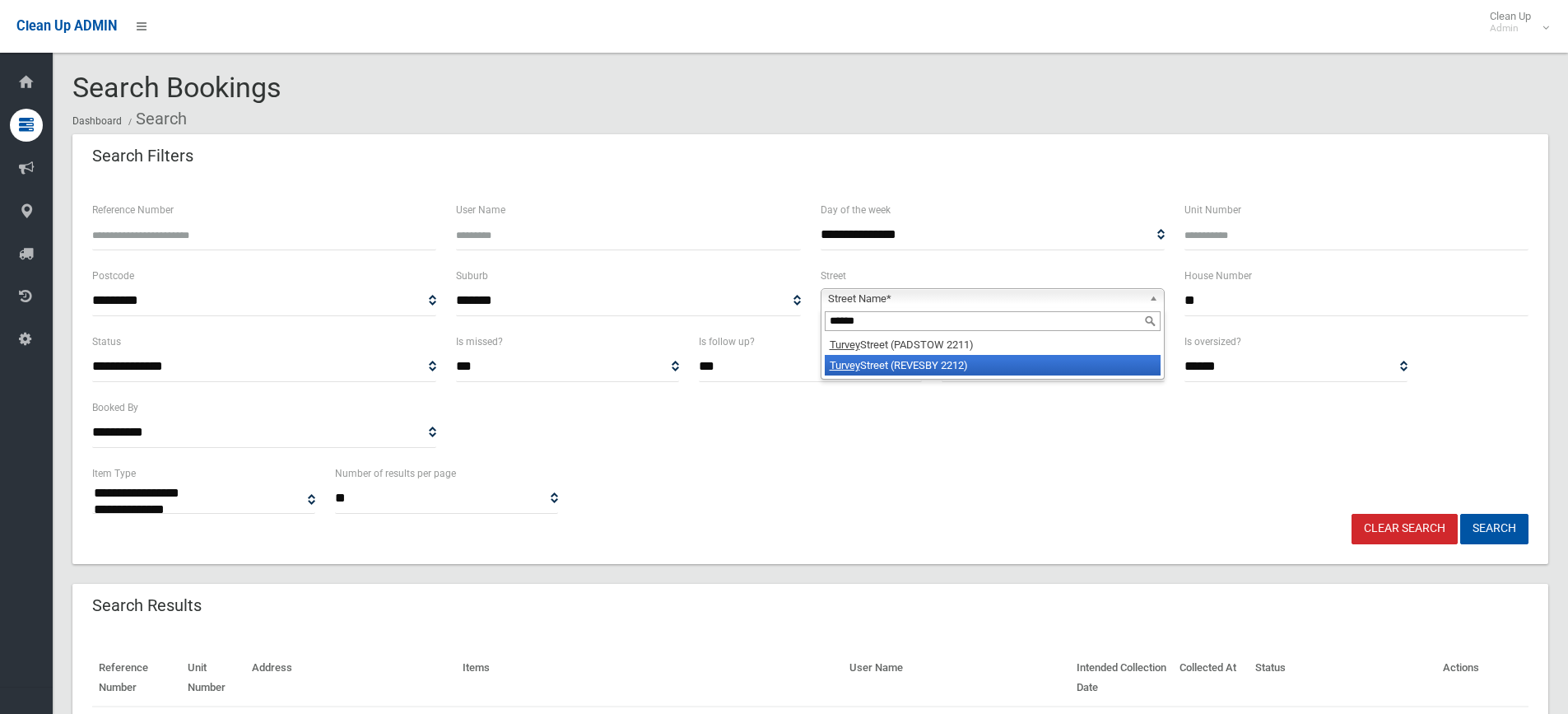
type input "******"
drag, startPoint x: 960, startPoint y: 361, endPoint x: 987, endPoint y: 363, distance: 27.1
click at [962, 361] on li "Turvey Street (REVESBY 2212)" at bounding box center [993, 365] width 336 height 20
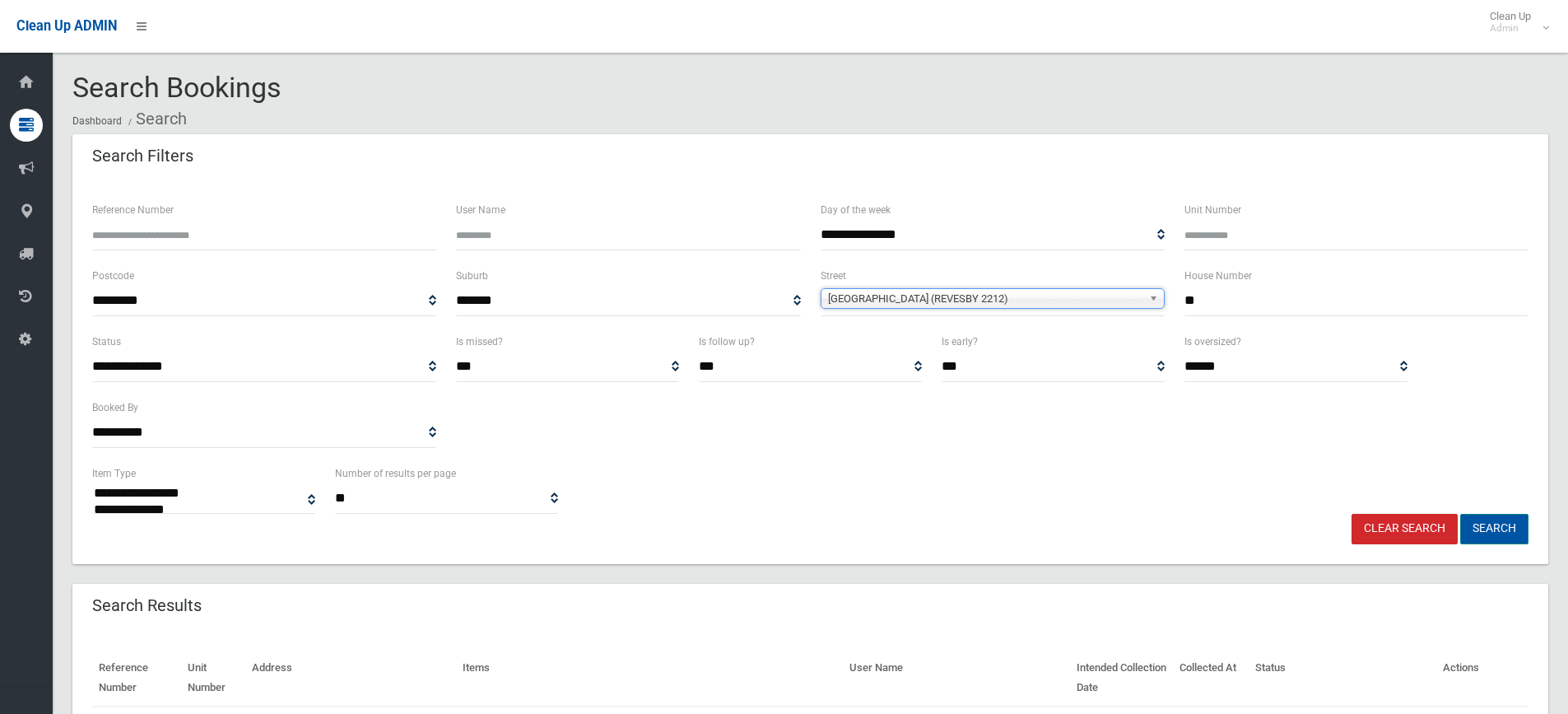
click at [1487, 524] on button "Search" at bounding box center [1495, 529] width 69 height 31
select select
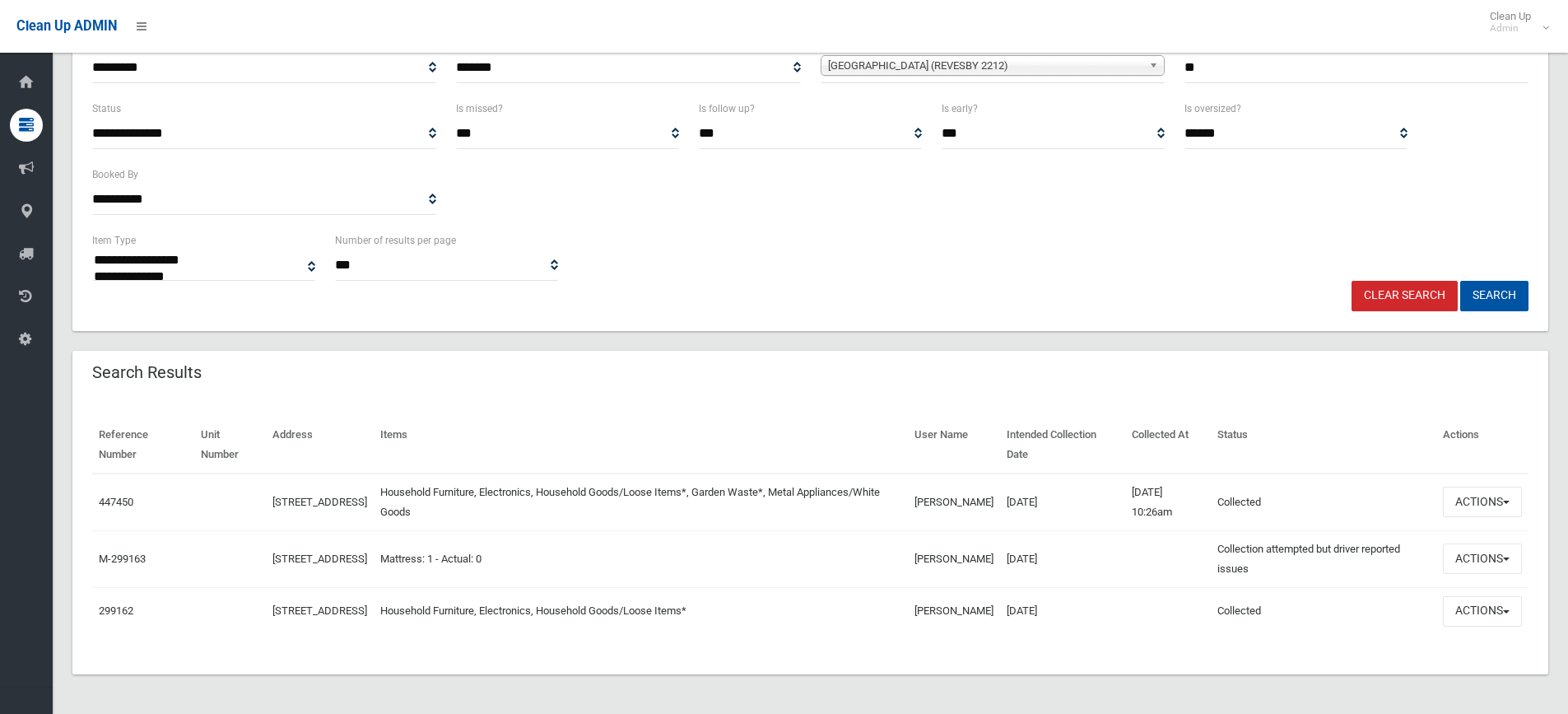
scroll to position [242, 0]
click at [1476, 490] on button "Actions" at bounding box center [1482, 501] width 79 height 31
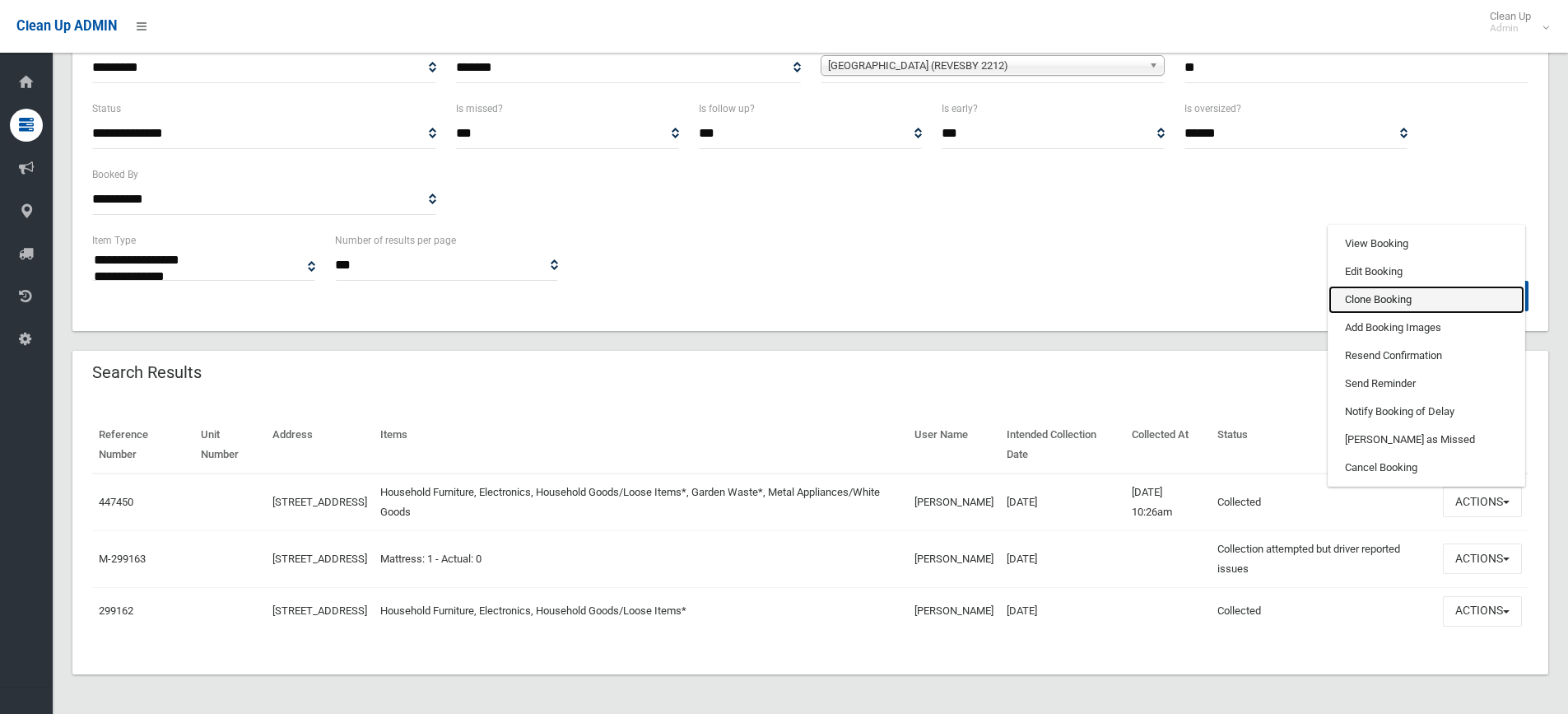
click at [1397, 285] on link "Clone Booking" at bounding box center [1427, 299] width 196 height 28
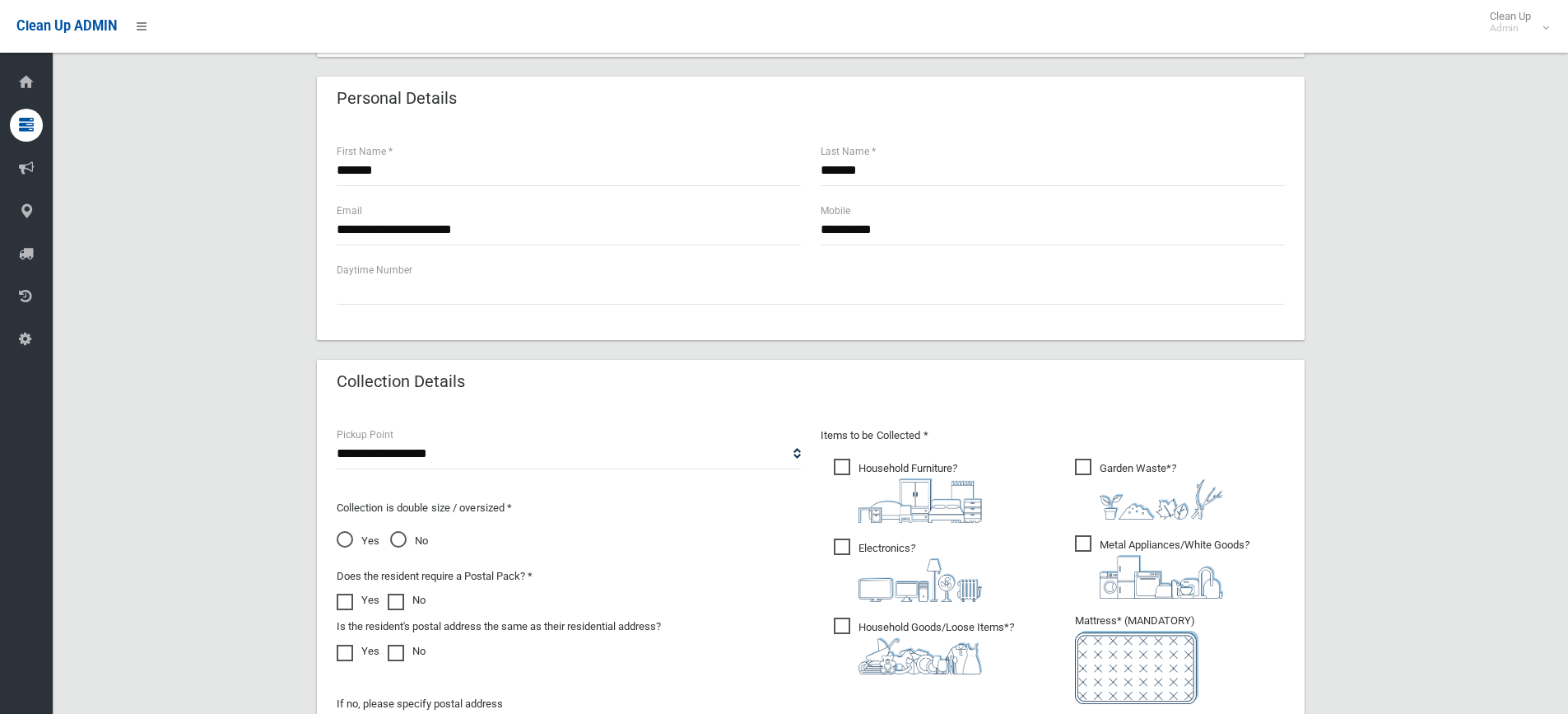
scroll to position [741, 0]
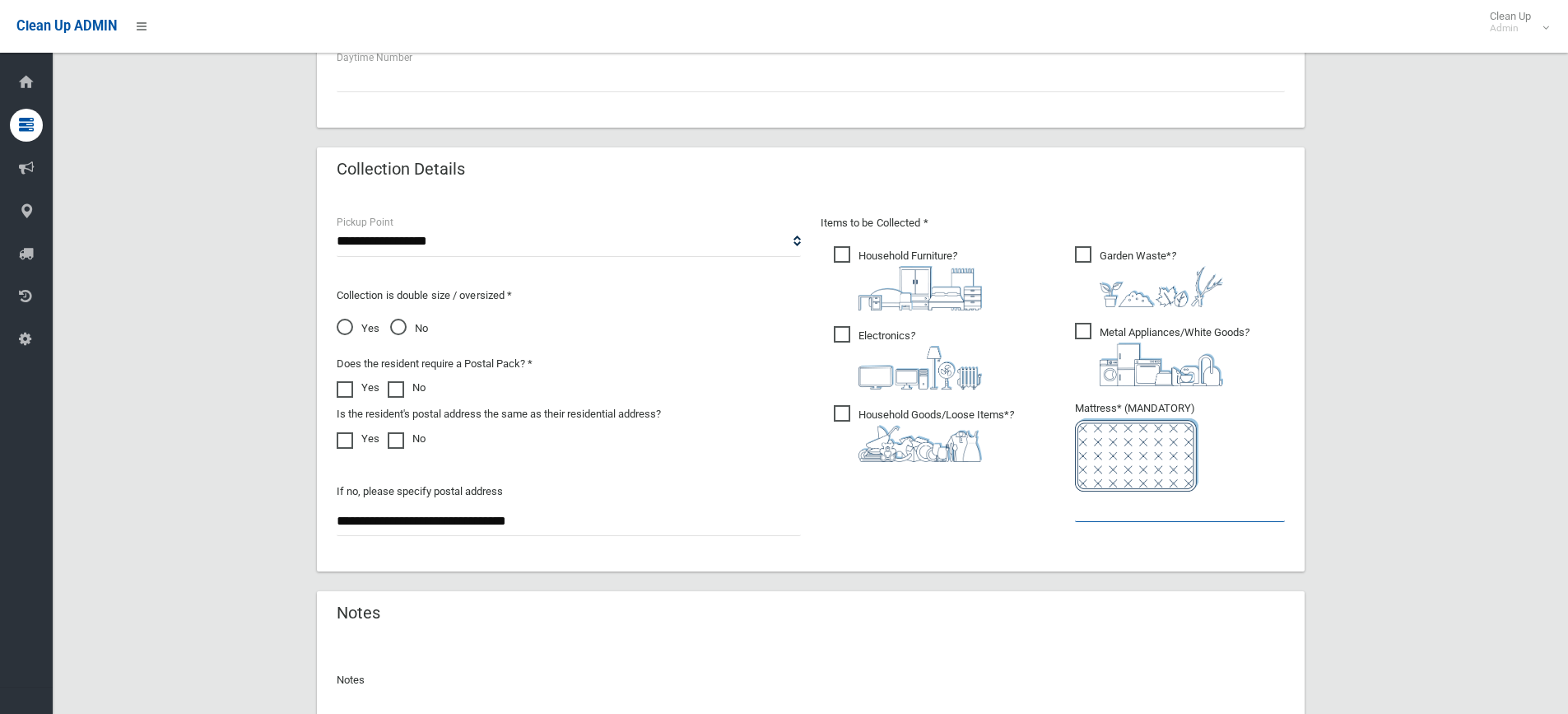
click at [1144, 519] on input "text" at bounding box center [1180, 507] width 210 height 31
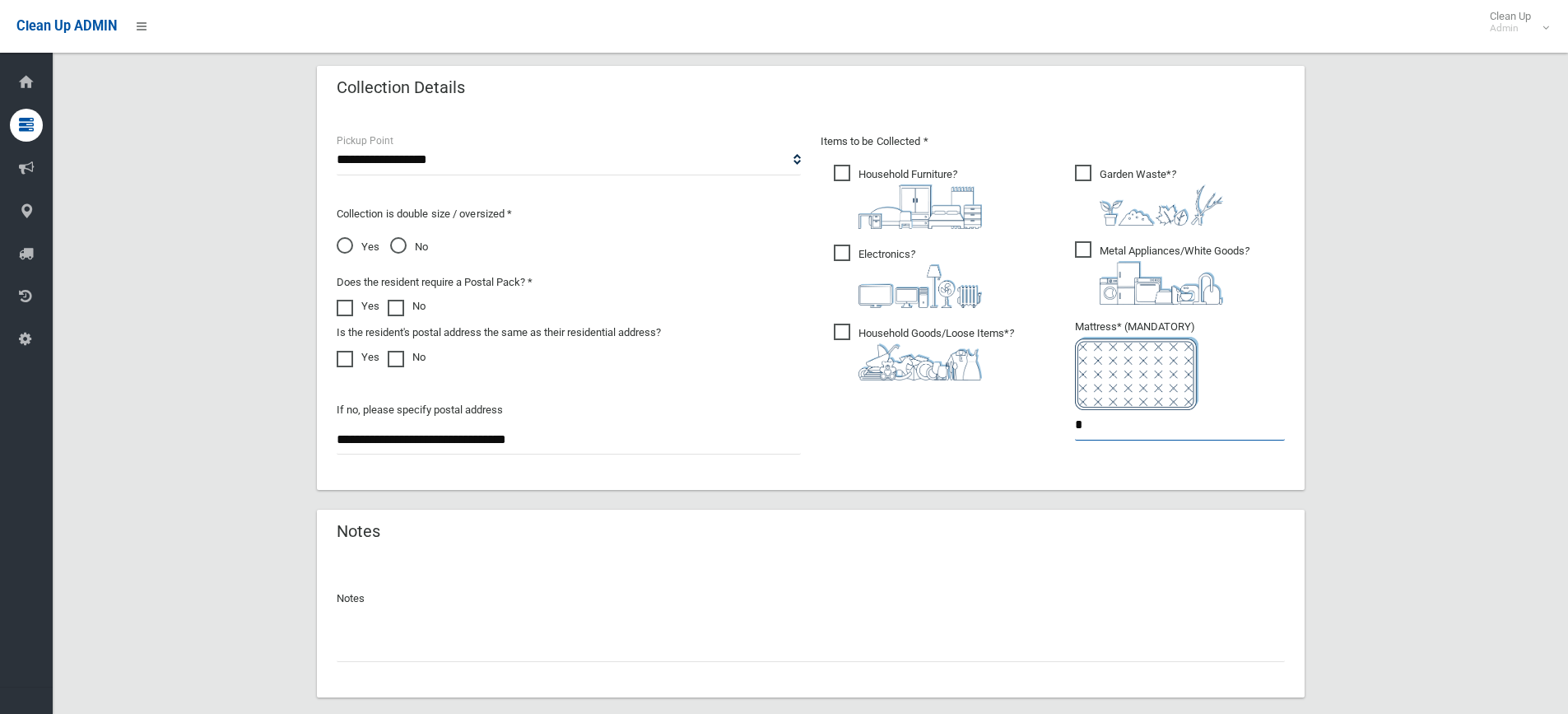
scroll to position [915, 0]
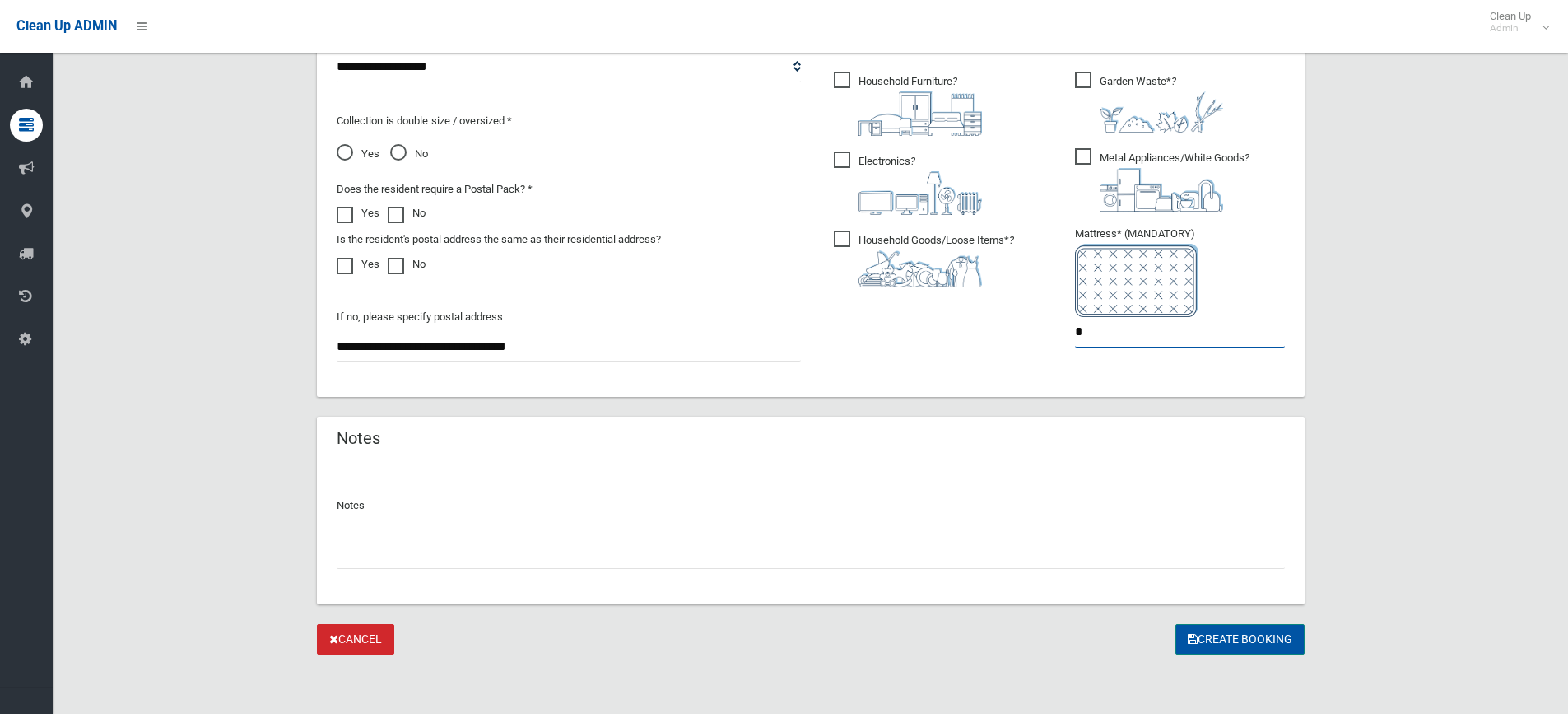
type input "*"
click at [1226, 634] on button "Create Booking" at bounding box center [1240, 639] width 130 height 31
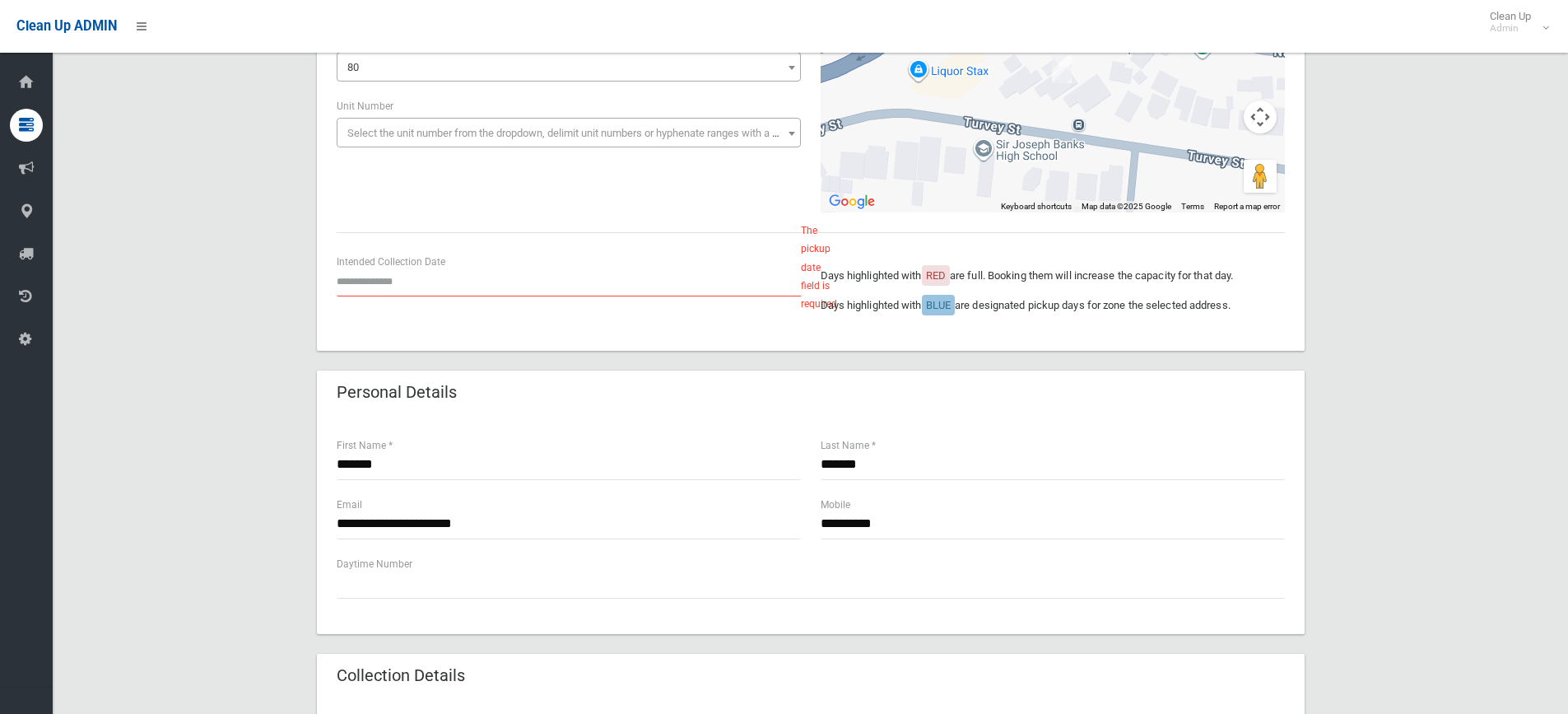
scroll to position [330, 0]
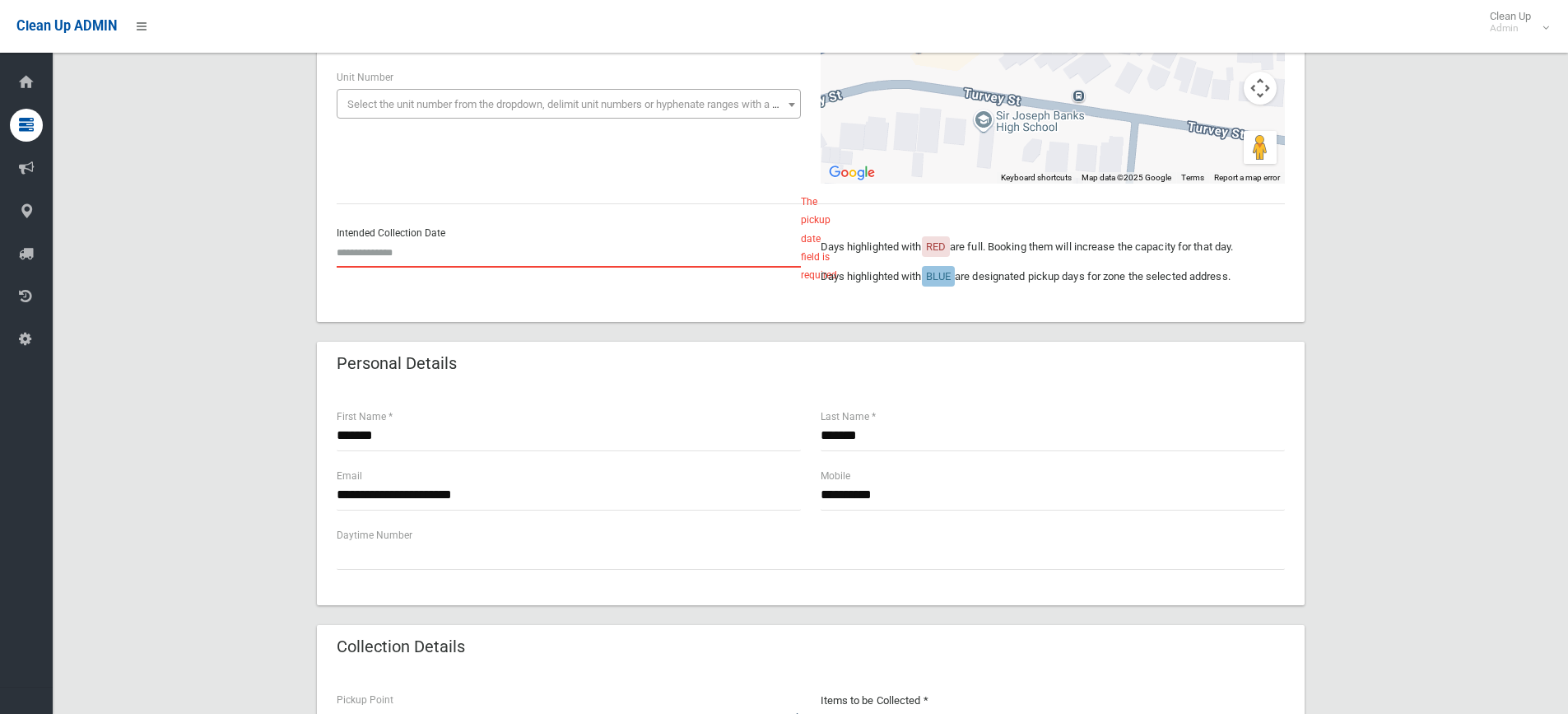
click at [388, 258] on input "text" at bounding box center [569, 252] width 464 height 31
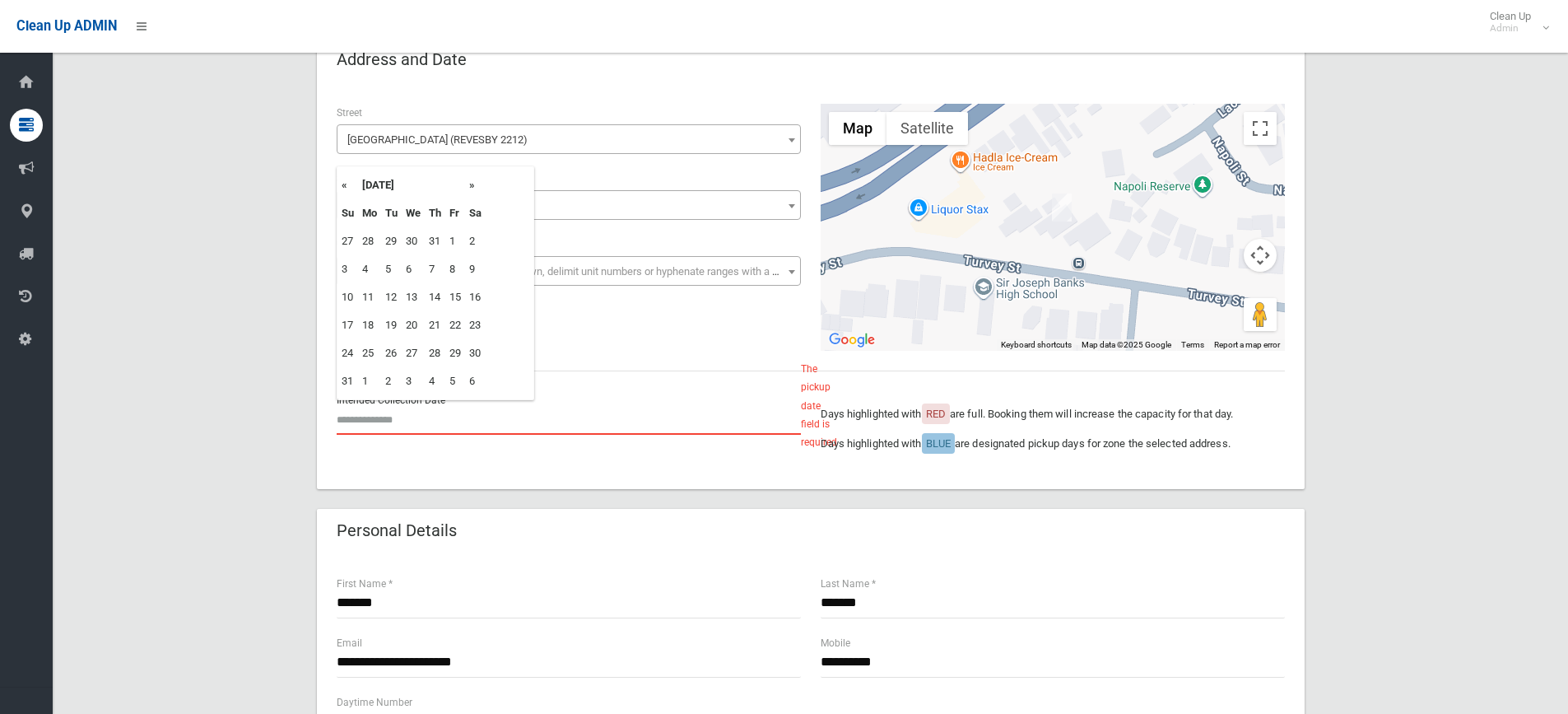
scroll to position [82, 0]
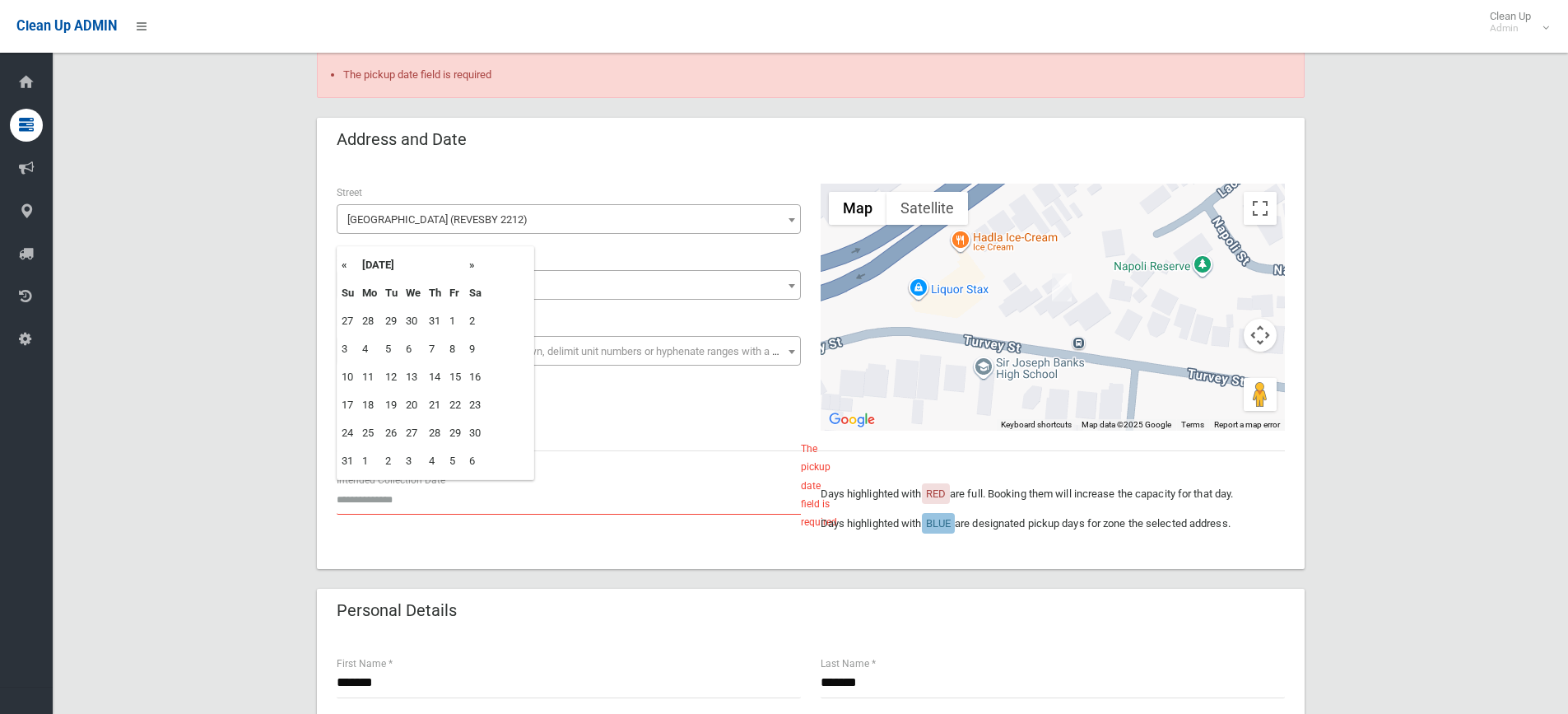
click at [473, 263] on th "»" at bounding box center [475, 265] width 20 height 28
click at [439, 346] on td "11" at bounding box center [435, 349] width 20 height 28
type input "**********"
click at [532, 498] on input "**********" at bounding box center [569, 499] width 464 height 31
click at [433, 349] on td "11" at bounding box center [435, 349] width 20 height 28
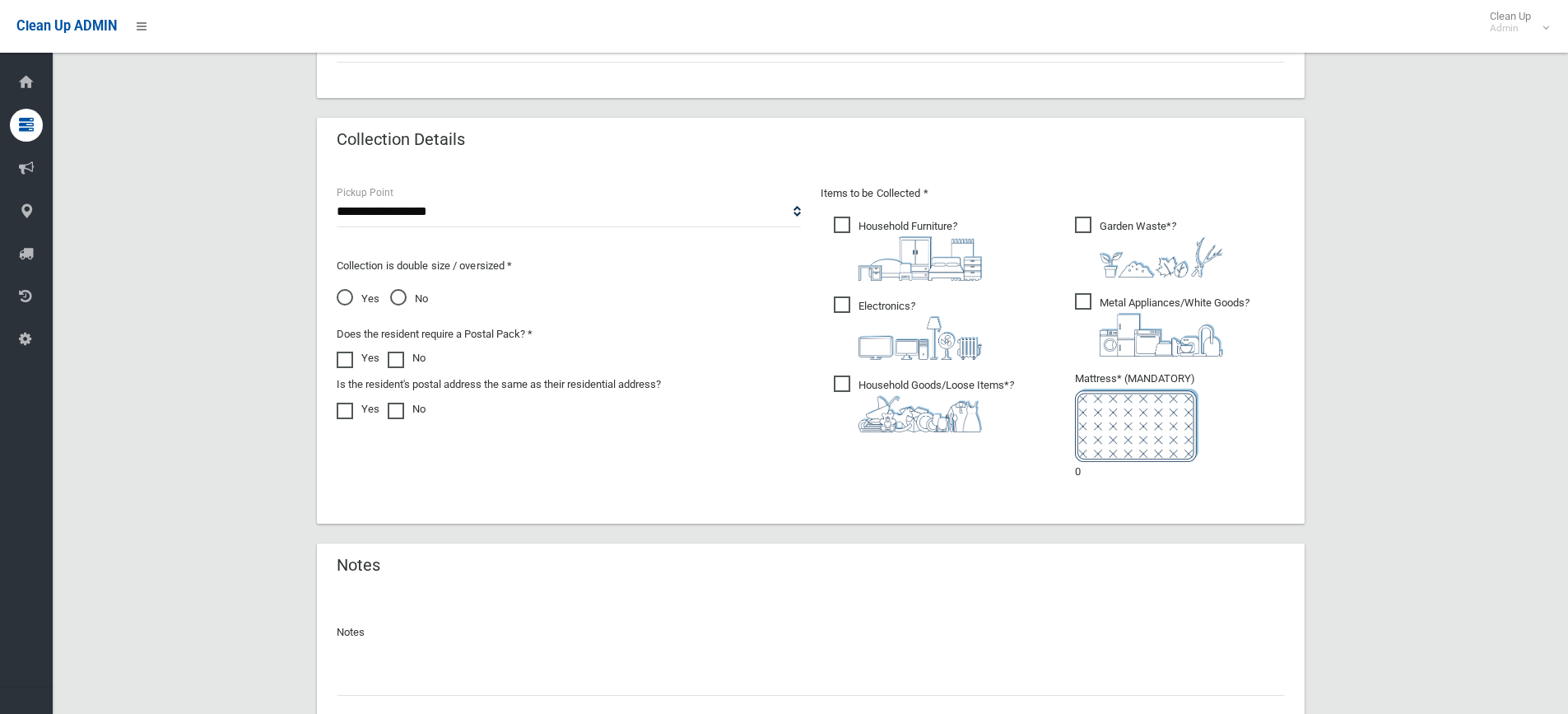
scroll to position [962, 0]
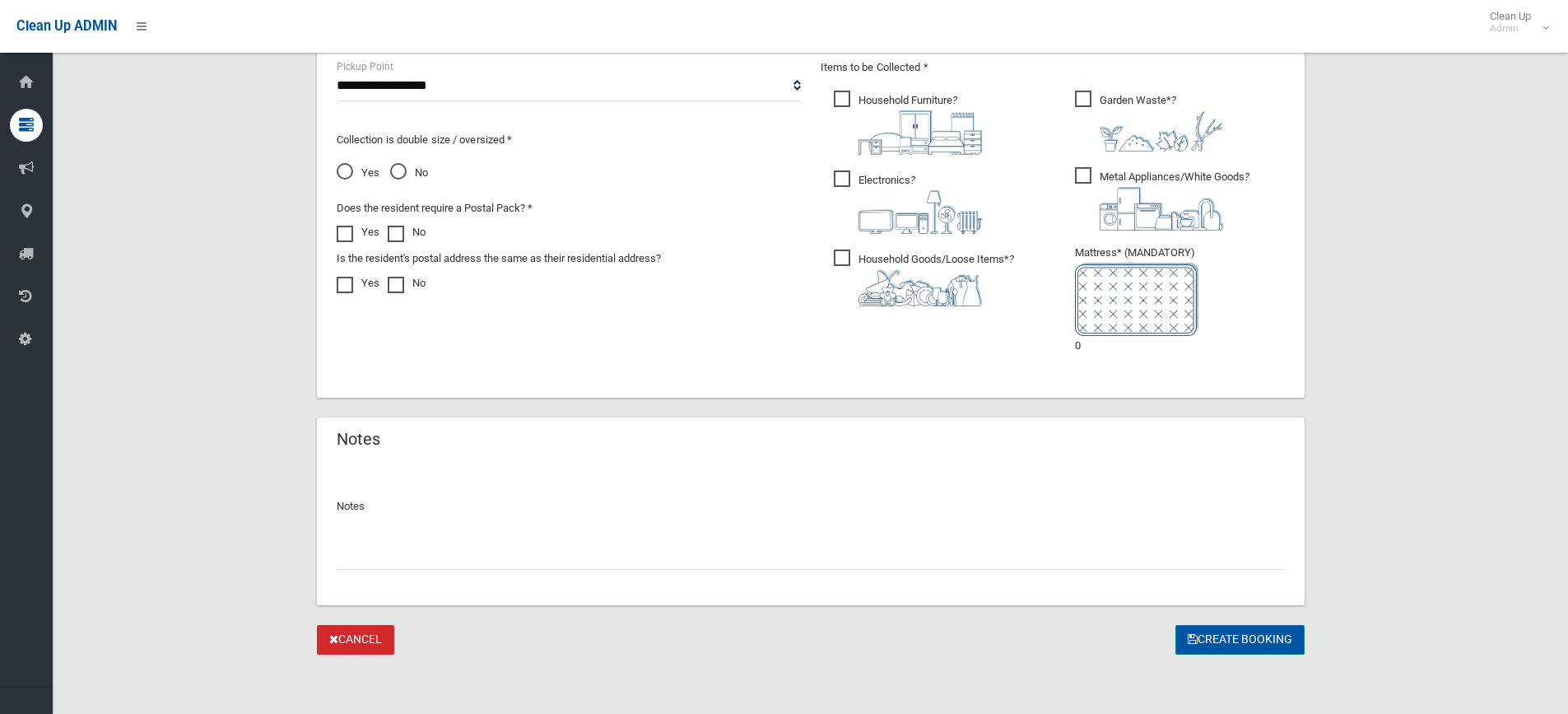
click at [1218, 640] on button "Create Booking" at bounding box center [1240, 640] width 130 height 31
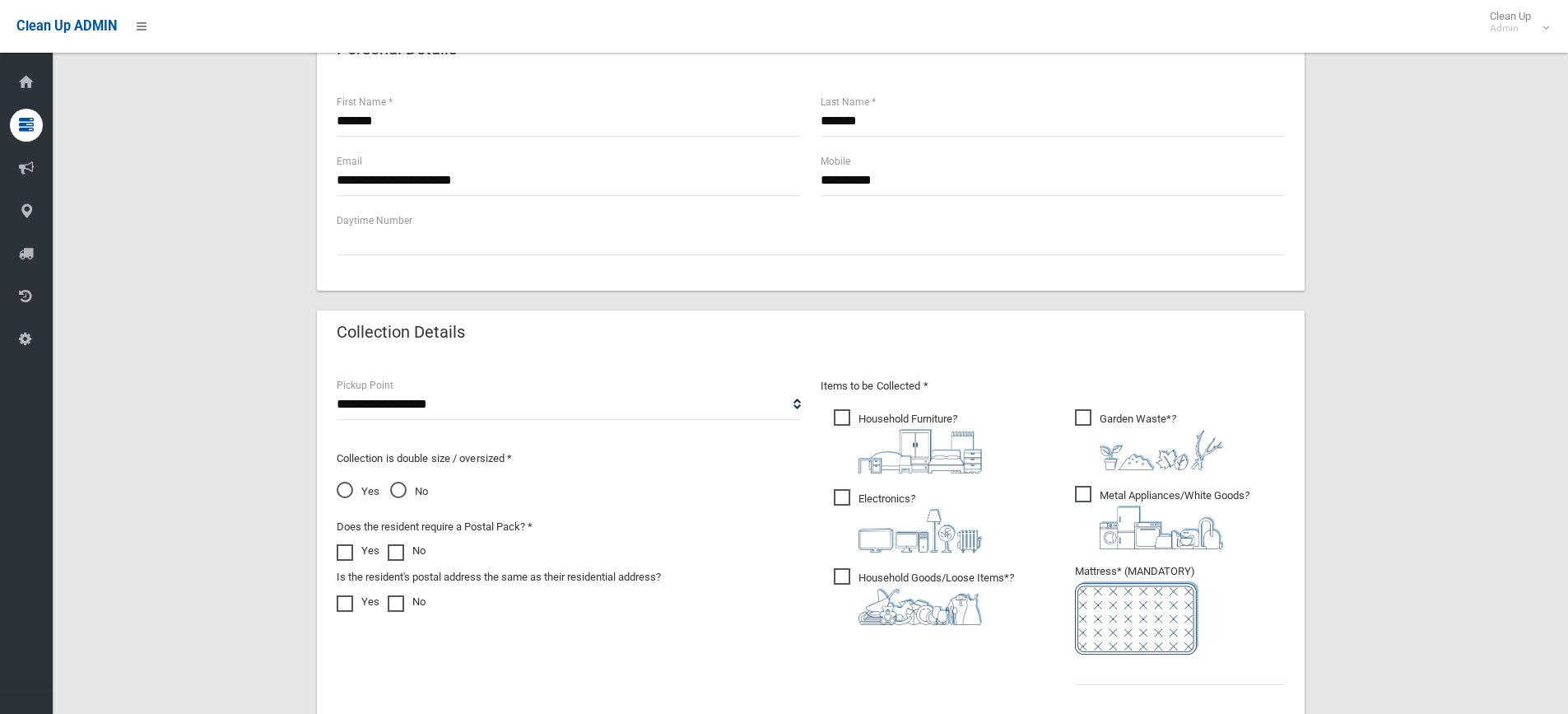
scroll to position [741, 0]
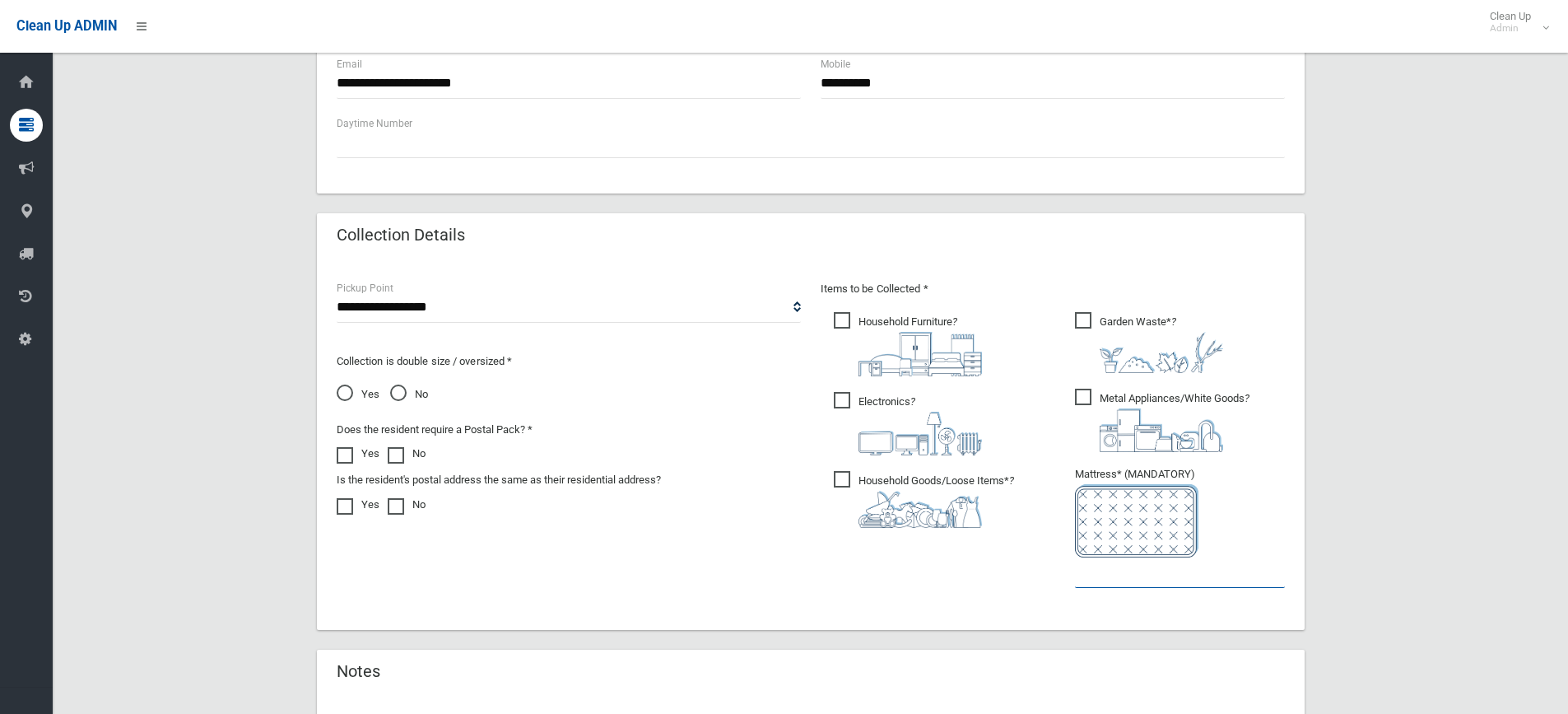
click at [1105, 577] on input "text" at bounding box center [1180, 572] width 210 height 31
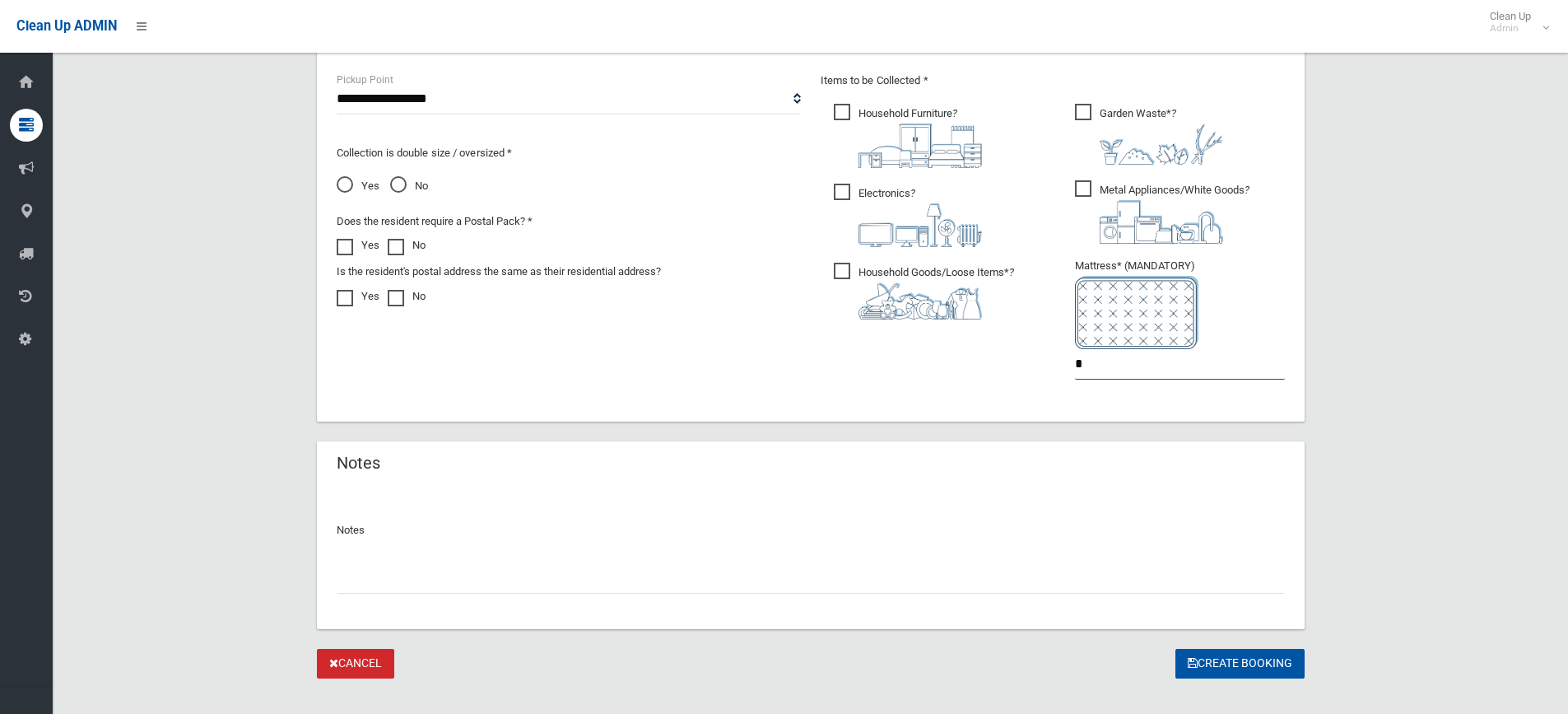
scroll to position [973, 0]
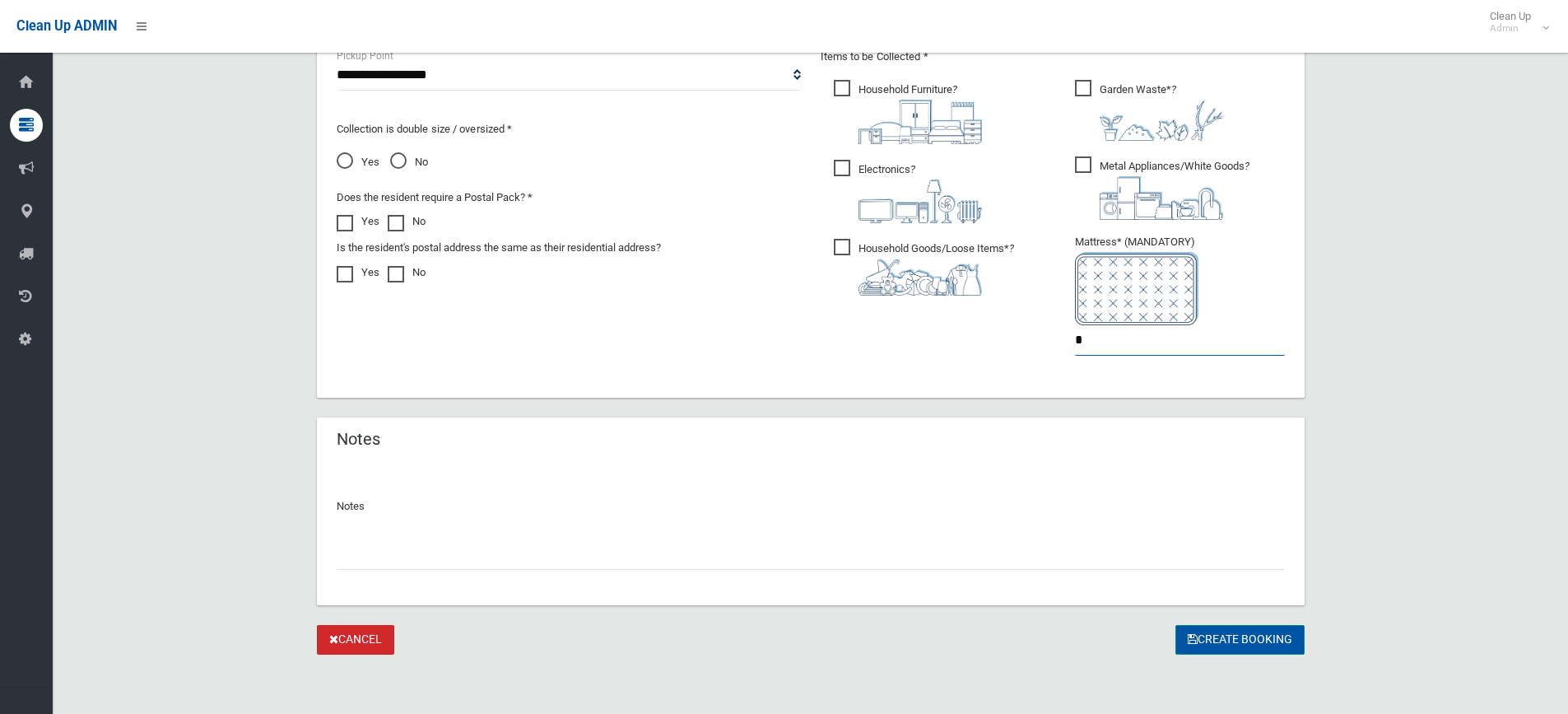
type input "*"
click at [1229, 635] on button "Create Booking" at bounding box center [1240, 640] width 130 height 31
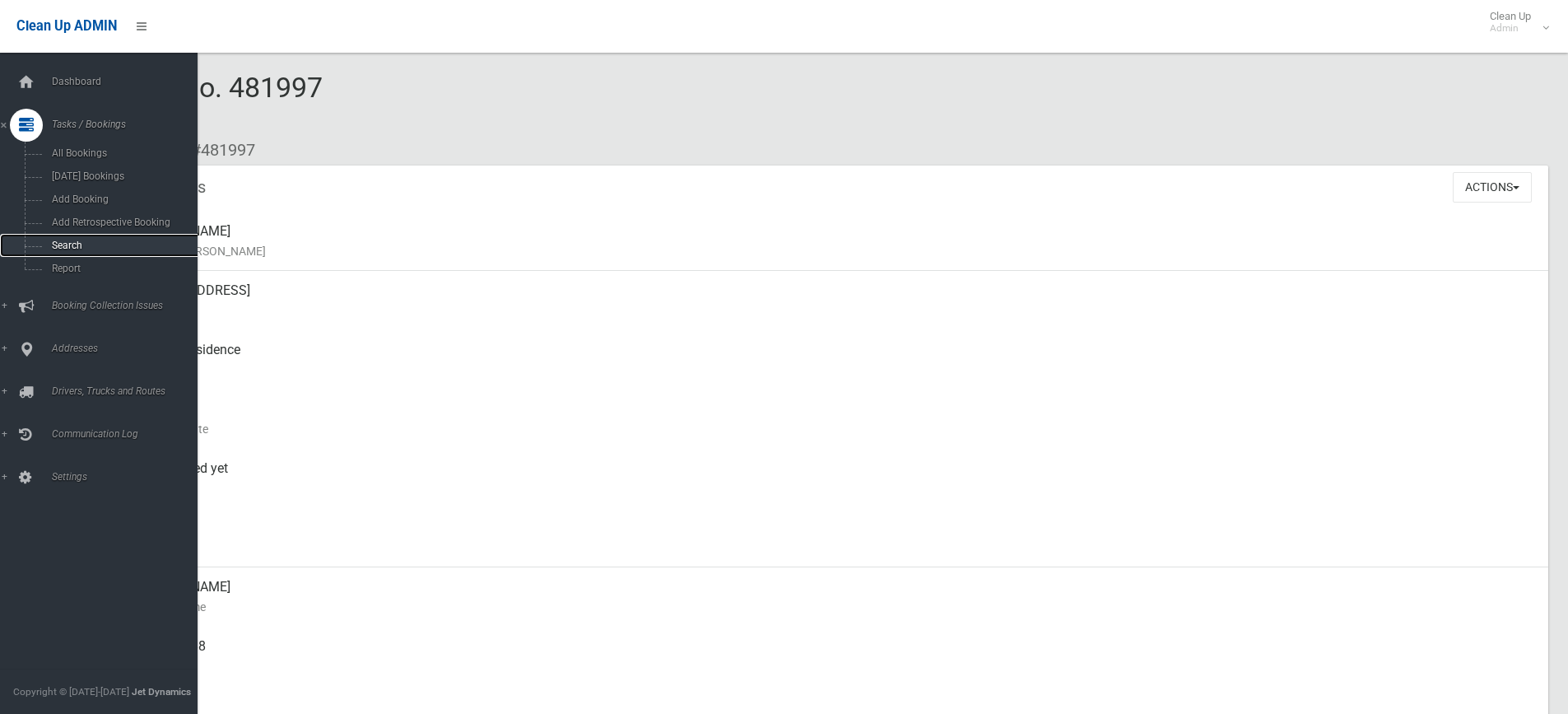
click at [69, 244] on span "Search" at bounding box center [121, 245] width 149 height 11
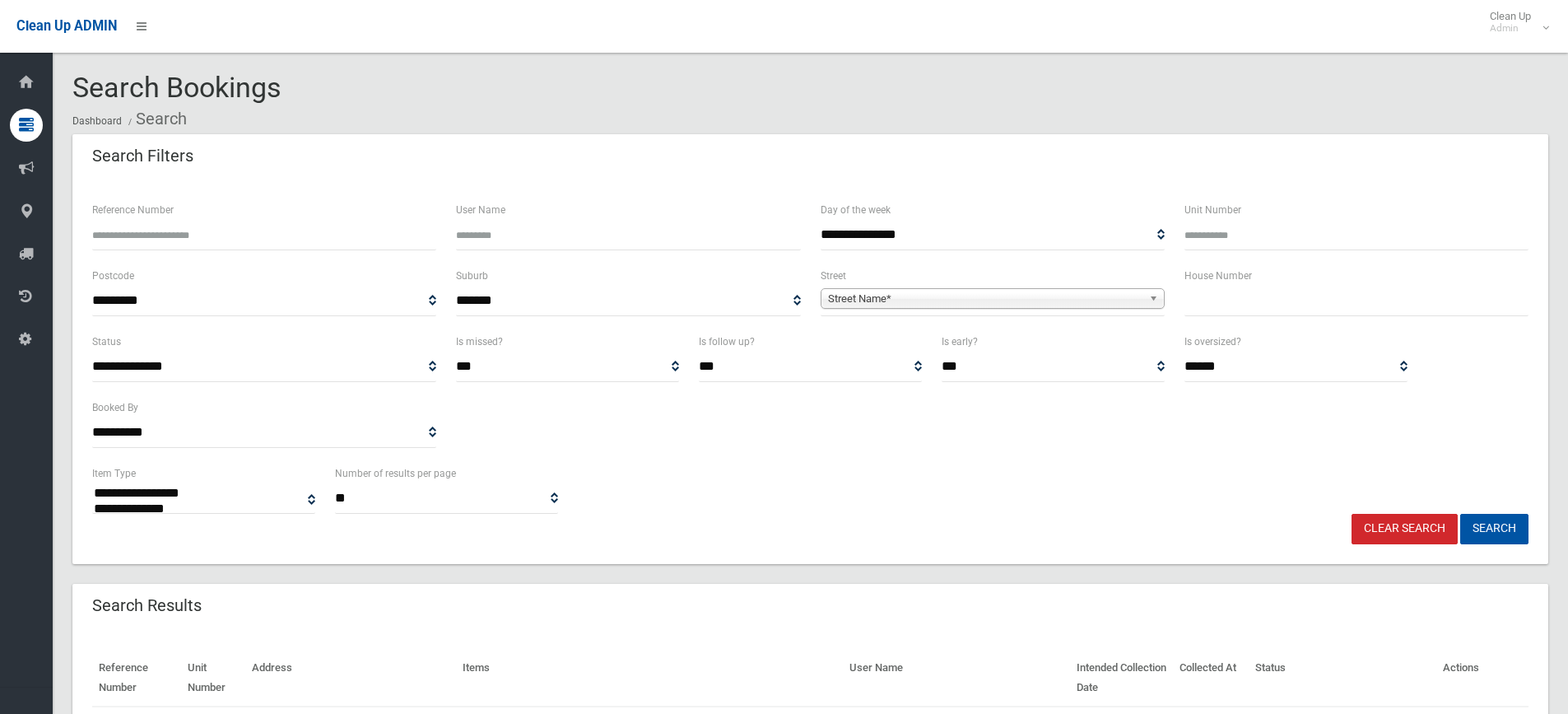
select select
click at [1278, 292] on input "text" at bounding box center [1357, 300] width 345 height 31
click at [160, 233] on input "Reference Number" at bounding box center [265, 234] width 345 height 31
type input "******"
click at [1461, 514] on button "Search" at bounding box center [1495, 529] width 69 height 31
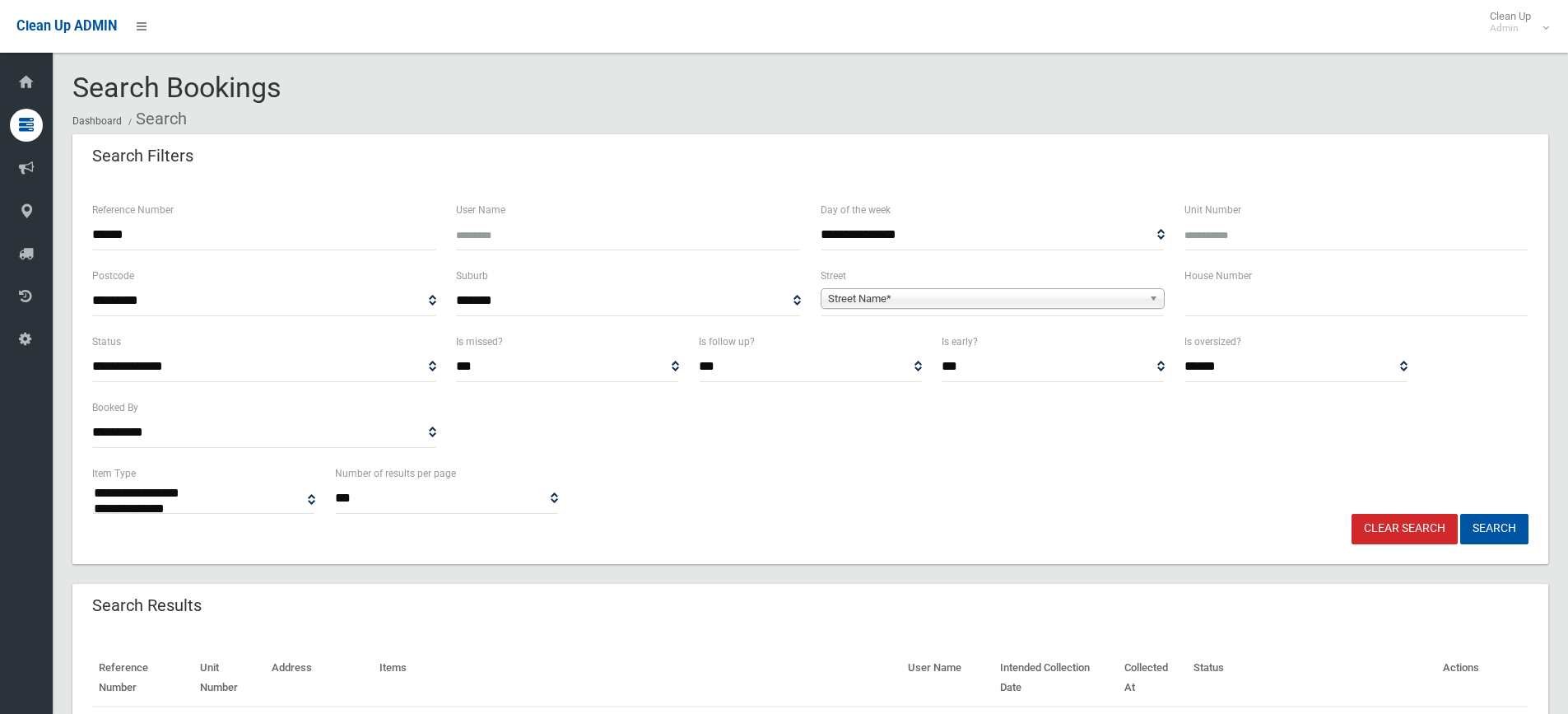
select select
click at [1515, 529] on button "Search" at bounding box center [1495, 529] width 69 height 31
select select
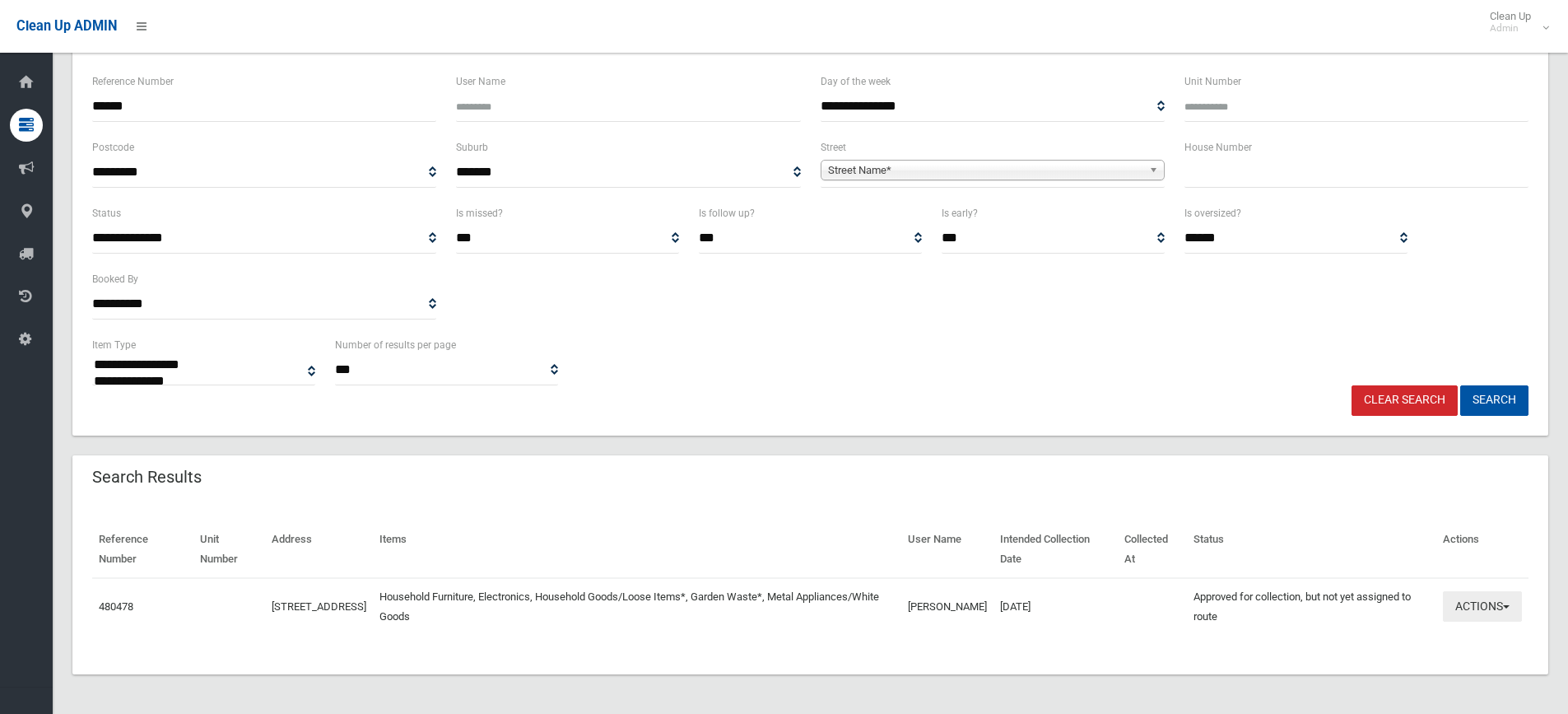
click at [1481, 606] on button "Actions" at bounding box center [1482, 606] width 79 height 31
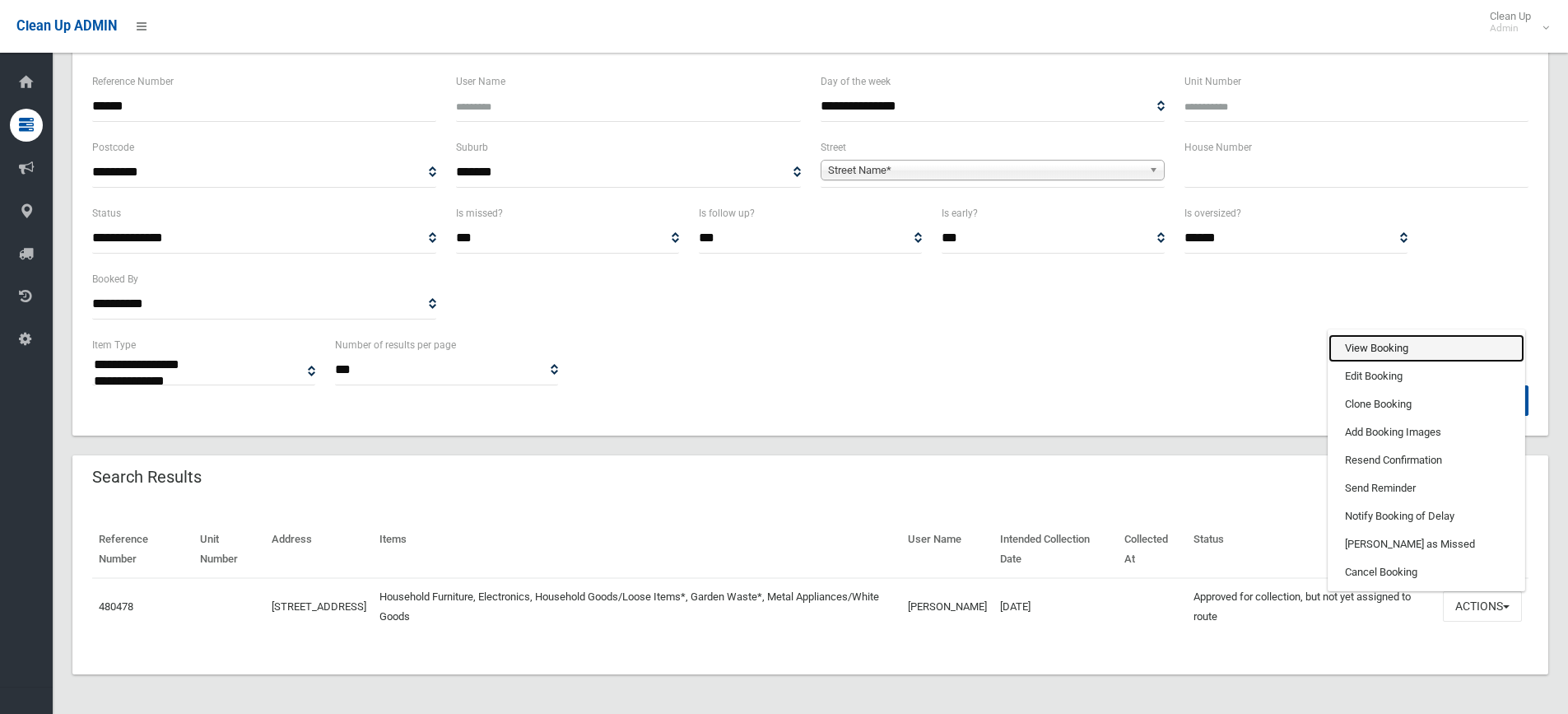
click at [1387, 352] on link "View Booking" at bounding box center [1427, 348] width 196 height 28
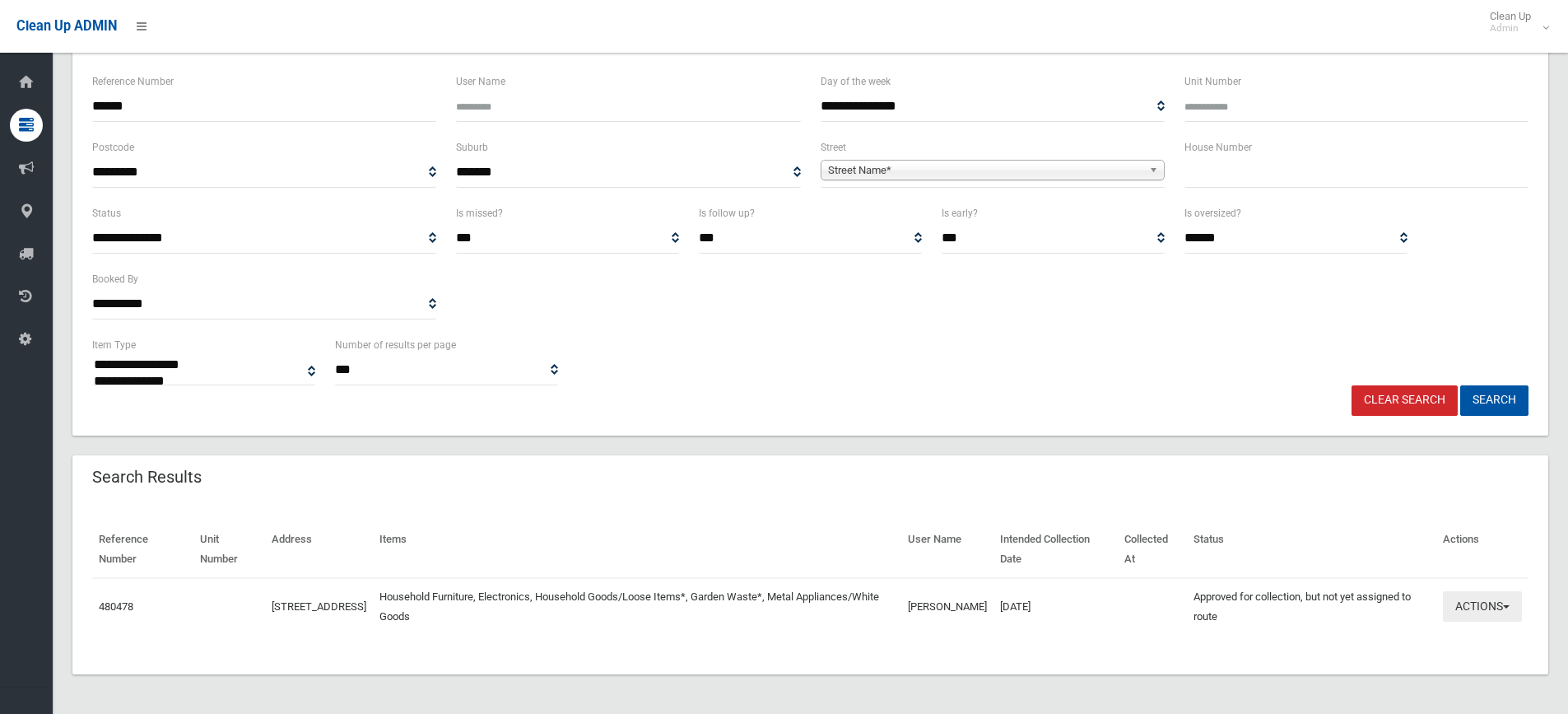
click at [1466, 611] on button "Actions" at bounding box center [1482, 606] width 79 height 31
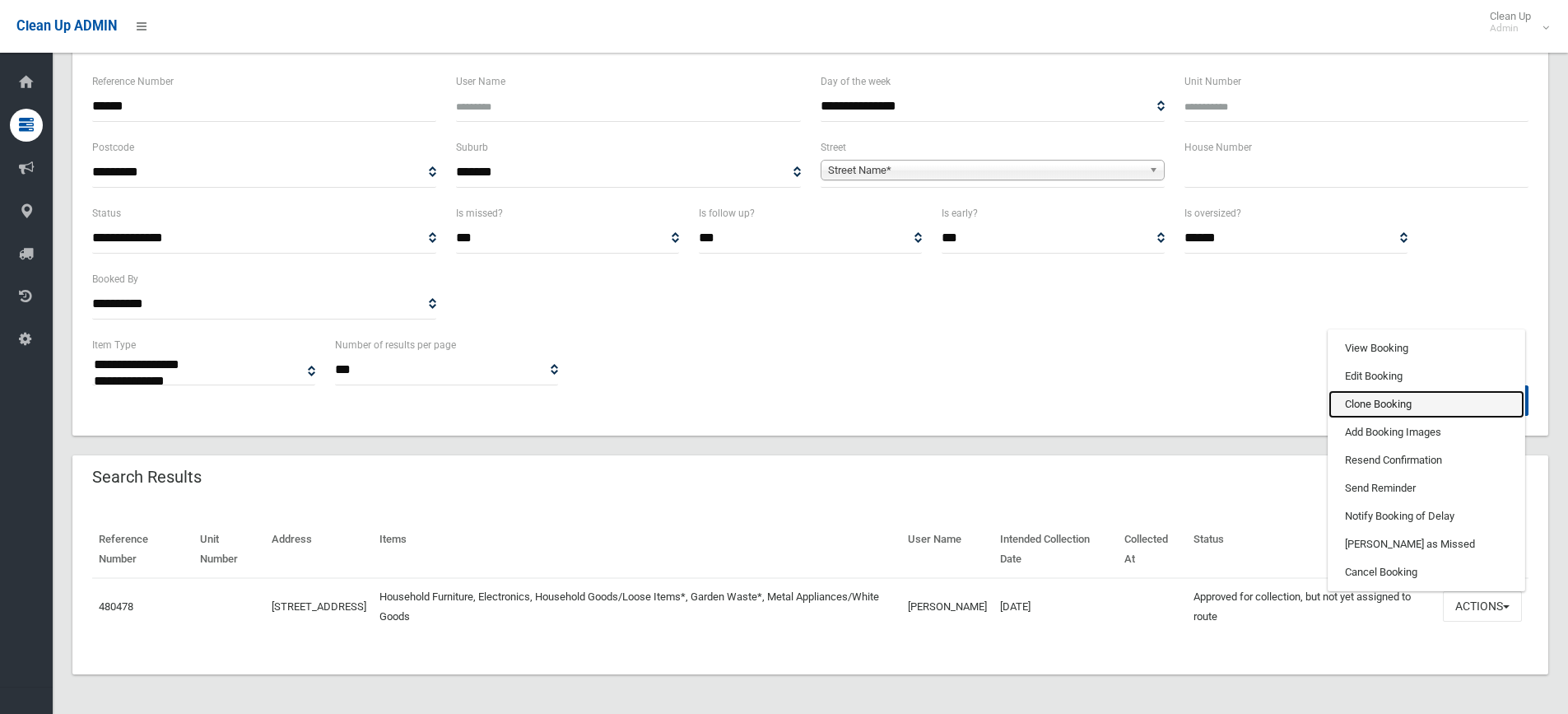
click at [1397, 396] on link "Clone Booking" at bounding box center [1427, 404] width 196 height 28
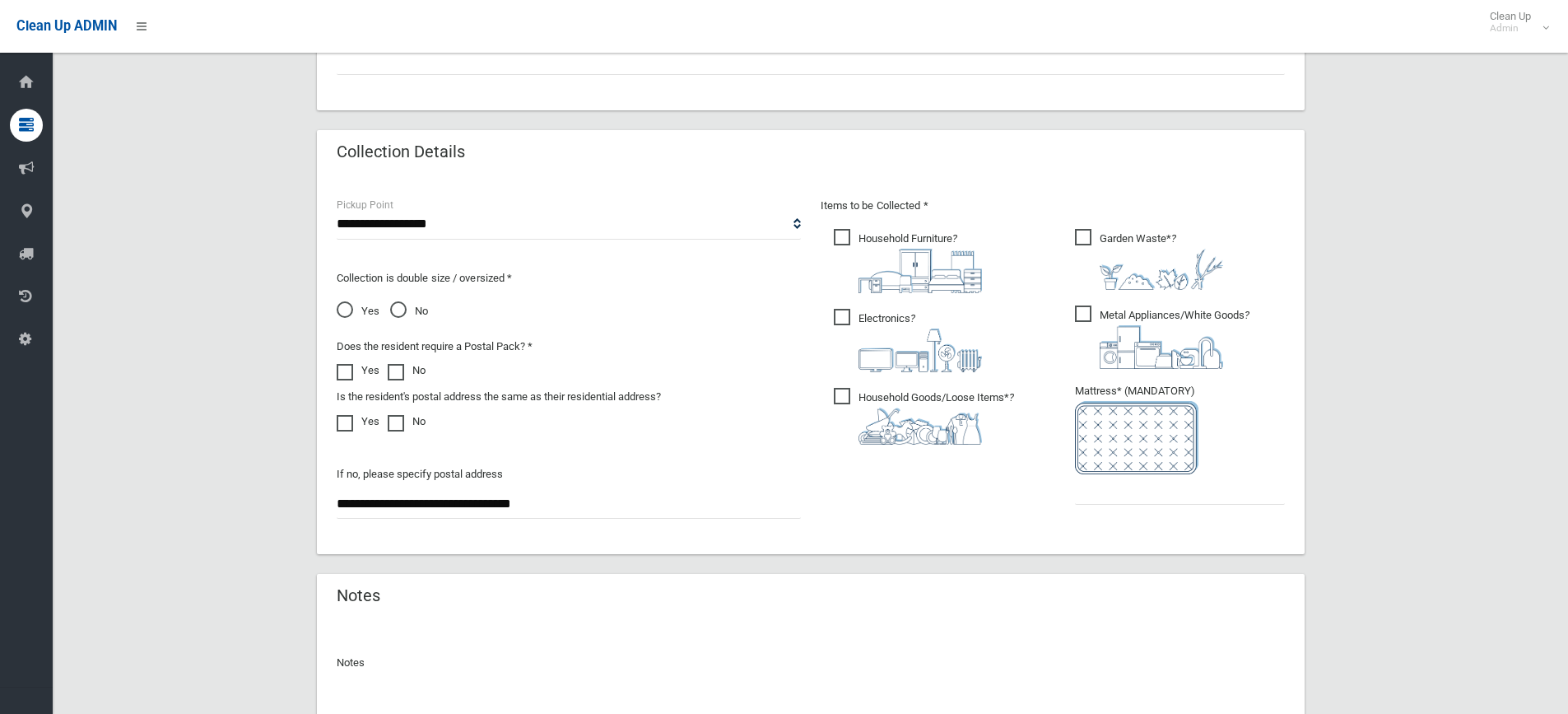
scroll to position [906, 0]
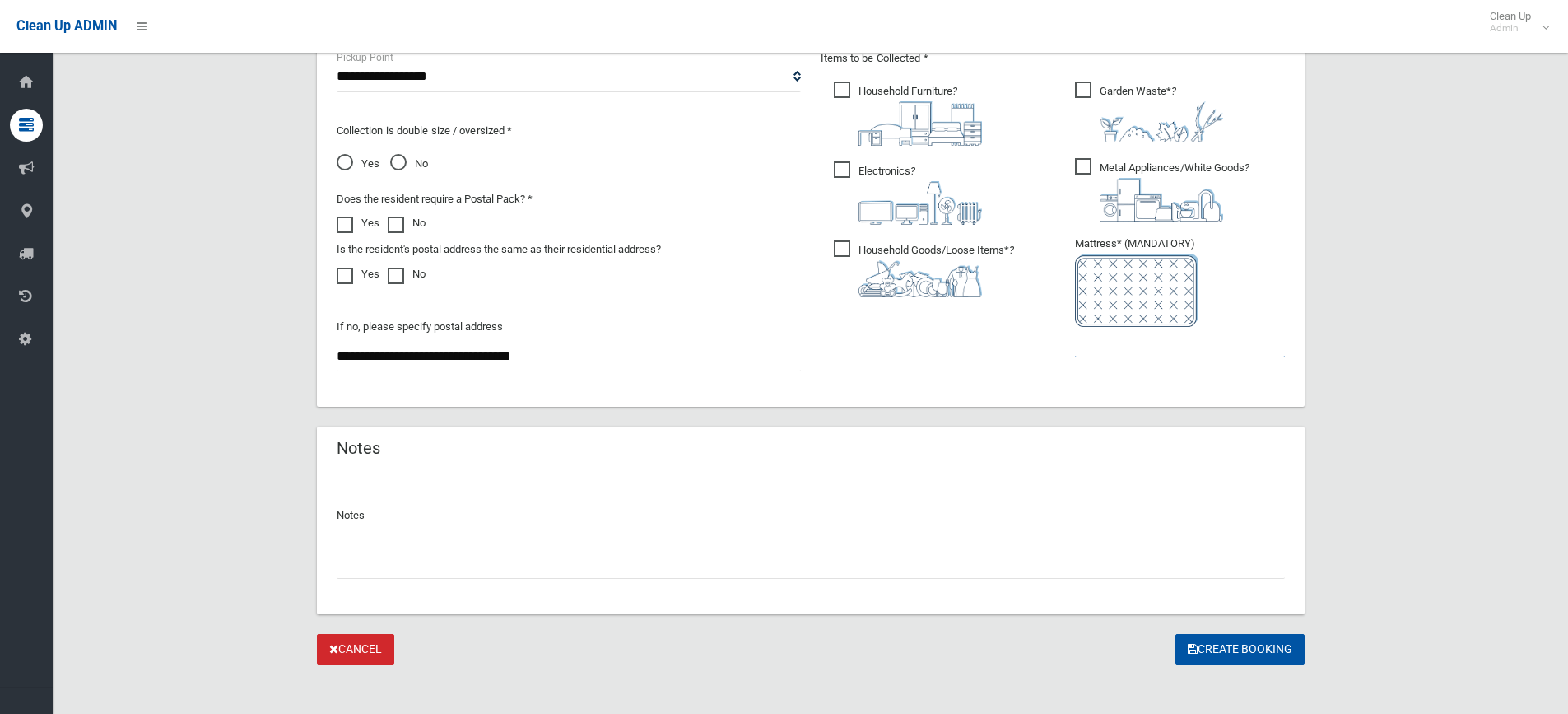
click at [1122, 346] on input "text" at bounding box center [1180, 342] width 210 height 31
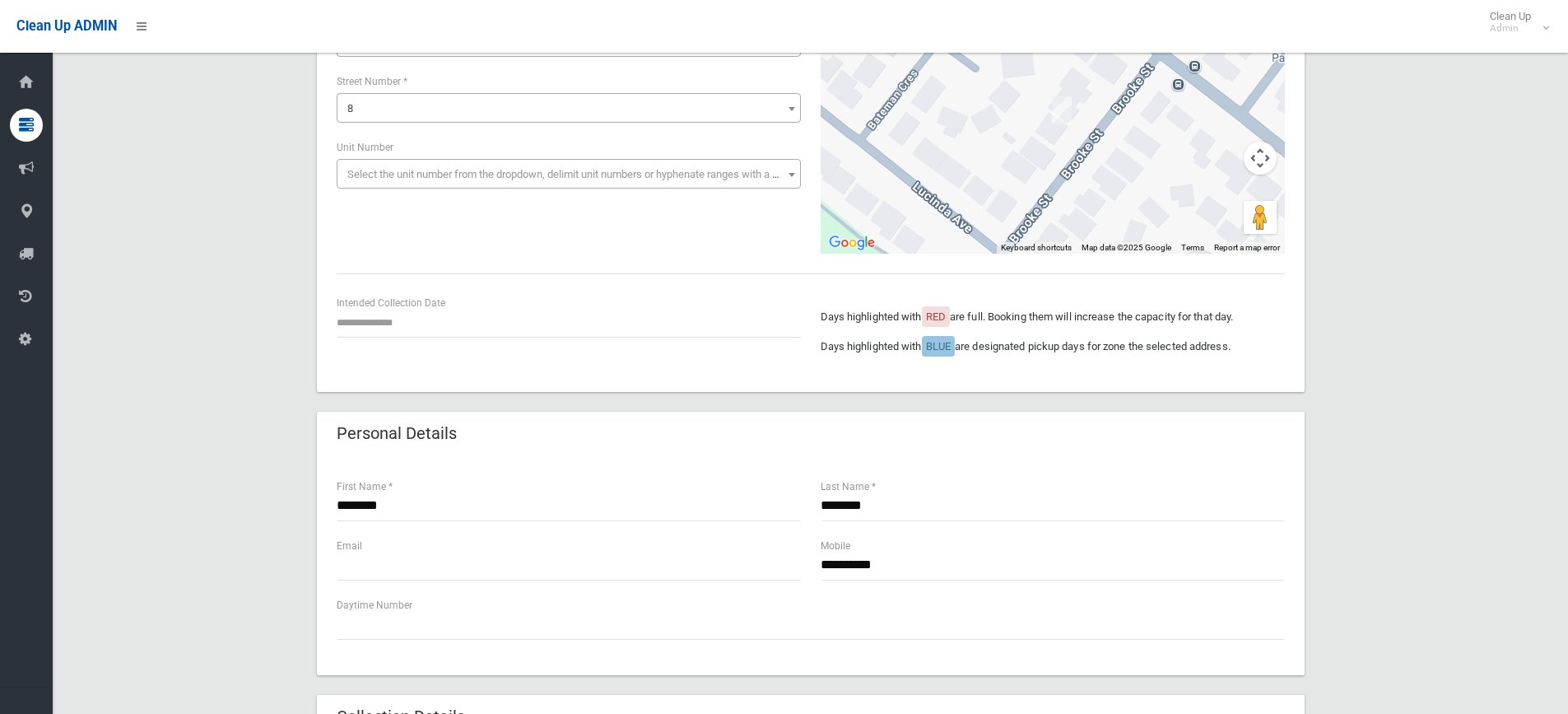
scroll to position [165, 0]
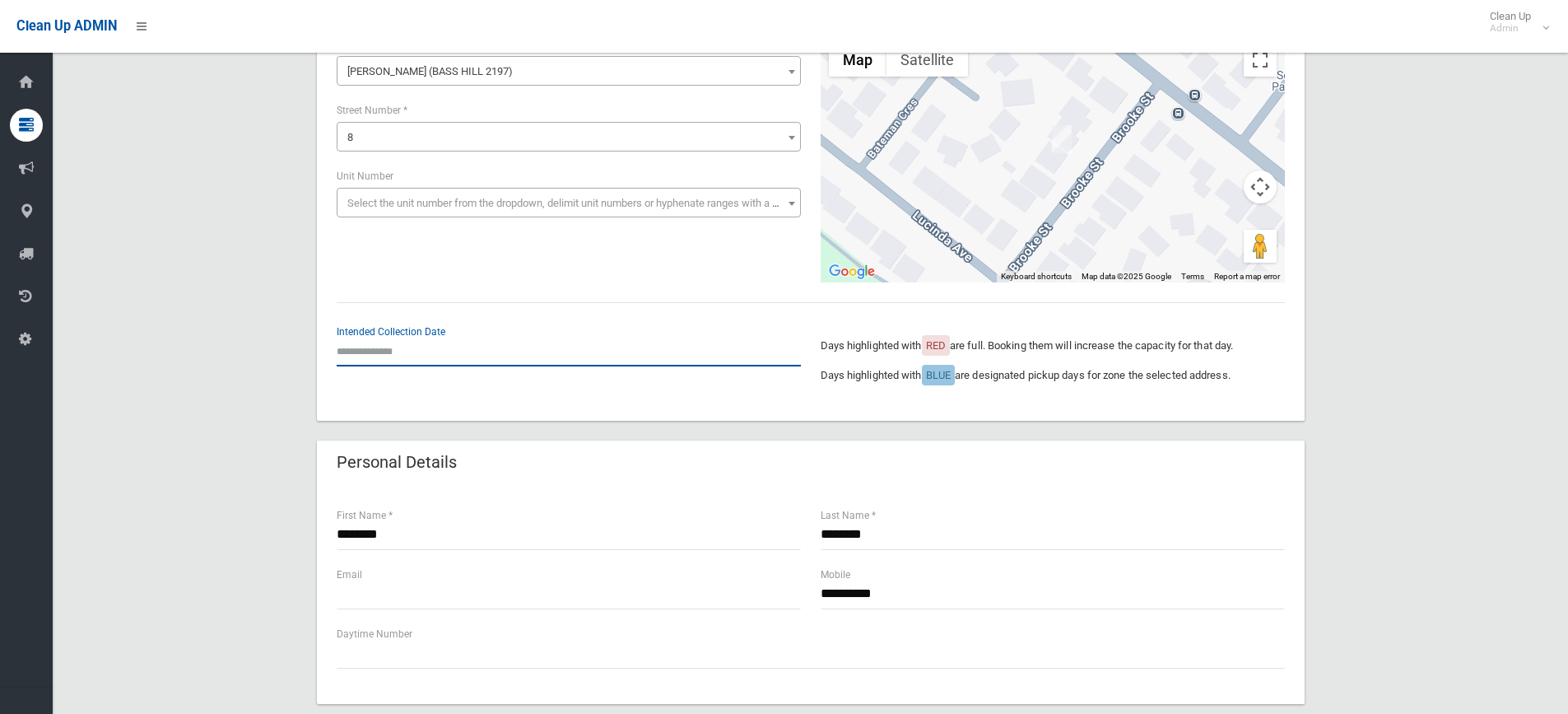
drag, startPoint x: 379, startPoint y: 355, endPoint x: 390, endPoint y: 352, distance: 11.4
click at [381, 355] on input "text" at bounding box center [569, 351] width 464 height 31
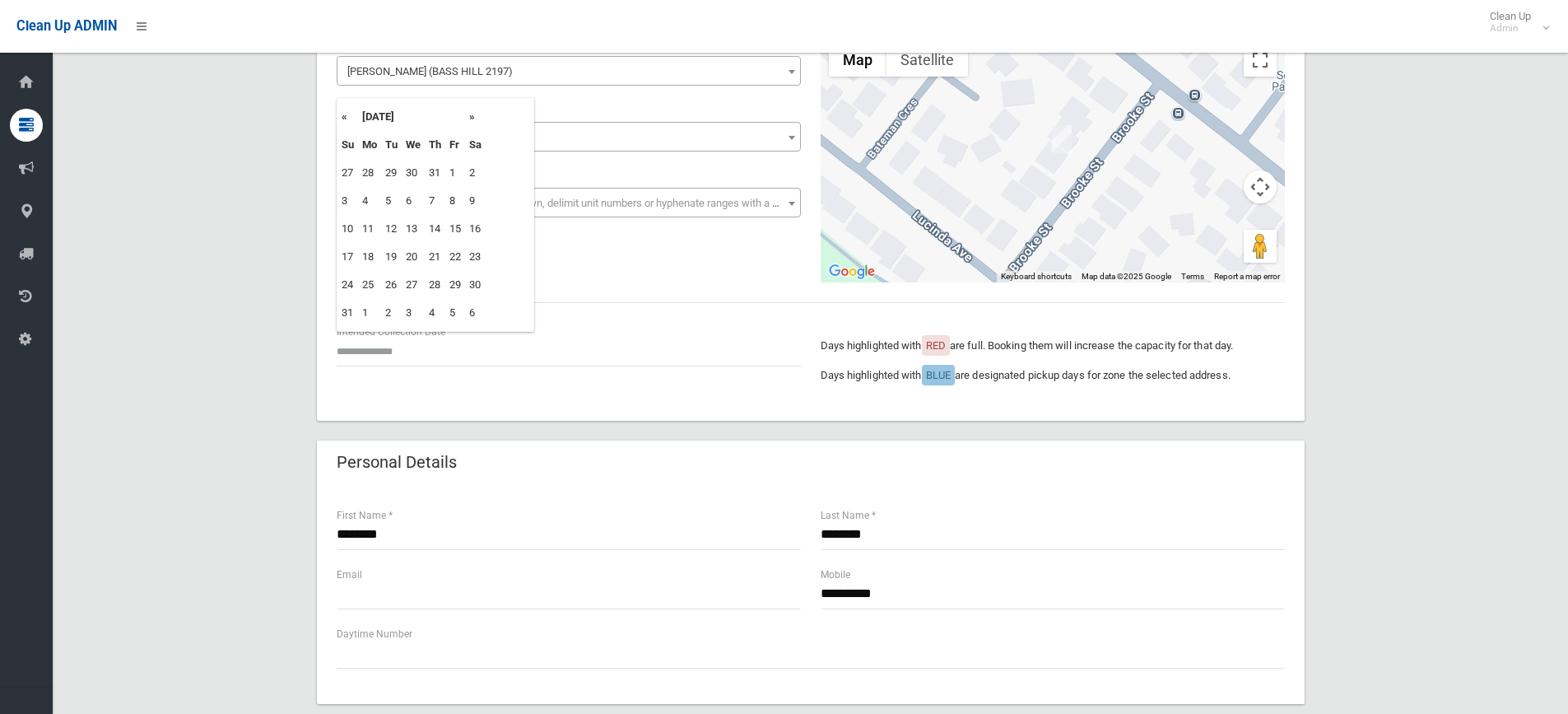
click at [473, 121] on th "»" at bounding box center [475, 117] width 20 height 28
click at [391, 201] on td "9" at bounding box center [392, 201] width 20 height 28
type input "**********"
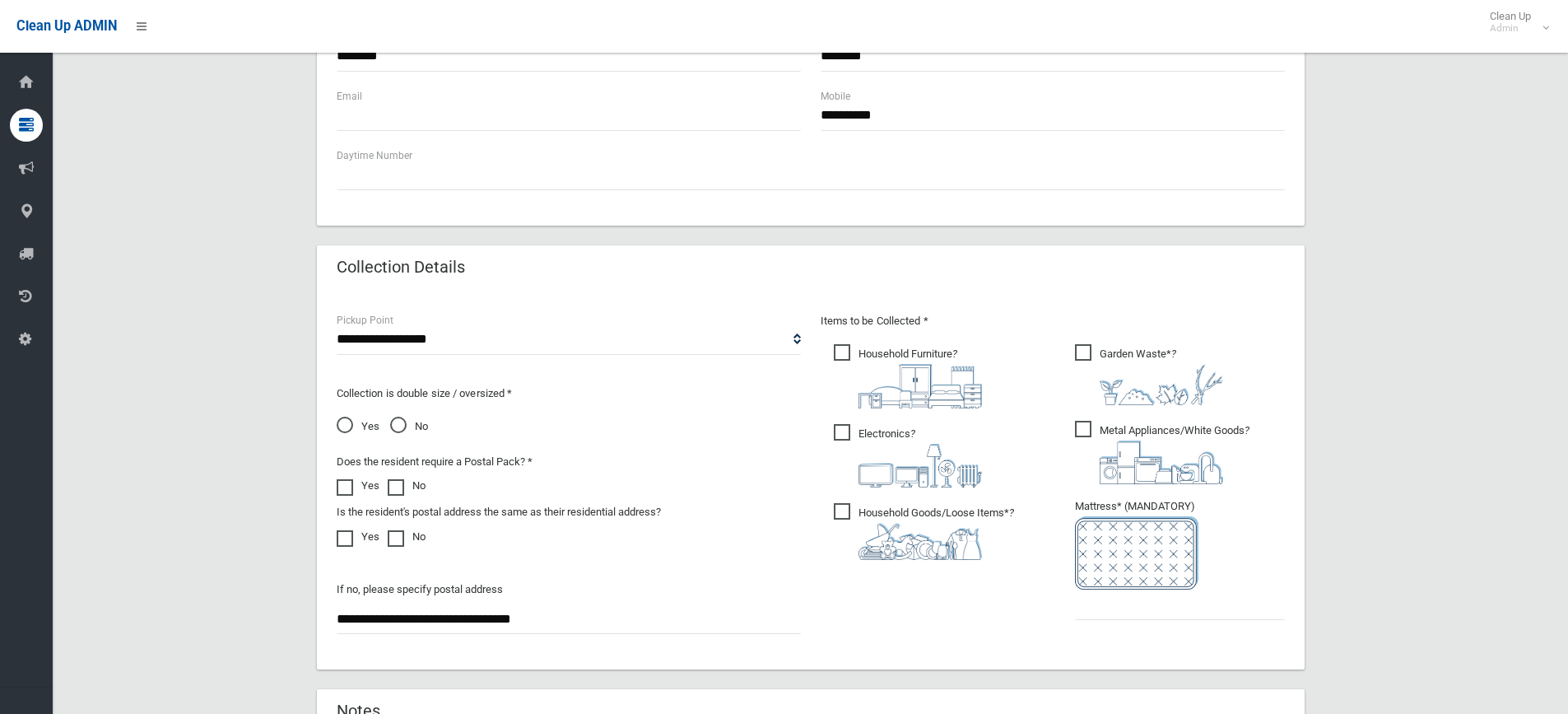
scroll to position [906, 0]
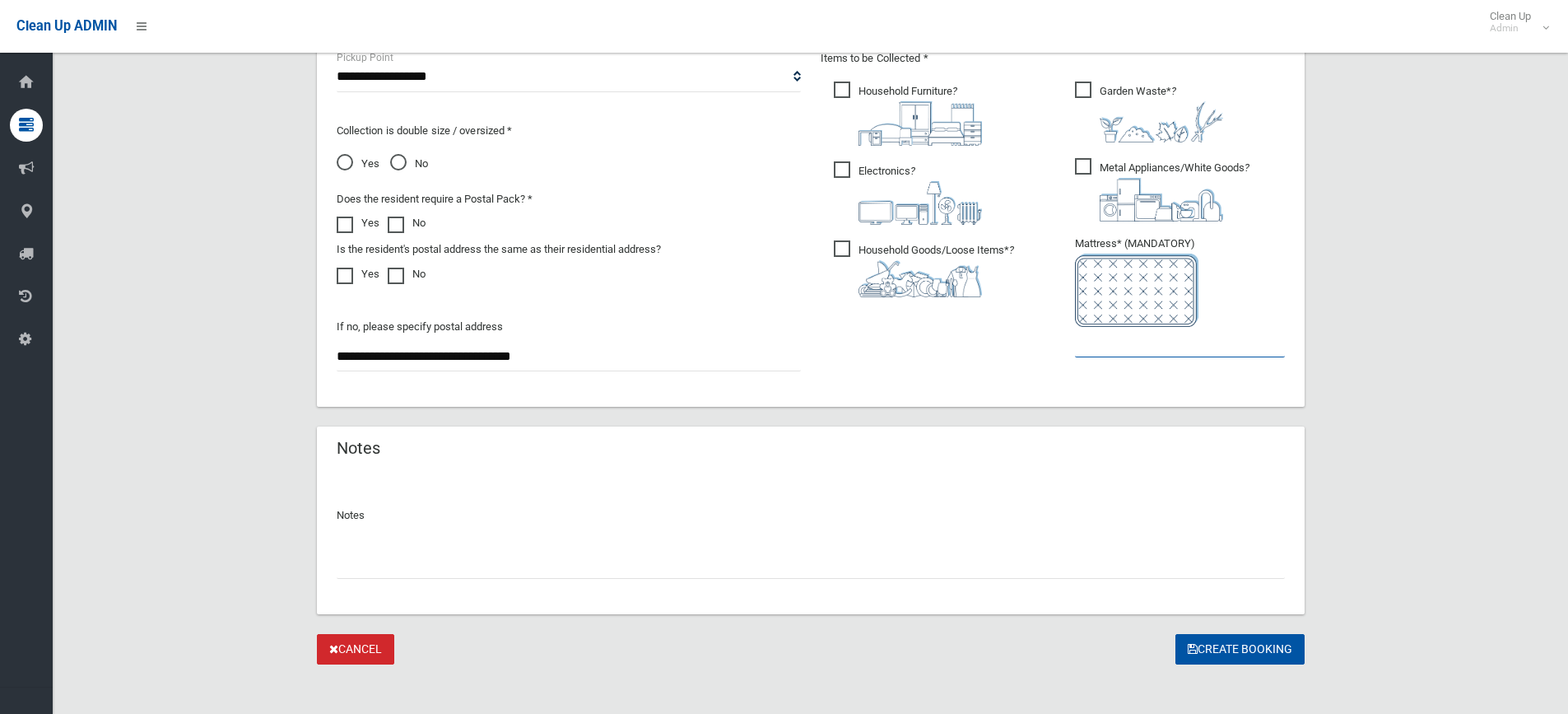
click at [1120, 346] on input "text" at bounding box center [1180, 342] width 210 height 31
type input "*"
click at [1229, 650] on button "Create Booking" at bounding box center [1240, 648] width 130 height 31
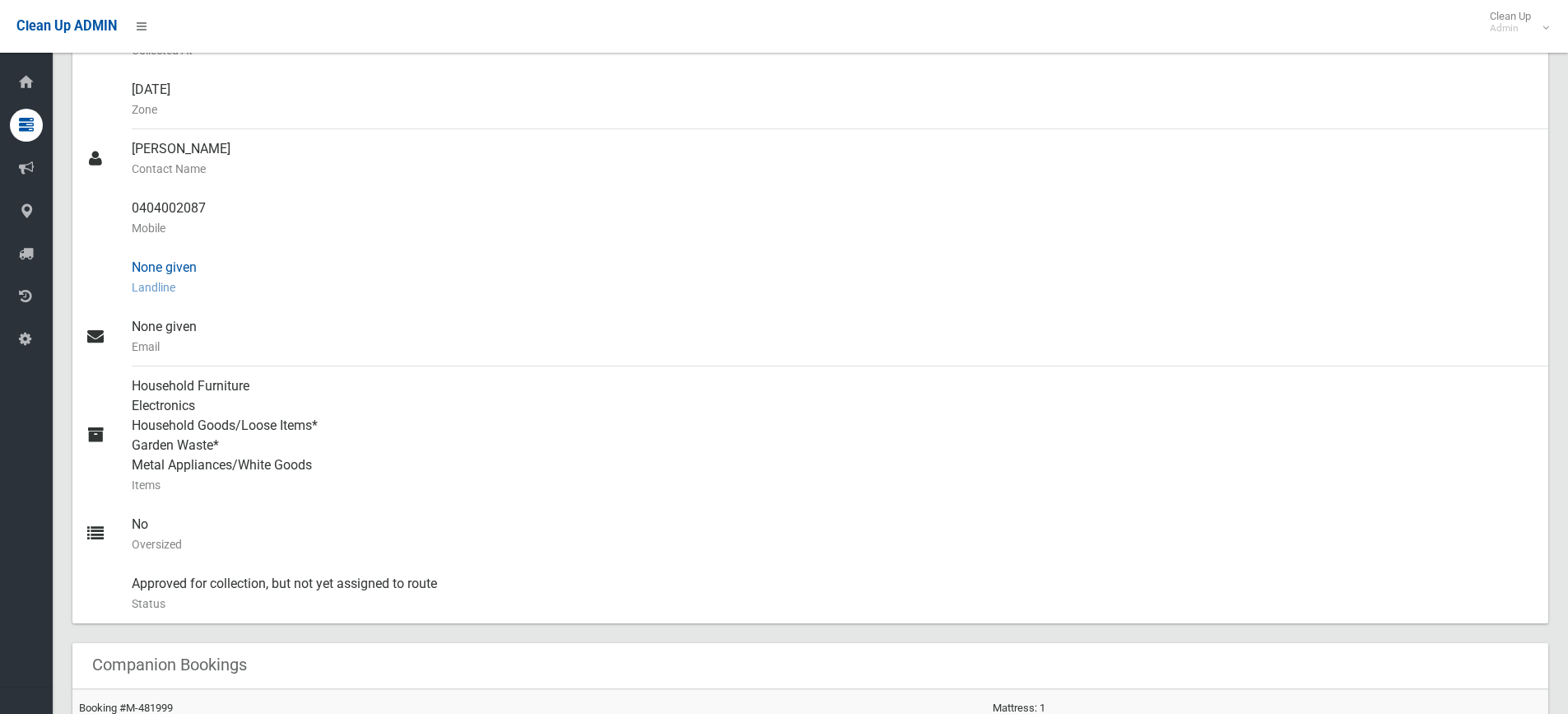
scroll to position [576, 0]
